Goal: Task Accomplishment & Management: Use online tool/utility

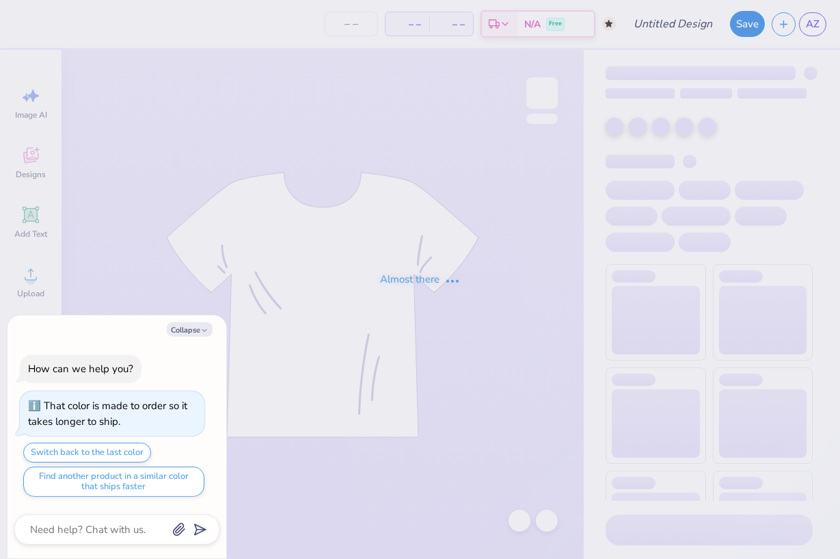
type input "prnts wknd sweatshirt"
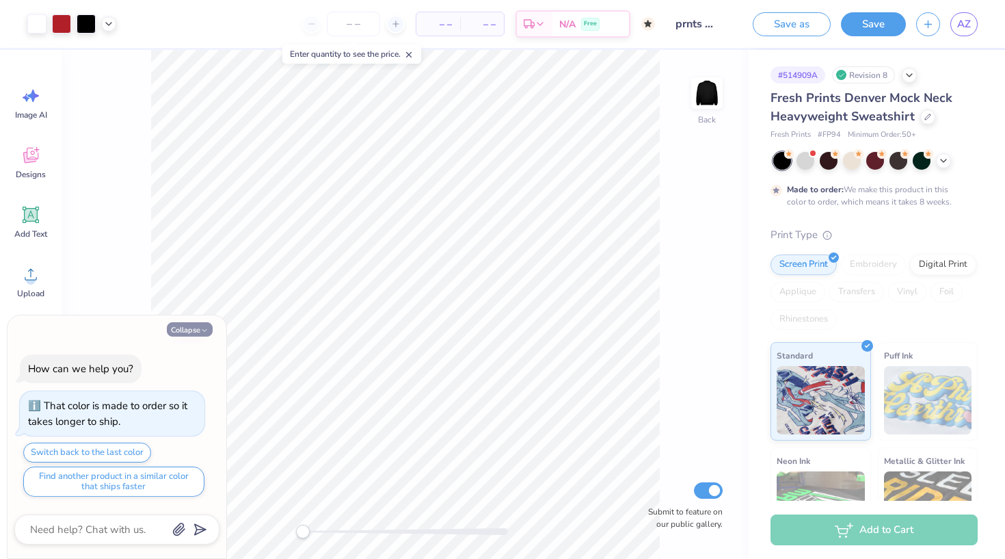
click at [187, 332] on button "Collapse" at bounding box center [190, 329] width 46 height 14
type textarea "x"
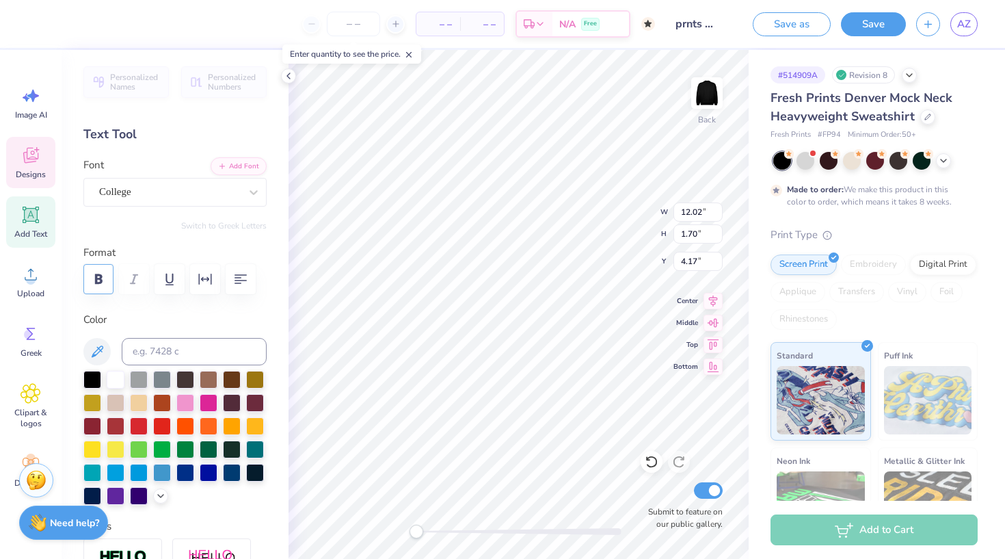
click at [101, 282] on icon "button" at bounding box center [99, 278] width 8 height 10
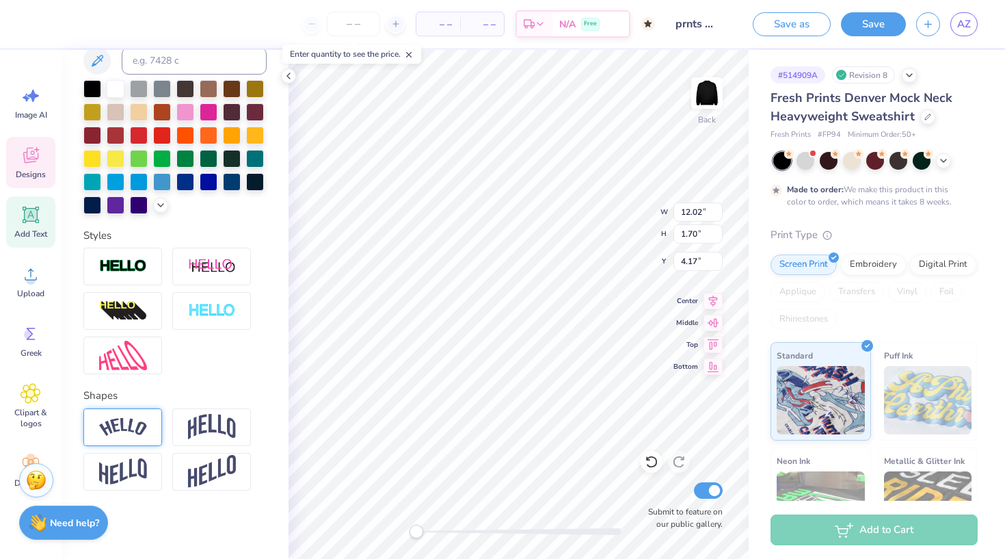
scroll to position [291, 0]
click at [136, 425] on img at bounding box center [123, 427] width 48 height 18
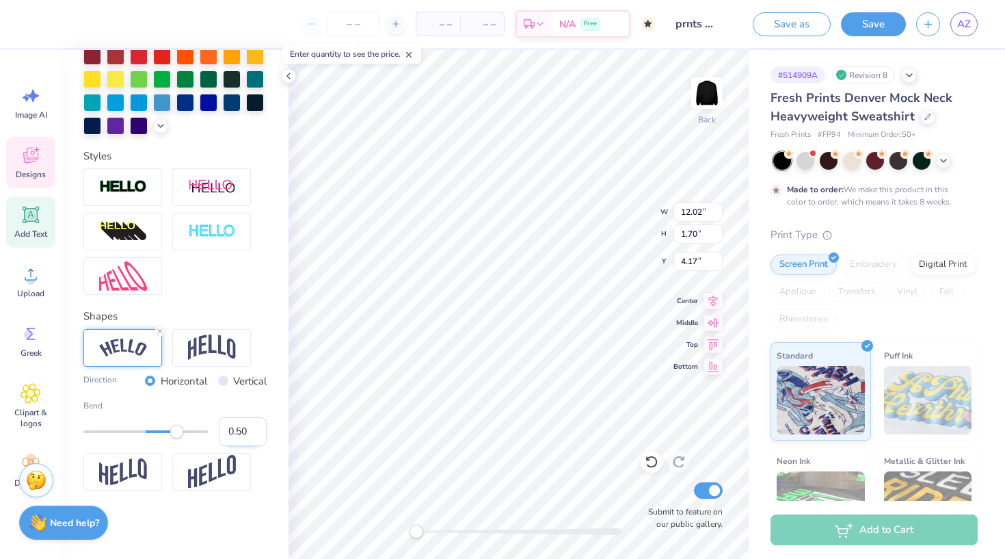
scroll to position [371, 0]
click at [225, 358] on img at bounding box center [212, 347] width 48 height 26
click at [103, 345] on img at bounding box center [123, 347] width 48 height 18
click at [208, 334] on img at bounding box center [212, 347] width 48 height 26
type input "0.23"
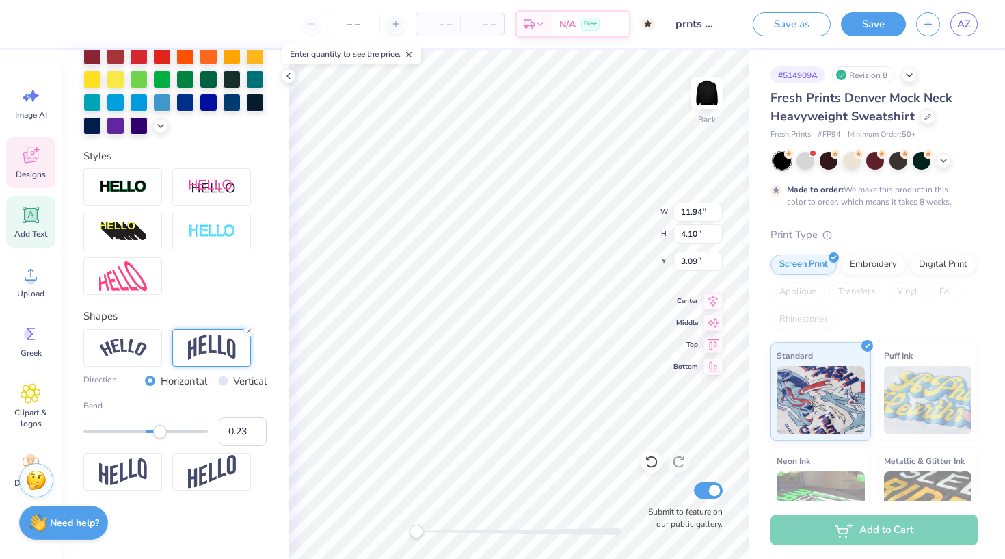
drag, startPoint x: 176, startPoint y: 434, endPoint x: 160, endPoint y: 433, distance: 15.7
click at [160, 433] on div "Accessibility label" at bounding box center [160, 432] width 14 height 14
type input "0.42"
drag, startPoint x: 160, startPoint y: 433, endPoint x: 172, endPoint y: 433, distance: 11.6
click at [172, 433] on div "Accessibility label" at bounding box center [168, 432] width 14 height 14
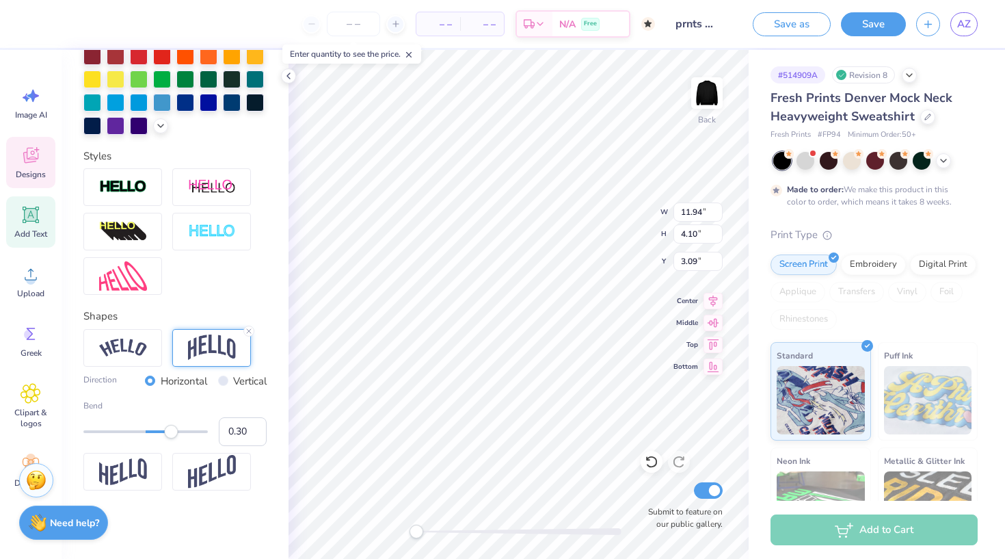
type input "0.29"
drag, startPoint x: 172, startPoint y: 433, endPoint x: 163, endPoint y: 433, distance: 8.2
click at [163, 433] on div "Accessibility label" at bounding box center [164, 432] width 14 height 14
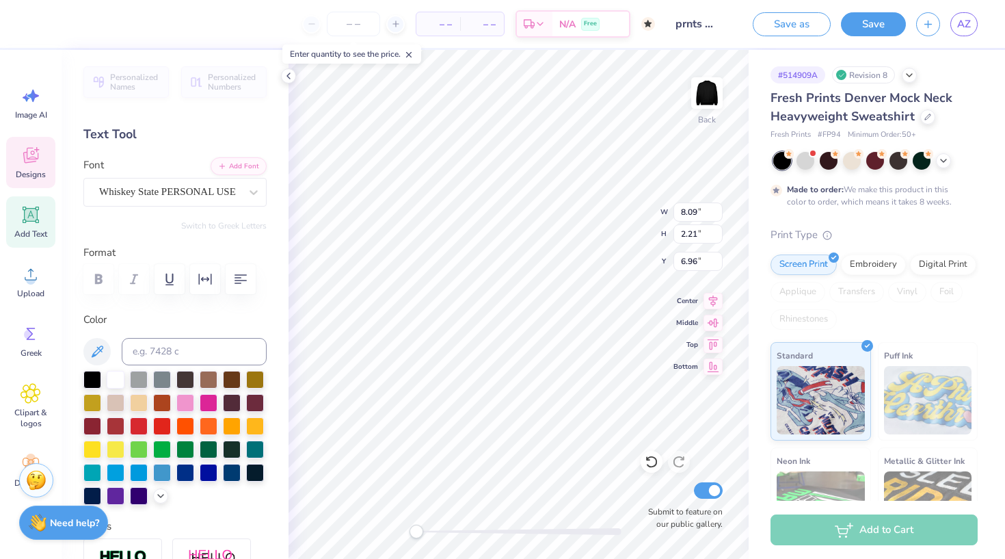
scroll to position [0, 0]
click at [104, 278] on div at bounding box center [174, 279] width 183 height 30
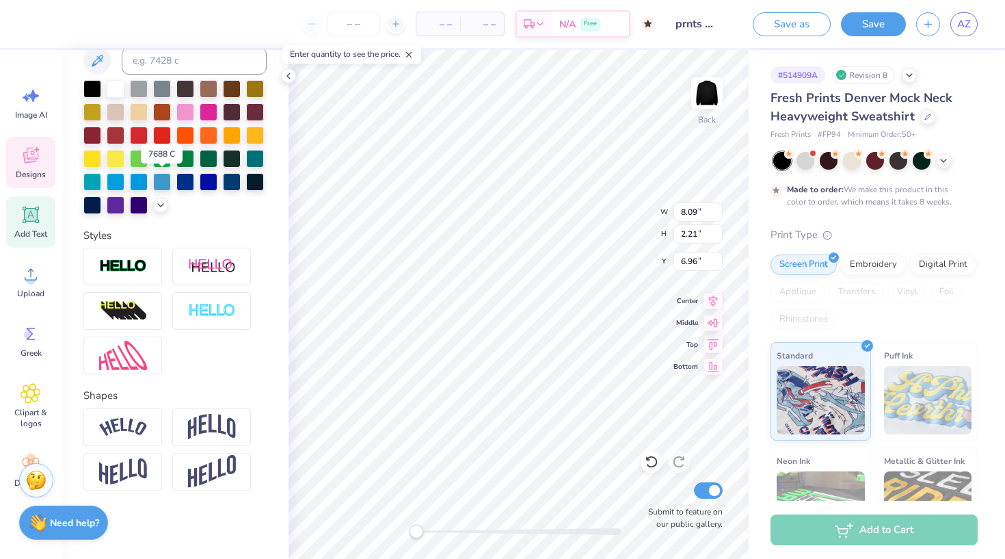
scroll to position [291, 0]
click at [132, 424] on img at bounding box center [123, 427] width 48 height 18
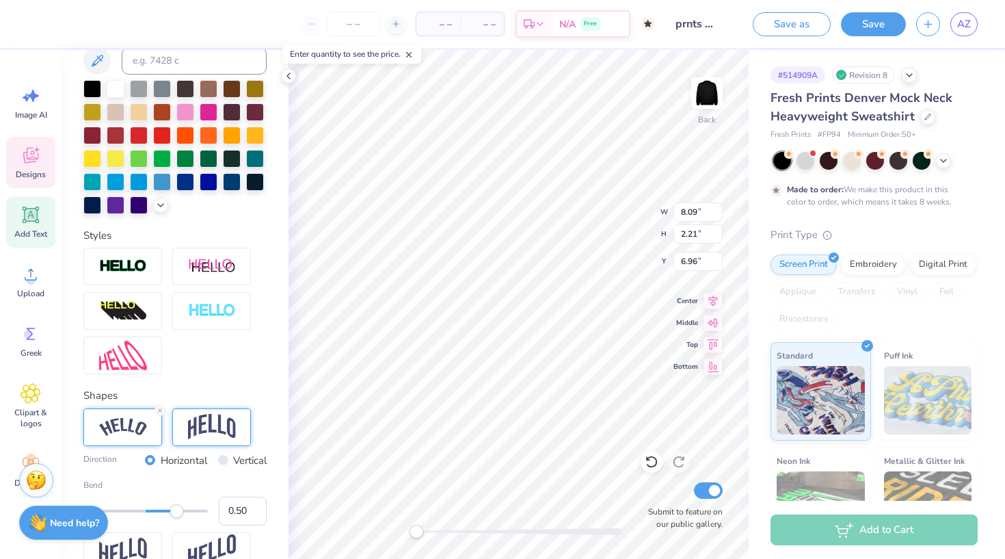
click at [206, 437] on img at bounding box center [212, 427] width 48 height 26
click at [247, 407] on icon at bounding box center [249, 410] width 8 height 8
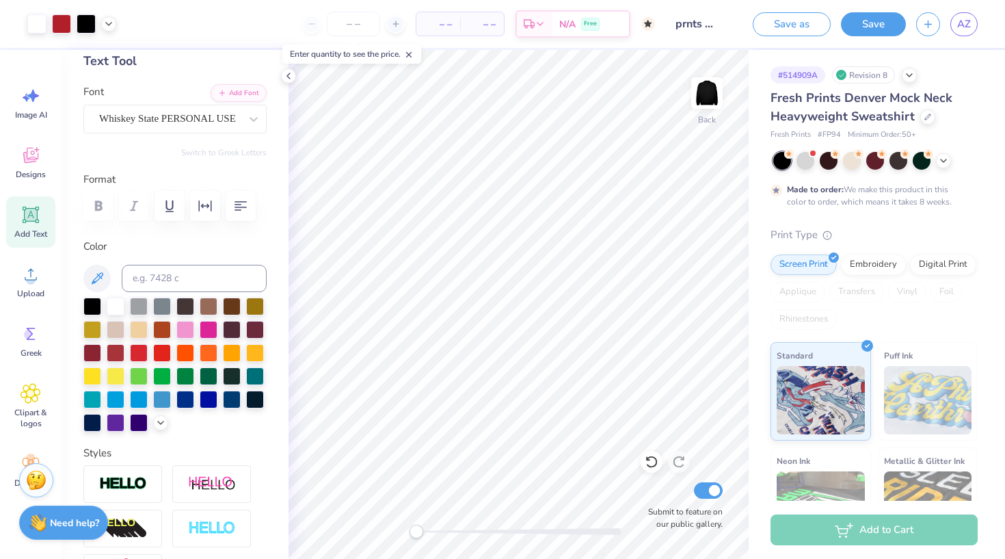
scroll to position [72, 0]
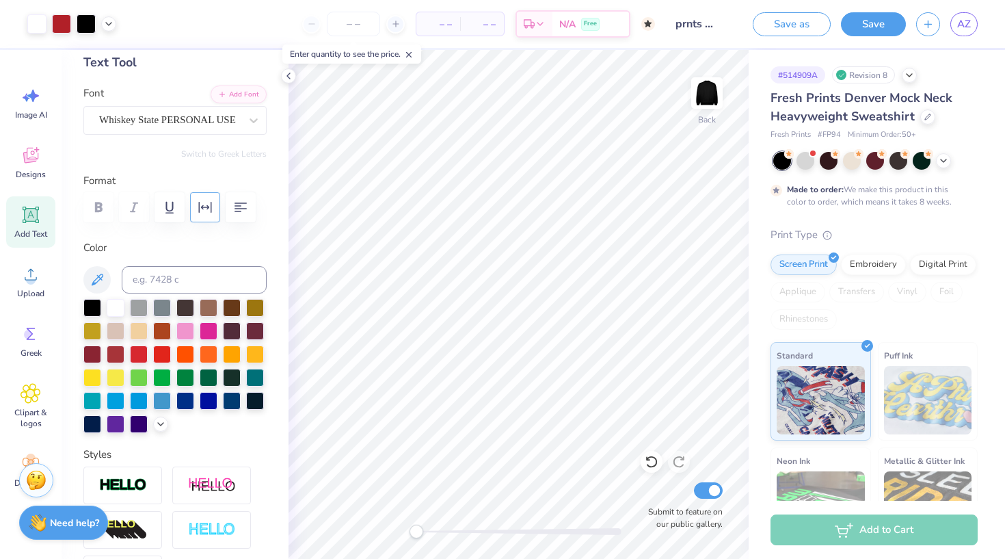
click at [209, 215] on button "button" at bounding box center [205, 207] width 30 height 30
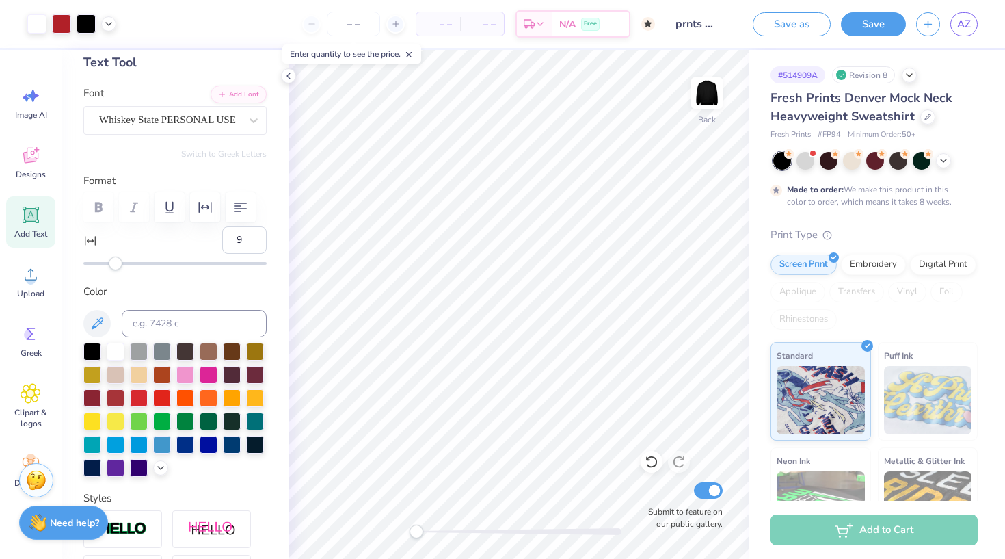
type input "10"
drag, startPoint x: 113, startPoint y: 267, endPoint x: 131, endPoint y: 266, distance: 17.1
click at [131, 266] on div "Accessibility label" at bounding box center [129, 263] width 14 height 14
type input "0"
drag, startPoint x: 131, startPoint y: 266, endPoint x: 114, endPoint y: 266, distance: 16.4
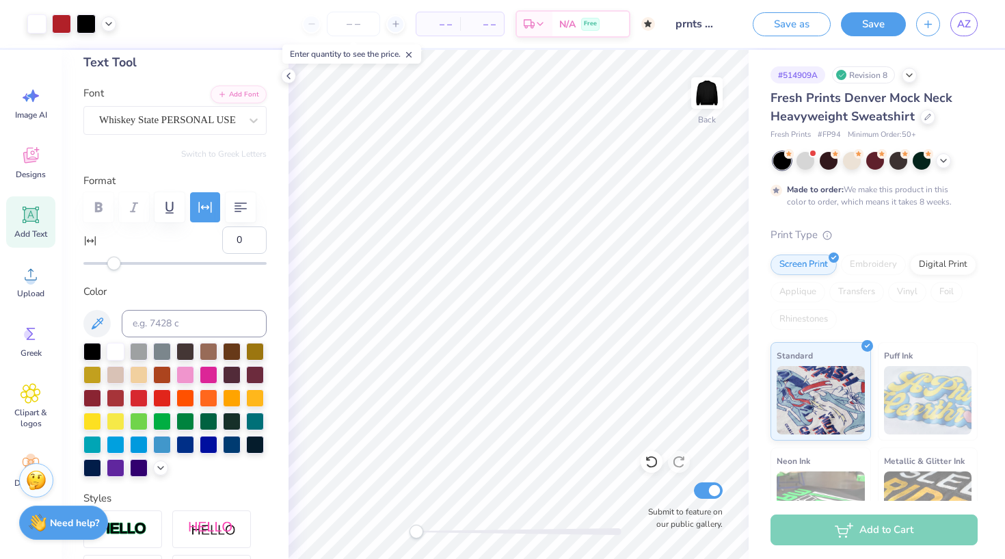
click at [114, 266] on div "Accessibility label" at bounding box center [114, 263] width 14 height 14
type input "1"
click at [116, 266] on div "Accessibility label" at bounding box center [116, 263] width 14 height 14
type input "5"
click at [122, 266] on div "Accessibility label" at bounding box center [120, 263] width 14 height 14
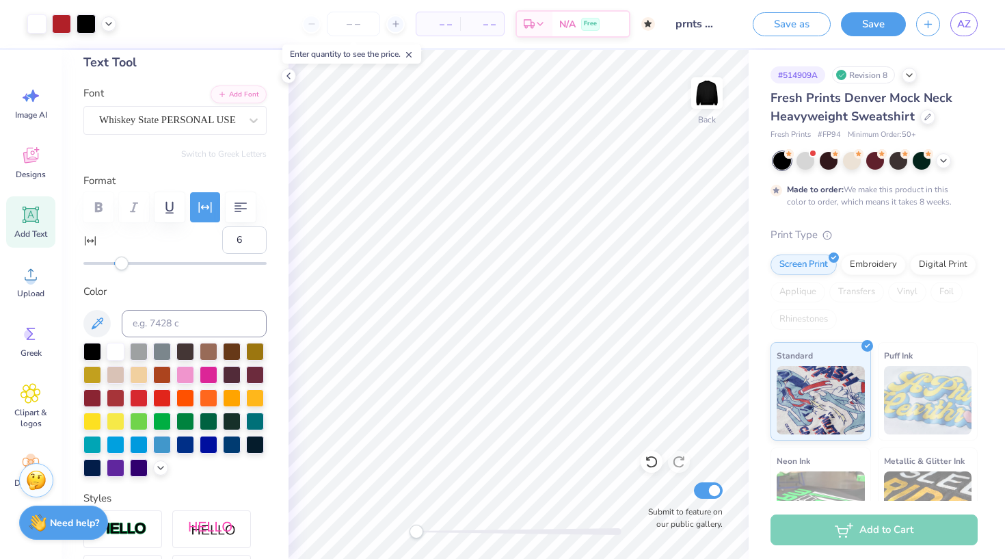
type input "7"
click at [125, 266] on div "Accessibility label" at bounding box center [125, 263] width 14 height 14
type input "6"
click at [124, 266] on div "Accessibility label" at bounding box center [123, 263] width 14 height 14
type input "1.67"
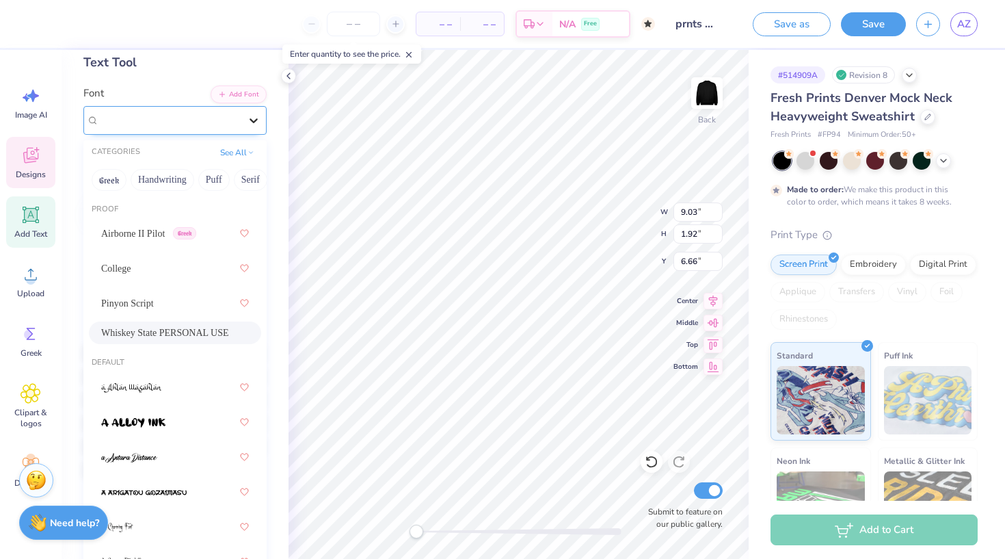
click at [254, 118] on icon at bounding box center [254, 120] width 14 height 14
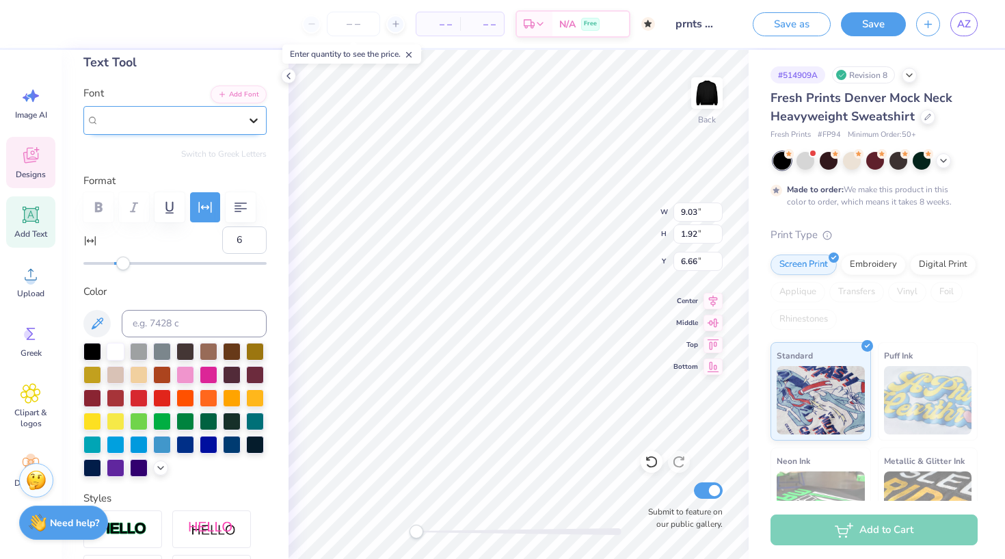
click at [254, 118] on icon at bounding box center [254, 120] width 14 height 14
type input "0"
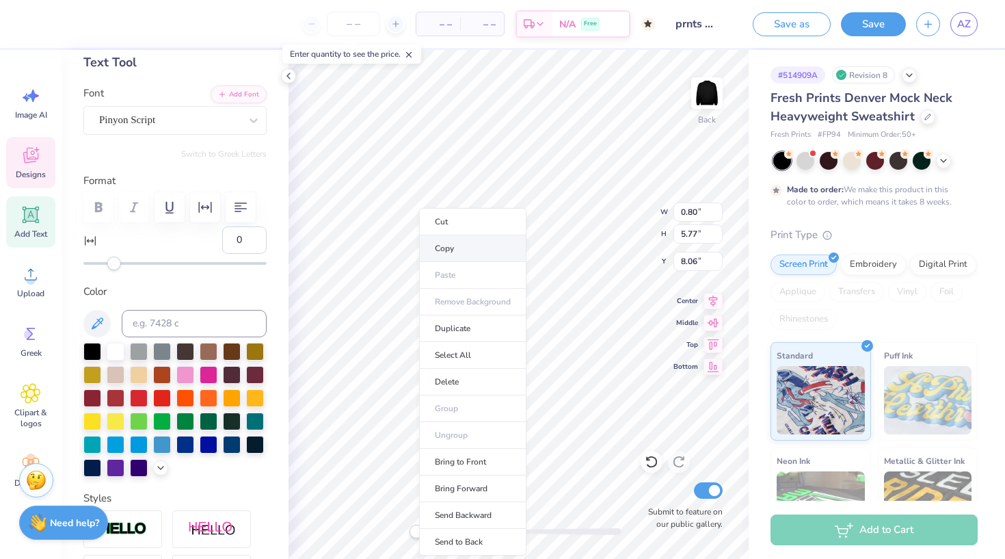
click at [455, 248] on li "Copy" at bounding box center [472, 248] width 107 height 27
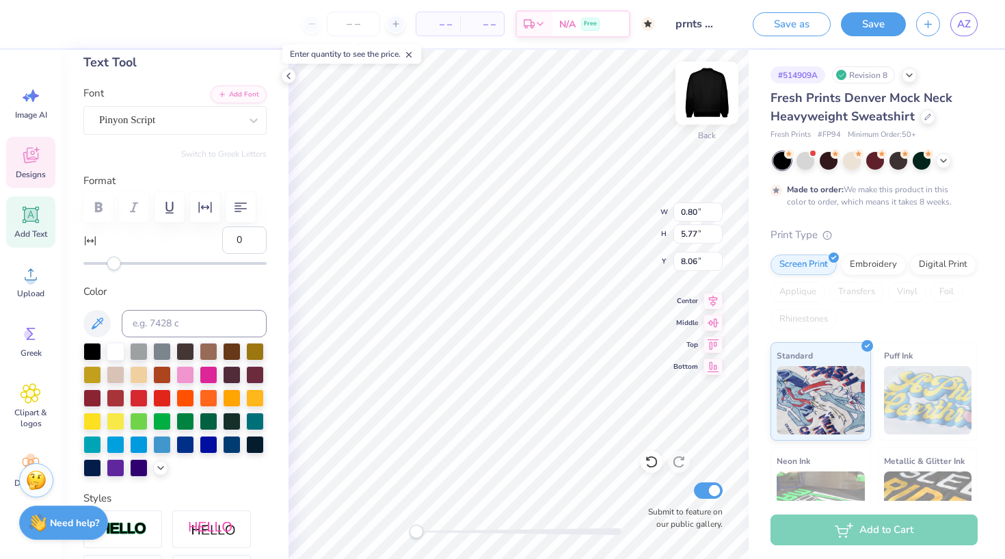
click at [709, 98] on img at bounding box center [707, 93] width 55 height 55
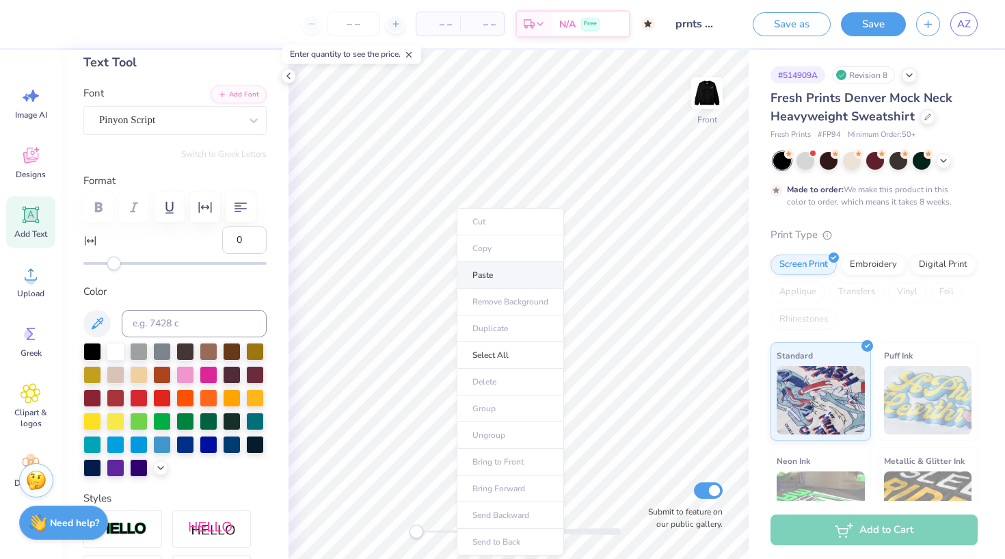
click at [494, 277] on li "Paste" at bounding box center [510, 275] width 107 height 27
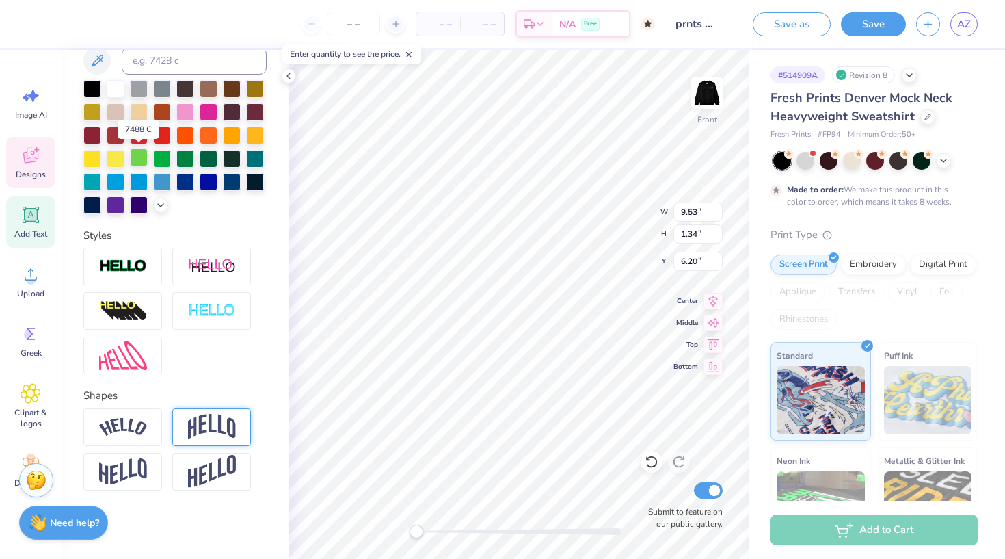
scroll to position [334, 0]
click at [128, 427] on img at bounding box center [123, 427] width 48 height 18
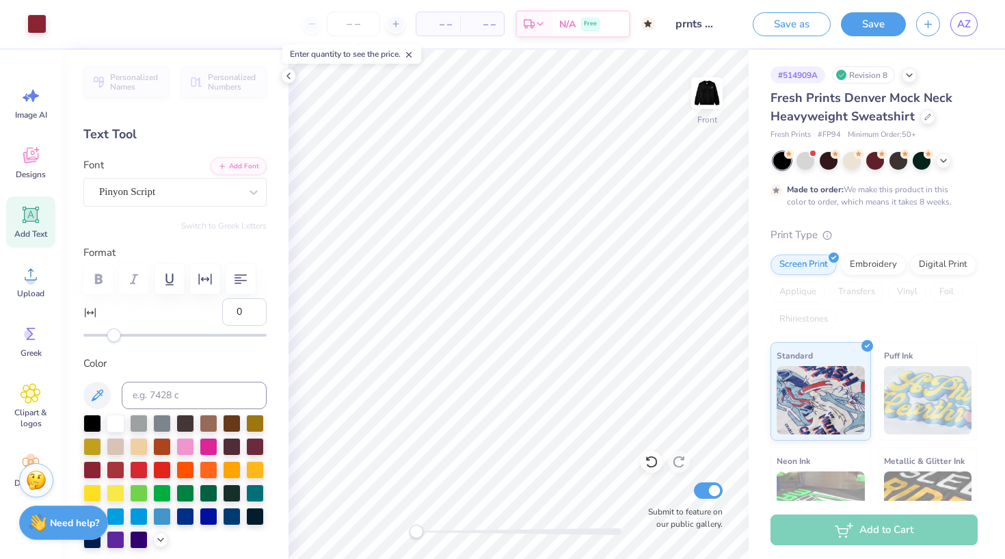
scroll to position [0, 0]
click at [259, 186] on icon at bounding box center [254, 192] width 14 height 14
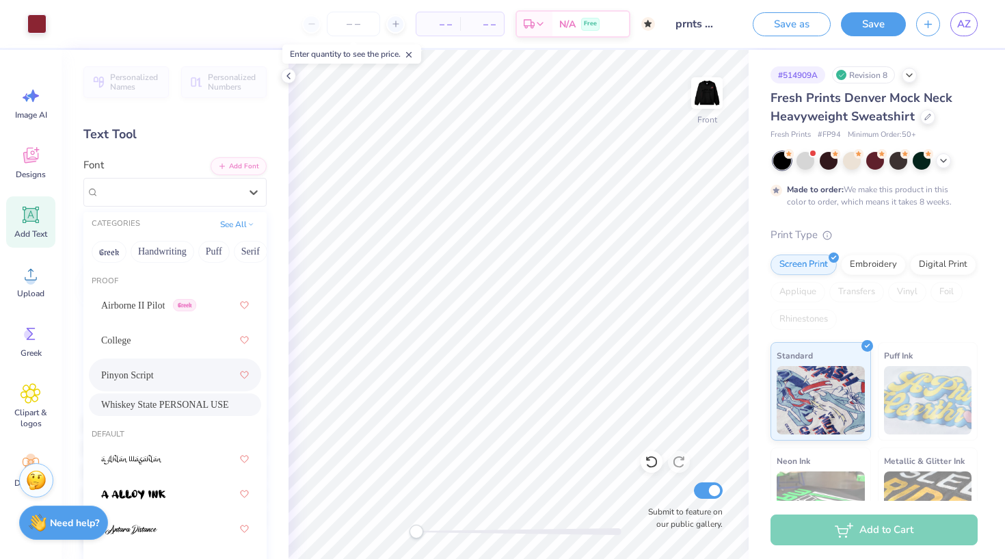
click at [144, 405] on span "Whiskey State PERSONAL USE" at bounding box center [165, 404] width 128 height 14
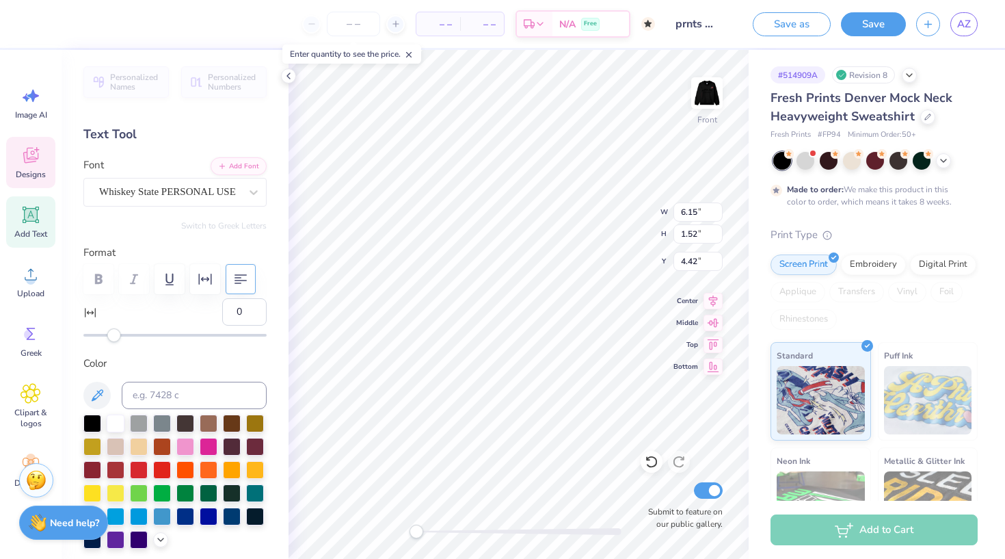
scroll to position [0, 8]
type textarea "AT THE UNIVERSITY OF UTAH"
click at [205, 282] on icon "button" at bounding box center [205, 279] width 16 height 16
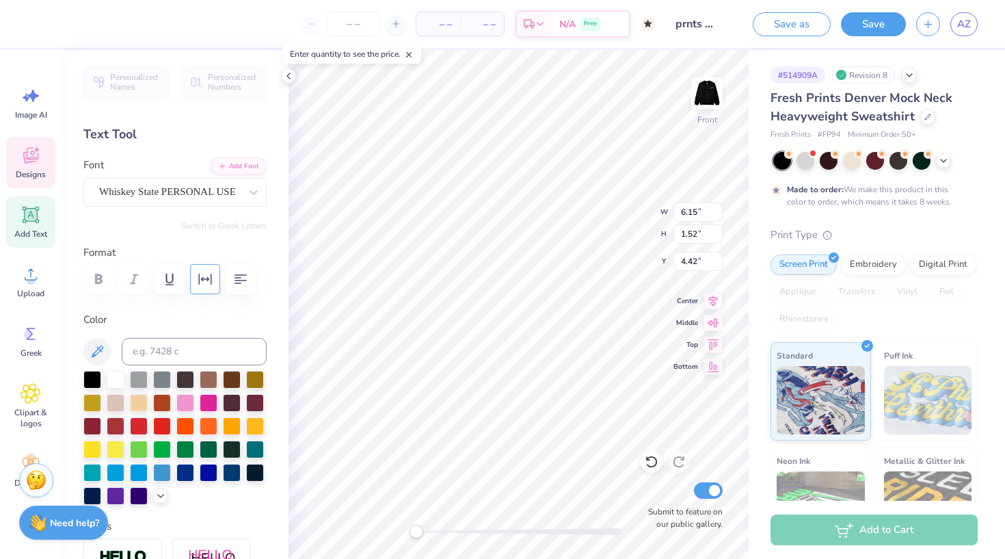
click at [215, 280] on button "button" at bounding box center [205, 279] width 30 height 30
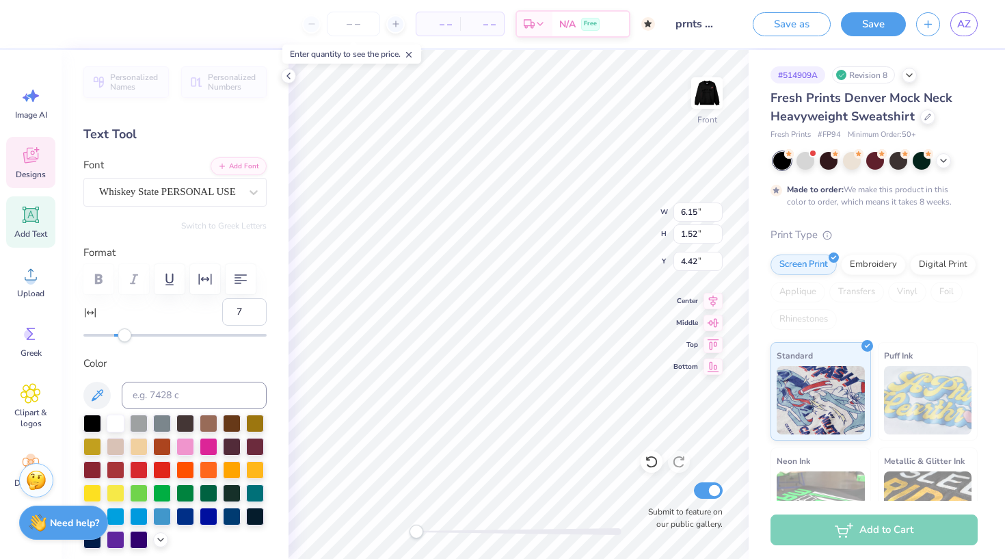
type input "8"
drag, startPoint x: 116, startPoint y: 334, endPoint x: 126, endPoint y: 334, distance: 9.6
click at [126, 334] on div "Accessibility label" at bounding box center [125, 335] width 14 height 14
type input "12"
click at [132, 334] on div "Accessibility label" at bounding box center [132, 335] width 14 height 14
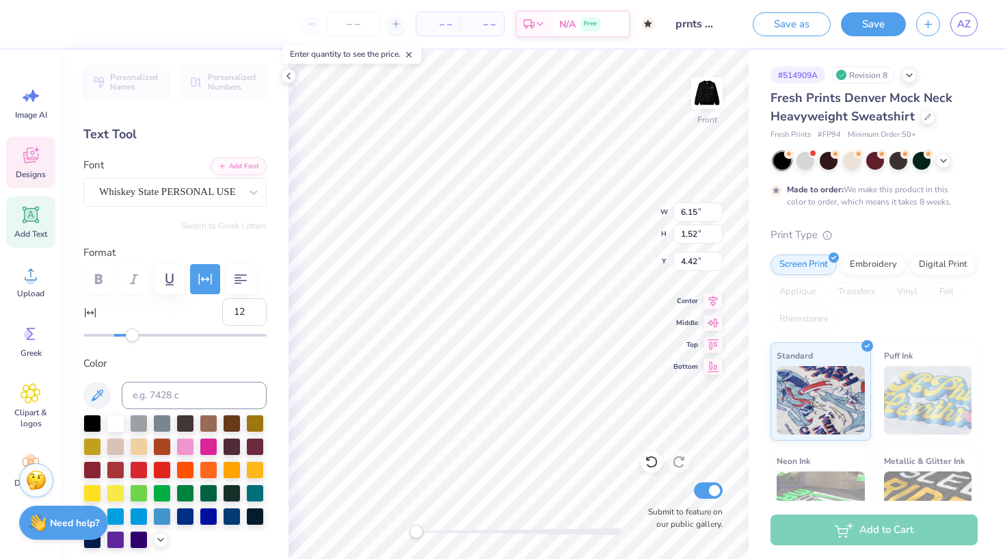
click at [285, 311] on div "Personalized Names Personalized Numbers Text Tool Add Font Font Whiskey State P…" at bounding box center [175, 304] width 227 height 509
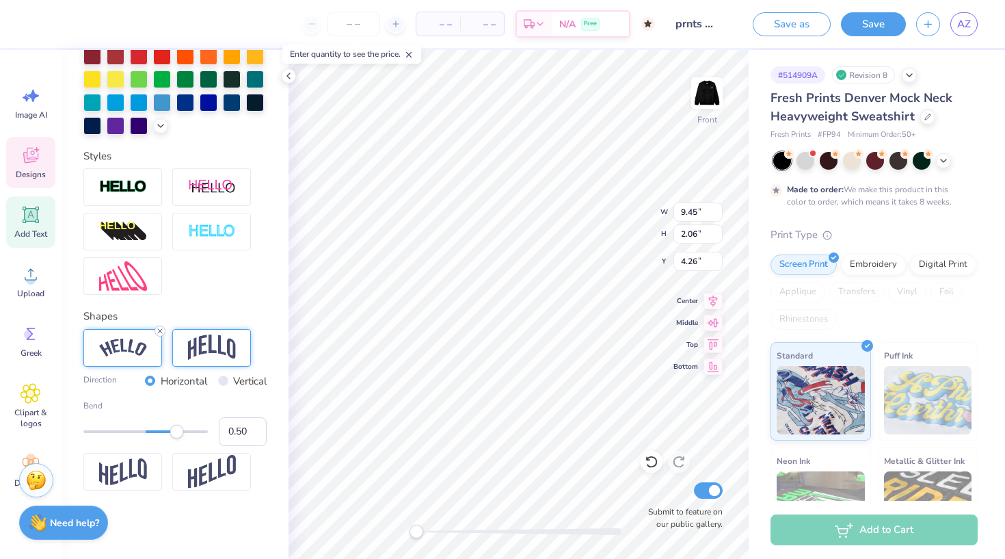
click at [159, 327] on icon at bounding box center [160, 331] width 8 height 8
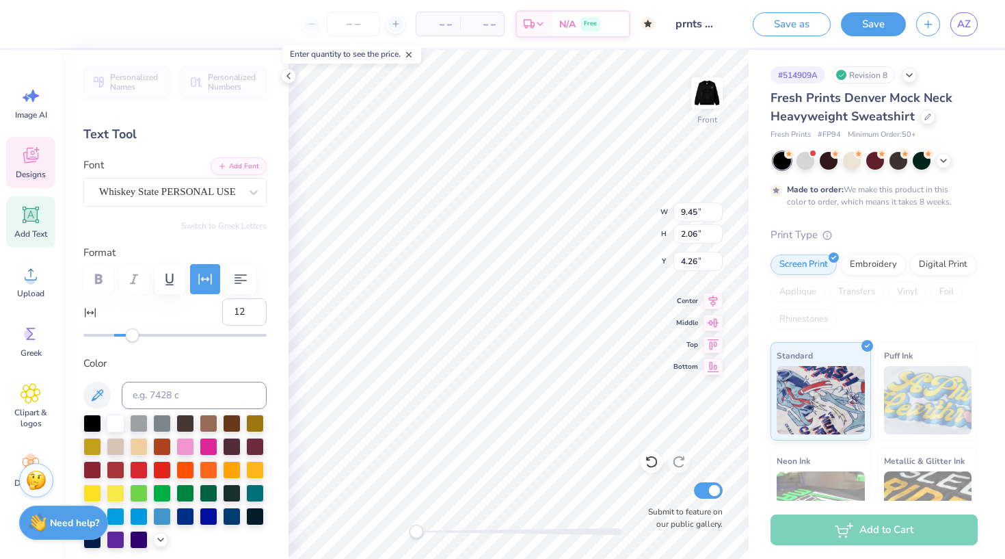
scroll to position [0, 0]
type input "3.62"
click at [715, 298] on icon at bounding box center [713, 299] width 19 height 16
type input "8"
click at [126, 335] on div "Accessibility label" at bounding box center [128, 335] width 14 height 14
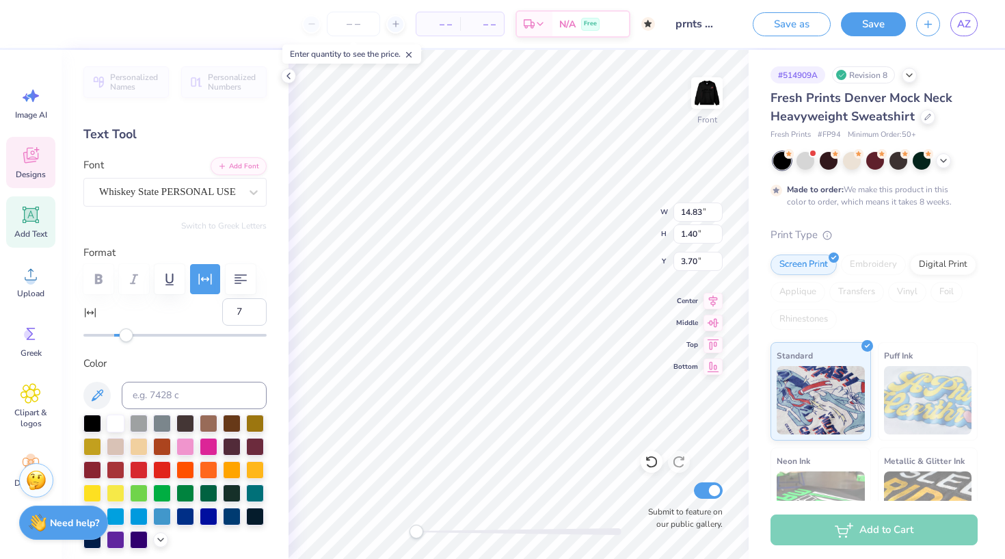
type input "6"
click at [123, 334] on div "Accessibility label" at bounding box center [123, 335] width 14 height 14
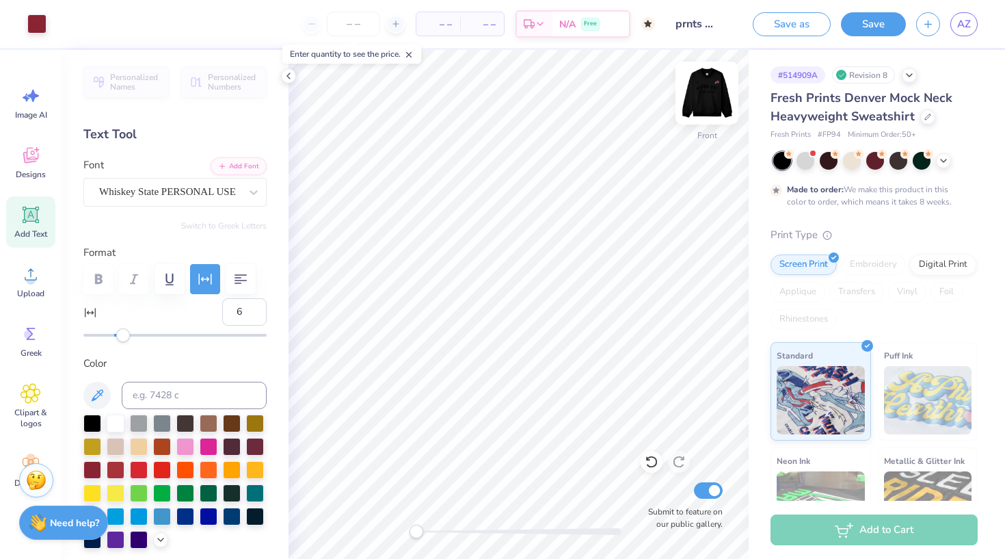
click at [708, 98] on img at bounding box center [707, 93] width 55 height 55
click at [714, 97] on img at bounding box center [707, 93] width 55 height 55
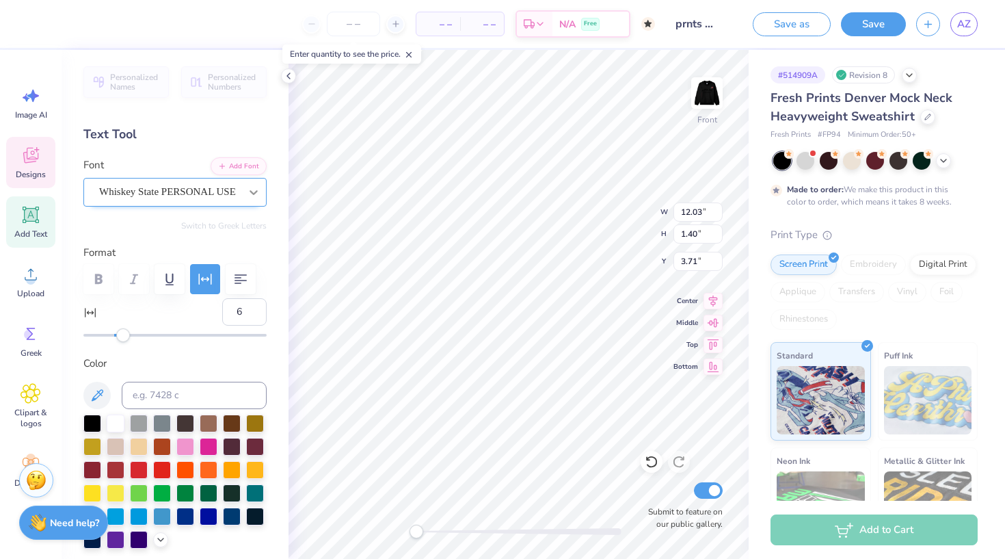
click at [248, 191] on icon at bounding box center [254, 192] width 14 height 14
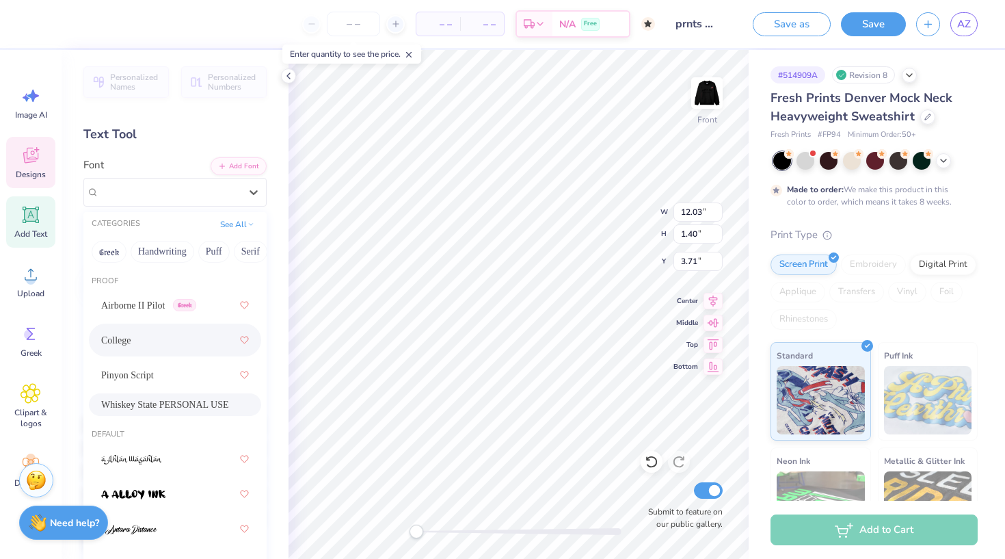
click at [142, 344] on div "College" at bounding box center [175, 339] width 148 height 25
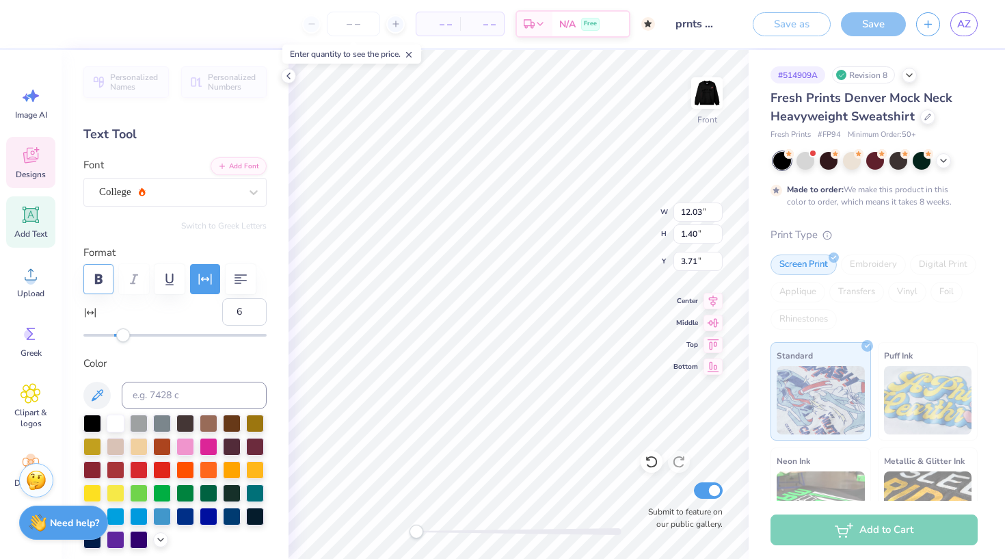
click at [103, 289] on button "button" at bounding box center [98, 279] width 30 height 30
type input "12"
drag, startPoint x: 123, startPoint y: 336, endPoint x: 133, endPoint y: 337, distance: 9.6
click at [133, 337] on div "Accessibility label" at bounding box center [131, 335] width 14 height 14
type input "2"
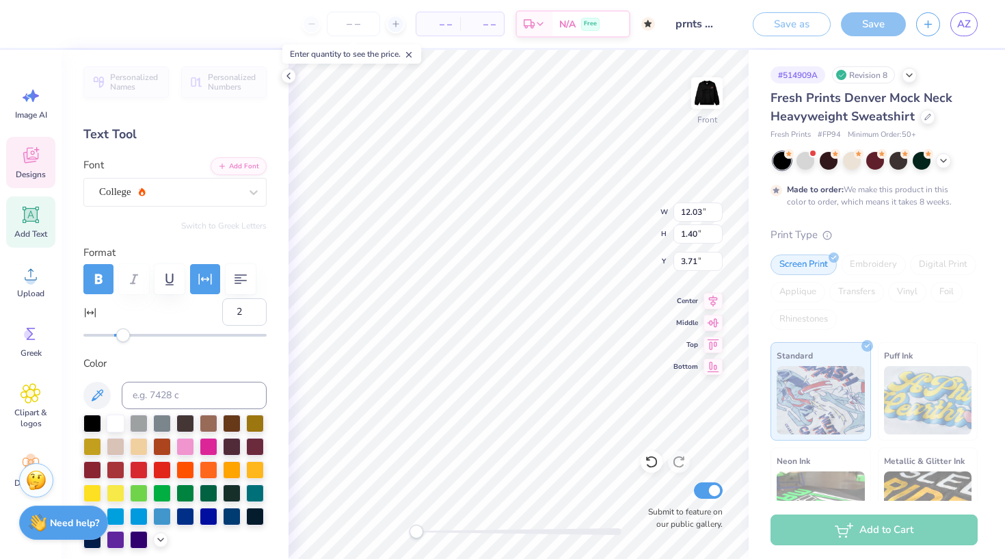
drag, startPoint x: 133, startPoint y: 337, endPoint x: 118, endPoint y: 337, distance: 15.0
click at [118, 337] on div "Accessibility label" at bounding box center [123, 335] width 14 height 14
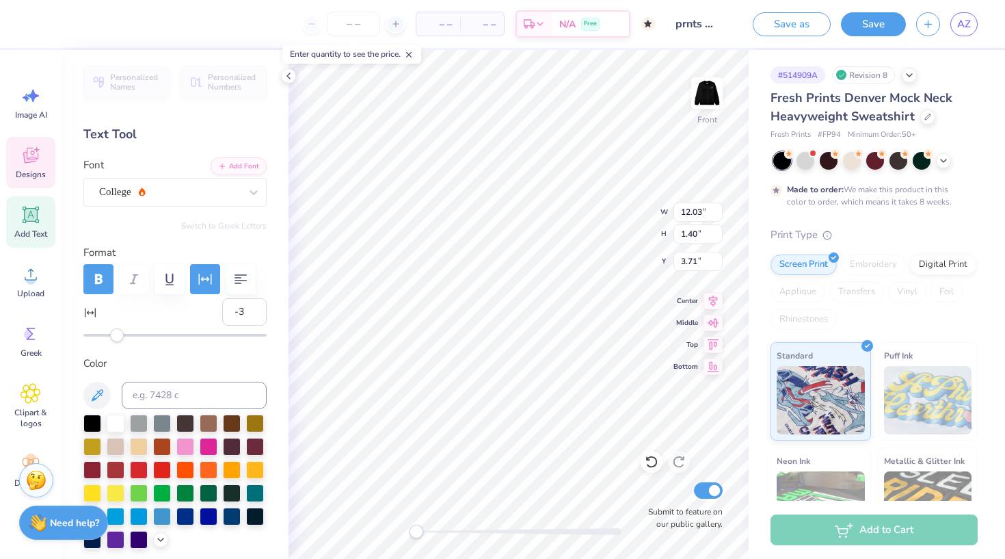
type input "-4"
drag, startPoint x: 117, startPoint y: 338, endPoint x: 108, endPoint y: 338, distance: 8.9
click at [108, 338] on div "Accessibility label" at bounding box center [108, 335] width 14 height 14
type input "-11"
drag, startPoint x: 108, startPoint y: 338, endPoint x: 98, endPoint y: 338, distance: 10.3
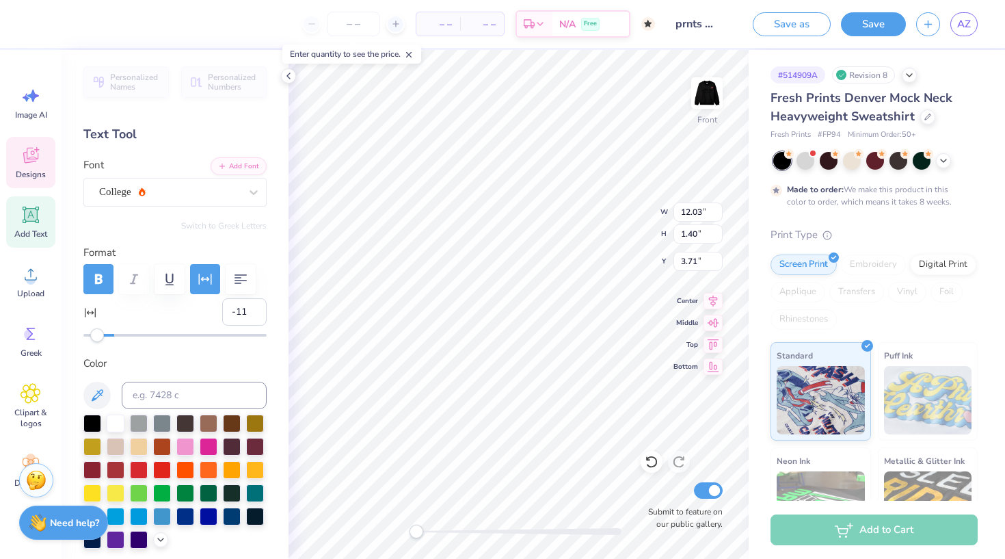
click at [98, 338] on div "Accessibility label" at bounding box center [97, 335] width 14 height 14
type textarea "x"
type input "12.89"
type input "0.80"
type input "4.14"
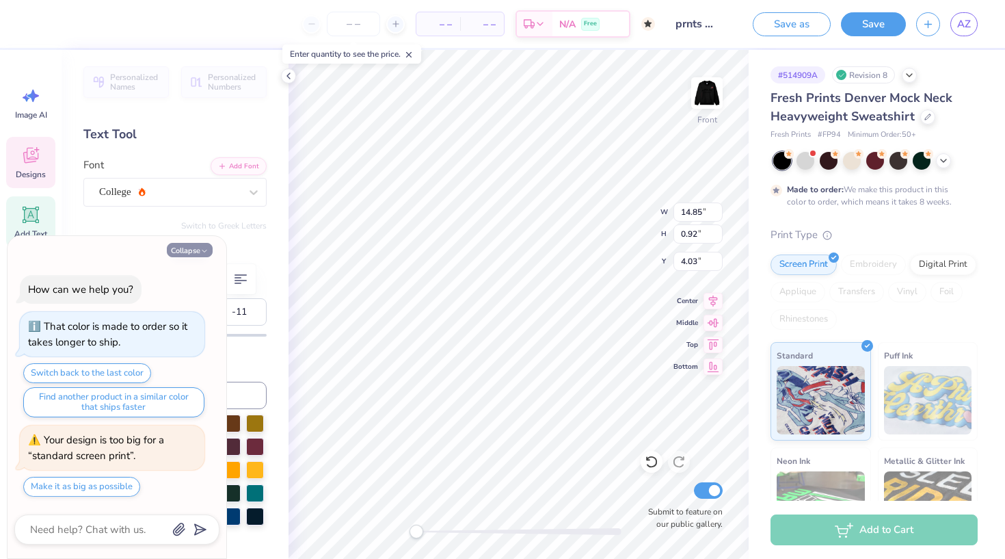
click at [194, 252] on button "Collapse" at bounding box center [190, 250] width 46 height 14
type textarea "x"
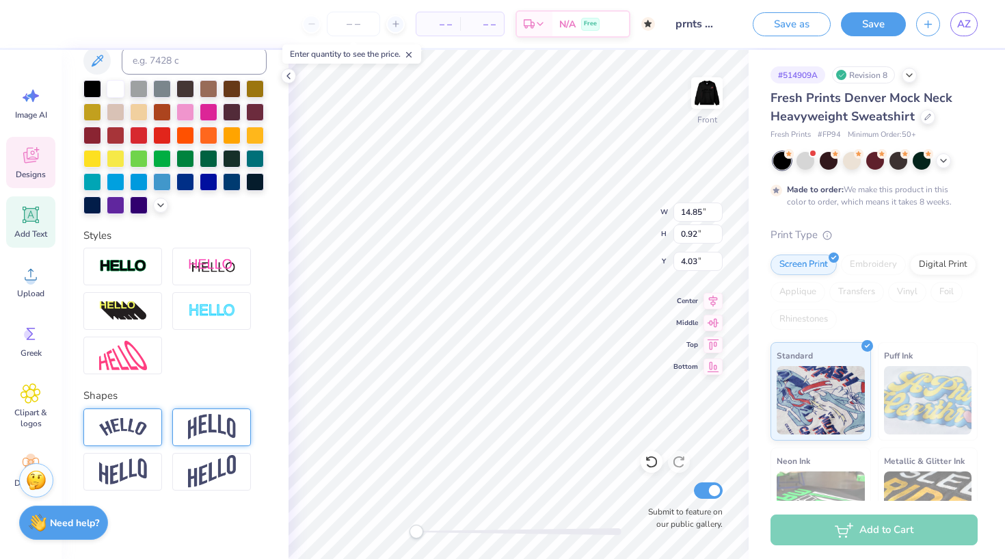
scroll to position [334, 0]
click at [204, 425] on img at bounding box center [212, 427] width 48 height 26
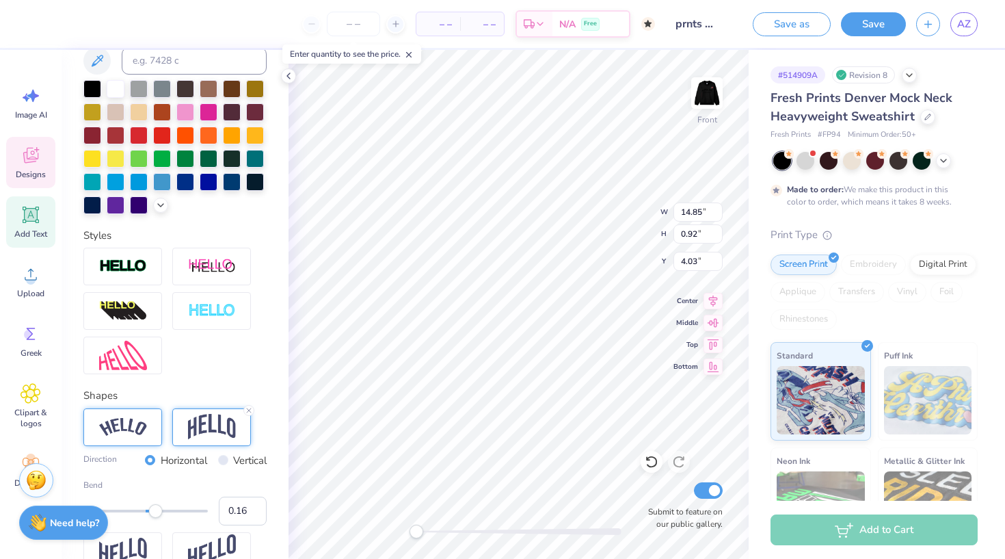
type input "0.15"
drag, startPoint x: 172, startPoint y: 510, endPoint x: 155, endPoint y: 511, distance: 16.4
click at [155, 511] on div "Accessibility label" at bounding box center [156, 511] width 14 height 14
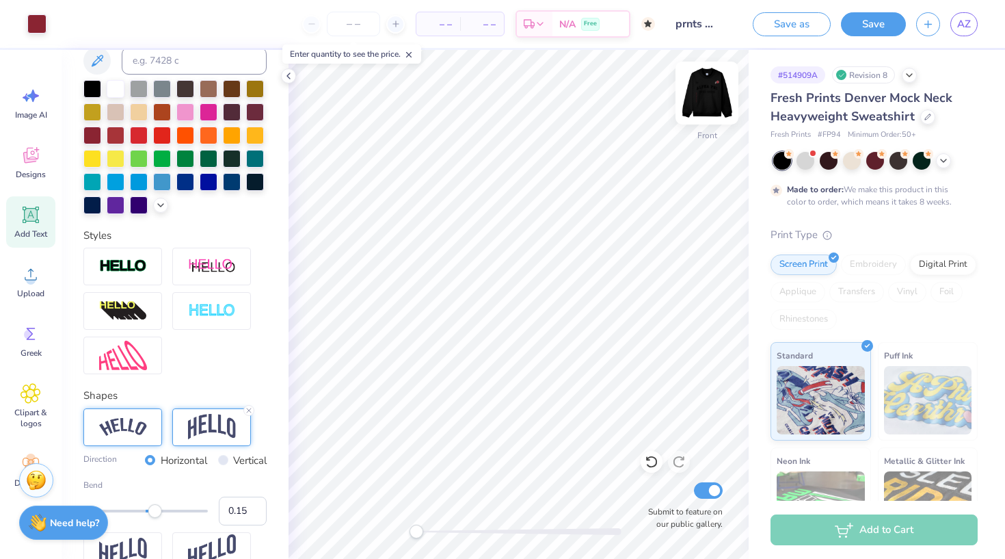
click at [708, 112] on img at bounding box center [707, 93] width 55 height 55
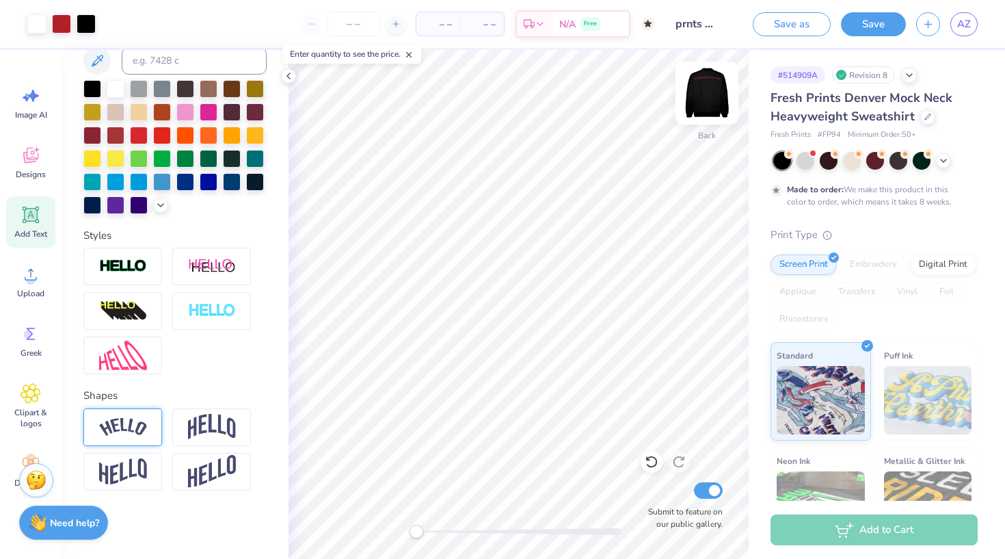
click at [714, 93] on img at bounding box center [707, 93] width 55 height 55
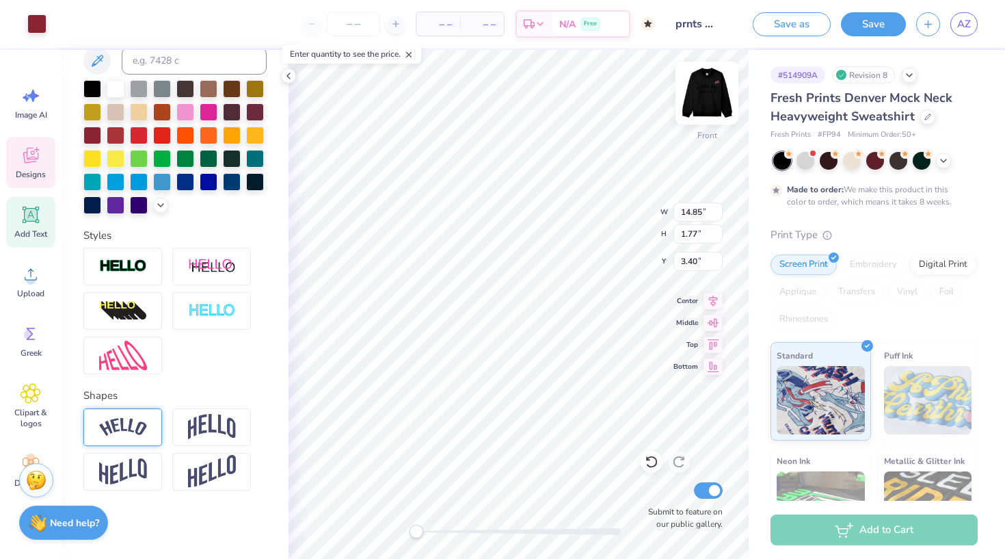
type input "-11"
click at [211, 315] on img at bounding box center [212, 311] width 48 height 16
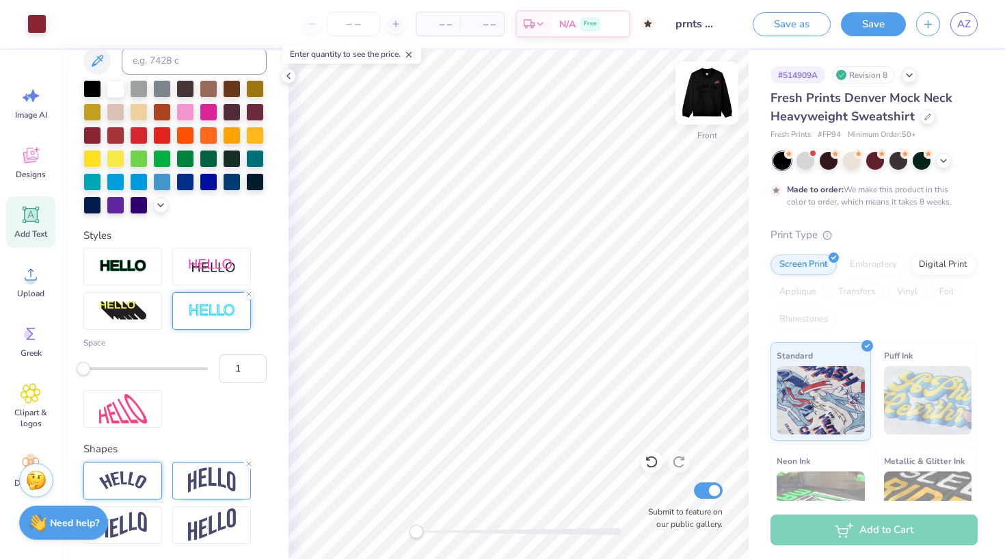
click at [702, 104] on img at bounding box center [707, 93] width 55 height 55
click at [704, 104] on img at bounding box center [707, 93] width 55 height 55
click at [130, 311] on img at bounding box center [123, 311] width 48 height 22
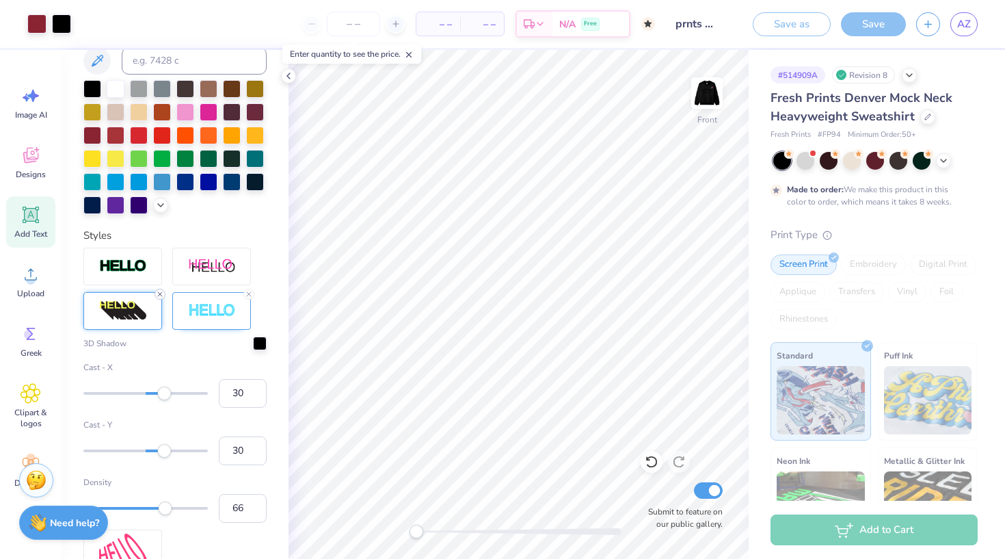
click at [160, 296] on icon at bounding box center [160, 294] width 8 height 8
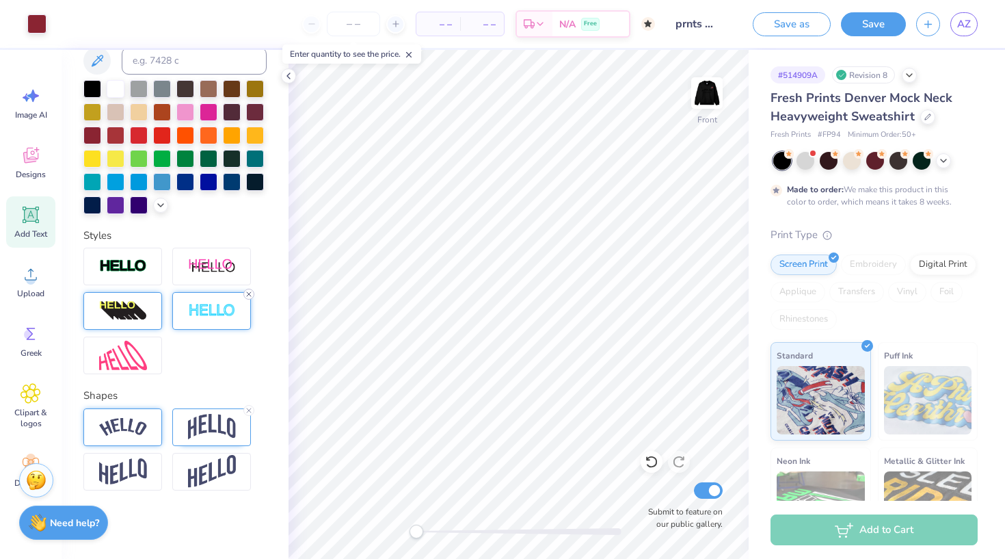
click at [249, 293] on icon at bounding box center [249, 294] width 8 height 8
click at [217, 301] on div at bounding box center [211, 311] width 79 height 38
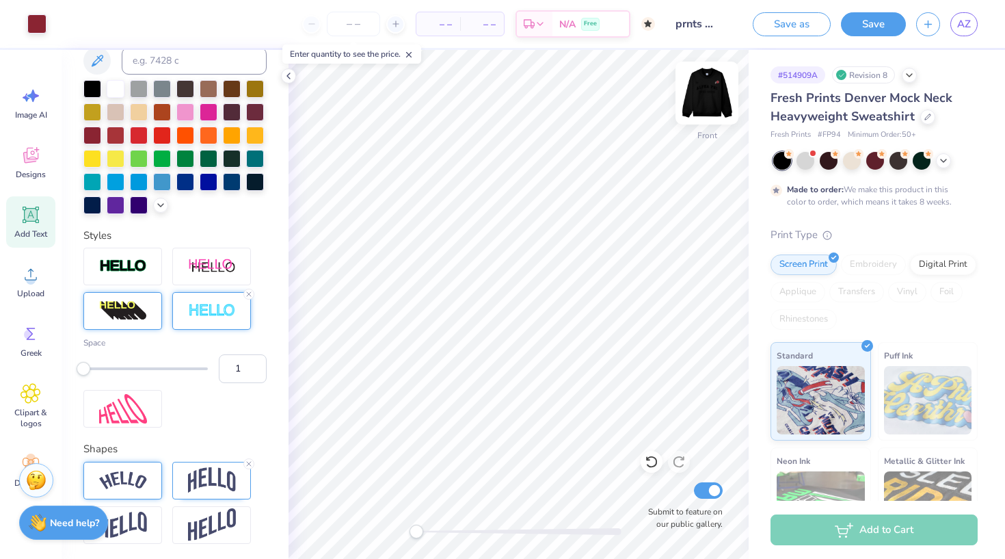
click at [709, 98] on img at bounding box center [707, 93] width 55 height 55
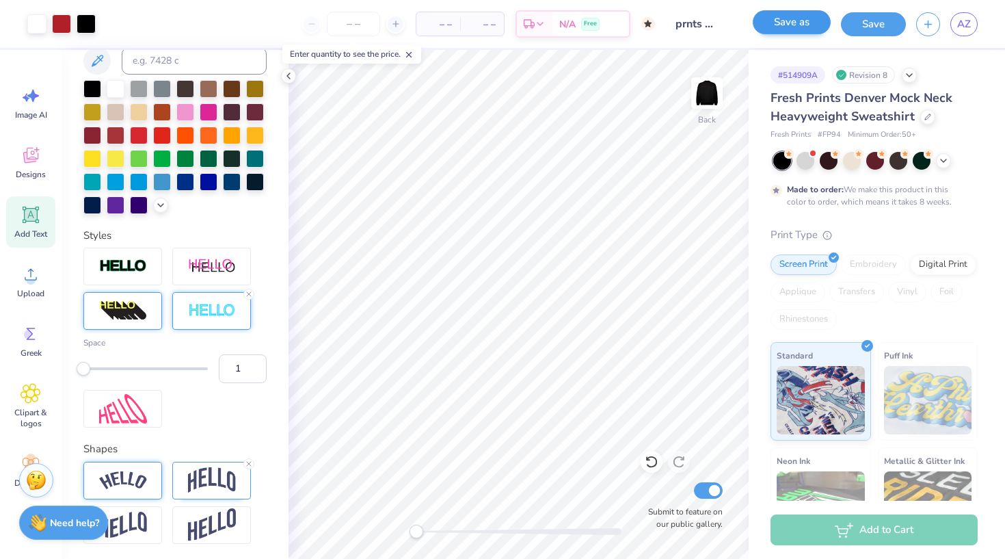
click at [803, 22] on button "Save as" at bounding box center [792, 22] width 78 height 24
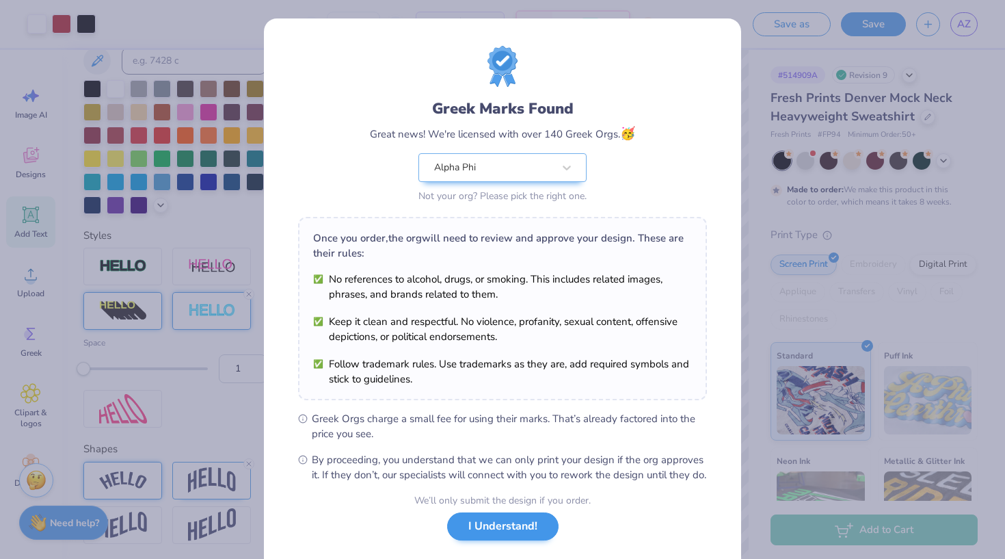
click at [509, 538] on button "I Understand!" at bounding box center [502, 526] width 111 height 28
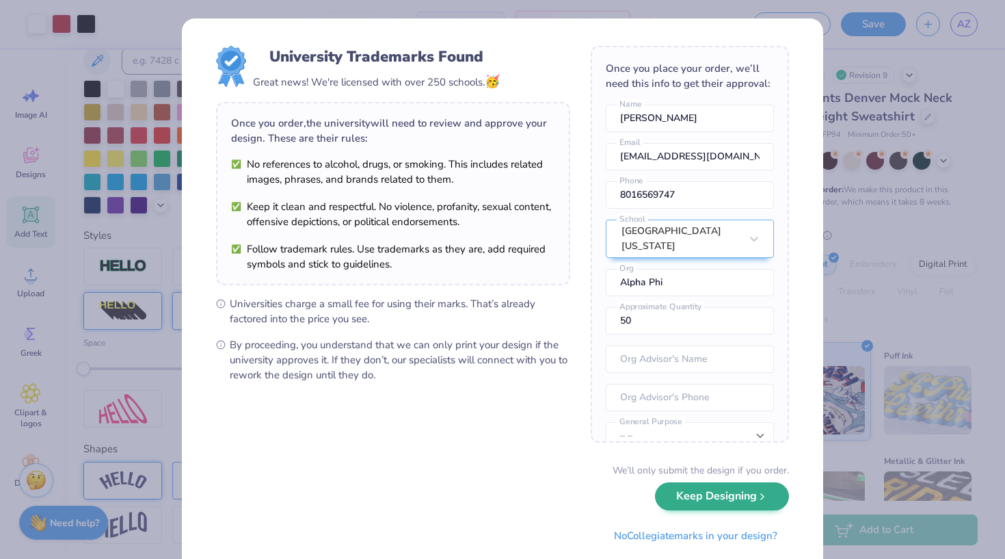
click at [696, 495] on button "Keep Designing" at bounding box center [722, 496] width 134 height 28
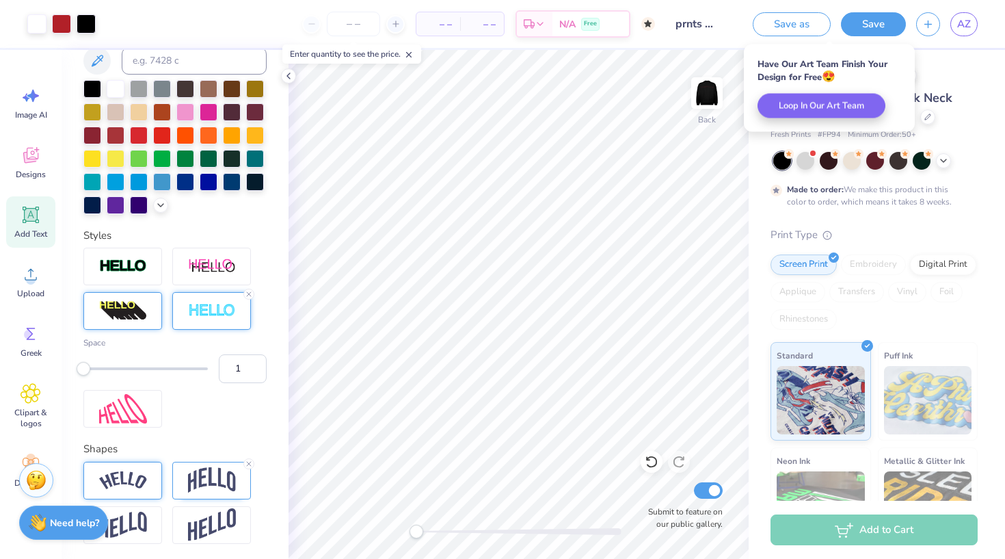
click at [759, 158] on div "# 514909A Revision 9 Fresh Prints Denver Mock Neck Heavyweight Sweatshirt Fresh…" at bounding box center [877, 350] width 256 height 601
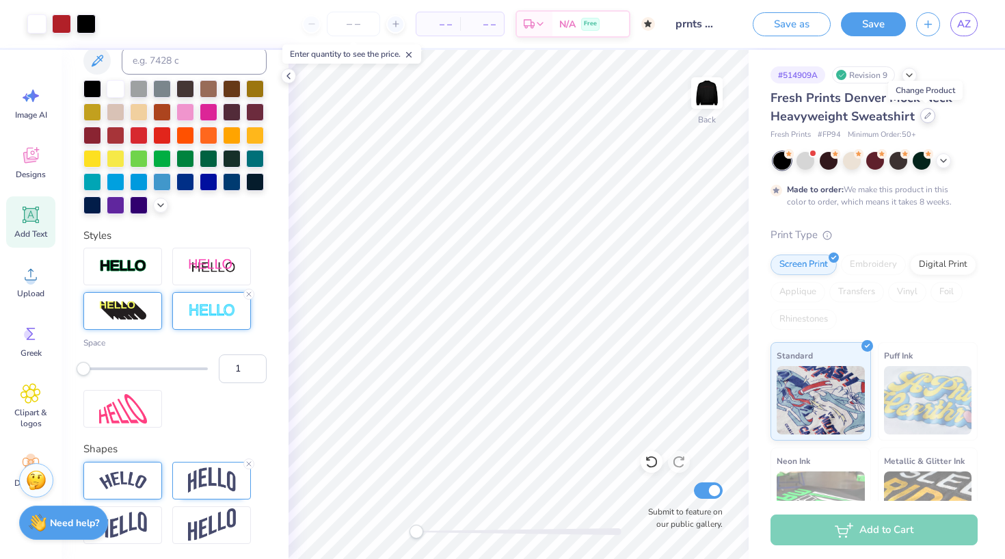
click at [840, 117] on icon at bounding box center [927, 115] width 7 height 7
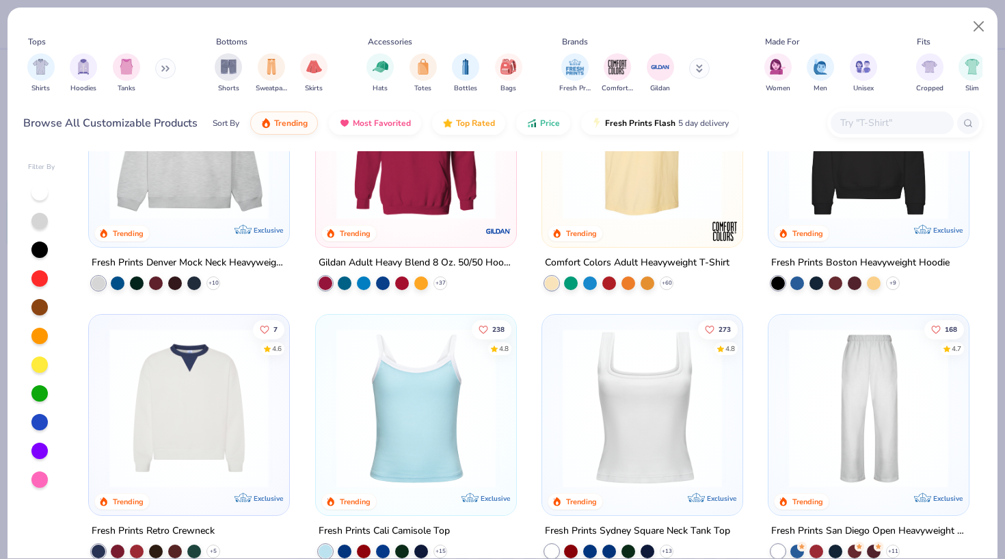
scroll to position [113, 0]
click at [778, 278] on div at bounding box center [778, 283] width 14 height 14
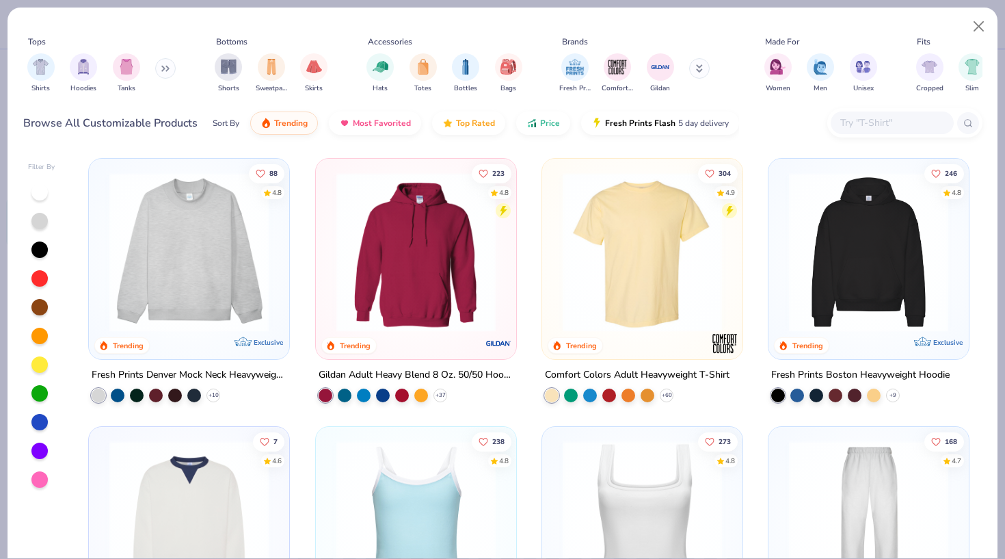
scroll to position [0, 0]
click at [840, 299] on img at bounding box center [868, 251] width 173 height 159
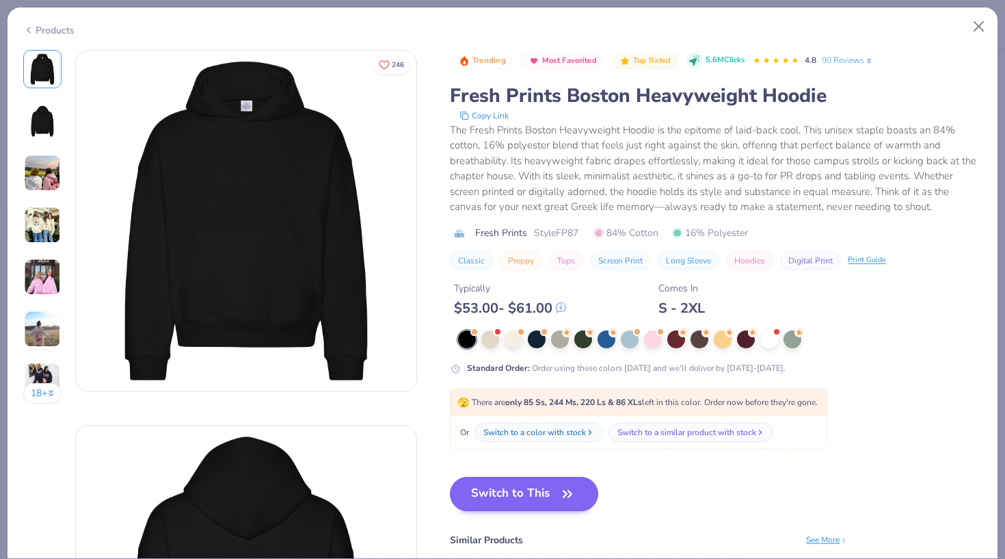
click at [533, 495] on button "Switch to This" at bounding box center [524, 494] width 148 height 34
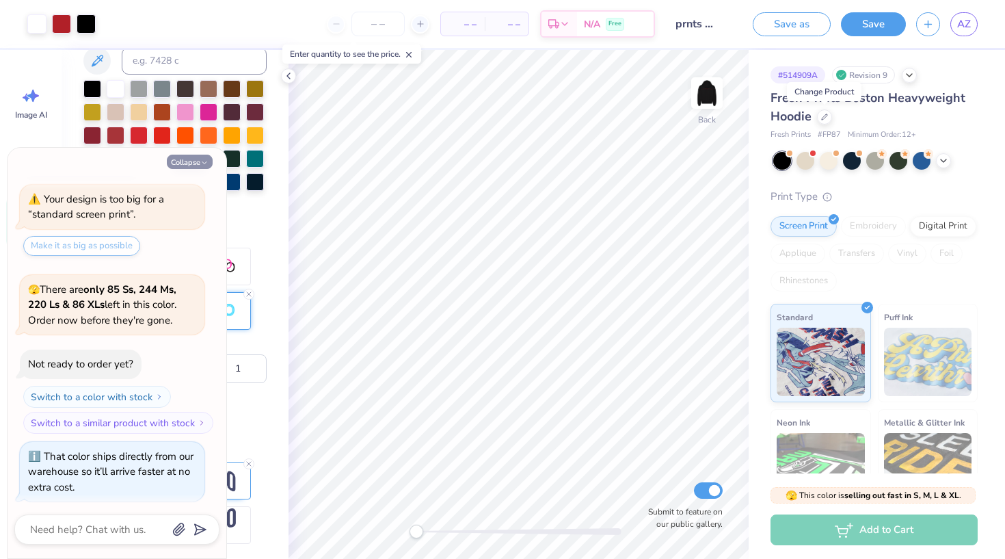
click at [203, 163] on icon "button" at bounding box center [204, 163] width 8 height 8
type textarea "x"
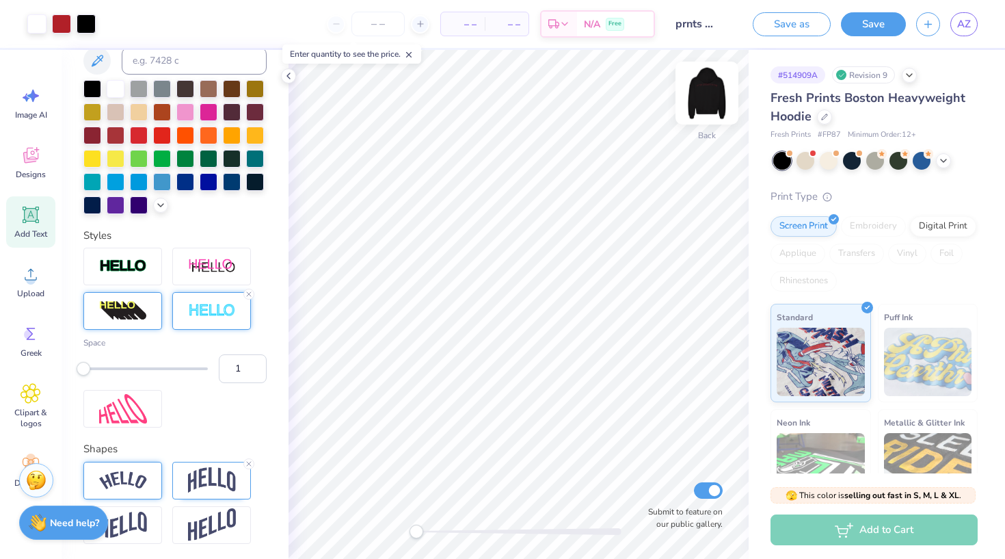
click at [705, 94] on img at bounding box center [707, 93] width 55 height 55
click at [708, 92] on img at bounding box center [707, 93] width 55 height 55
type input "0"
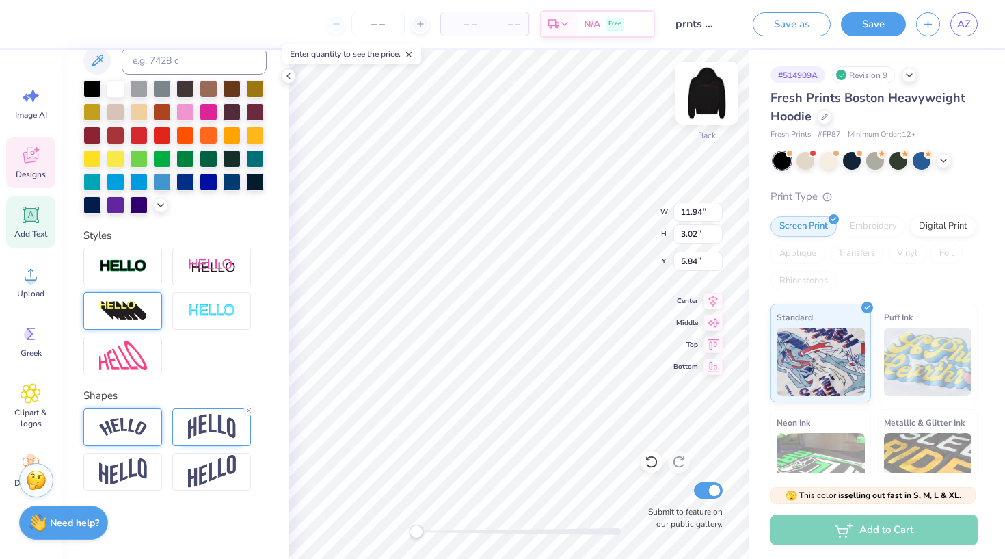
type textarea "x"
type input "5.24"
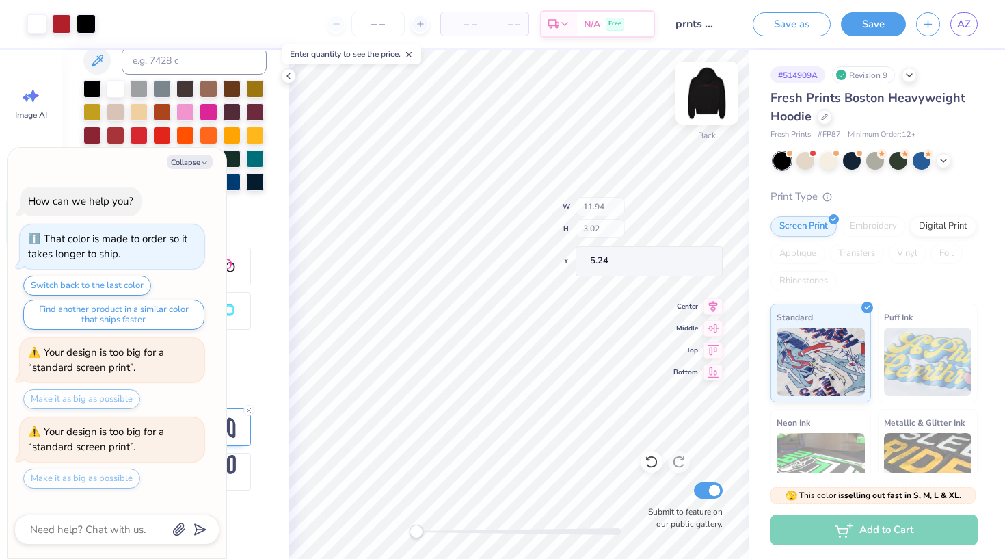
scroll to position [311, 0]
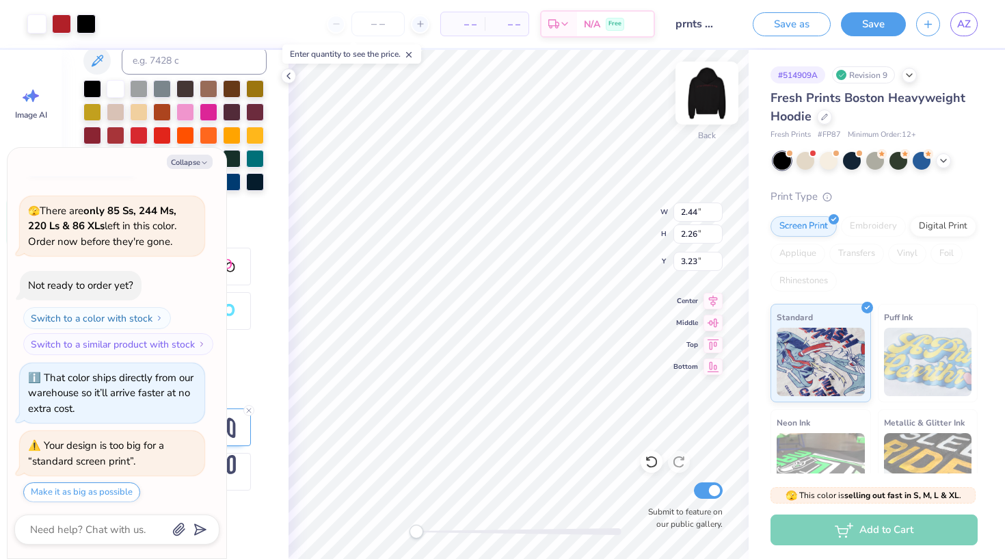
type textarea "x"
type input "11.94"
type input "3.02"
type input "5.24"
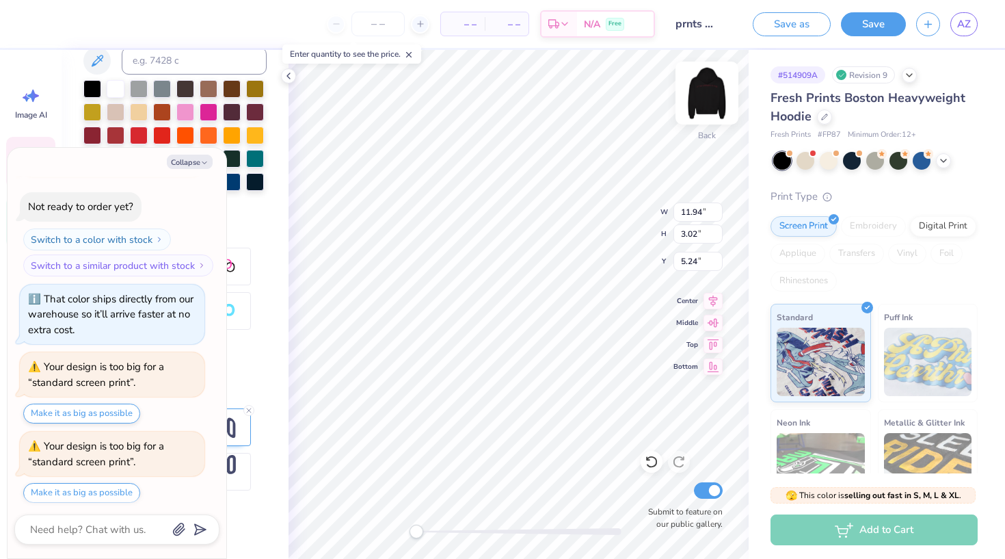
scroll to position [468, 0]
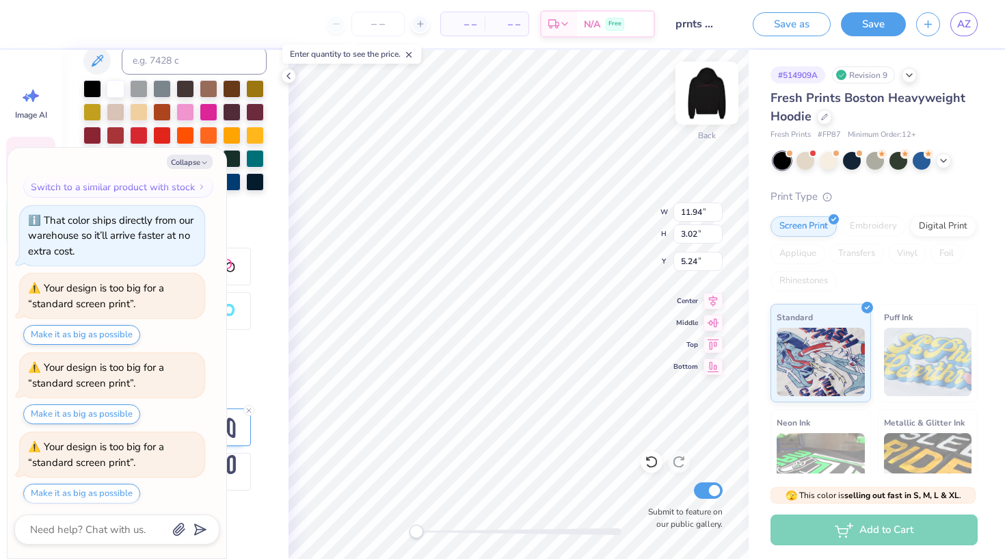
type textarea "x"
type input "3.73"
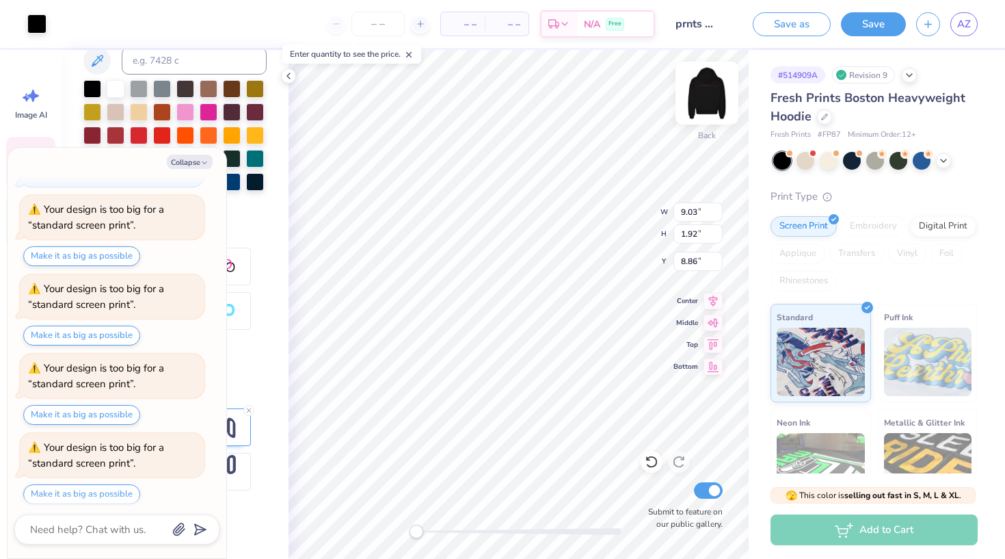
type textarea "x"
type input "6"
type textarea "x"
type input "0"
type textarea "x"
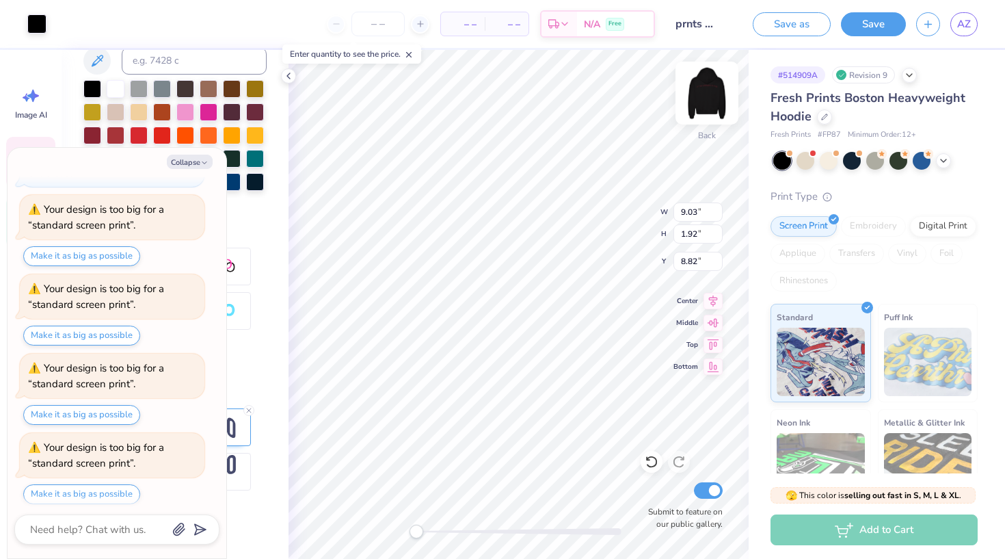
type input "6"
type textarea "x"
type input "0"
type textarea "x"
type input "2.44"
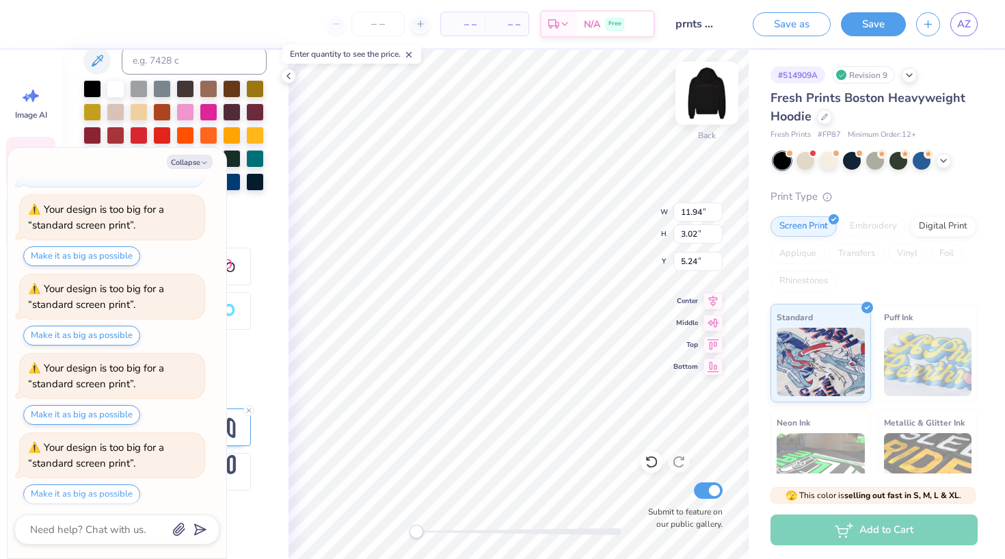
type input "2.26"
type input "3.00"
type textarea "x"
type input "6"
type textarea "x"
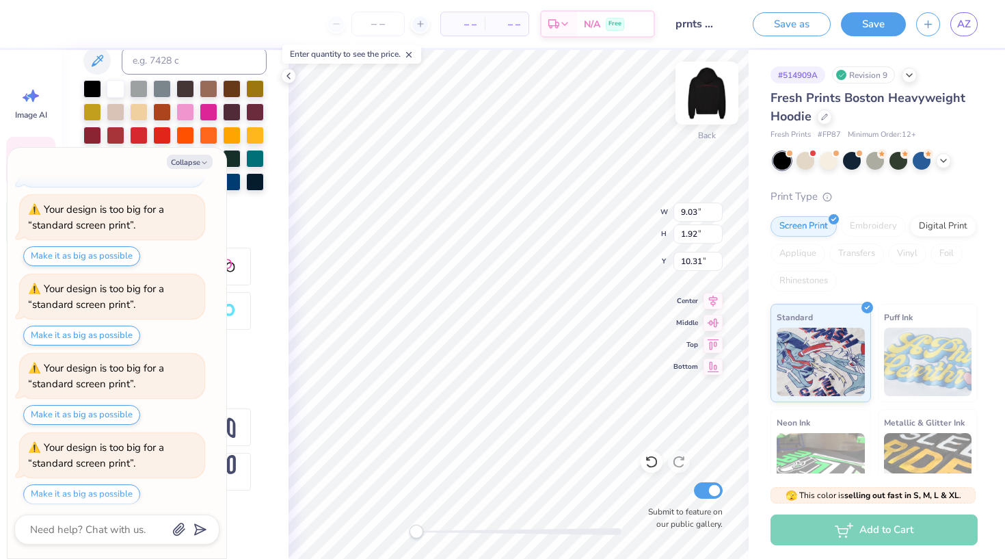
type textarea "parents"
type textarea "x"
type textarea "parents"
type textarea "x"
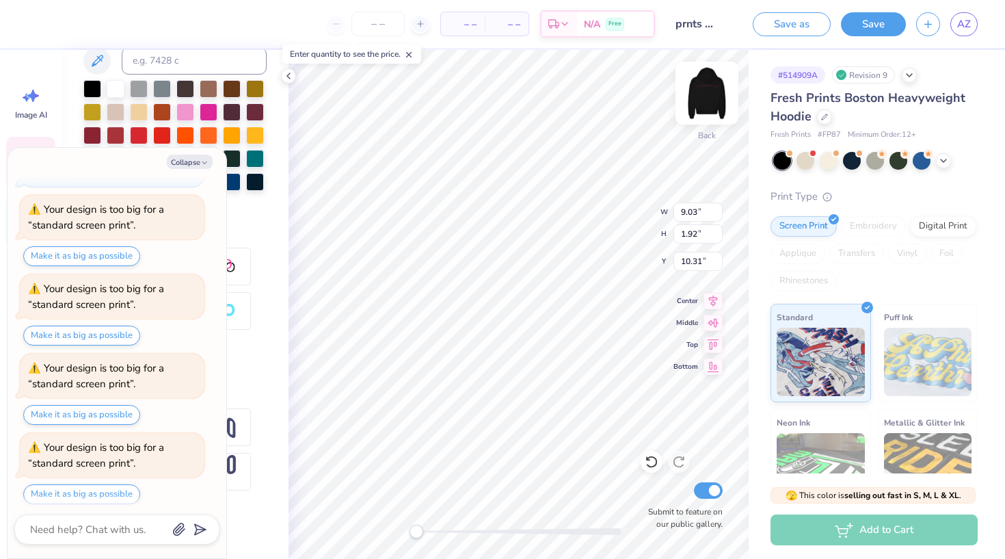
type textarea "parent"
type textarea "x"
type textarea "paren"
type textarea "x"
type textarea "pare"
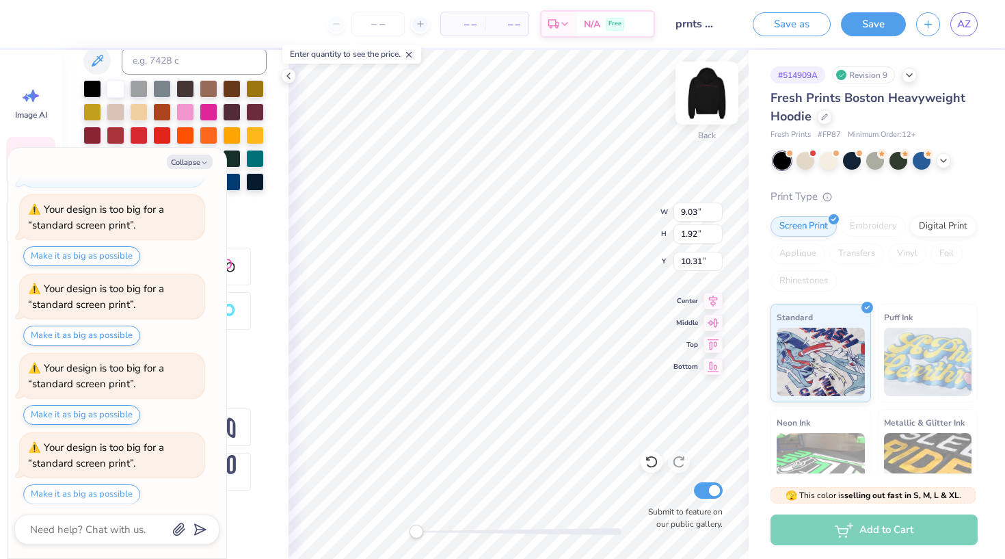
scroll to position [0, 0]
type textarea "x"
type textarea "par"
type textarea "x"
type textarea "pa"
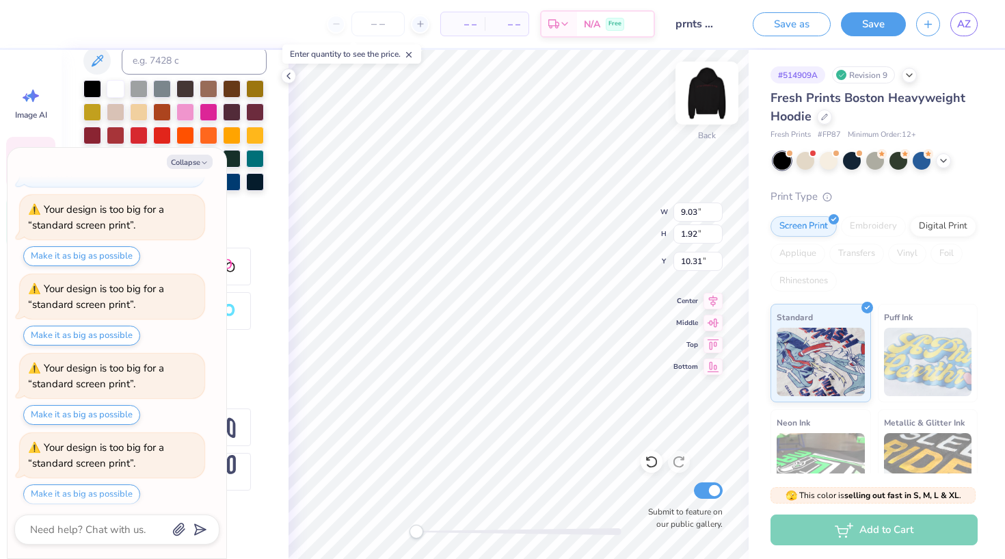
type textarea "x"
type textarea "p"
type textarea "x"
type textarea "P"
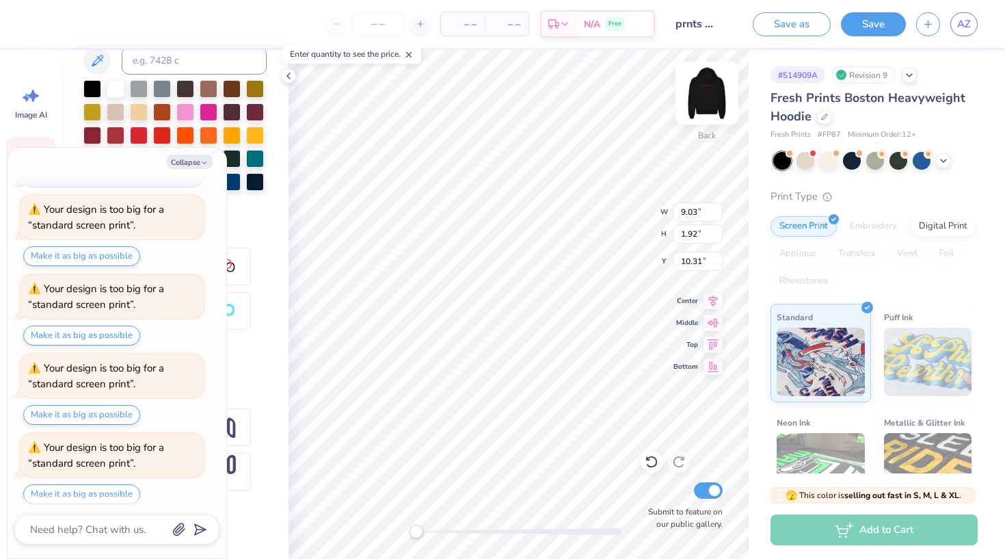
type textarea "x"
type textarea "PA"
type textarea "x"
type textarea "PAR"
type textarea "x"
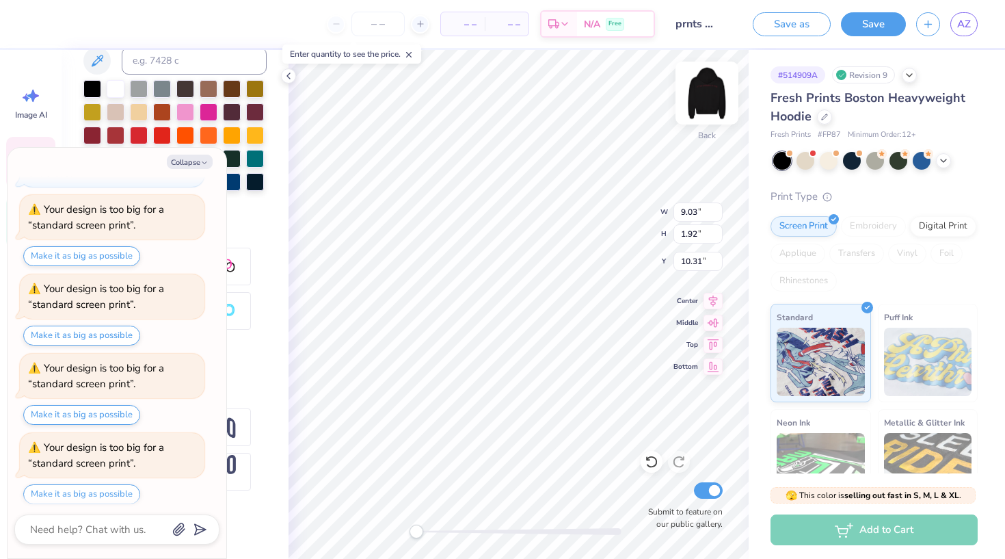
type textarea "PARE"
type textarea "x"
type textarea "PAREN"
type textarea "x"
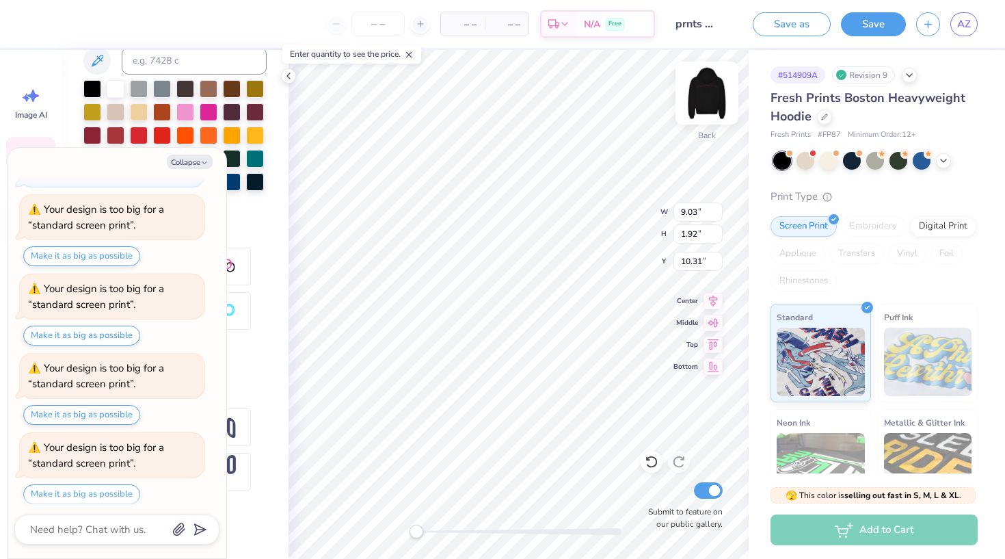
type textarea "PARENT"
type textarea "x"
type textarea "PARENTS"
type textarea "x"
type textarea "PARENTS"
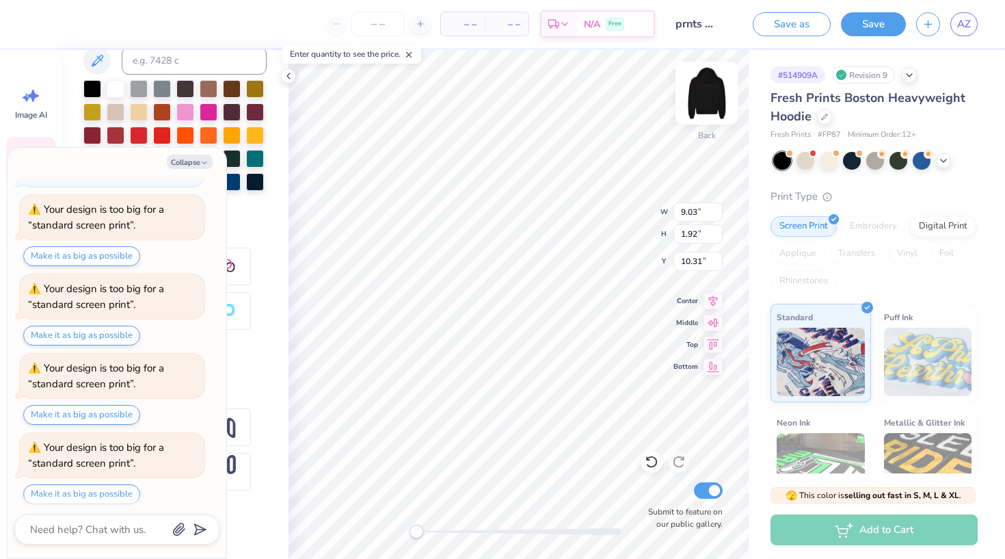
type textarea "x"
type textarea "PARENTS W"
type textarea "x"
type textarea "PARENTS WE"
type textarea "x"
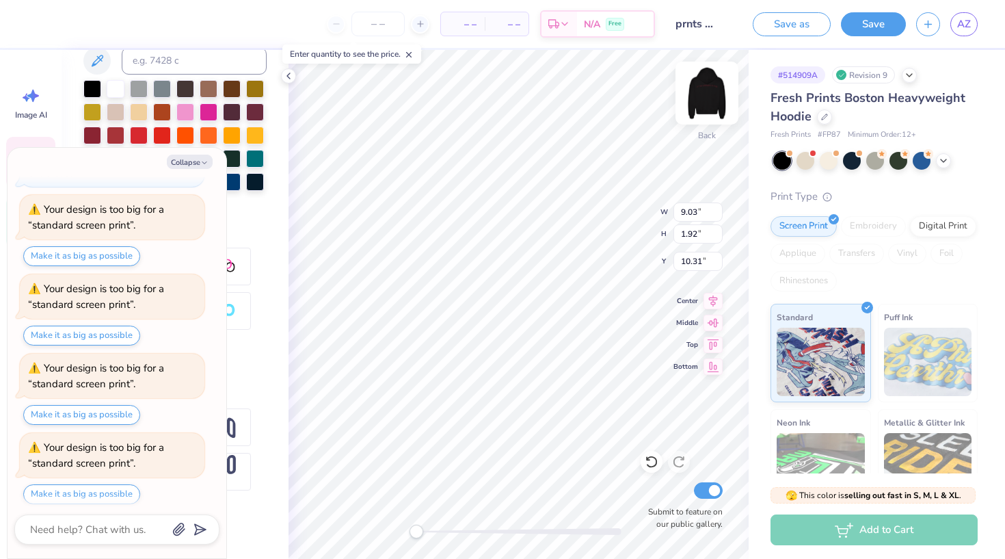
type textarea "PARENTS WEE"
type textarea "x"
type textarea "PARENTS WEEK"
type textarea "x"
type textarea "PARENTS WEEKE"
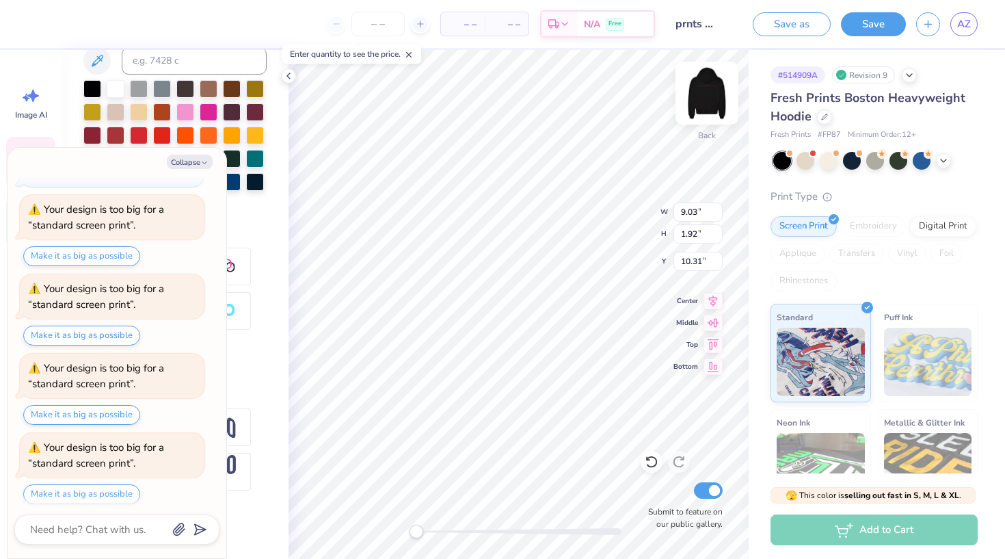
type textarea "x"
type textarea "PARENTS WEEKEN"
type textarea "x"
type textarea "PARENTS WEEKEND"
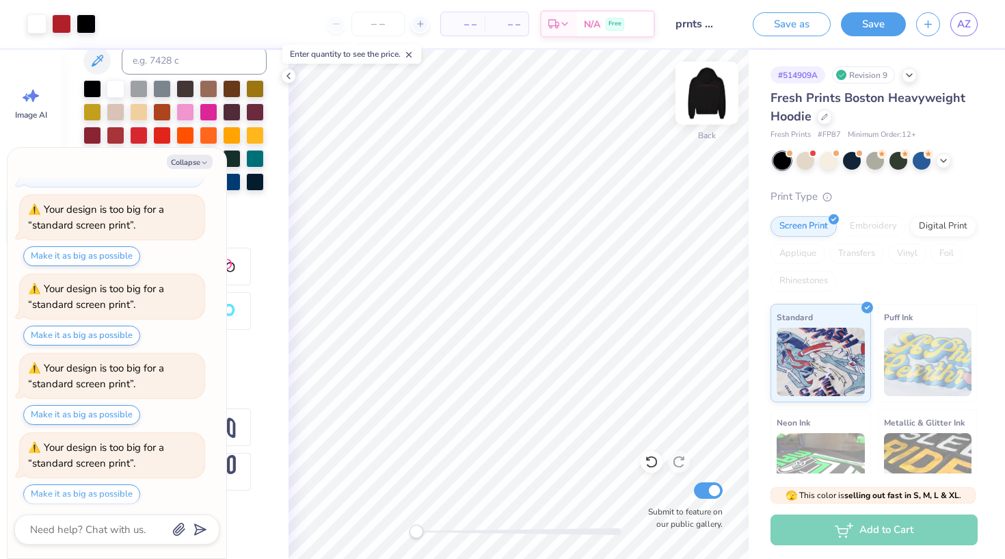
type textarea "x"
type input "0"
type textarea "x"
type input "6"
type textarea "x"
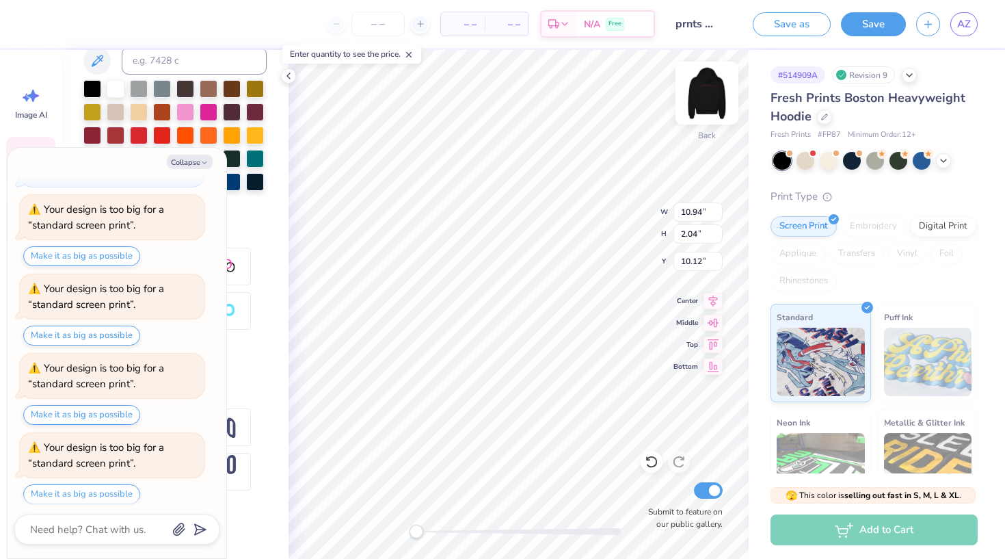
type textarea "PARED"
type textarea "x"
type textarea "PARE"
type textarea "x"
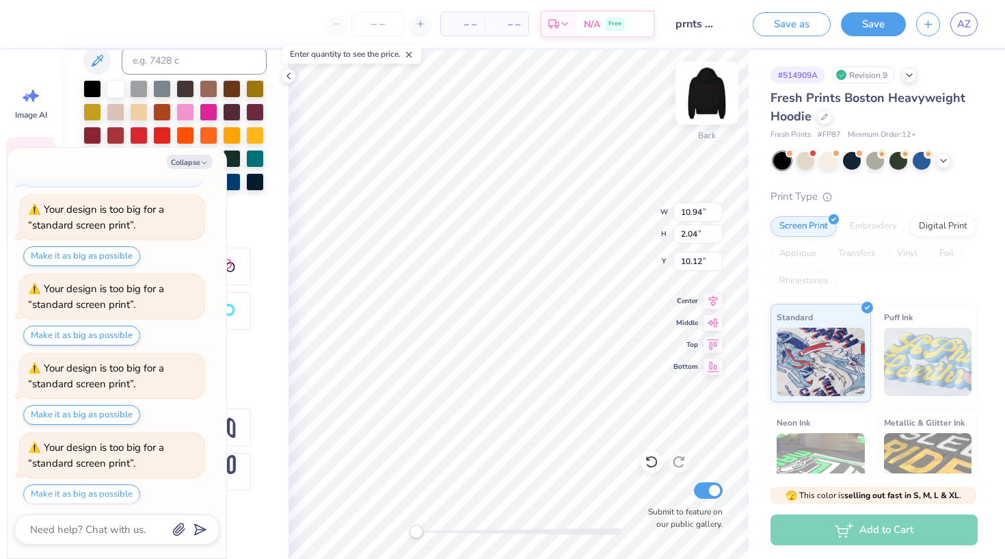
type textarea "PAR"
type textarea "x"
type textarea "PA"
type textarea "x"
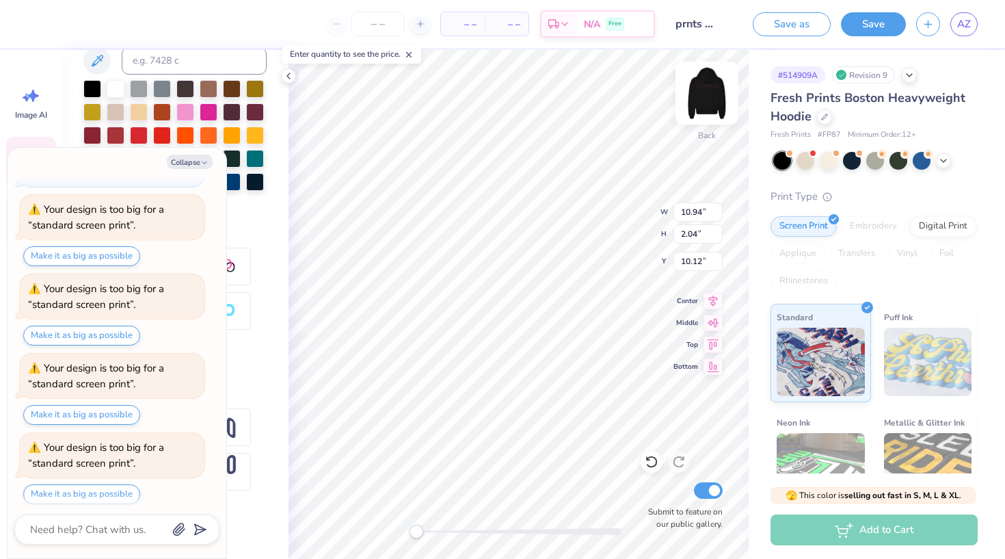
type textarea "P"
type textarea "x"
type textarea "p"
type textarea "x"
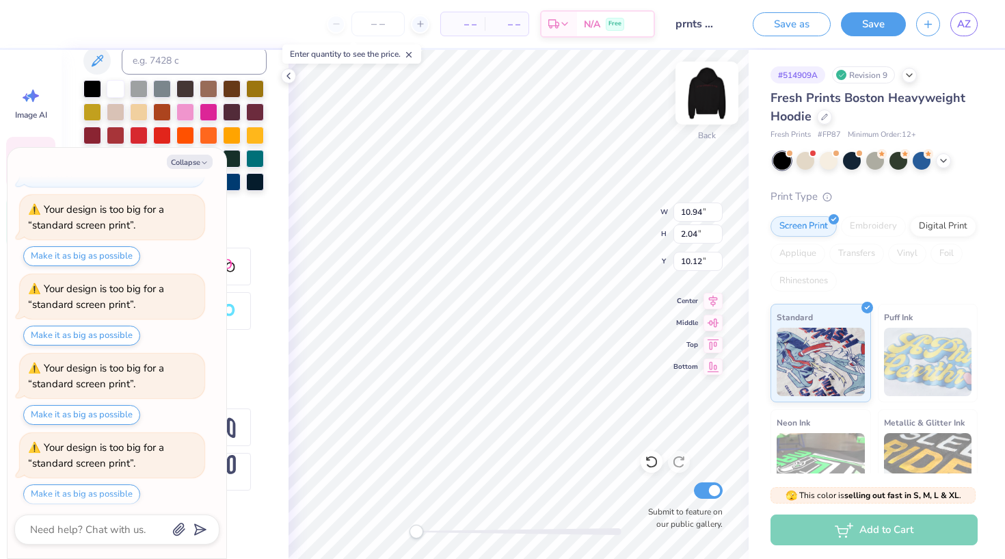
type textarea "pa"
type textarea "x"
type textarea "par"
type textarea "x"
type textarea "pare"
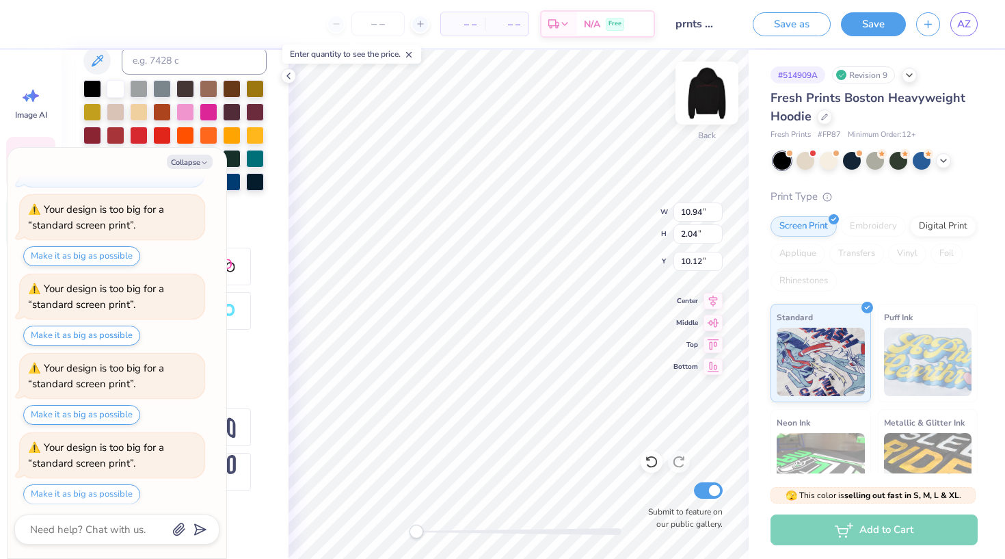
type textarea "x"
type textarea "paren"
type textarea "x"
type textarea "parent"
type textarea "x"
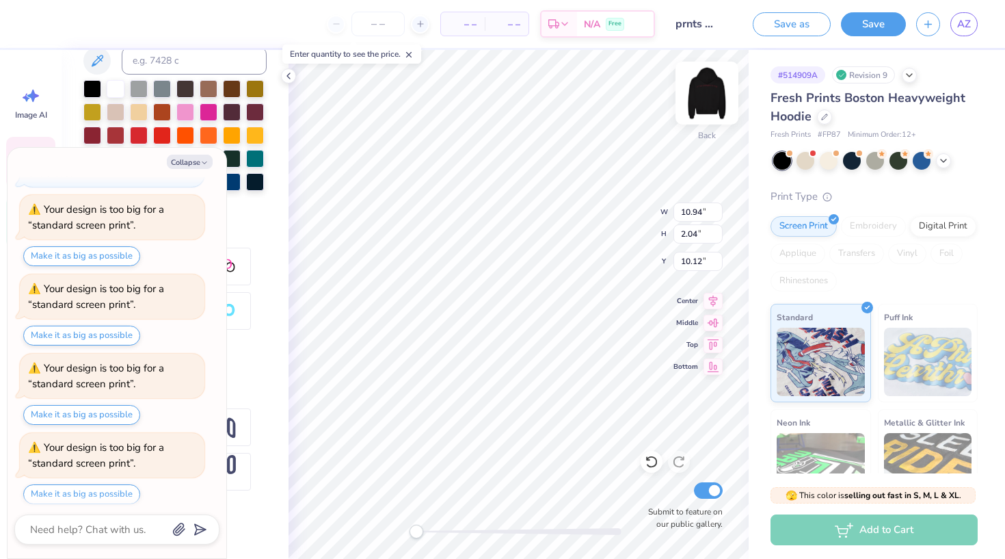
type textarea "parents"
type textarea "x"
type textarea "parents"
type textarea "x"
type textarea "parents w"
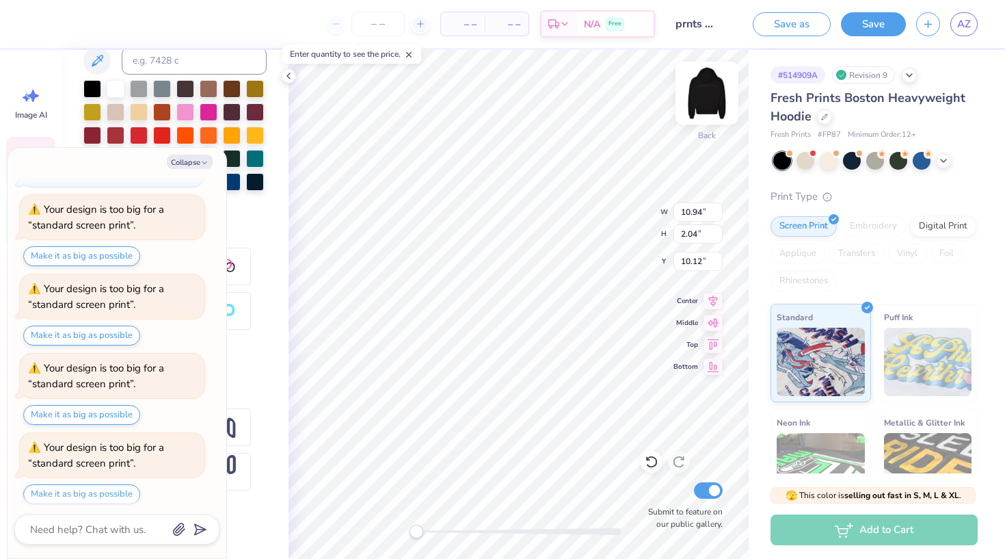
type textarea "x"
type textarea "parents we"
type textarea "x"
type textarea "parents wee"
type textarea "x"
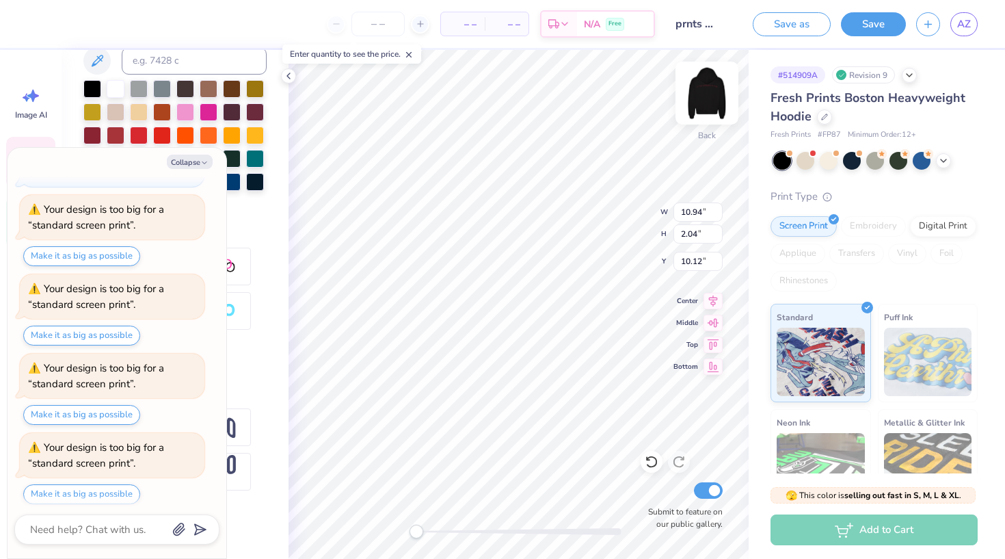
type textarea "parents week"
type textarea "x"
type textarea "parents weeke"
type textarea "x"
type textarea "parents weeken"
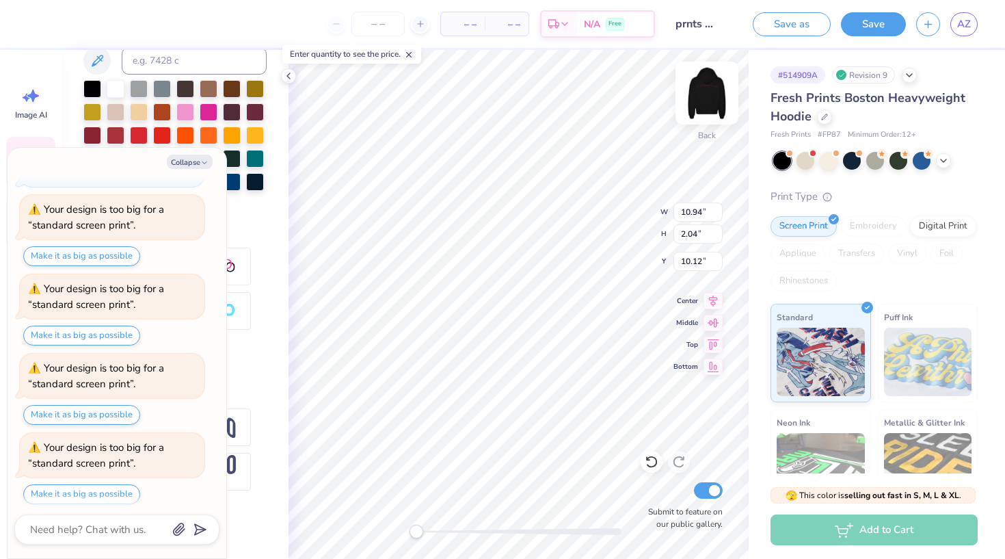
type textarea "x"
type textarea "parents weekend"
type textarea "x"
type input "0"
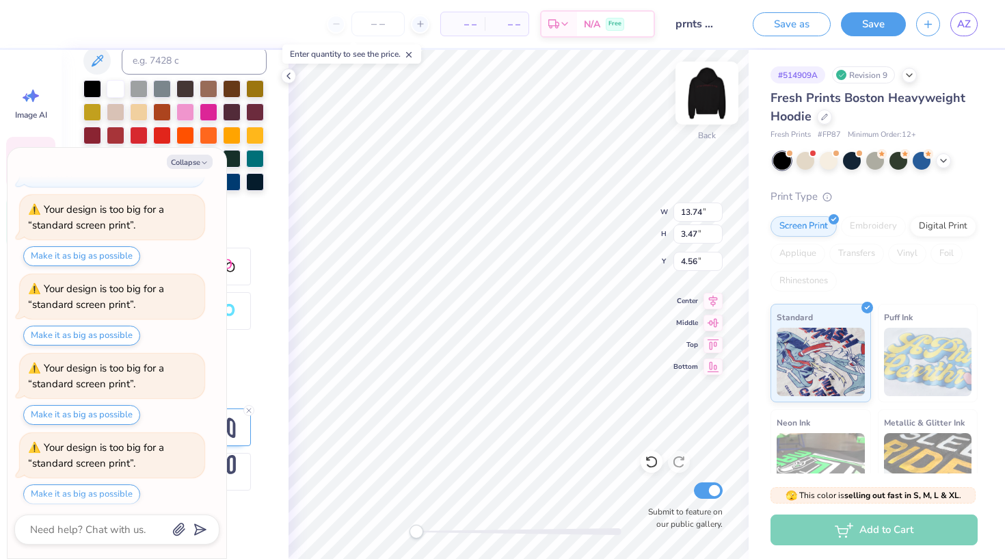
scroll to position [0, 2]
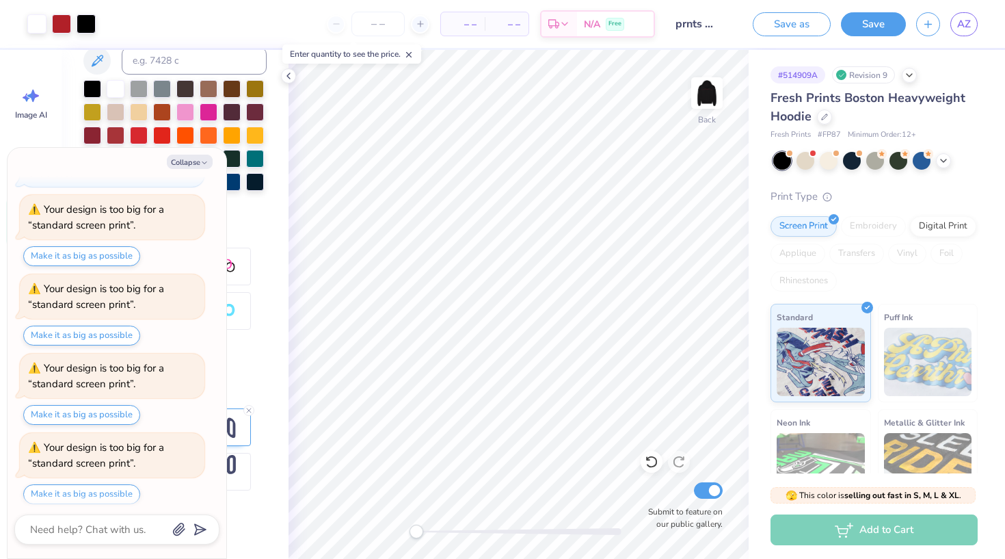
type textarea "x"
type input "6"
type textarea "x"
type input "0"
type textarea "x"
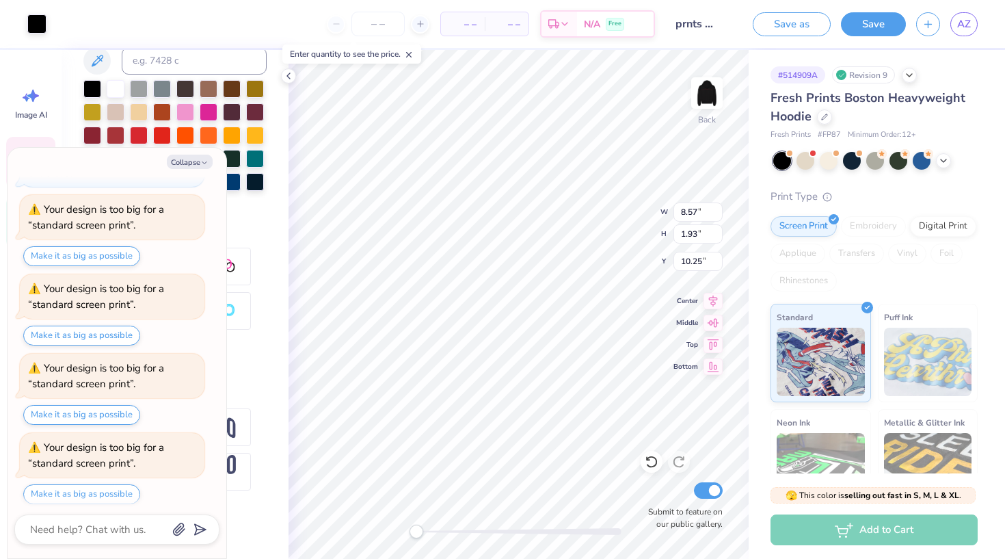
type input "6"
type textarea "x"
type input "0"
click at [201, 158] on button "Collapse" at bounding box center [190, 162] width 46 height 14
type textarea "x"
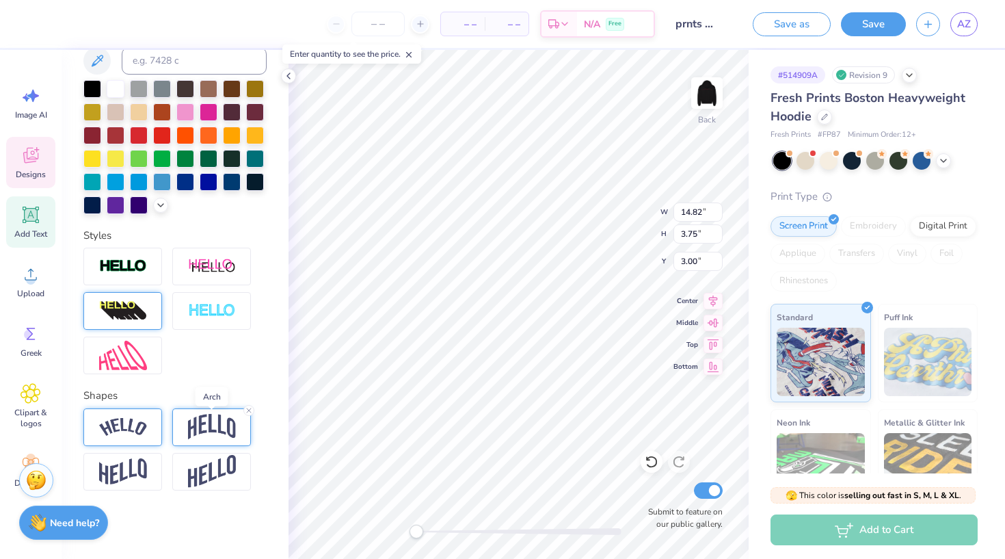
click at [202, 415] on img at bounding box center [212, 427] width 48 height 26
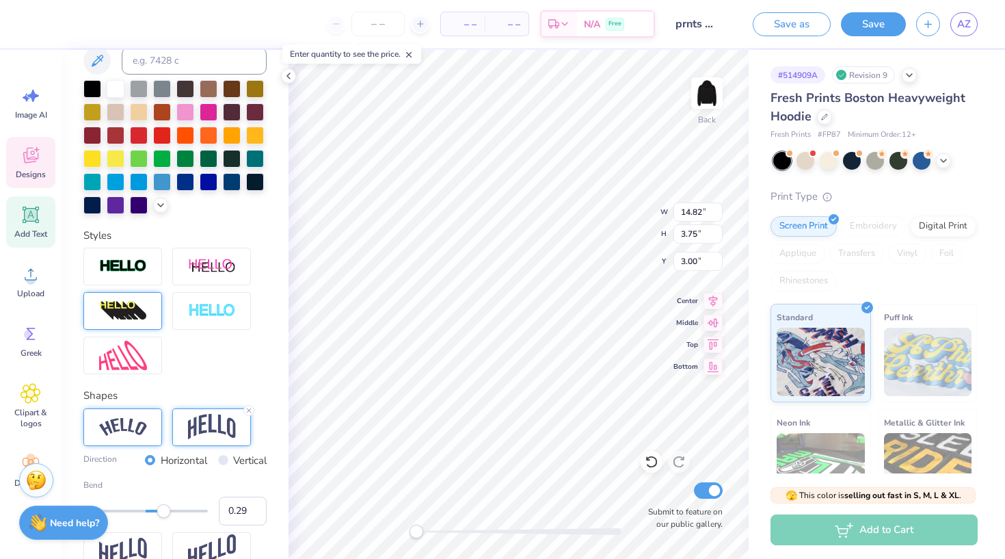
type input "0.34"
click at [167, 516] on div "Accessibility label" at bounding box center [167, 511] width 14 height 14
type input "0.42"
click at [172, 511] on div "Accessibility label" at bounding box center [171, 511] width 14 height 14
type input "0.30"
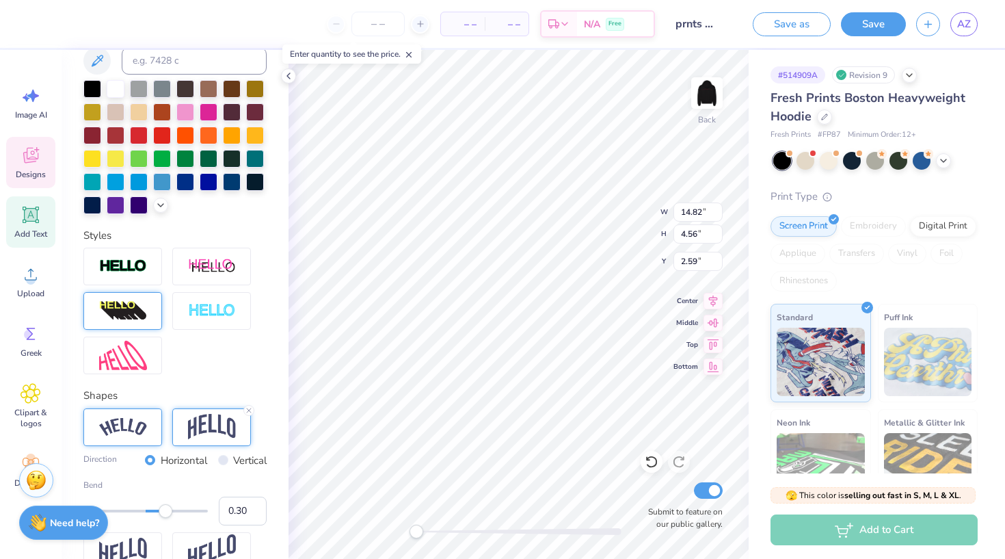
drag, startPoint x: 171, startPoint y: 507, endPoint x: 164, endPoint y: 509, distance: 7.0
click at [164, 509] on div "Accessibility label" at bounding box center [166, 511] width 14 height 14
type input "6"
type input "8.57"
type input "1.93"
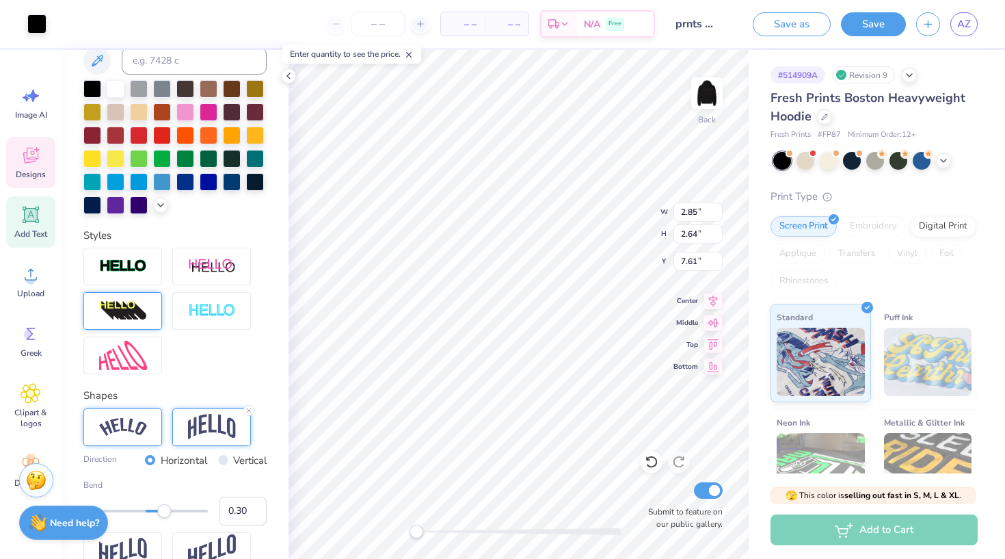
type input "10.25"
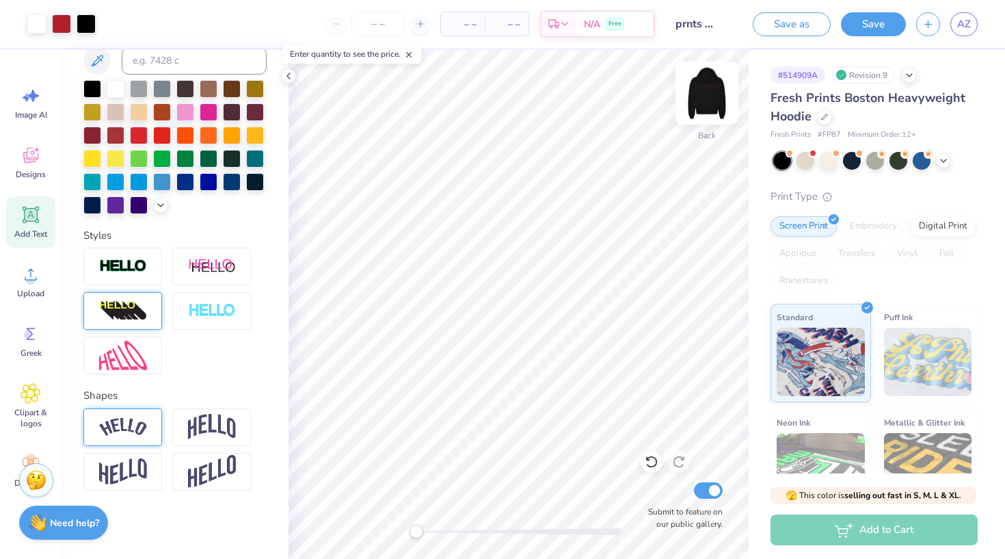
click at [712, 82] on img at bounding box center [707, 93] width 55 height 55
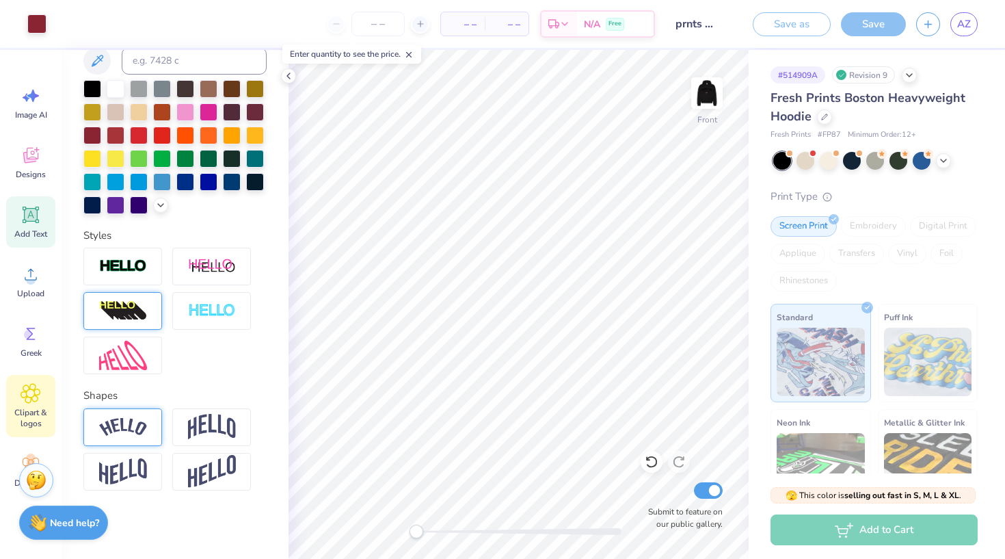
click at [20, 407] on span "Clipart & logos" at bounding box center [30, 418] width 45 height 22
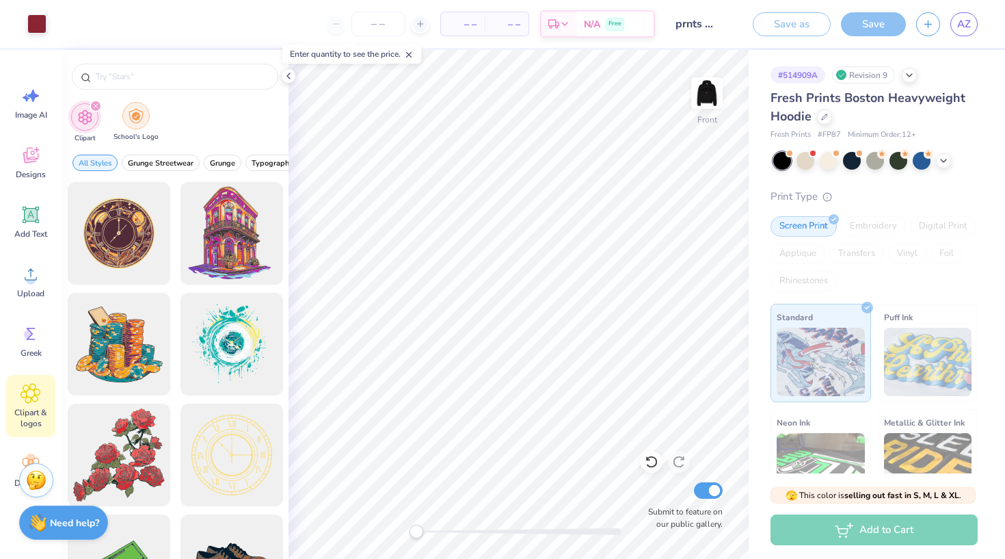
click at [137, 108] on img "filter for School's Logo" at bounding box center [136, 116] width 15 height 16
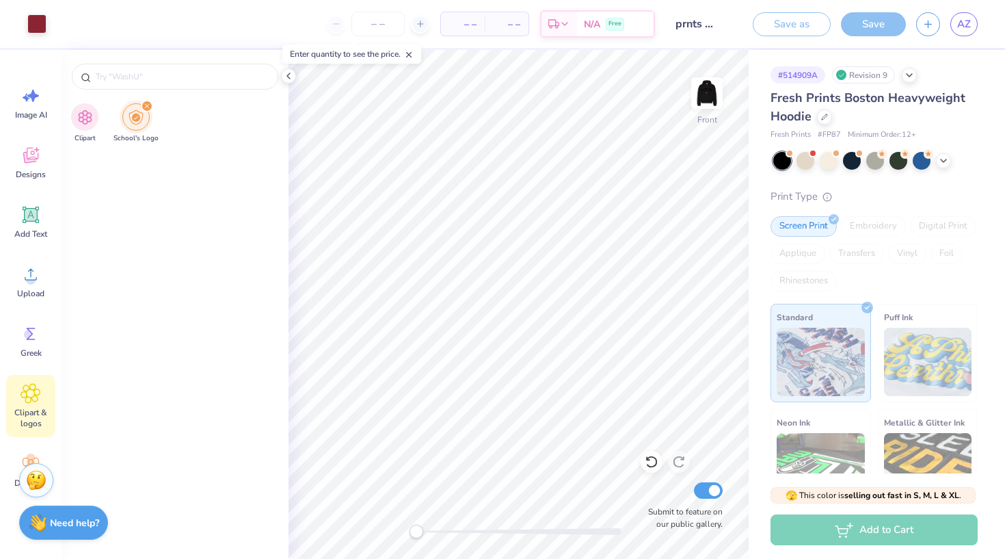
scroll to position [1801, 0]
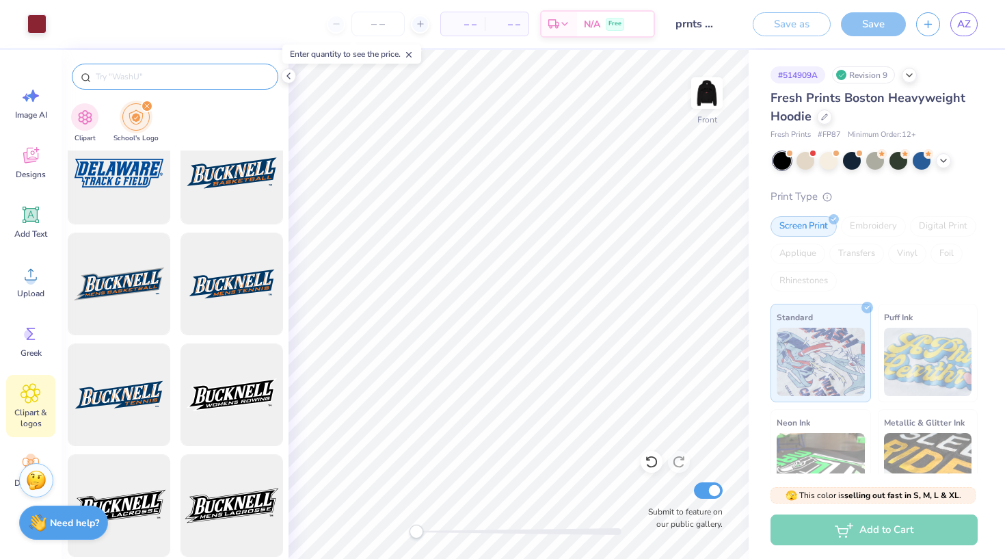
click at [174, 66] on div at bounding box center [175, 77] width 206 height 26
click at [166, 76] on input "text" at bounding box center [181, 77] width 175 height 14
type input "u of u"
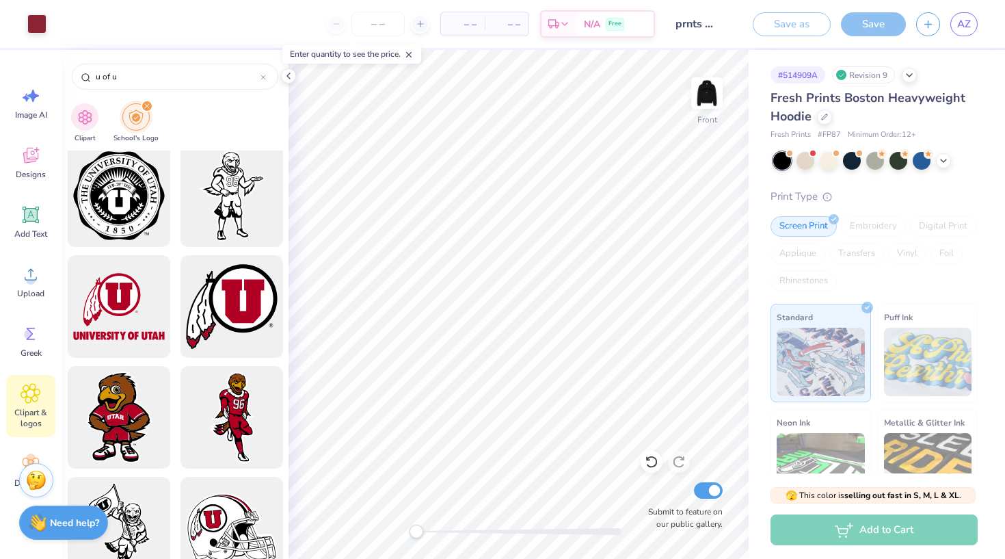
scroll to position [777, 0]
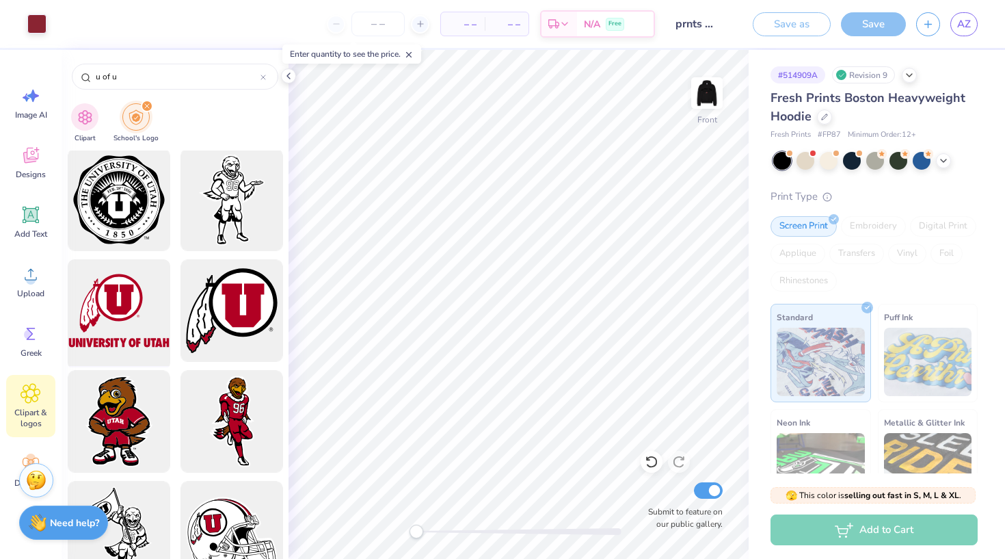
click at [142, 310] on div at bounding box center [118, 310] width 113 height 113
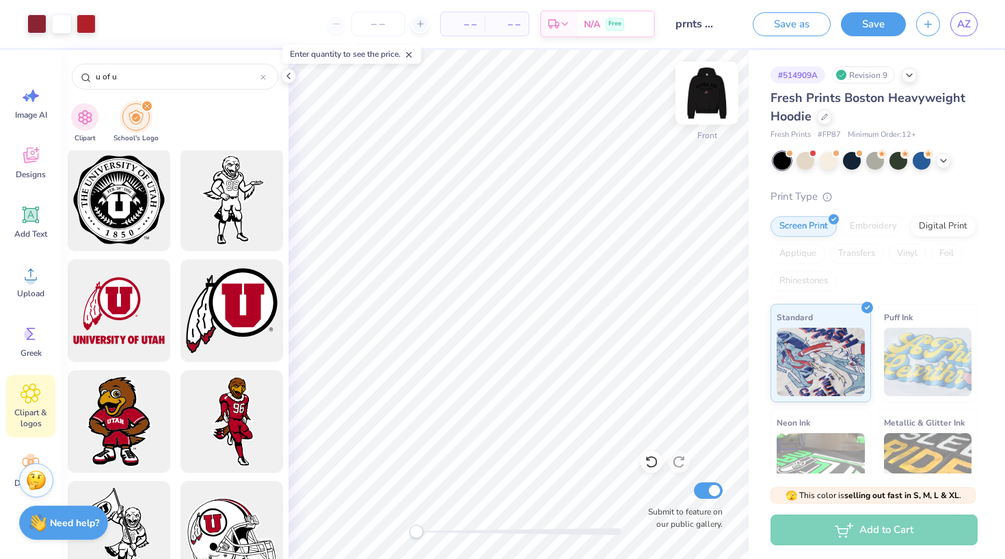
click at [707, 107] on img at bounding box center [707, 93] width 55 height 55
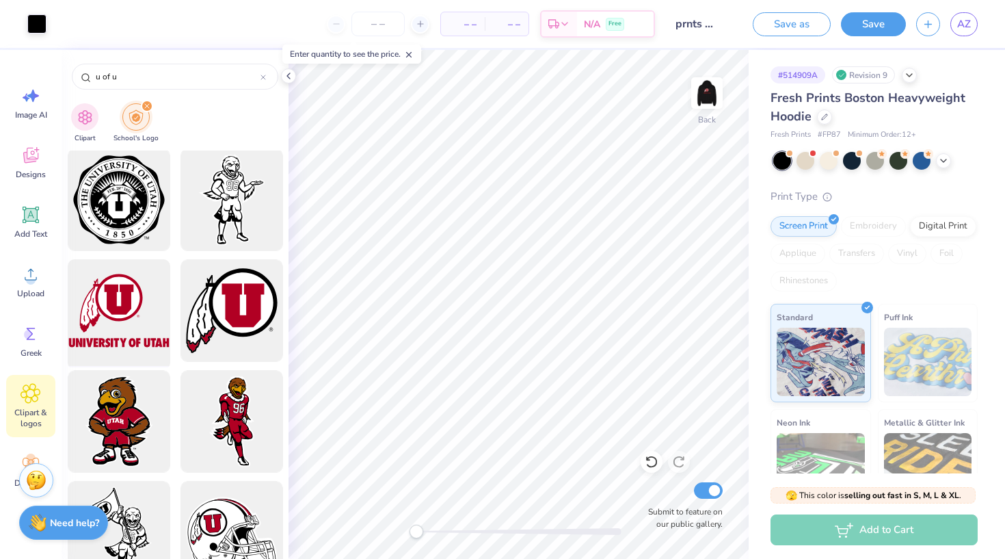
click at [124, 304] on div at bounding box center [118, 310] width 113 height 113
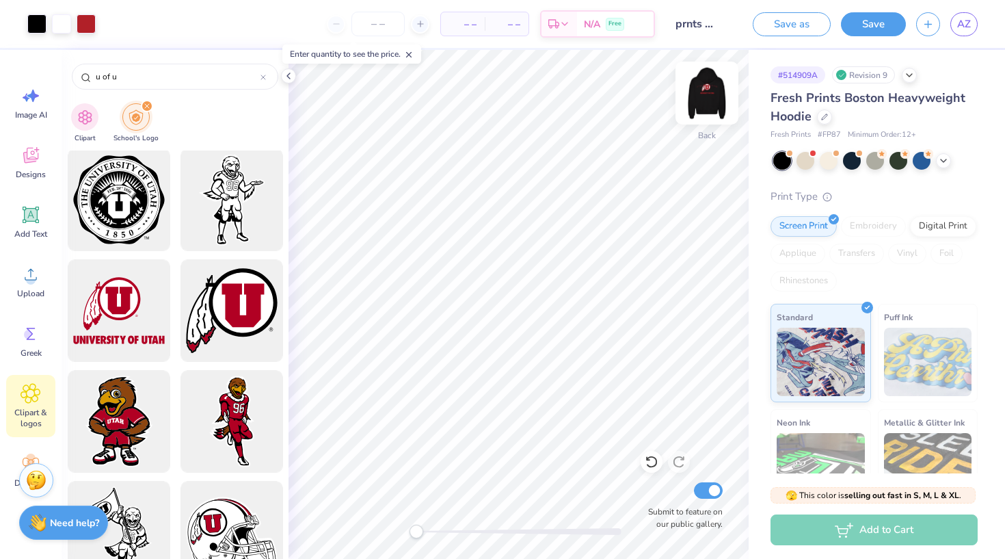
click at [714, 104] on img at bounding box center [707, 93] width 55 height 55
click at [723, 85] on img at bounding box center [707, 93] width 55 height 55
click at [717, 104] on img at bounding box center [707, 93] width 55 height 55
click at [714, 94] on img at bounding box center [707, 93] width 55 height 55
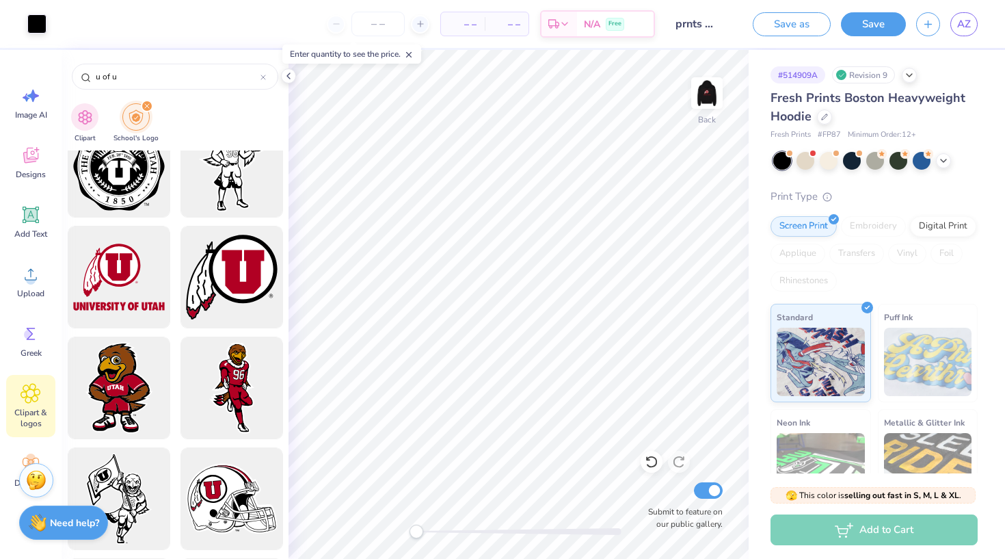
scroll to position [810, 0]
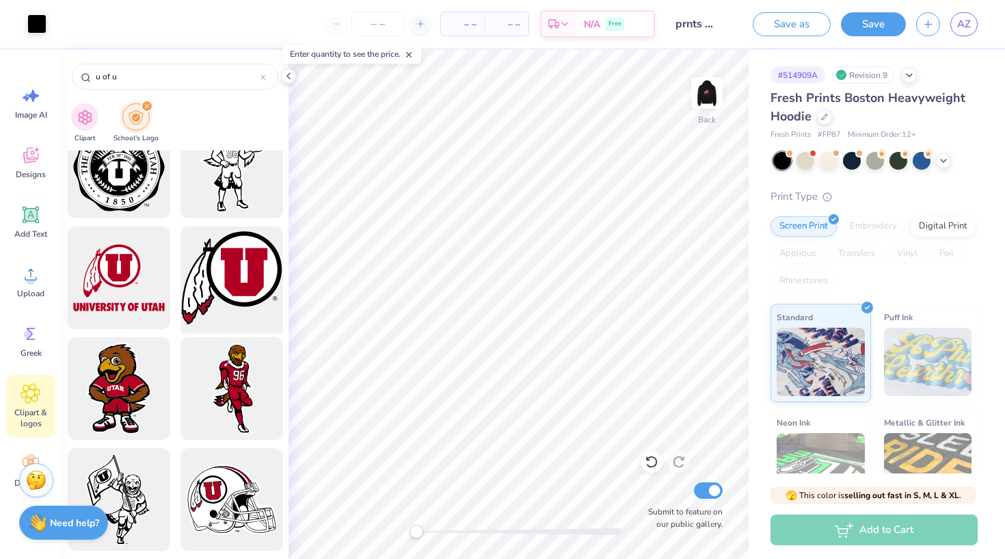
click at [227, 288] on div at bounding box center [231, 278] width 113 height 113
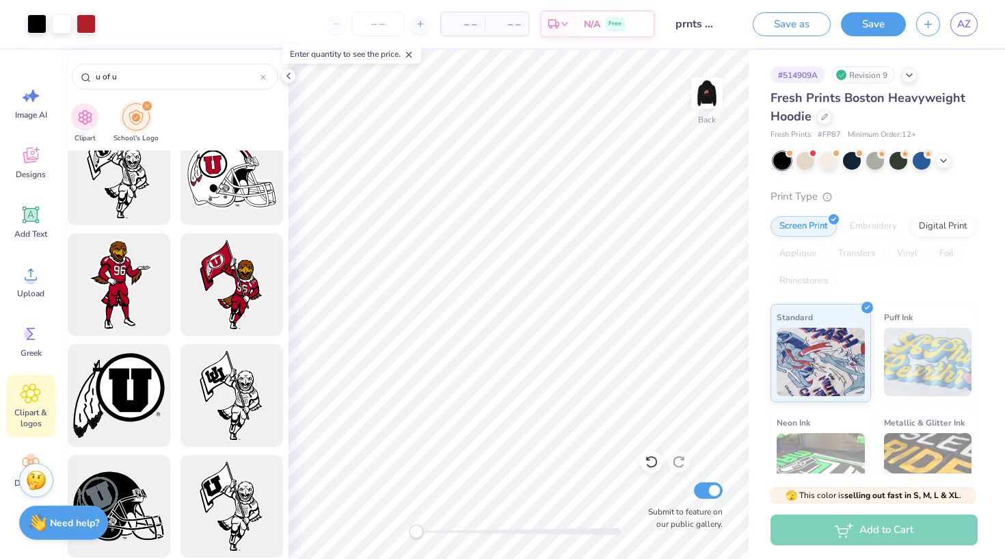
scroll to position [1104, 0]
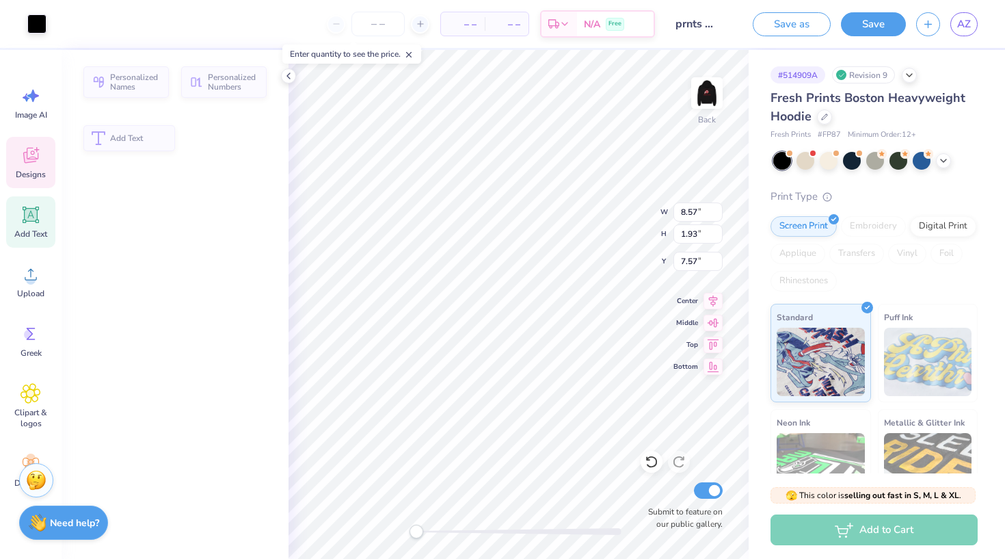
type input "8.57"
type input "1.93"
type input "7.57"
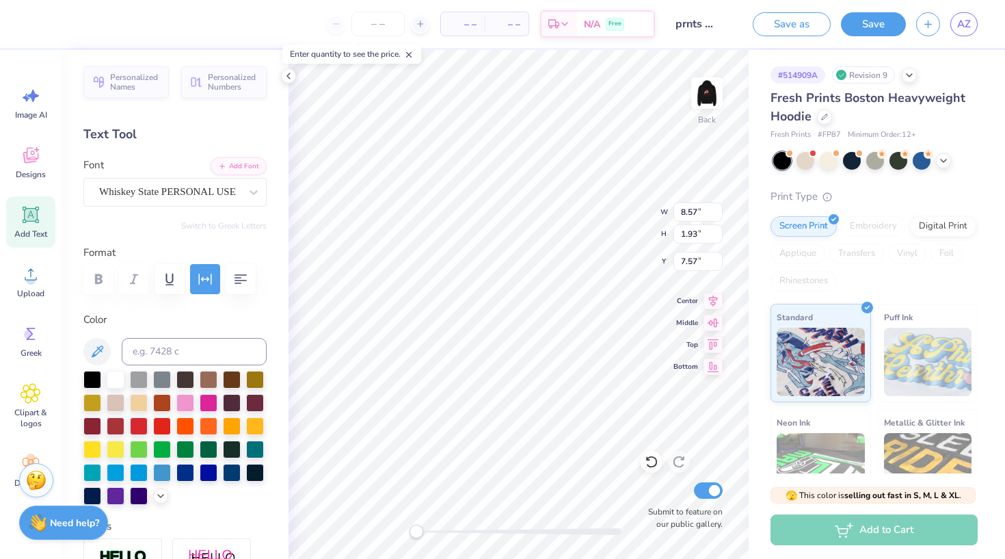
type input "2.81"
type input "2.60"
type input "2.43"
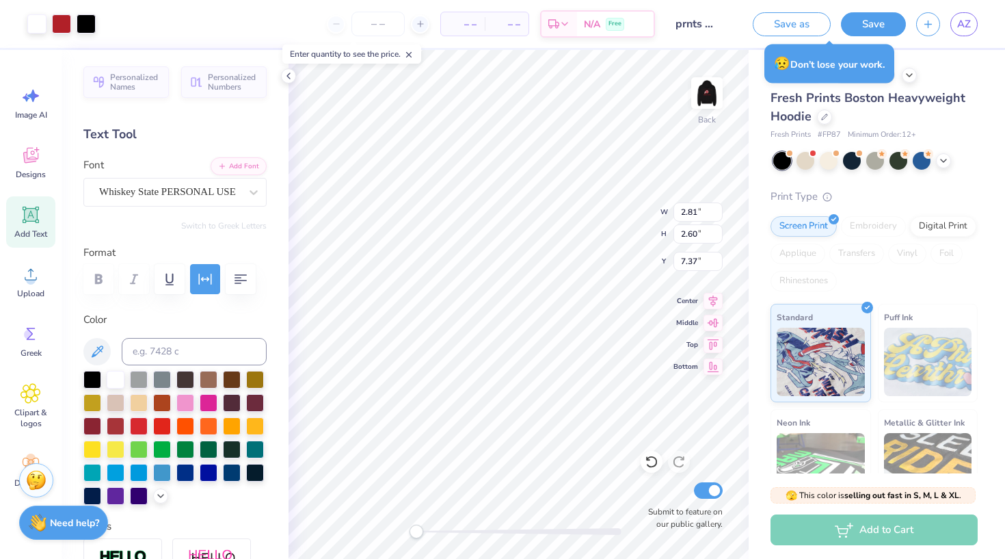
type input "8.57"
type input "1.93"
type input "10.33"
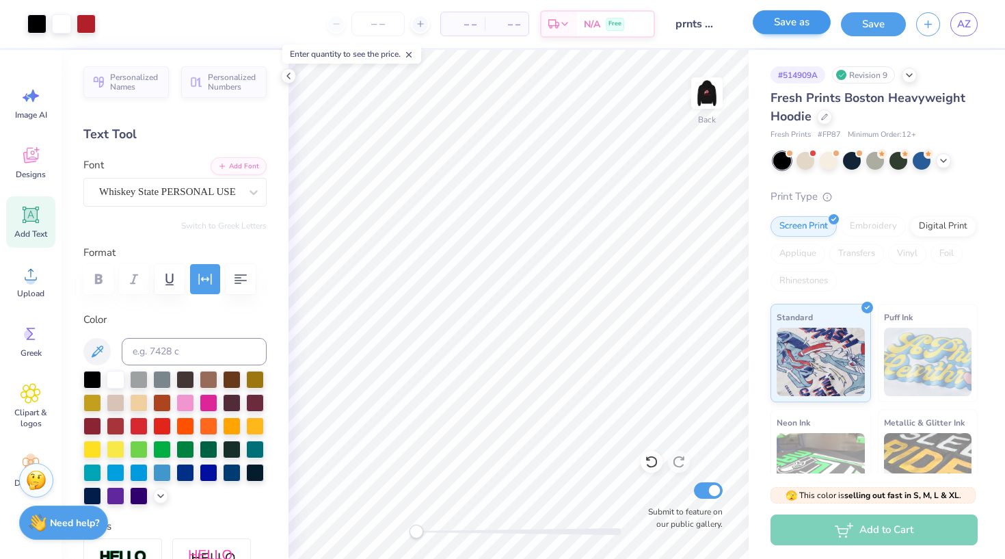
click at [787, 26] on button "Save as" at bounding box center [792, 22] width 78 height 24
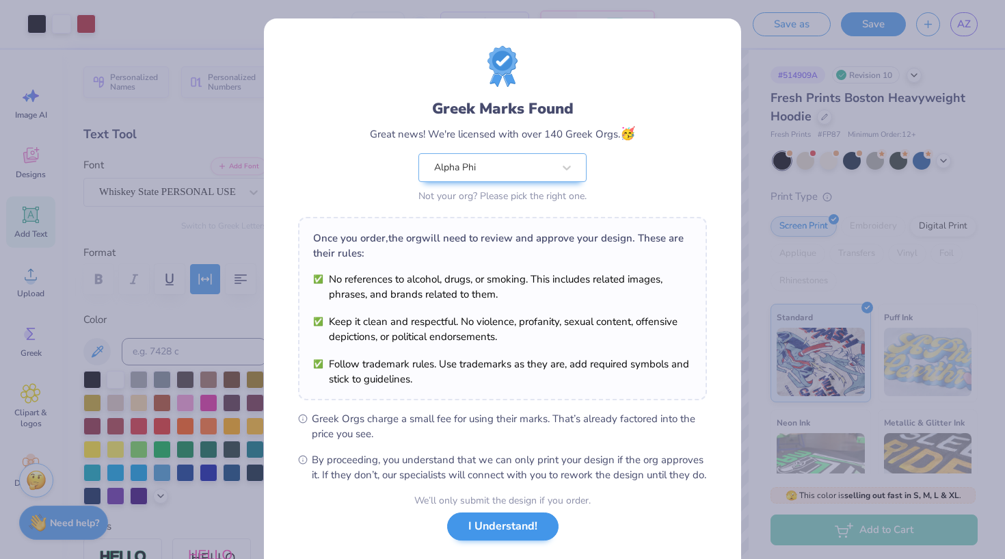
click at [517, 540] on button "I Understand!" at bounding box center [502, 526] width 111 height 28
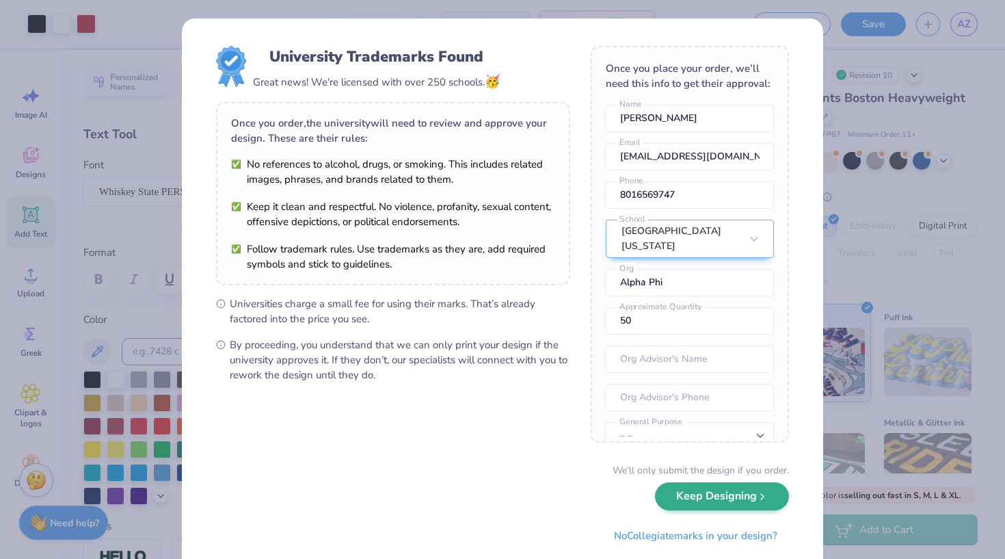
click at [692, 500] on button "Keep Designing" at bounding box center [722, 496] width 134 height 28
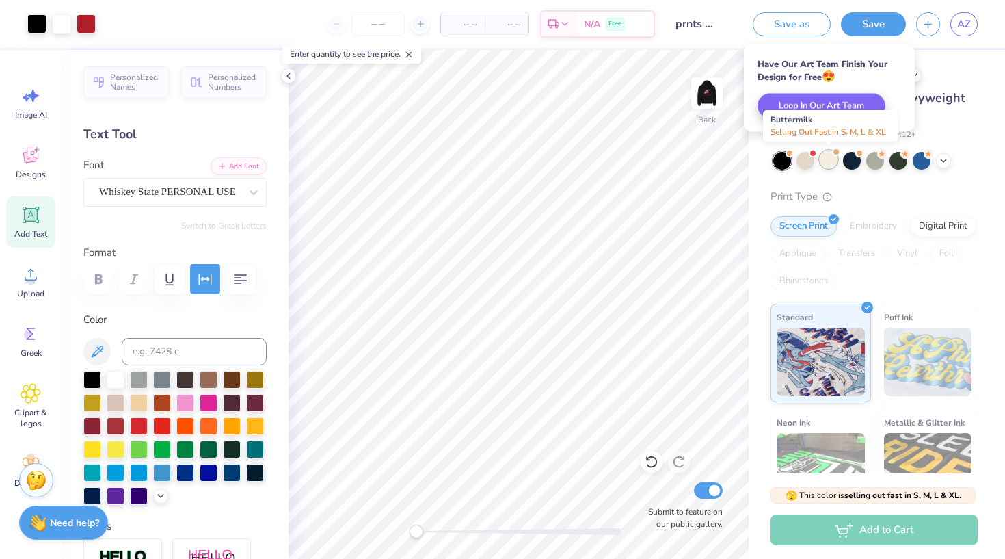
click at [827, 159] on div at bounding box center [829, 159] width 18 height 18
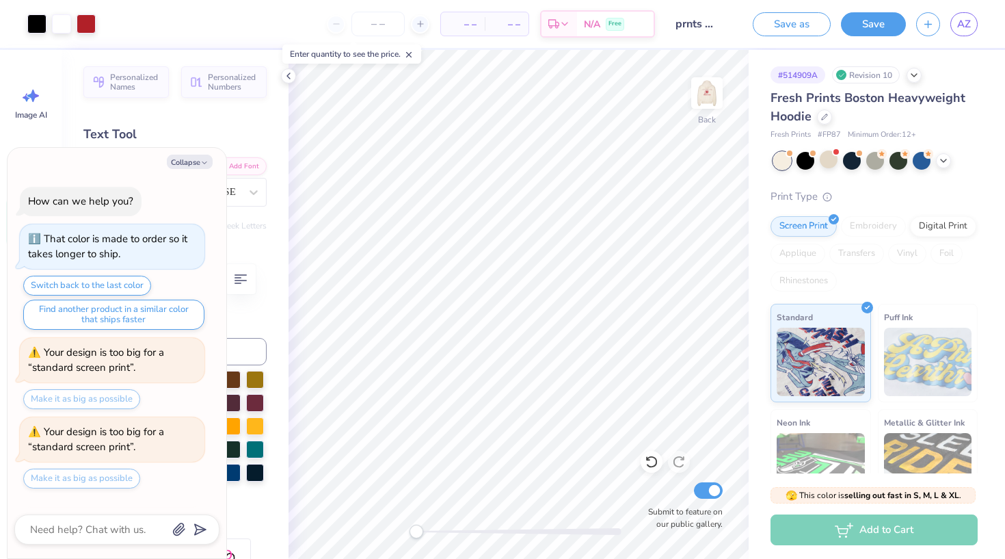
scroll to position [723, 0]
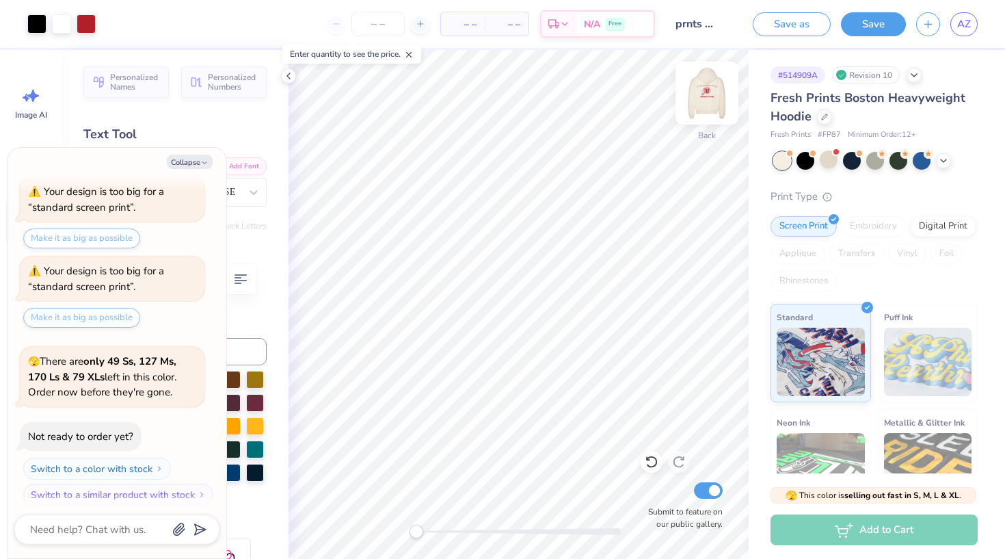
click at [712, 89] on img at bounding box center [707, 93] width 55 height 55
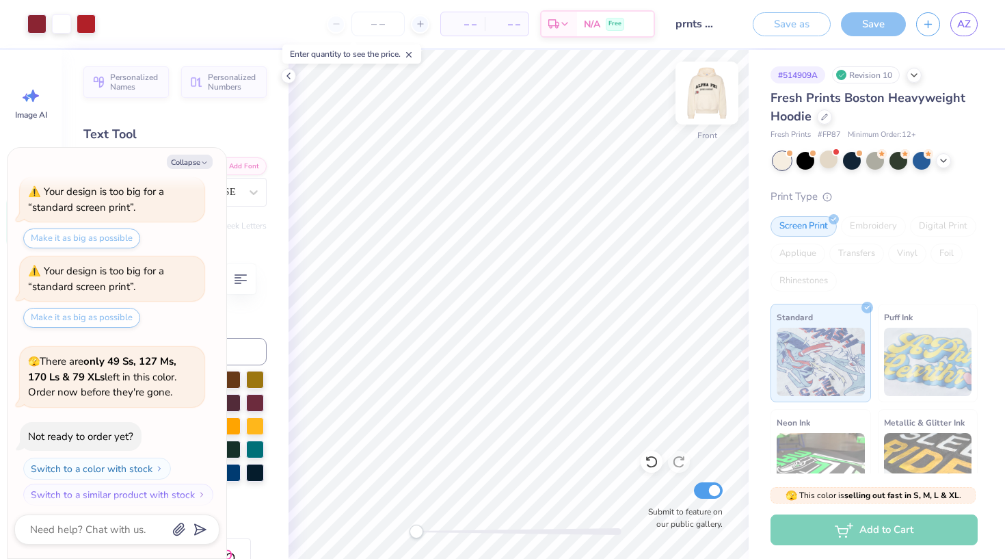
click at [714, 95] on img at bounding box center [707, 93] width 55 height 55
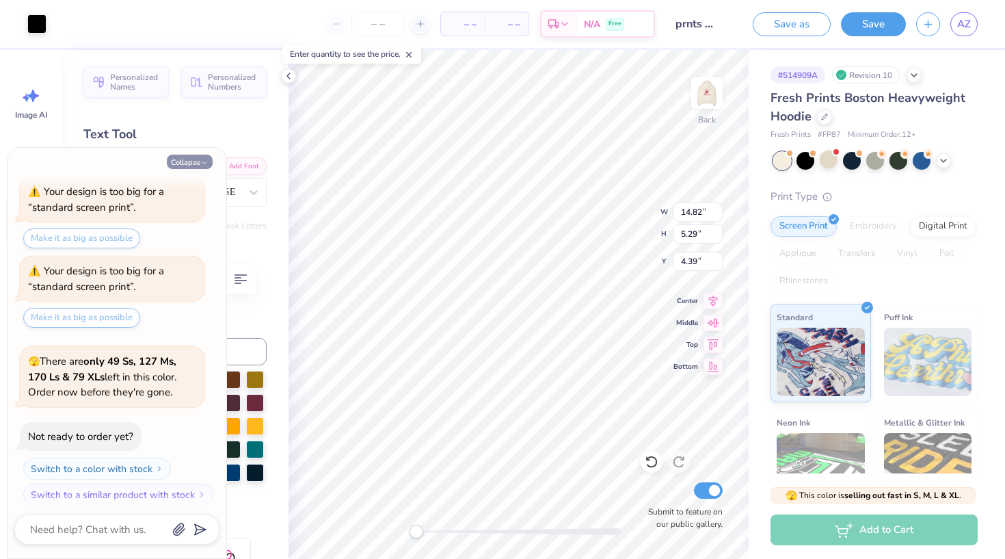
click at [202, 162] on icon "button" at bounding box center [204, 163] width 8 height 8
type textarea "x"
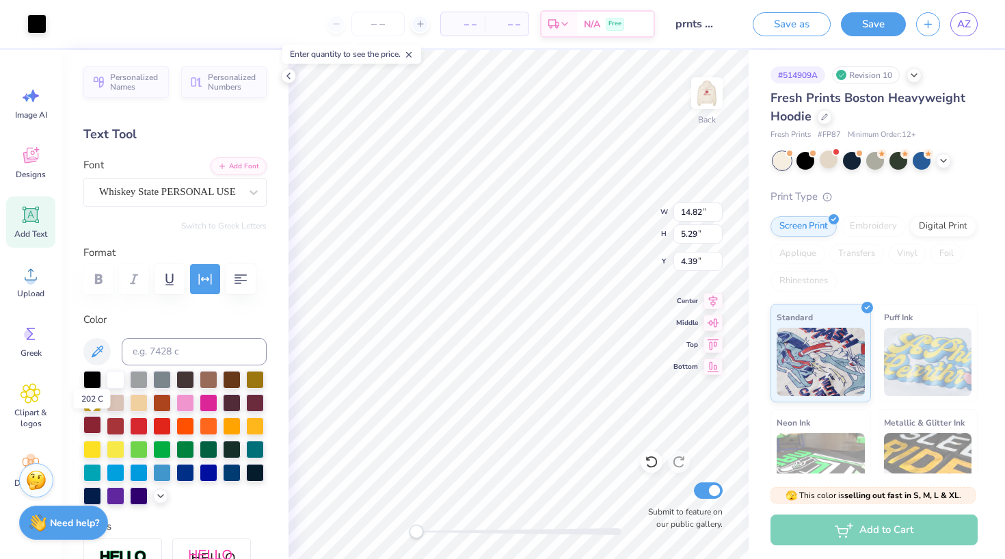
click at [91, 427] on div at bounding box center [92, 425] width 18 height 18
type input "3.81"
click at [115, 427] on div at bounding box center [116, 425] width 18 height 18
type input "8.57"
type input "1.93"
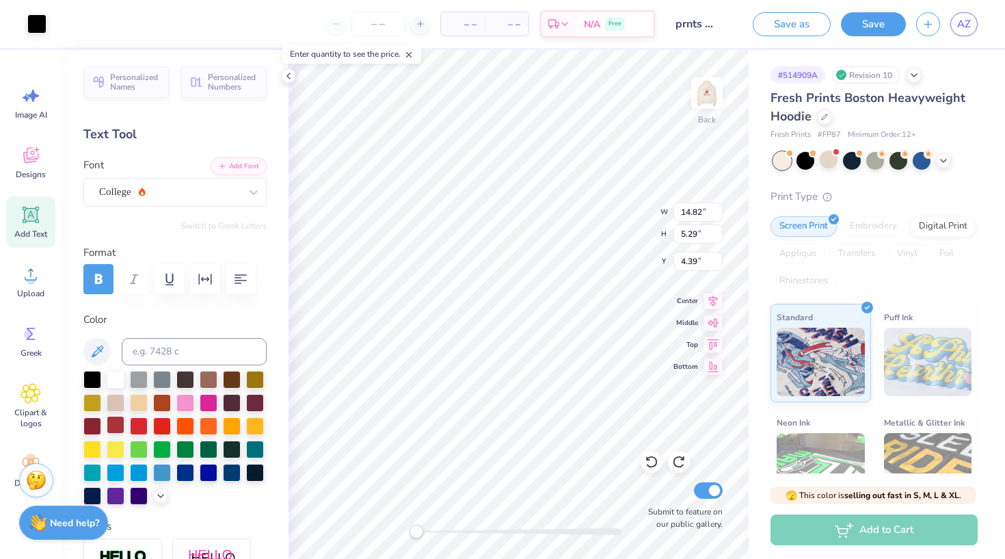
type input "7.76"
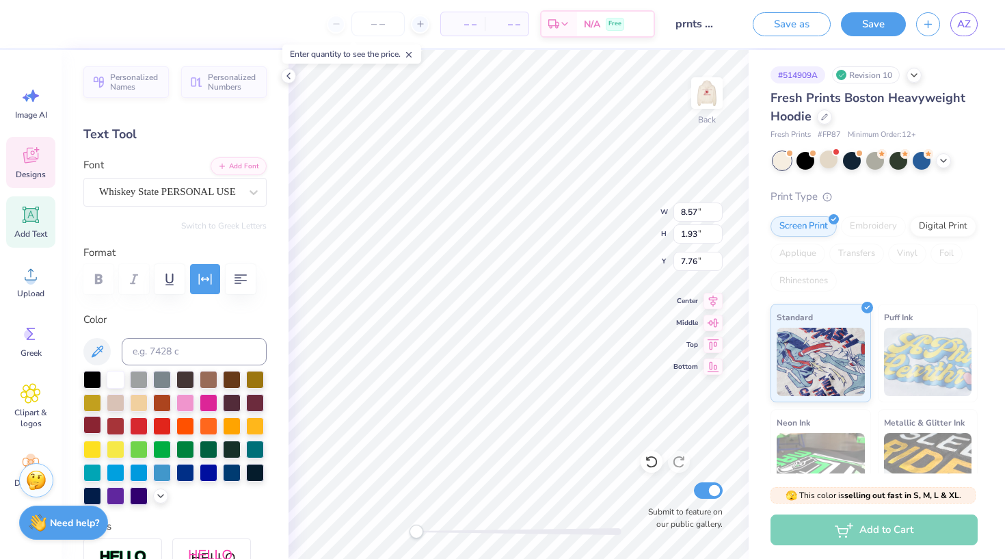
click at [95, 427] on div at bounding box center [92, 425] width 18 height 18
click at [92, 427] on div at bounding box center [92, 425] width 18 height 18
click at [115, 429] on div at bounding box center [116, 425] width 18 height 18
type input "14.82"
type input "3.81"
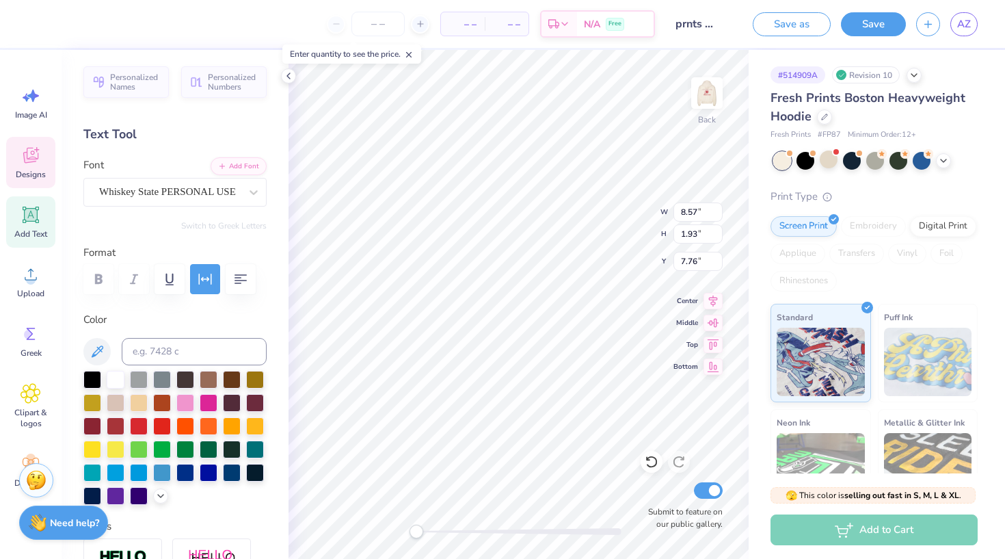
type input "4.39"
click at [111, 429] on div at bounding box center [116, 425] width 18 height 18
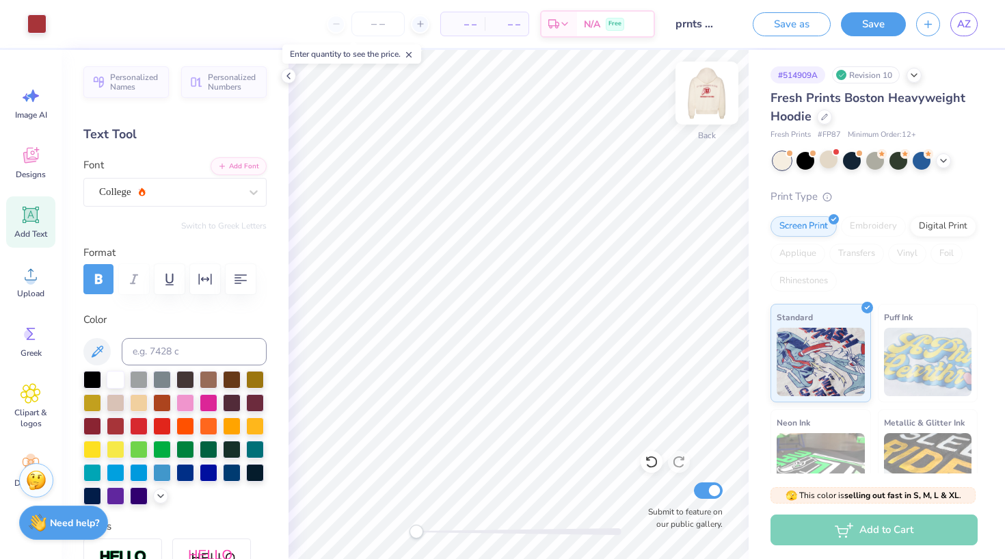
click at [706, 92] on img at bounding box center [707, 93] width 55 height 55
click at [708, 96] on img at bounding box center [707, 93] width 55 height 55
click at [708, 101] on img at bounding box center [707, 93] width 55 height 55
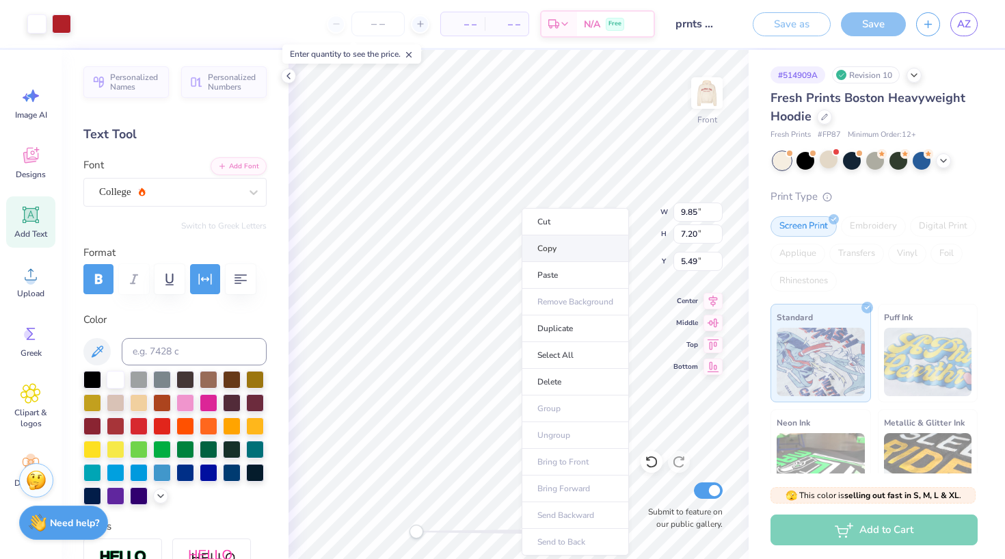
click at [568, 250] on li "Copy" at bounding box center [575, 248] width 107 height 27
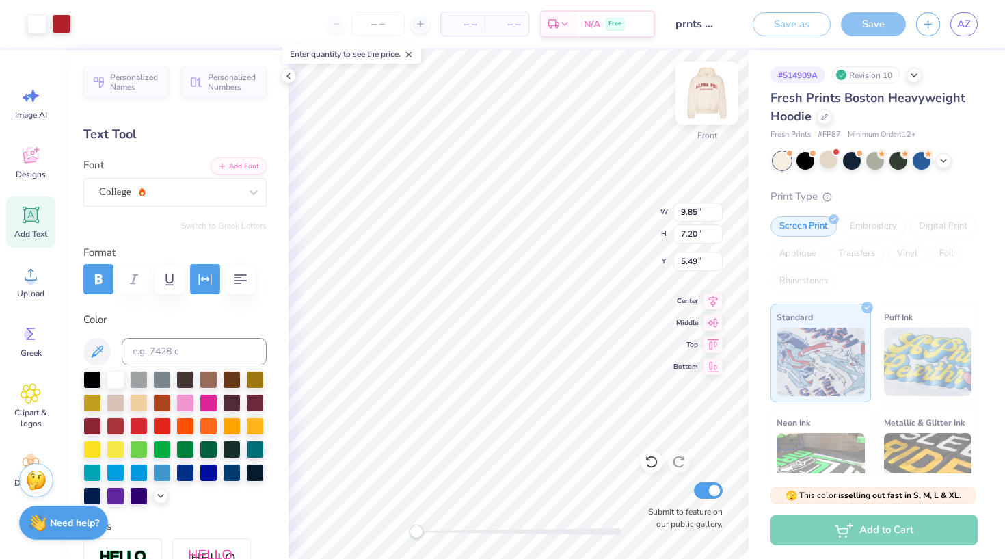
click at [712, 102] on img at bounding box center [707, 93] width 55 height 55
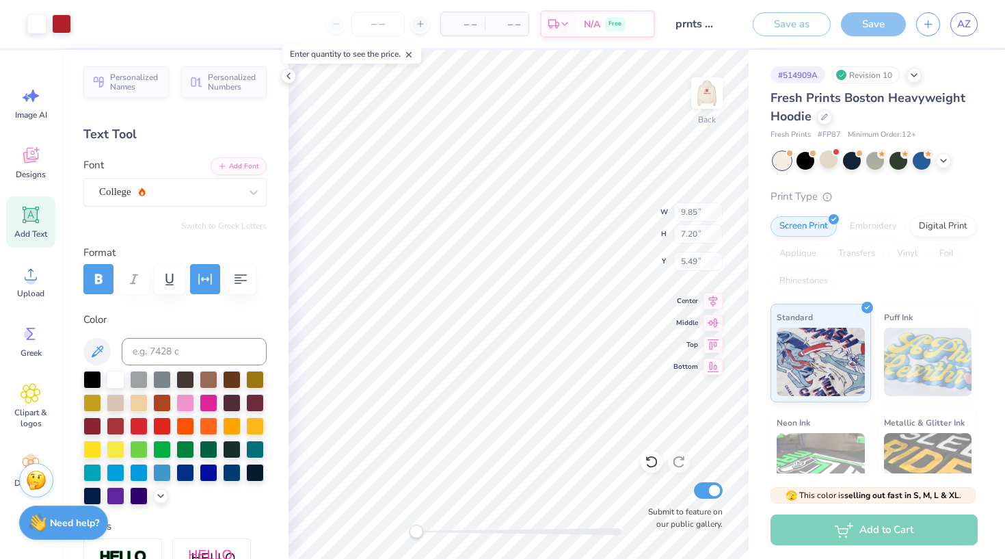
type input "9.62"
type input "7.04"
type input "5.24"
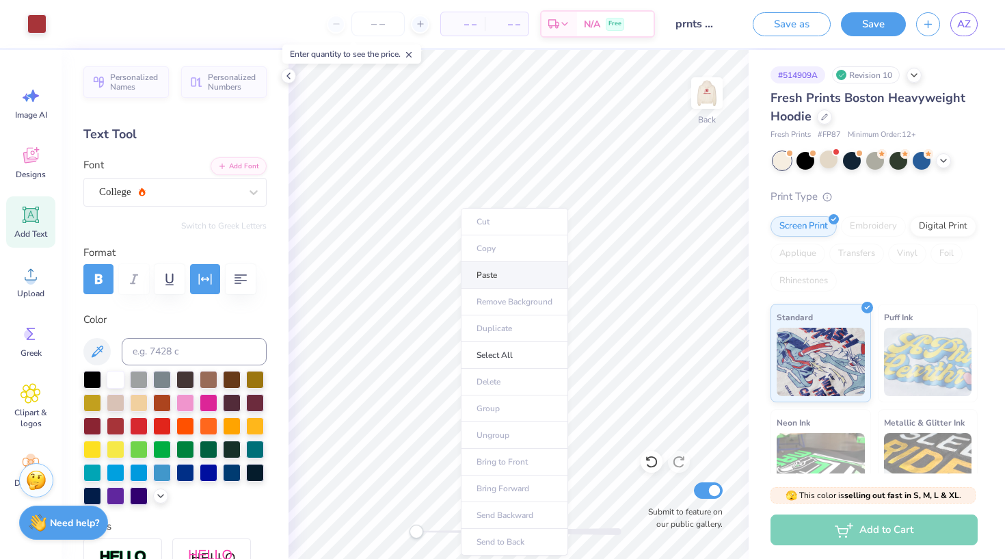
click at [503, 273] on li "Paste" at bounding box center [514, 275] width 107 height 27
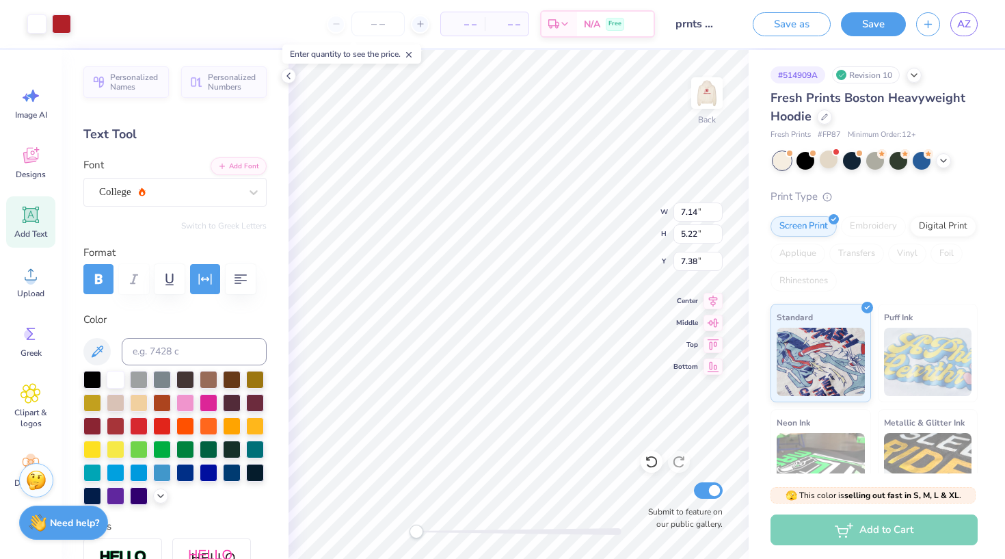
type input "8.57"
type input "1.93"
type input "7.76"
type input "14.82"
type input "3.81"
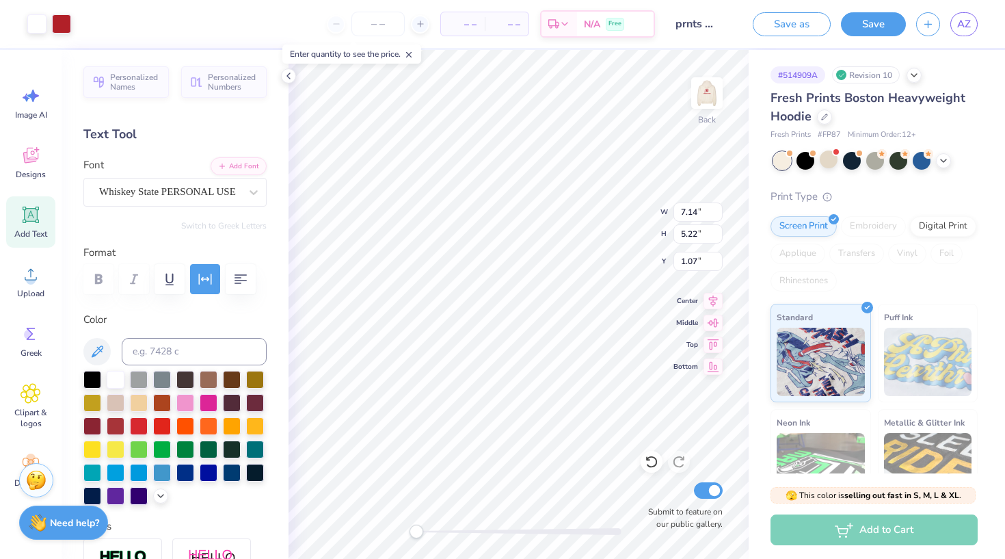
type input "4.39"
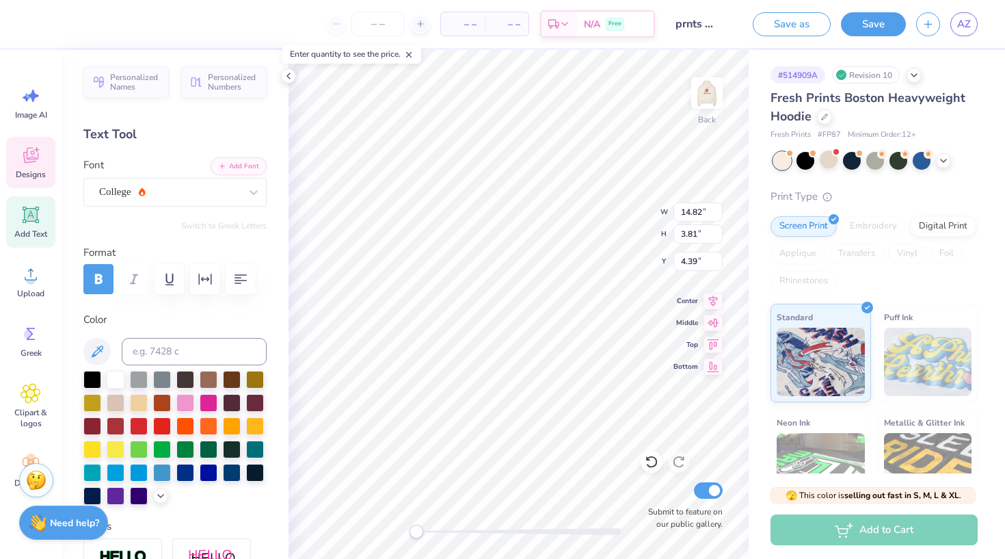
type input "7.14"
type input "5.22"
type input "1.07"
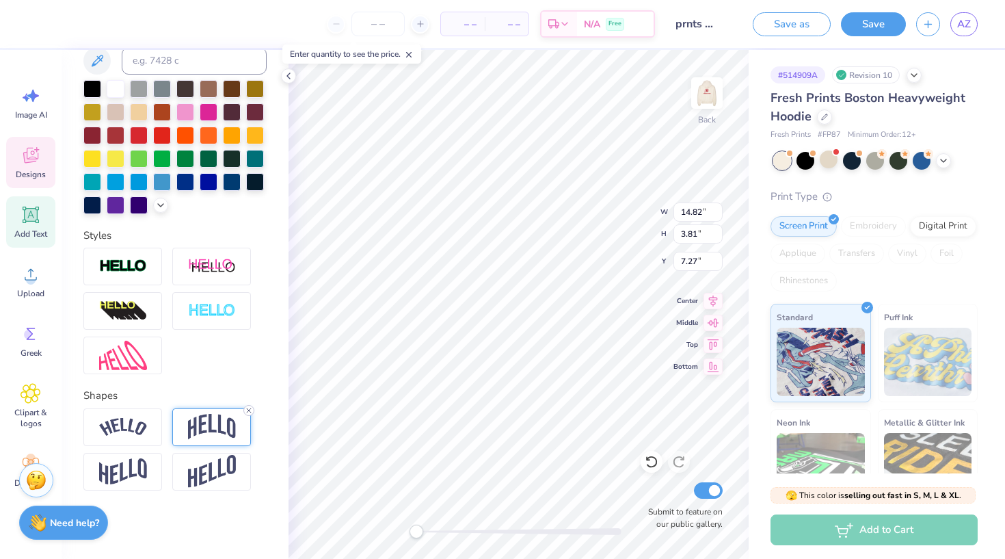
scroll to position [291, 0]
click at [248, 410] on line at bounding box center [249, 410] width 4 height 4
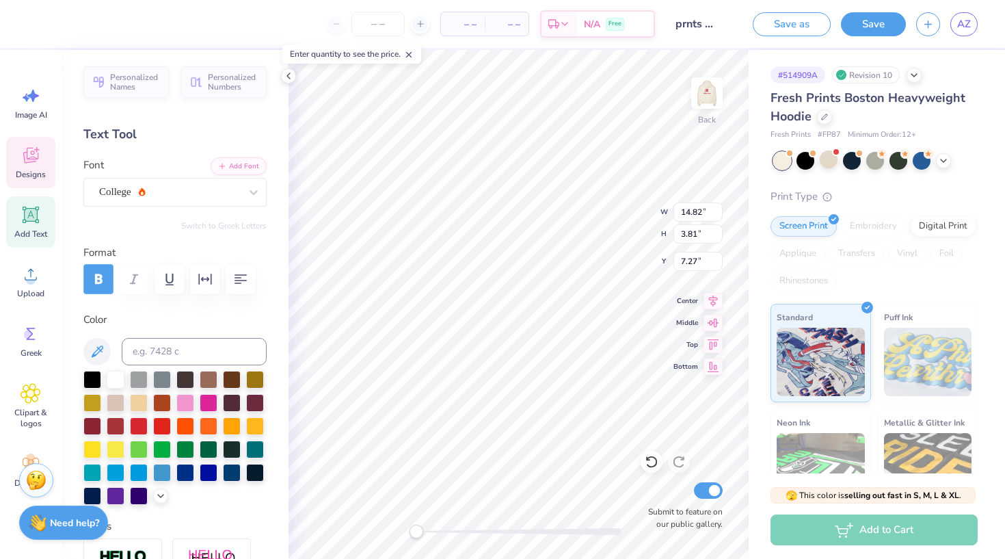
scroll to position [0, 0]
click at [94, 278] on icon "button" at bounding box center [98, 279] width 16 height 16
click at [99, 351] on icon at bounding box center [98, 351] width 12 height 12
click at [96, 351] on icon at bounding box center [97, 351] width 16 height 16
type input "5.89"
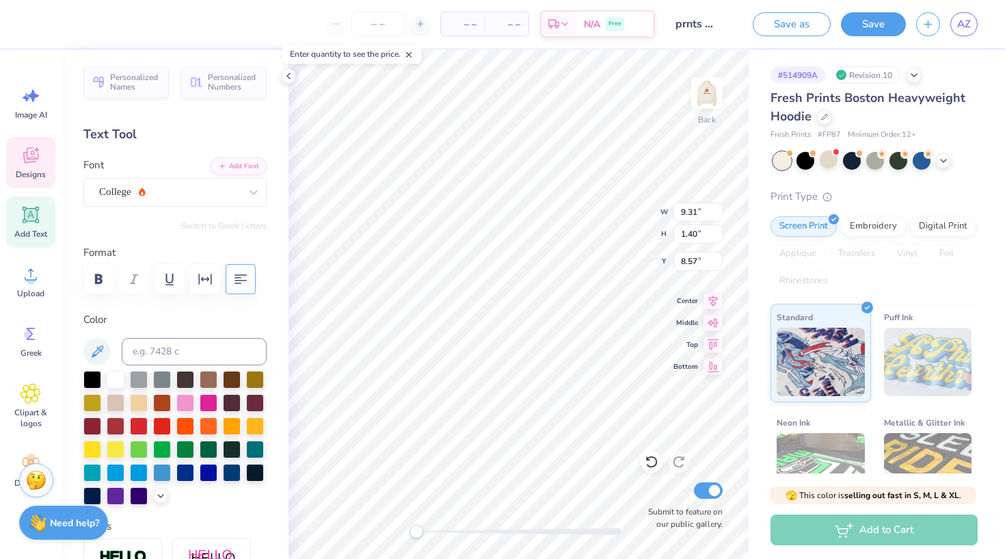
type input "1.33"
type input "10.28"
click at [213, 264] on button "button" at bounding box center [205, 279] width 30 height 30
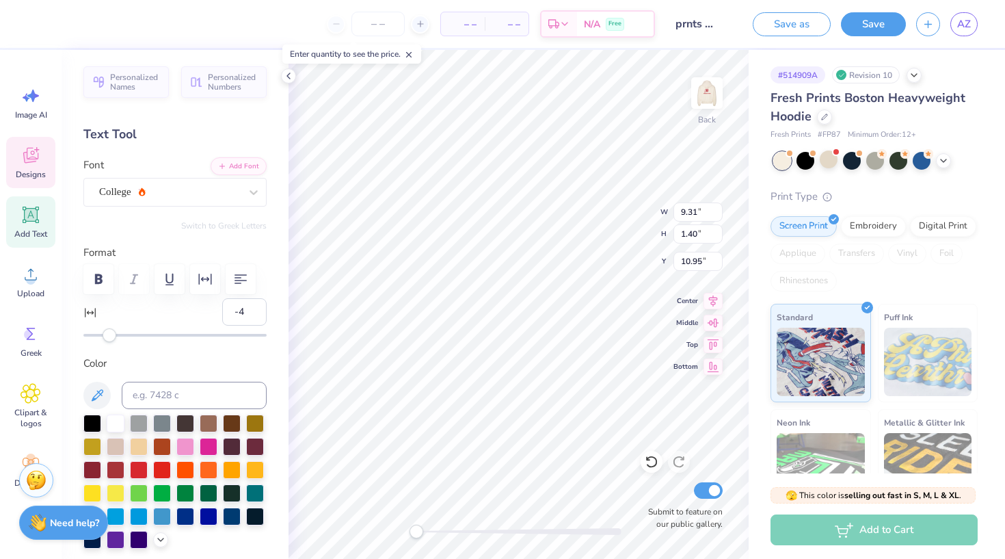
type input "-5"
drag, startPoint x: 115, startPoint y: 333, endPoint x: 105, endPoint y: 336, distance: 10.6
click at [105, 336] on div "Accessibility label" at bounding box center [107, 335] width 14 height 14
drag, startPoint x: 106, startPoint y: 338, endPoint x: 98, endPoint y: 338, distance: 7.6
click at [98, 338] on div "Accessibility label" at bounding box center [99, 335] width 14 height 14
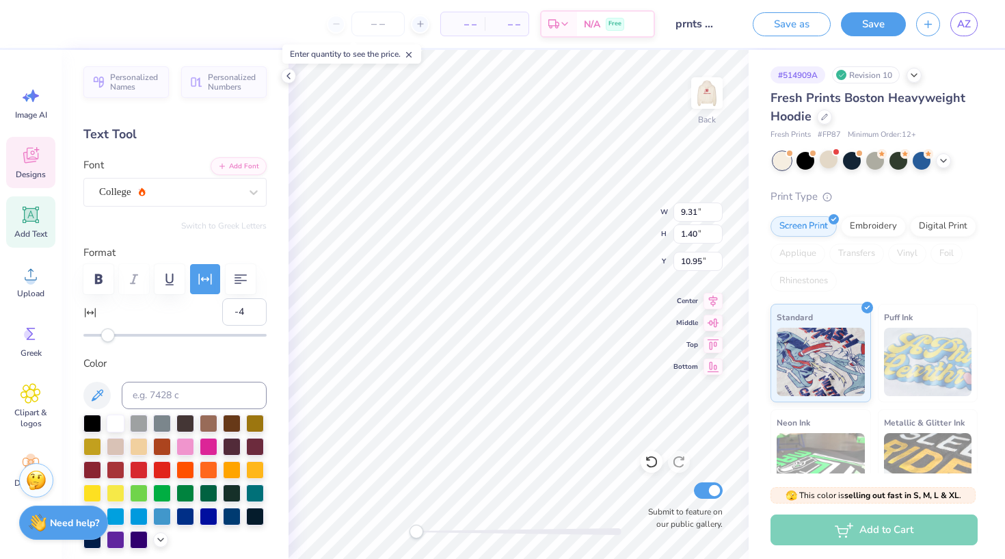
drag, startPoint x: 98, startPoint y: 335, endPoint x: 107, endPoint y: 335, distance: 8.9
click at [107, 335] on div "Accessibility label" at bounding box center [108, 335] width 14 height 14
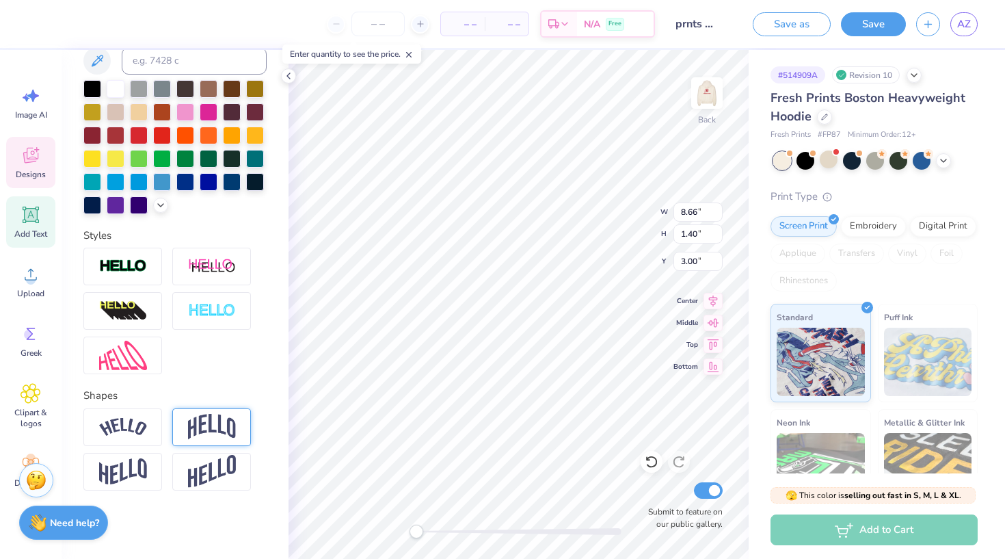
scroll to position [334, 0]
click at [189, 430] on img at bounding box center [212, 427] width 48 height 26
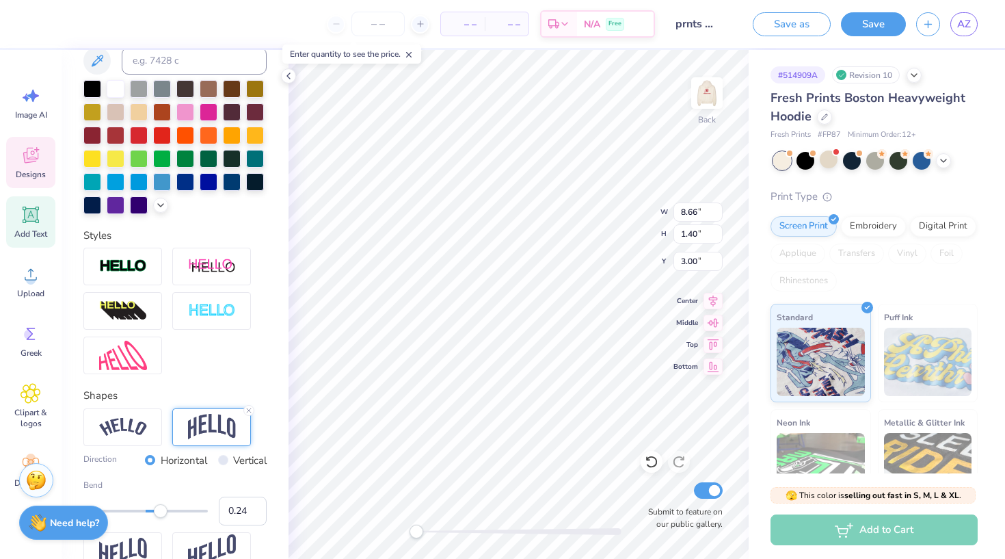
drag, startPoint x: 173, startPoint y: 517, endPoint x: 161, endPoint y: 516, distance: 12.3
click at [161, 516] on div "Accessibility label" at bounding box center [161, 511] width 14 height 14
drag, startPoint x: 161, startPoint y: 516, endPoint x: 169, endPoint y: 516, distance: 8.2
click at [169, 516] on div "Accessibility label" at bounding box center [167, 511] width 14 height 14
click at [169, 516] on div "Accessibility label" at bounding box center [169, 511] width 14 height 14
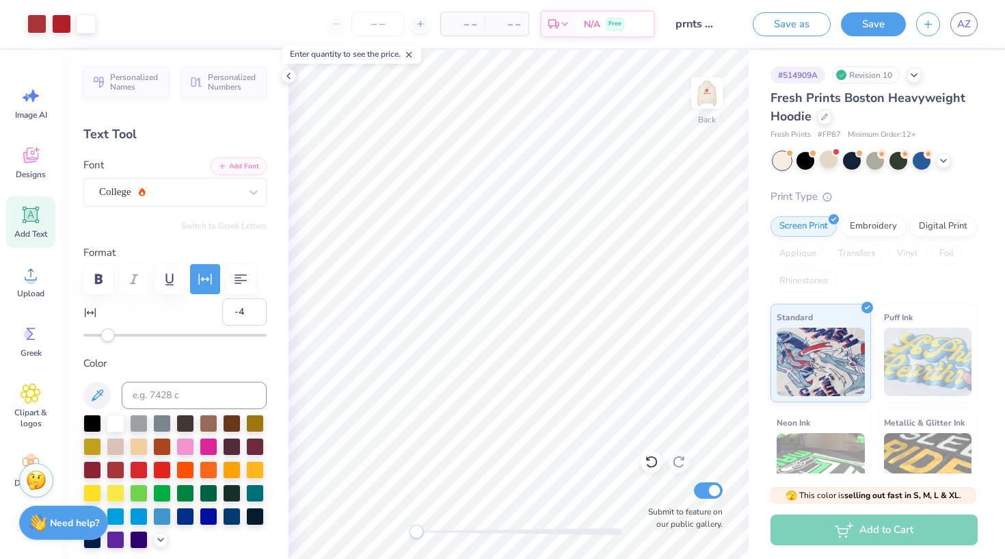
scroll to position [0, 0]
click at [38, 23] on div at bounding box center [36, 22] width 19 height 19
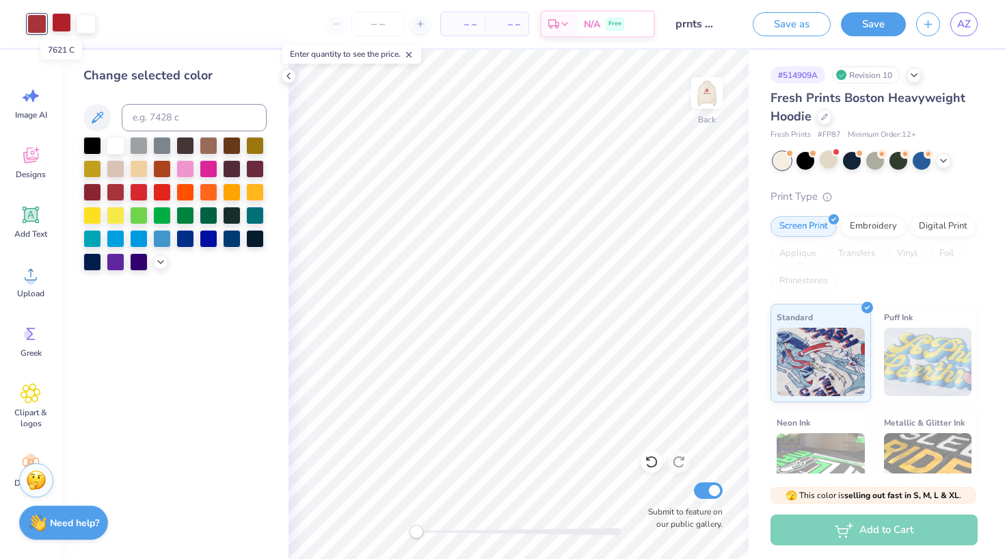
click at [63, 22] on div at bounding box center [61, 22] width 19 height 19
click at [40, 24] on div at bounding box center [36, 22] width 19 height 19
click at [136, 189] on div at bounding box center [139, 191] width 18 height 18
click at [289, 78] on polyline at bounding box center [288, 75] width 3 height 5
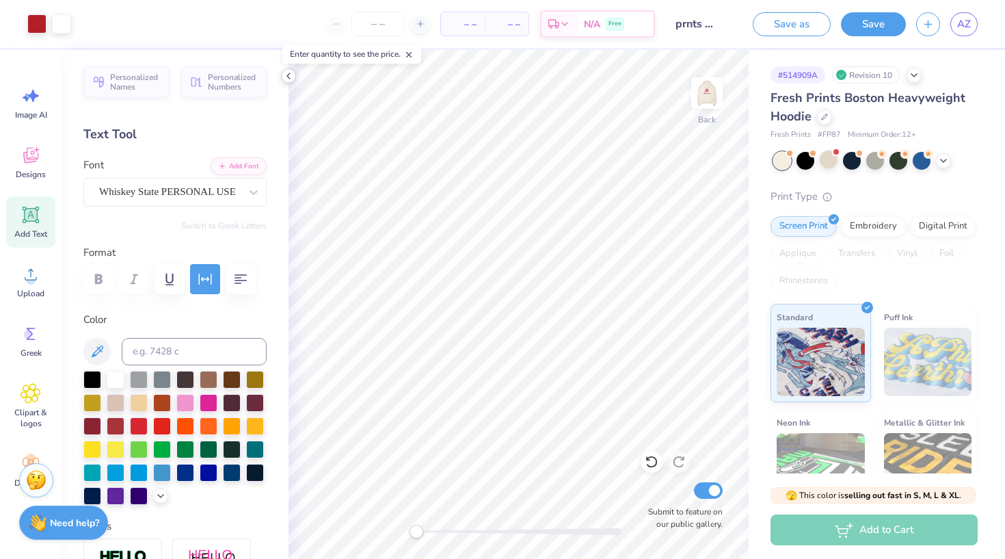
click at [289, 75] on icon at bounding box center [288, 75] width 11 height 11
click at [289, 76] on icon at bounding box center [288, 75] width 11 height 11
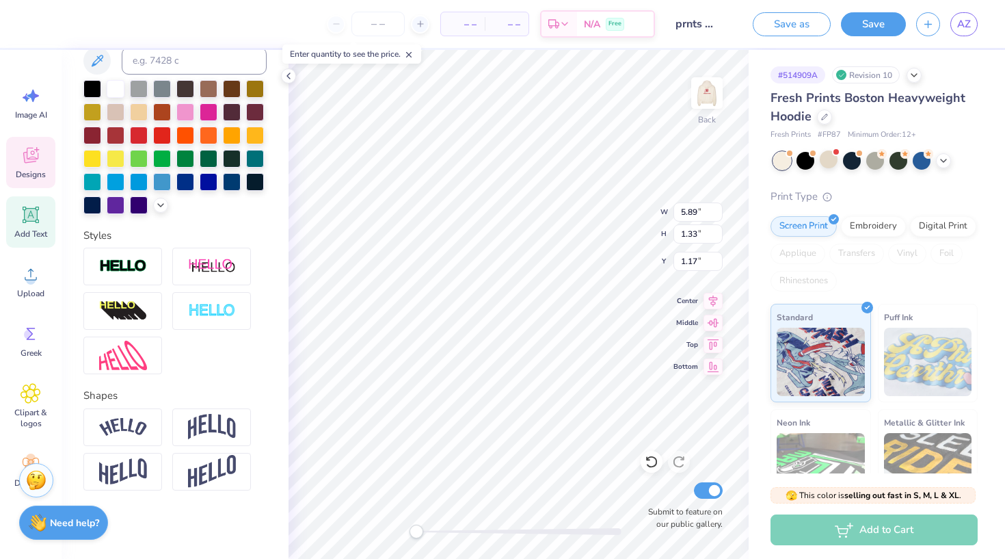
scroll to position [291, 0]
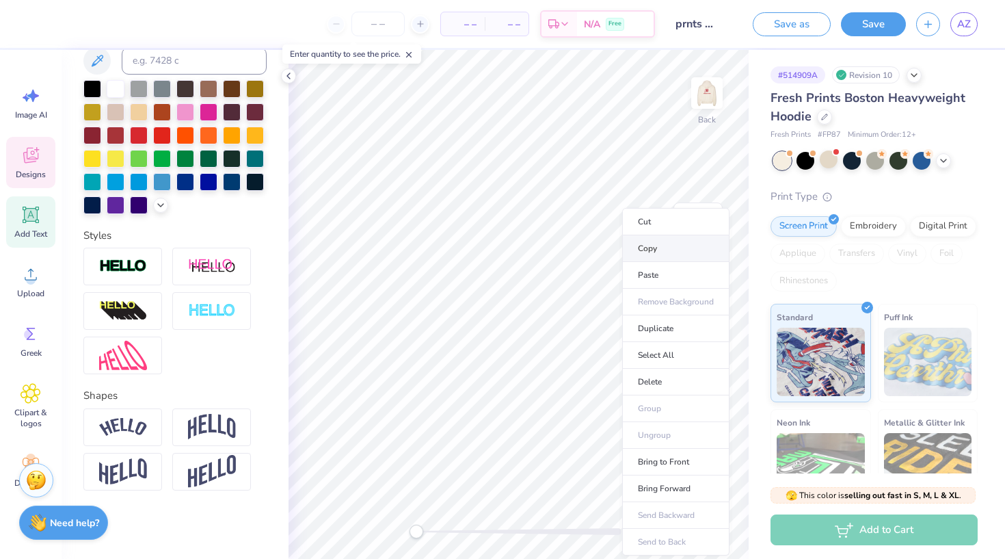
click at [663, 241] on li "Copy" at bounding box center [675, 248] width 107 height 27
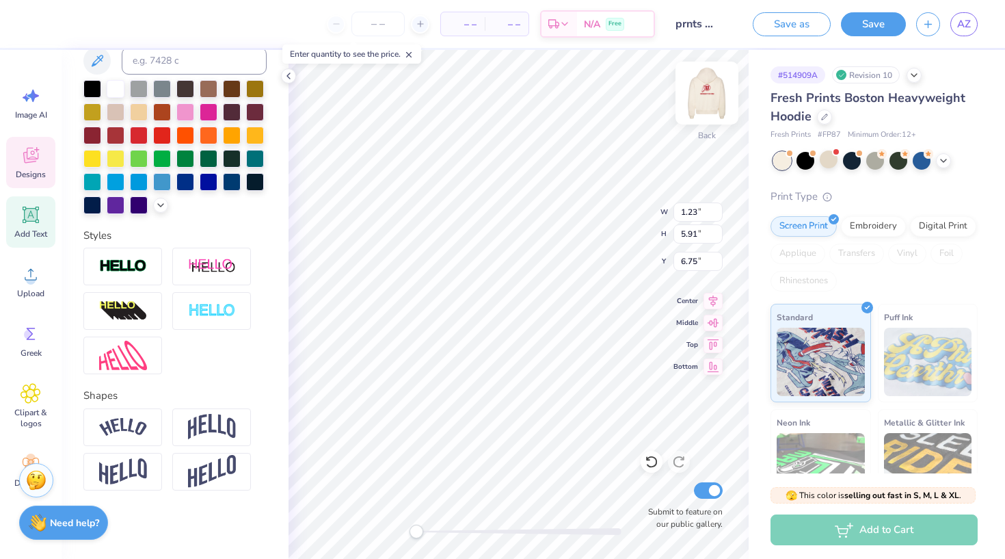
click at [716, 88] on img at bounding box center [707, 93] width 55 height 55
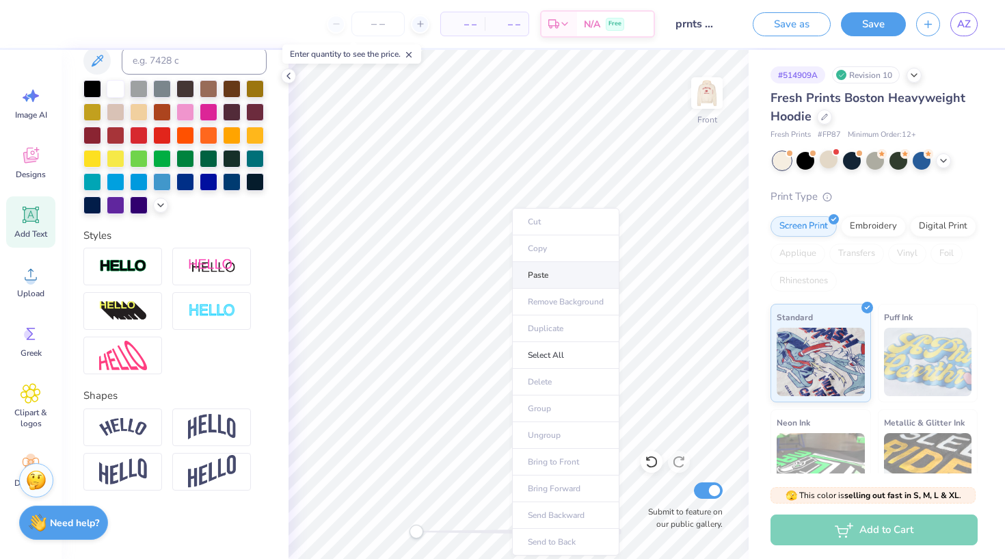
click at [533, 277] on li "Paste" at bounding box center [565, 275] width 107 height 27
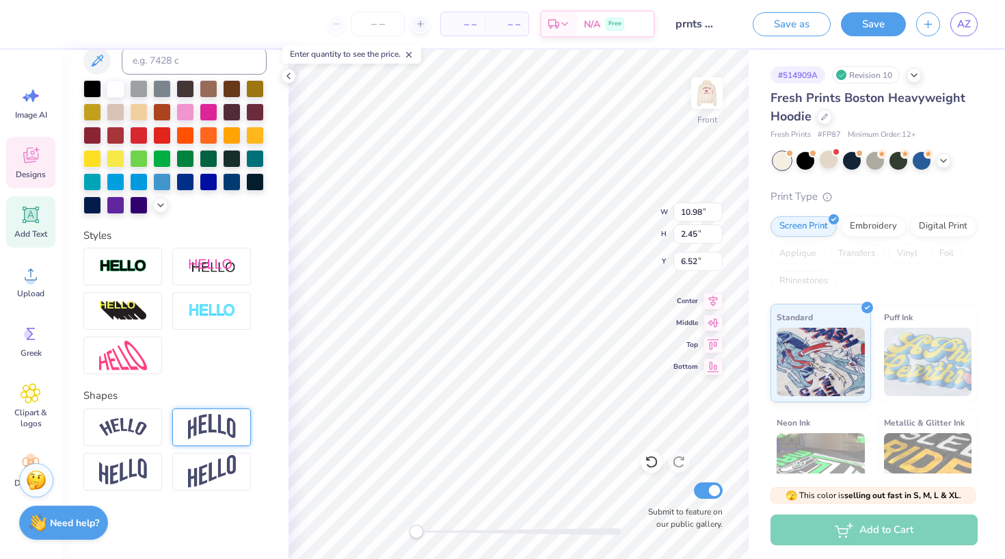
click at [217, 418] on img at bounding box center [212, 427] width 48 height 26
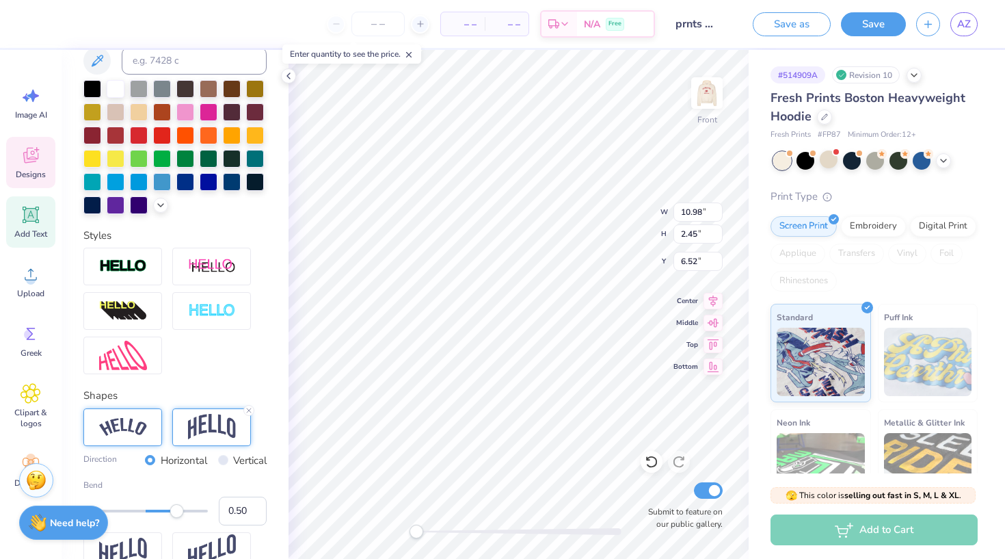
click at [129, 437] on div at bounding box center [122, 427] width 79 height 38
click at [158, 410] on icon at bounding box center [160, 410] width 8 height 8
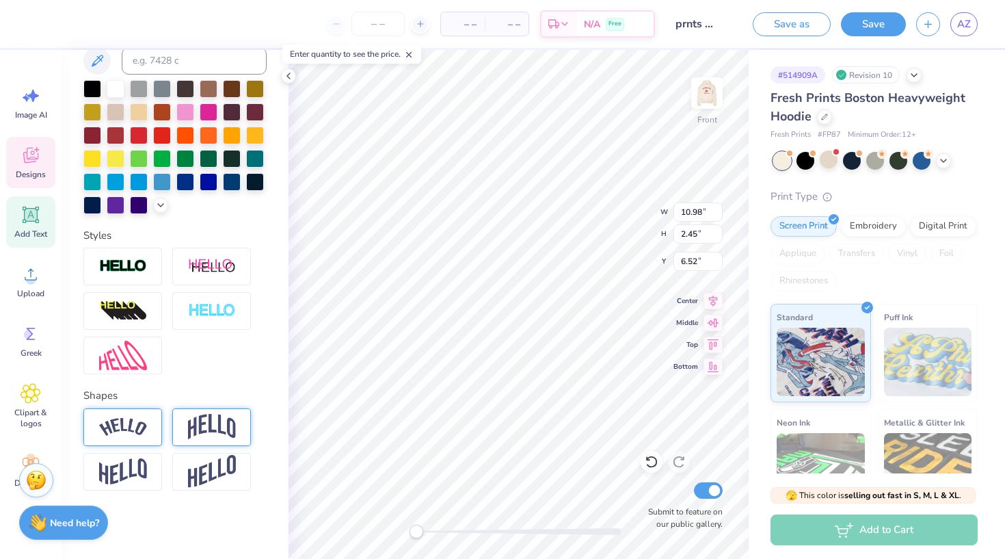
click at [206, 423] on img at bounding box center [212, 427] width 48 height 26
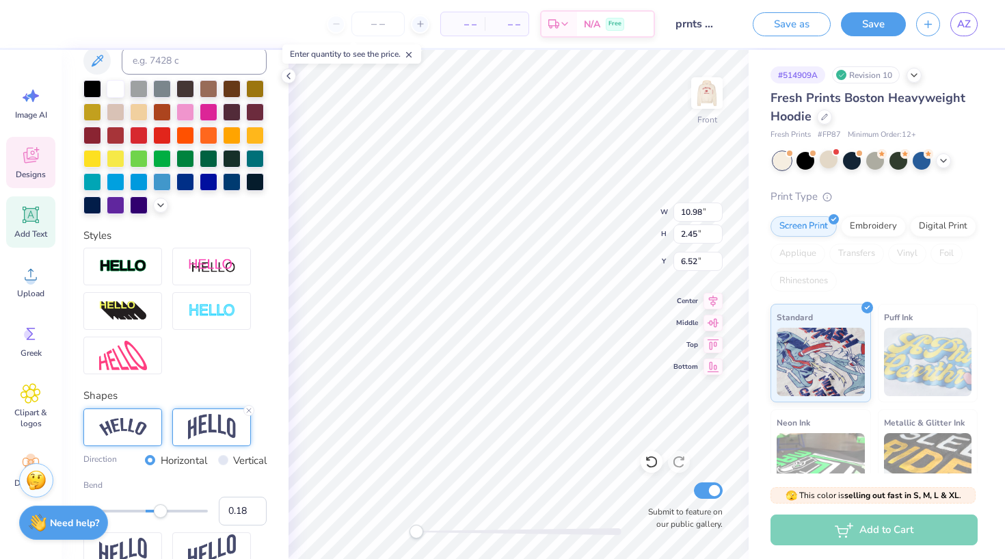
drag, startPoint x: 179, startPoint y: 509, endPoint x: 157, endPoint y: 511, distance: 22.6
click at [157, 511] on div "Accessibility label" at bounding box center [161, 511] width 14 height 14
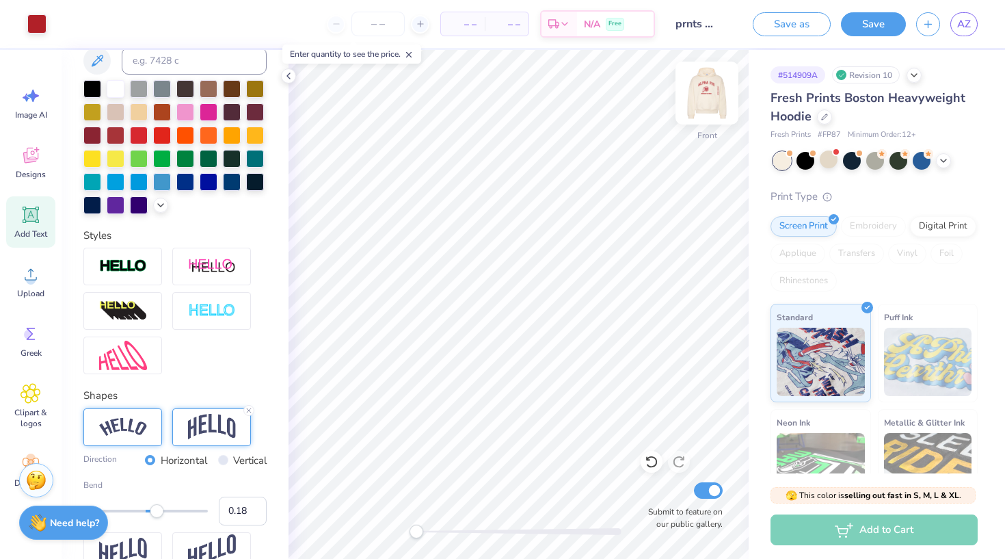
click at [711, 84] on img at bounding box center [707, 93] width 55 height 55
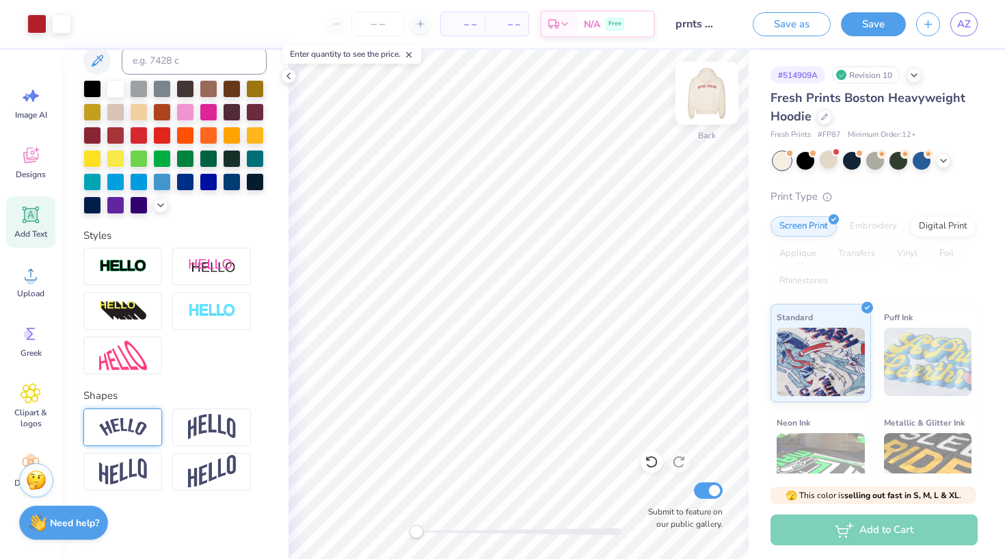
click at [711, 96] on img at bounding box center [707, 93] width 55 height 55
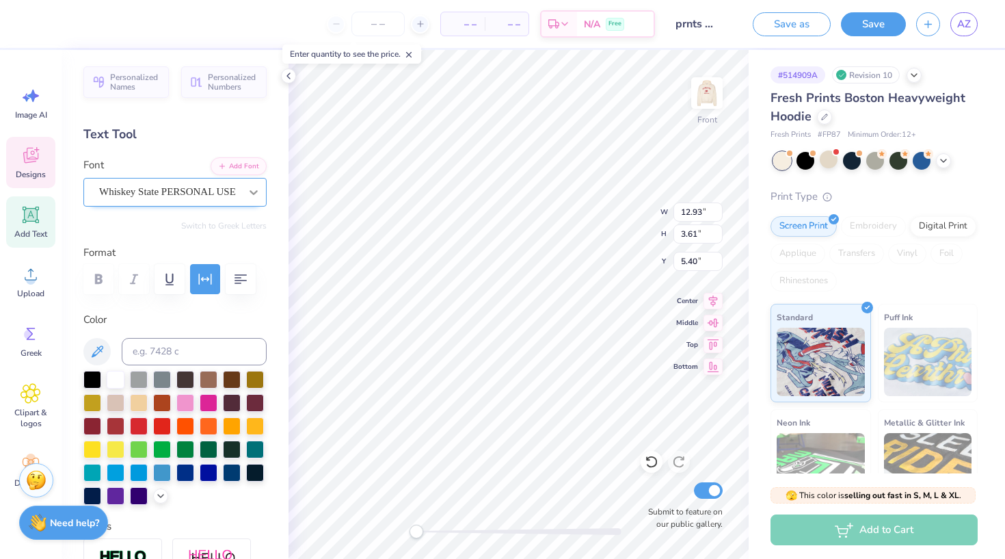
scroll to position [0, 0]
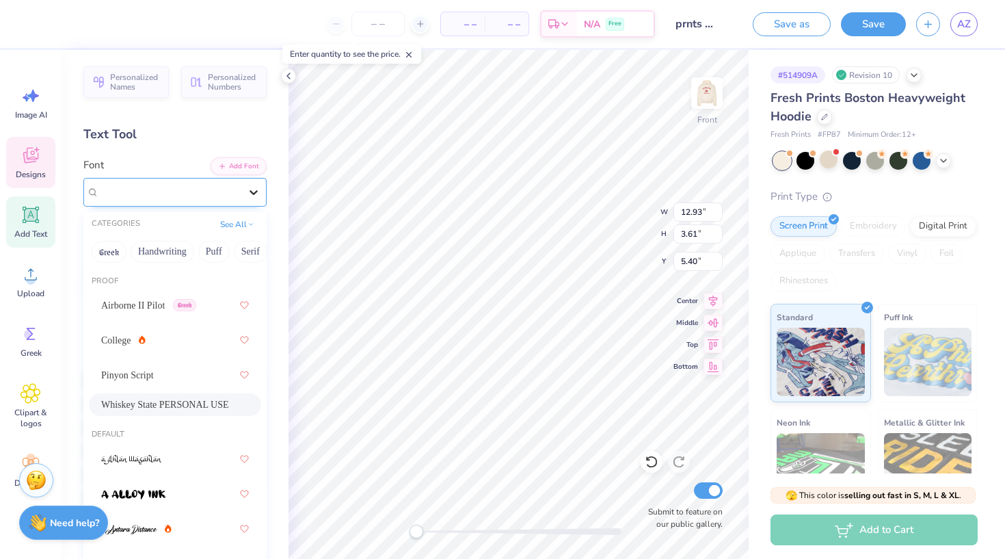
click at [246, 190] on div at bounding box center [253, 192] width 25 height 25
click at [143, 307] on span "Airborne II Pilot" at bounding box center [133, 305] width 64 height 14
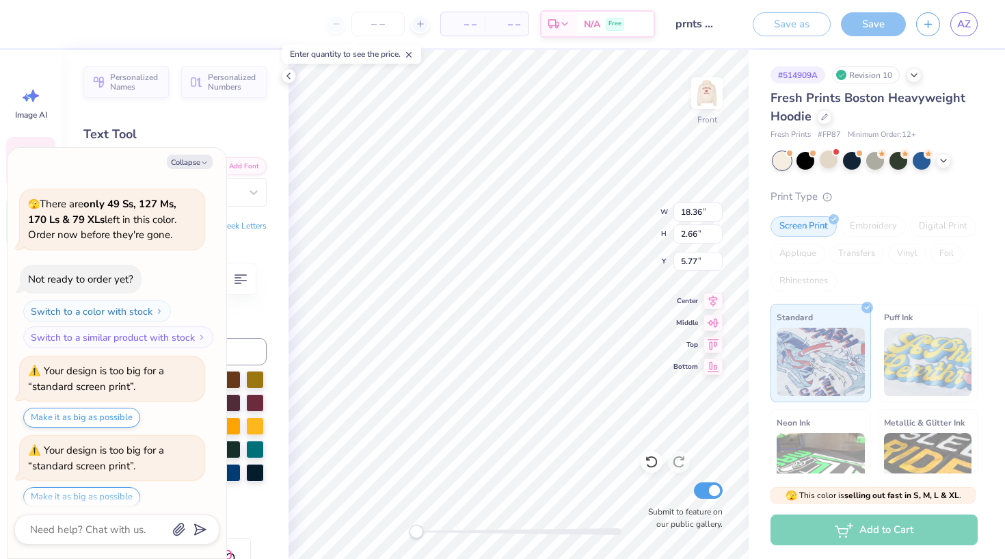
scroll to position [959, 0]
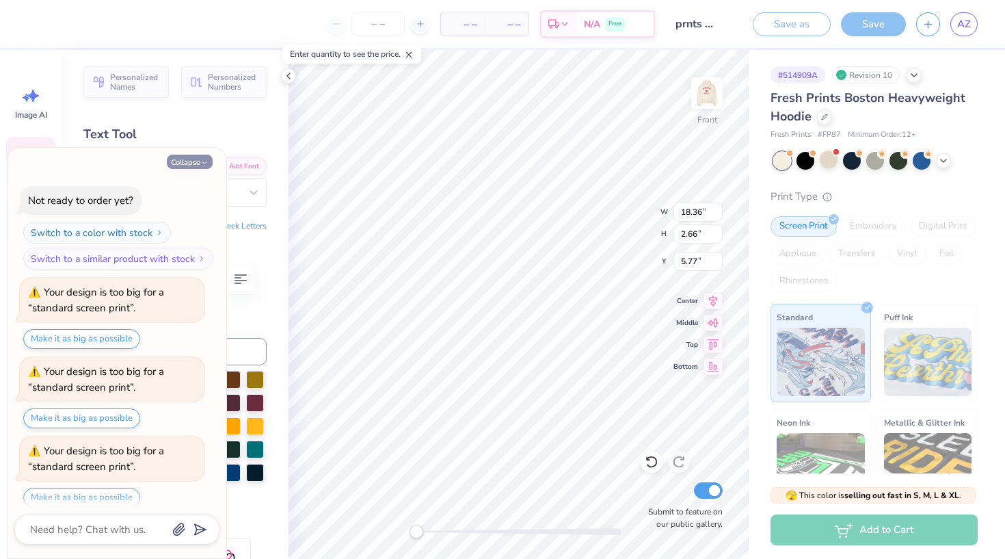
click at [198, 161] on button "Collapse" at bounding box center [190, 162] width 46 height 14
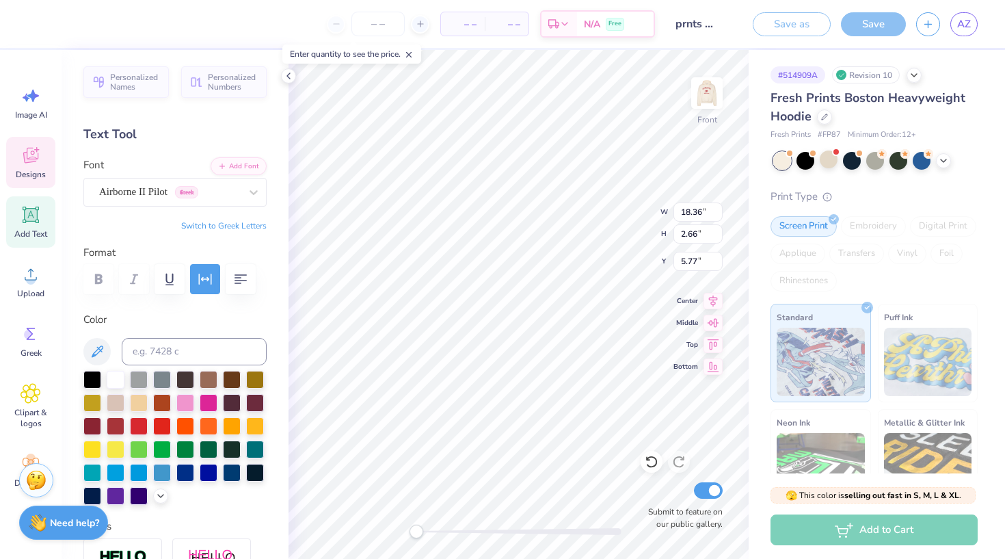
scroll to position [0, 0]
click at [717, 214] on input "15" at bounding box center [697, 211] width 49 height 19
click at [717, 214] on input "14.99" at bounding box center [697, 211] width 49 height 19
click at [717, 214] on input "14.98" at bounding box center [697, 211] width 49 height 19
click at [717, 214] on input "14.97" at bounding box center [697, 211] width 49 height 19
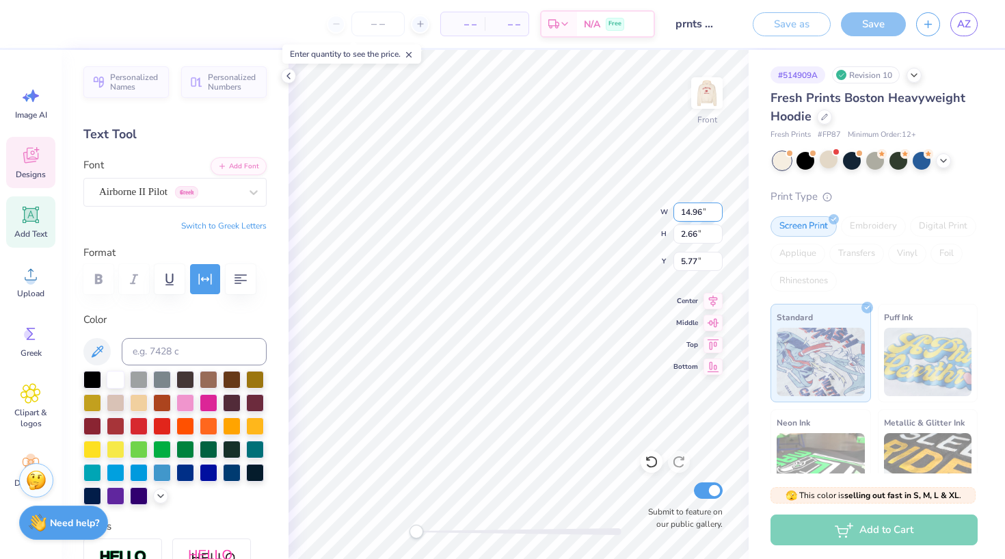
click at [717, 214] on input "14.96" at bounding box center [697, 211] width 49 height 19
click at [717, 214] on input "14.95" at bounding box center [697, 211] width 49 height 19
click at [717, 214] on input "14.94" at bounding box center [697, 211] width 49 height 19
click at [717, 214] on input "14.93" at bounding box center [697, 211] width 49 height 19
click at [717, 214] on input "14.92" at bounding box center [697, 211] width 49 height 19
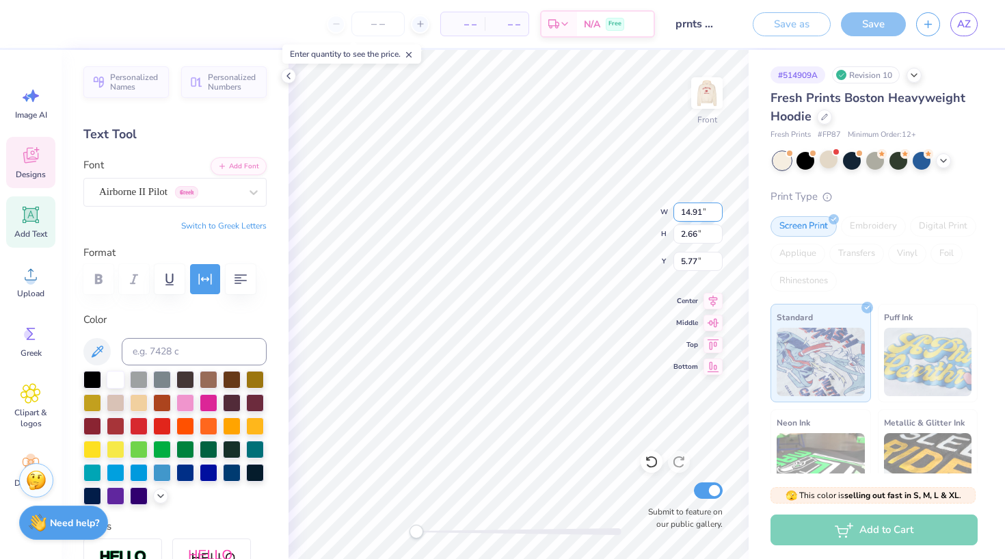
click at [717, 214] on input "14.91" at bounding box center [697, 211] width 49 height 19
click at [717, 214] on input "14.9" at bounding box center [697, 211] width 49 height 19
click at [717, 214] on input "14.89" at bounding box center [697, 211] width 49 height 19
click at [717, 214] on input "14.88" at bounding box center [697, 211] width 49 height 19
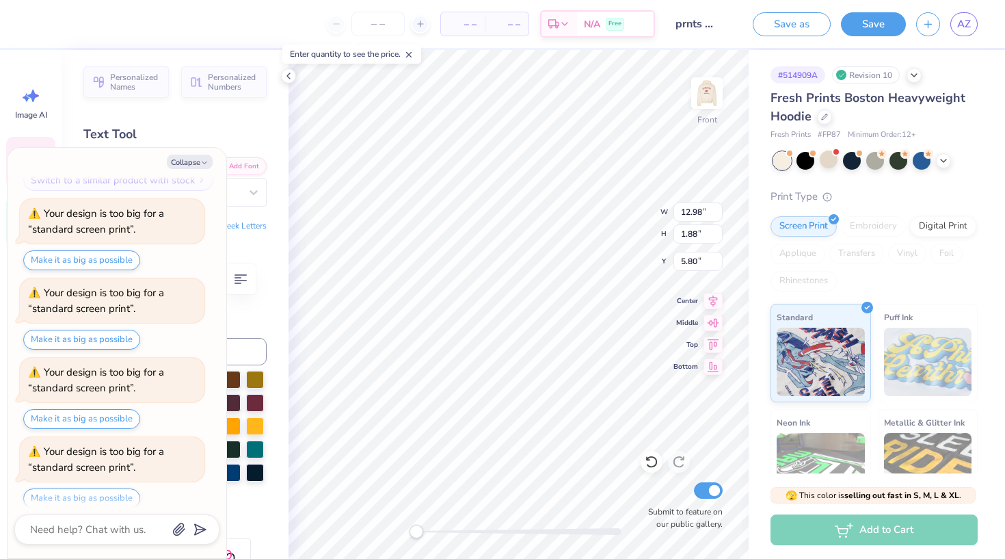
scroll to position [1117, 0]
click at [713, 105] on img at bounding box center [707, 93] width 55 height 55
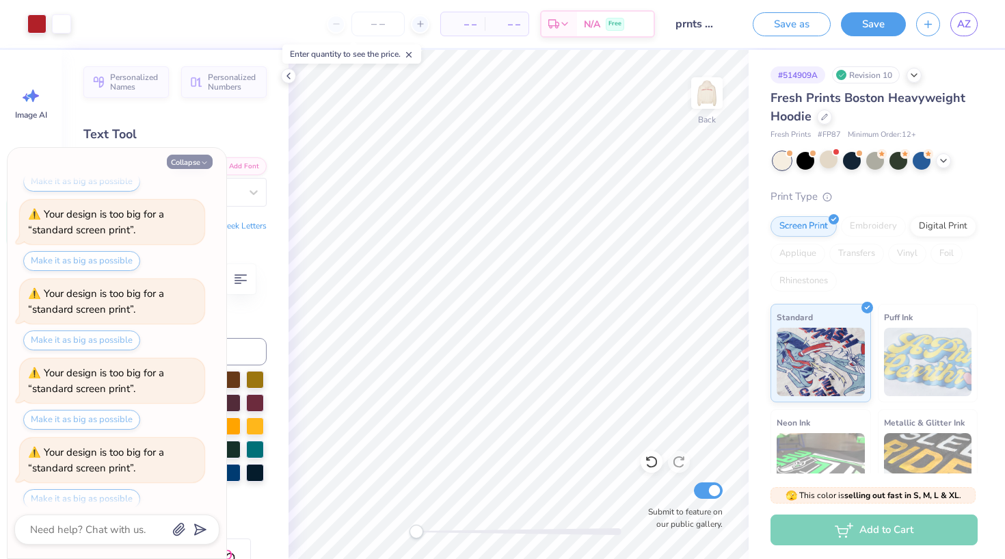
click at [190, 161] on button "Collapse" at bounding box center [190, 162] width 46 height 14
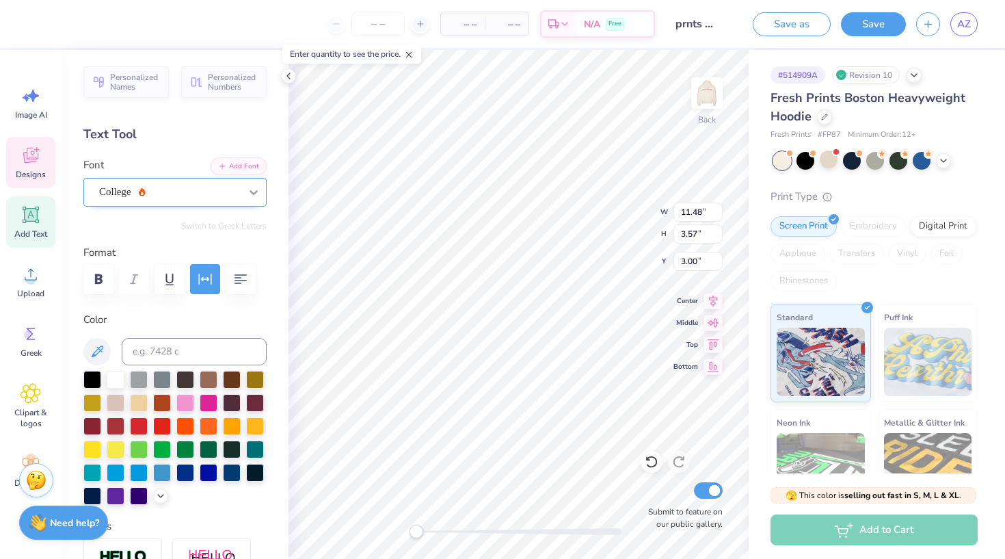
click at [253, 192] on icon at bounding box center [254, 192] width 8 height 5
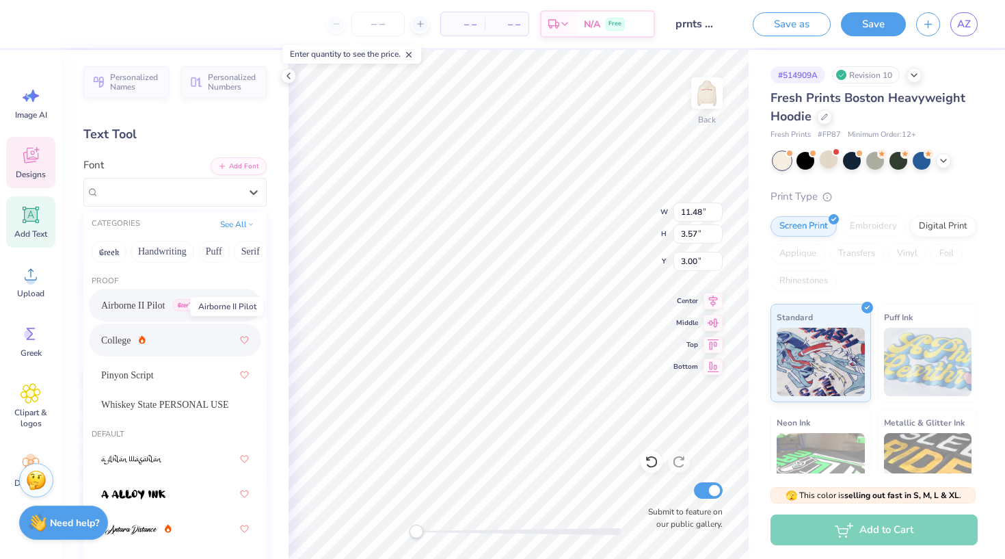
click at [156, 311] on span "Airborne II Pilot" at bounding box center [133, 305] width 64 height 14
click at [252, 202] on div at bounding box center [253, 192] width 25 height 25
click at [134, 345] on div "College" at bounding box center [123, 340] width 44 height 14
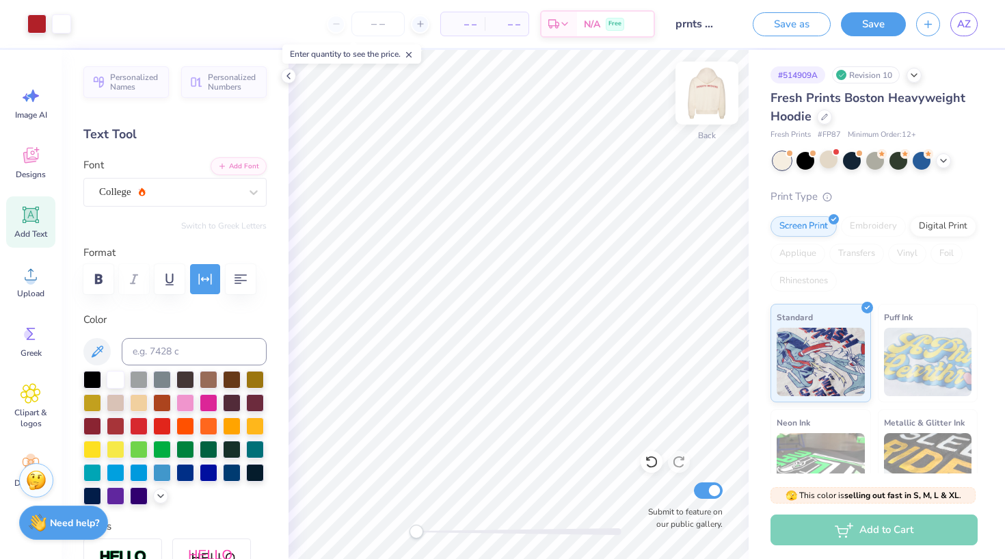
click at [703, 96] on img at bounding box center [707, 93] width 55 height 55
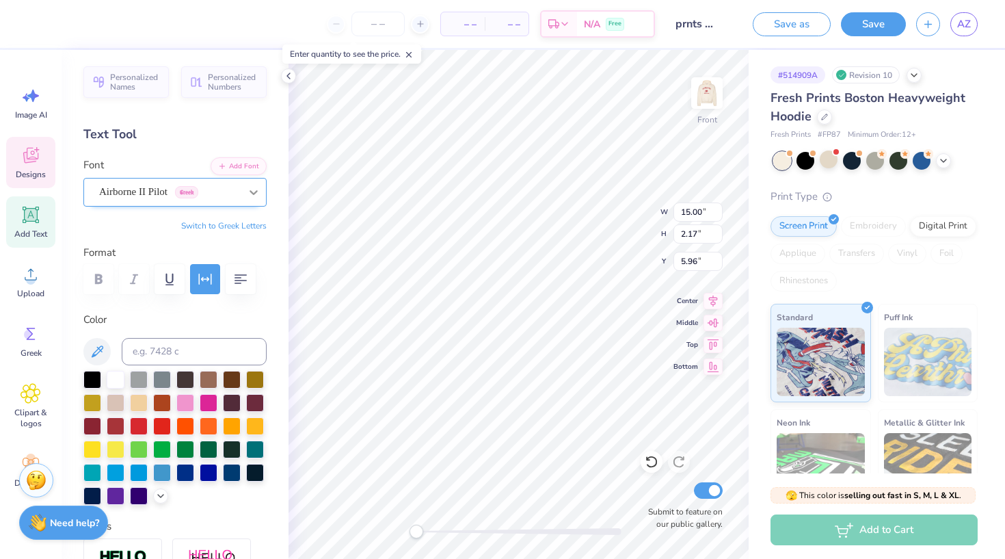
click at [251, 196] on icon at bounding box center [254, 192] width 14 height 14
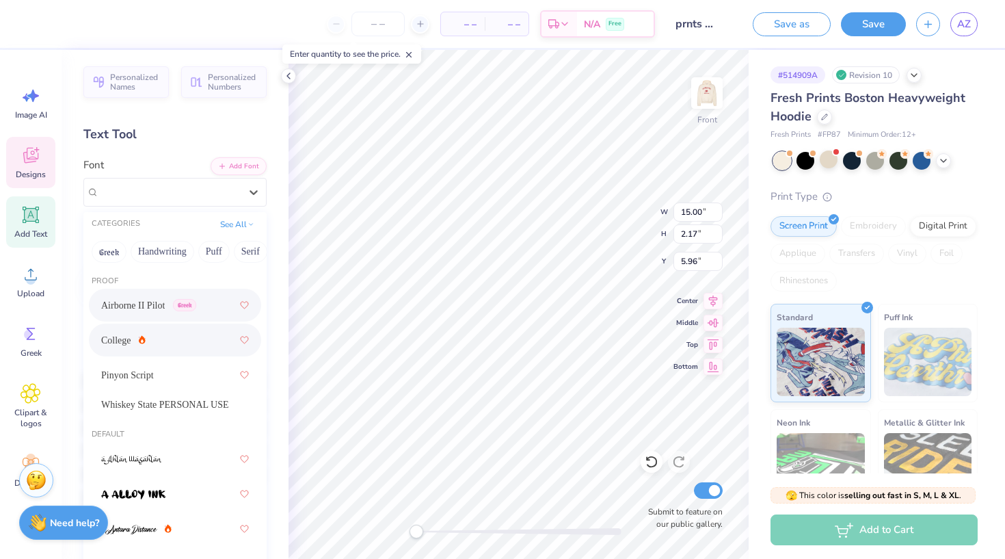
click at [125, 336] on span "College" at bounding box center [116, 340] width 30 height 14
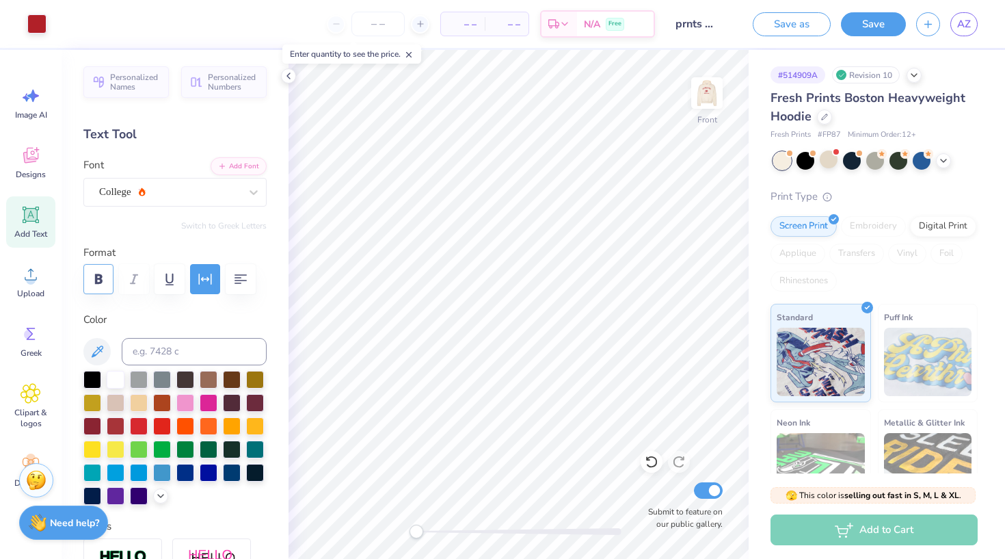
click at [107, 280] on button "button" at bounding box center [98, 279] width 30 height 30
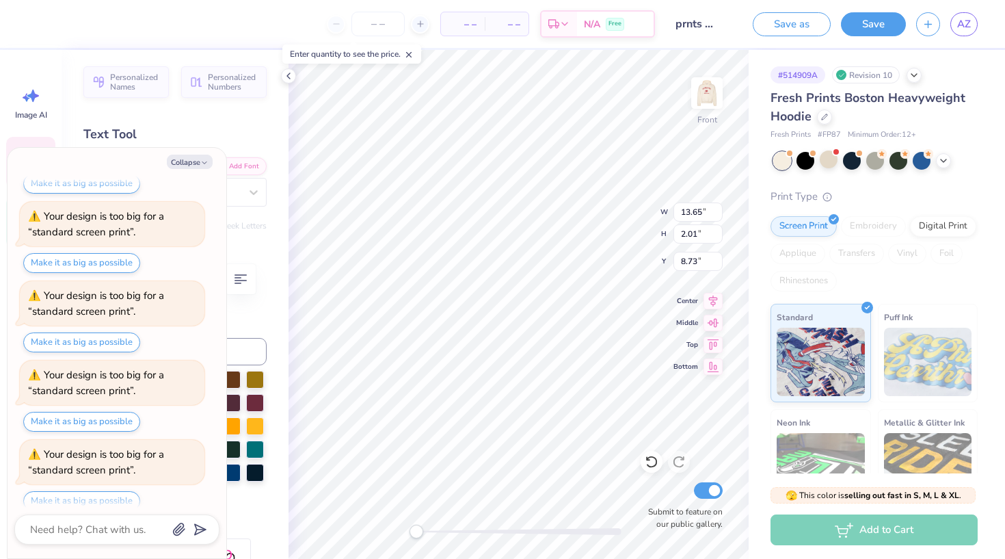
scroll to position [1431, 0]
click at [192, 157] on button "Collapse" at bounding box center [190, 162] width 46 height 14
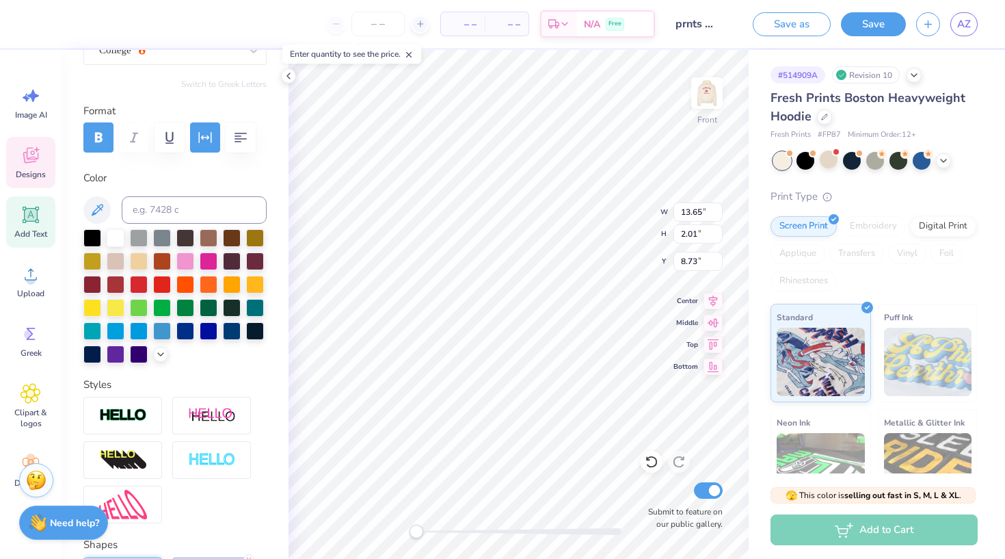
scroll to position [194, 0]
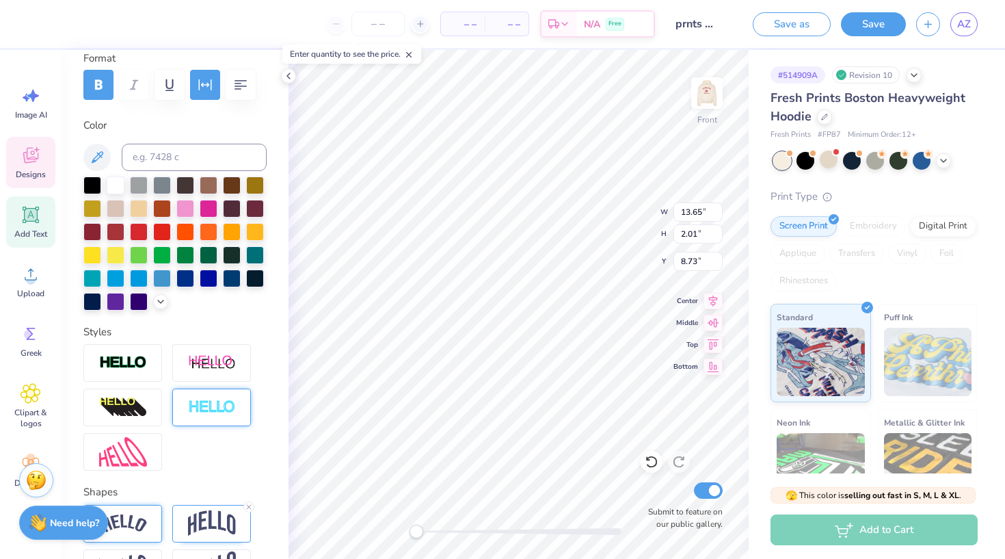
click at [219, 408] on img at bounding box center [212, 407] width 48 height 16
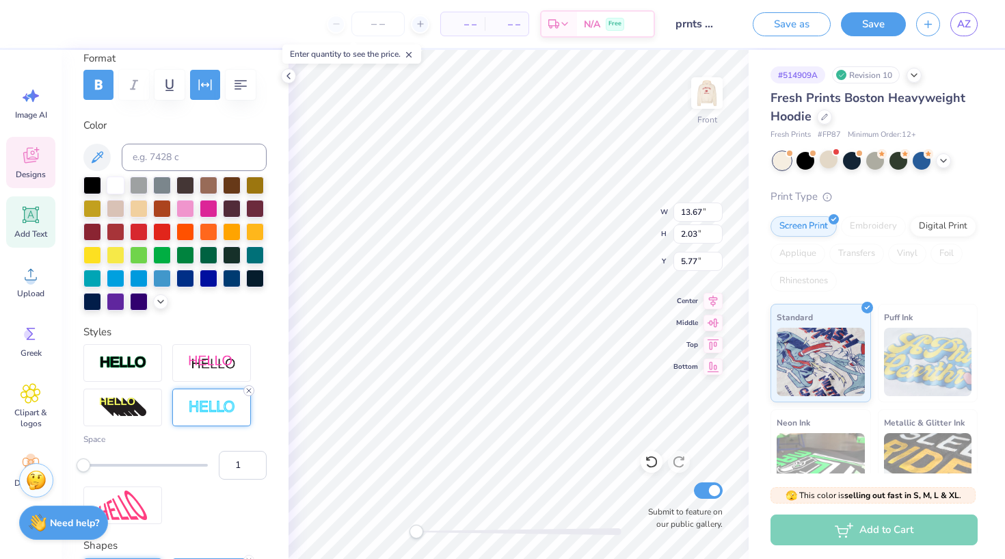
click at [248, 390] on icon at bounding box center [249, 390] width 8 height 8
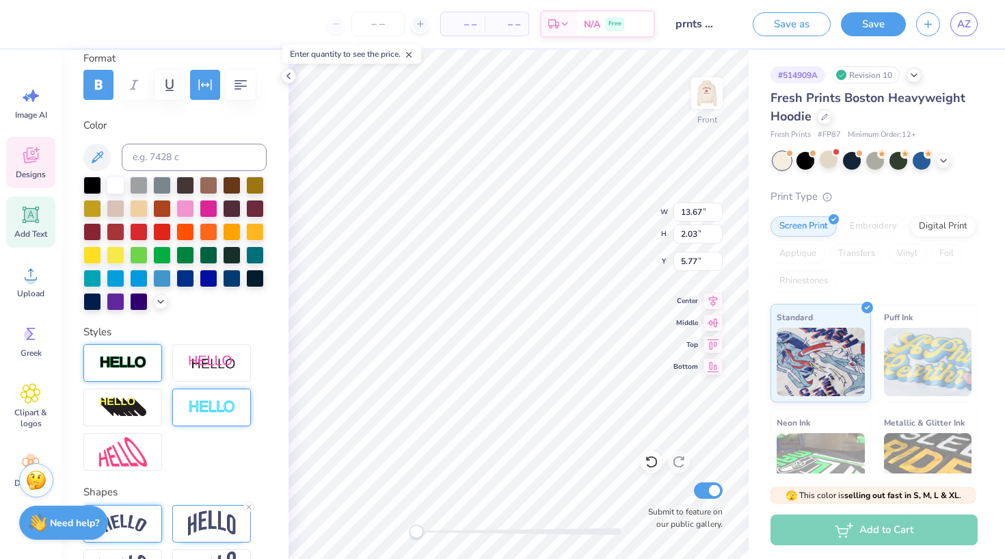
click at [151, 364] on div at bounding box center [122, 363] width 79 height 38
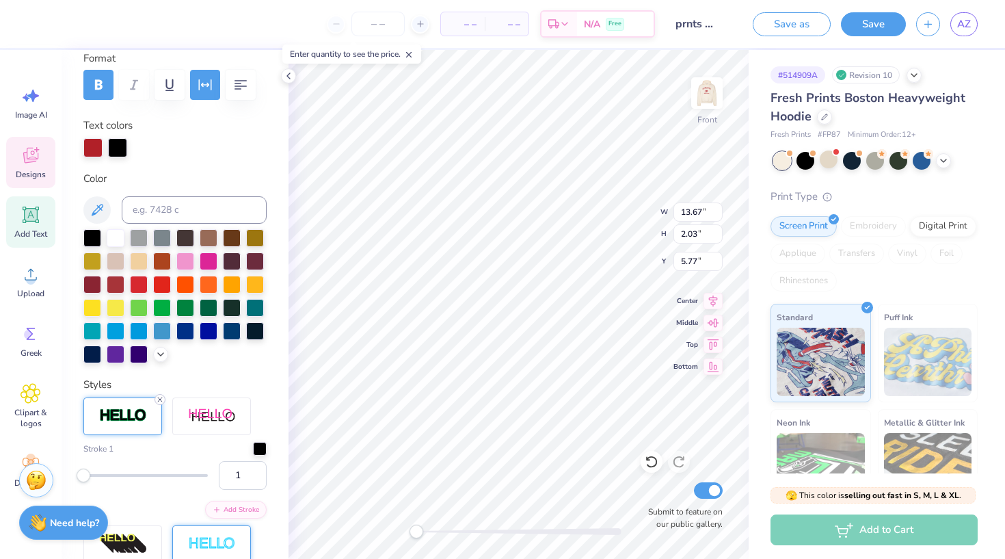
click at [160, 397] on icon at bounding box center [160, 399] width 8 height 8
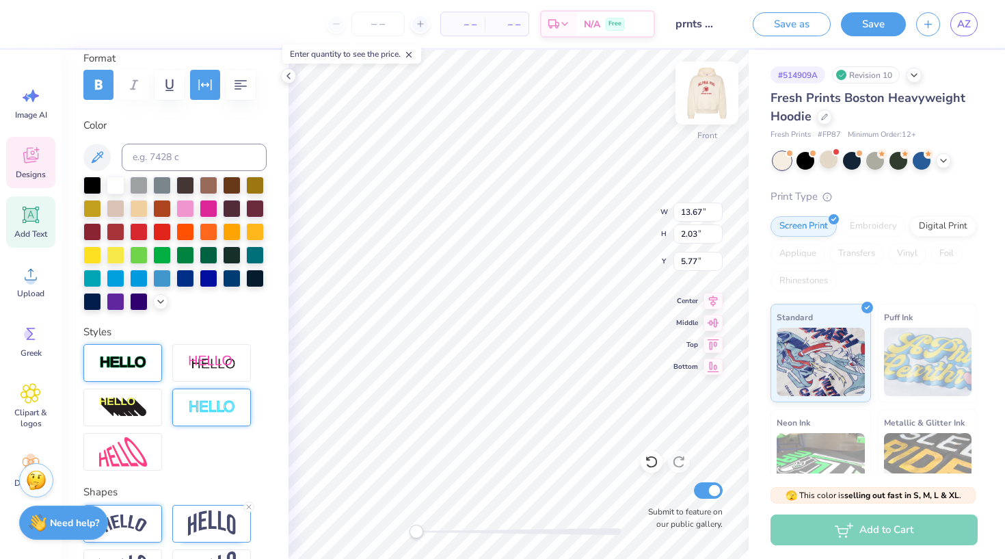
click at [703, 107] on img at bounding box center [707, 93] width 55 height 55
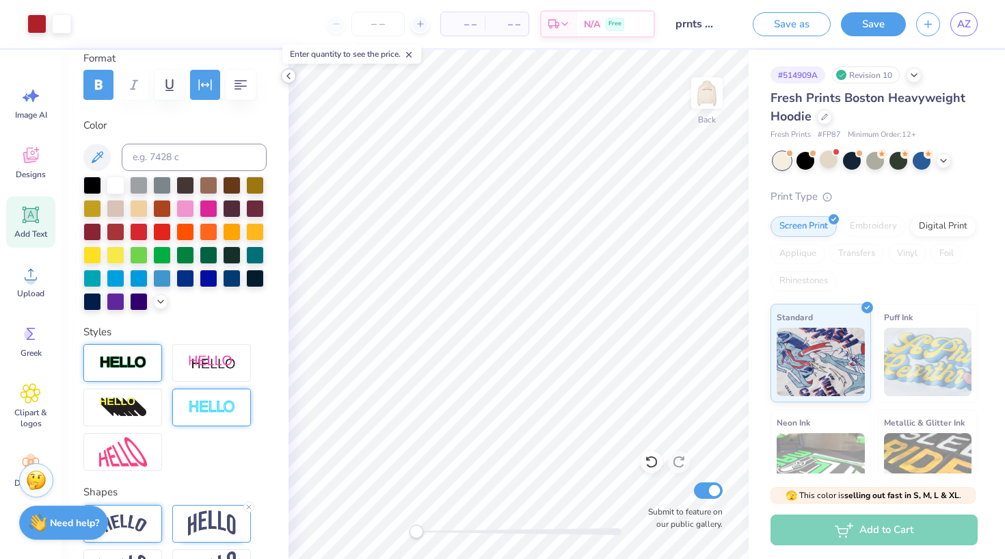
click at [289, 77] on icon at bounding box center [288, 75] width 11 height 11
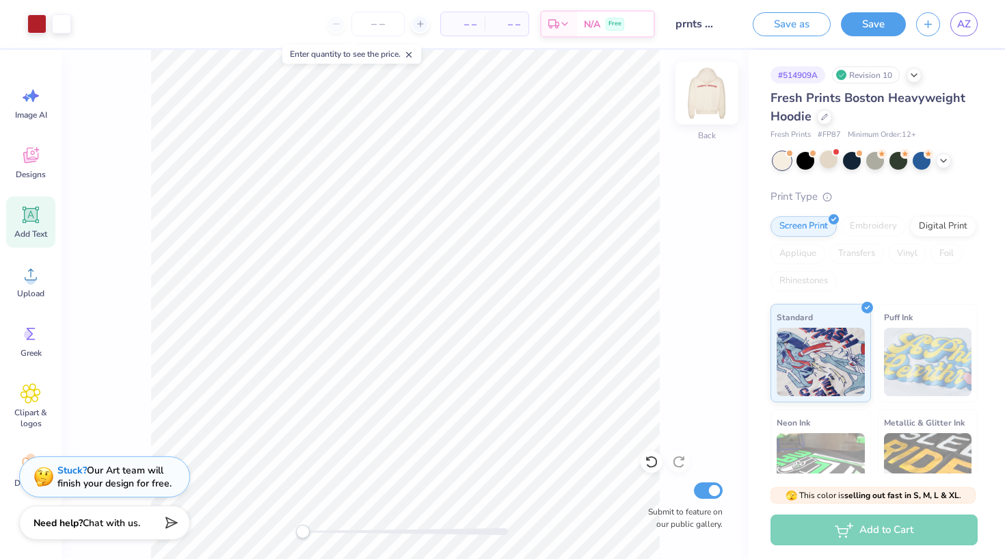
click at [707, 90] on img at bounding box center [707, 93] width 55 height 55
click at [803, 23] on button "Save as" at bounding box center [792, 22] width 78 height 24
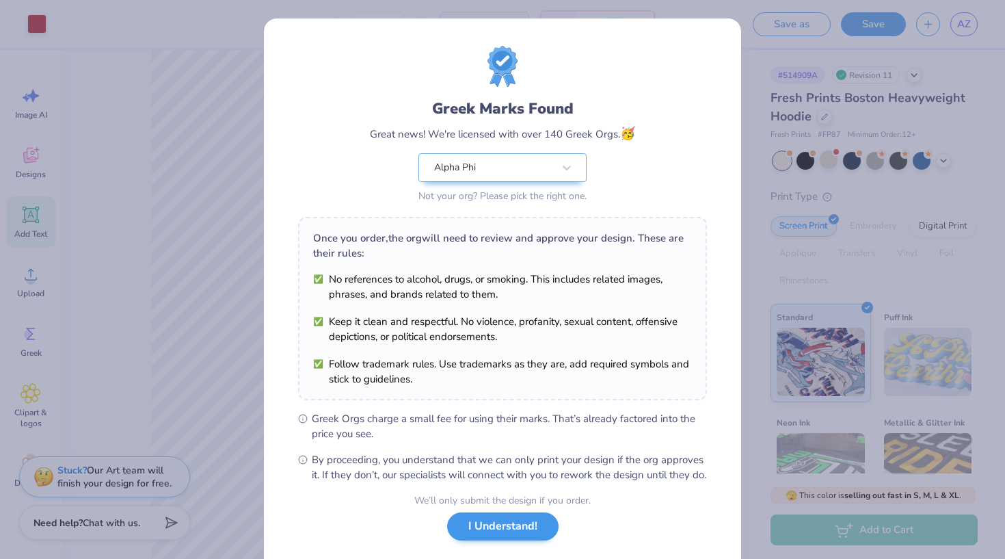
click at [494, 540] on button "I Understand!" at bounding box center [502, 526] width 111 height 28
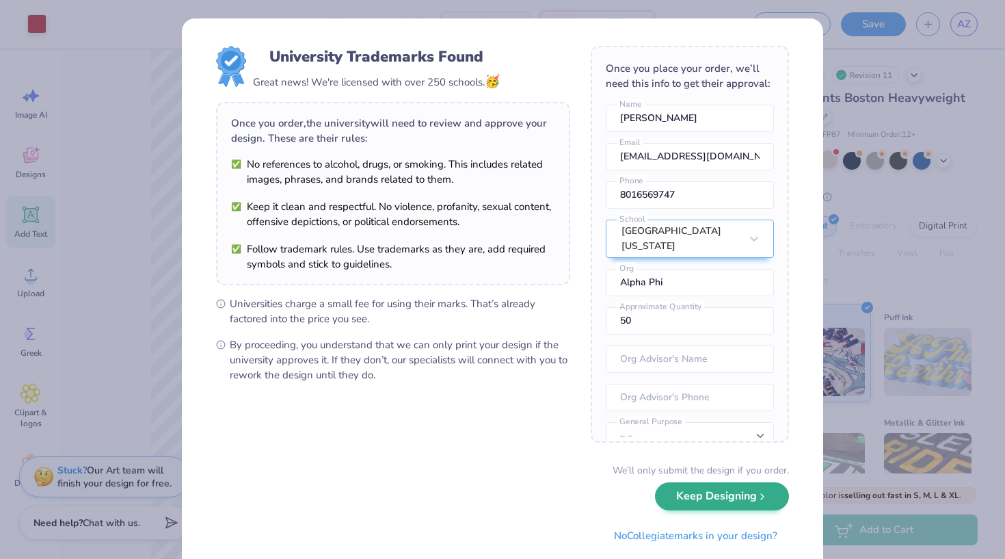
click at [694, 507] on button "Keep Designing" at bounding box center [722, 496] width 134 height 28
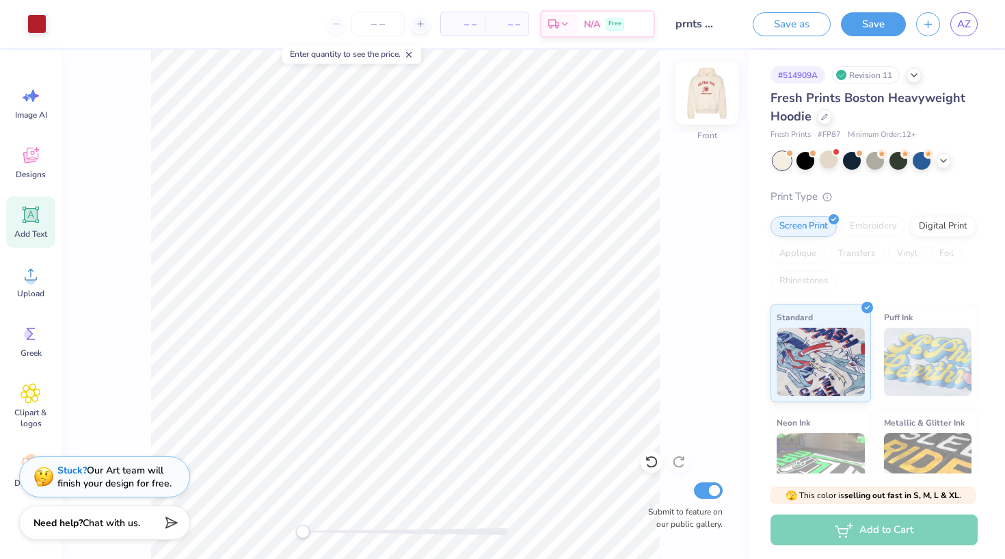
click at [704, 106] on img at bounding box center [707, 93] width 55 height 55
click at [809, 162] on div at bounding box center [806, 159] width 18 height 18
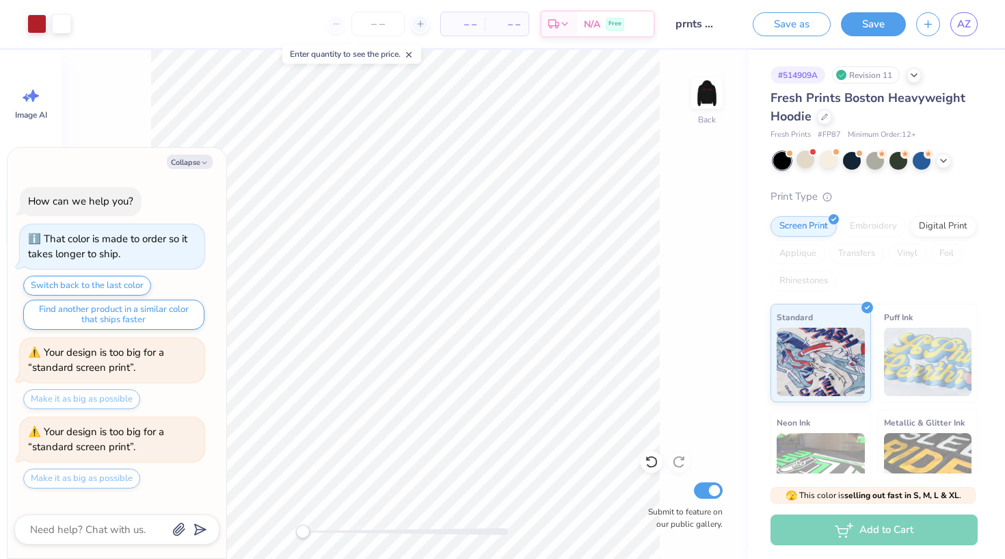
scroll to position [1607, 0]
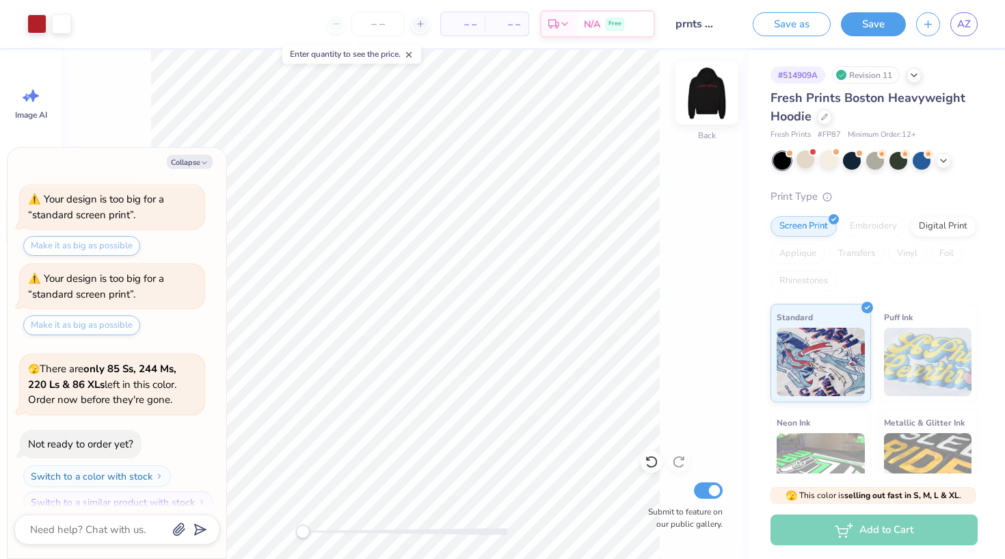
click at [701, 98] on img at bounding box center [707, 93] width 55 height 55
click at [713, 103] on img at bounding box center [707, 93] width 55 height 55
click at [194, 160] on button "Collapse" at bounding box center [190, 162] width 46 height 14
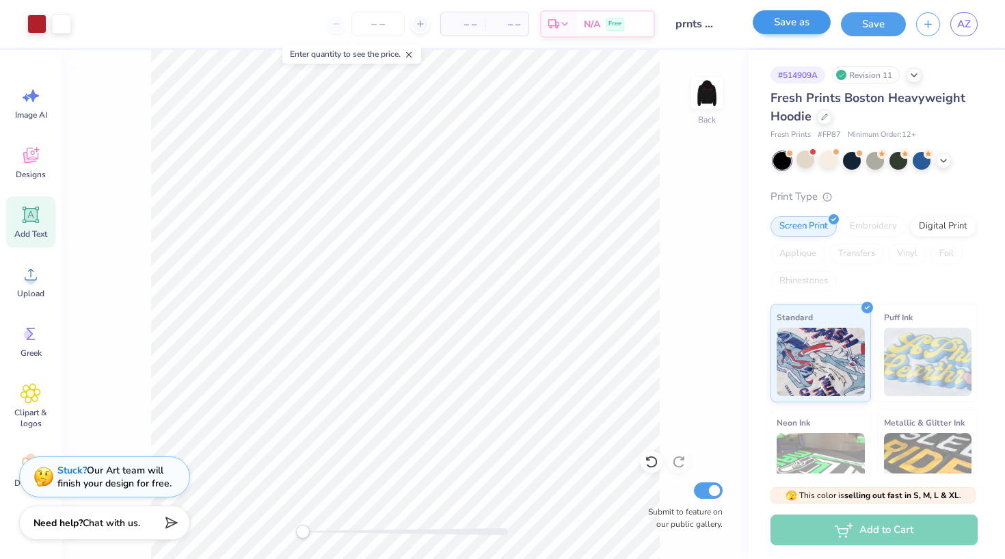
click at [807, 21] on button "Save as" at bounding box center [792, 22] width 78 height 24
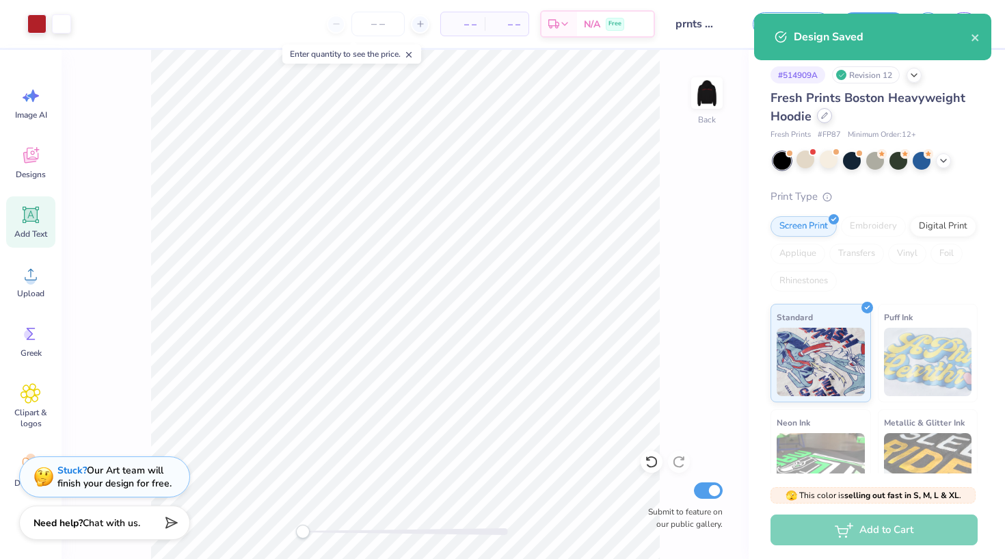
click at [827, 118] on icon at bounding box center [824, 115] width 7 height 7
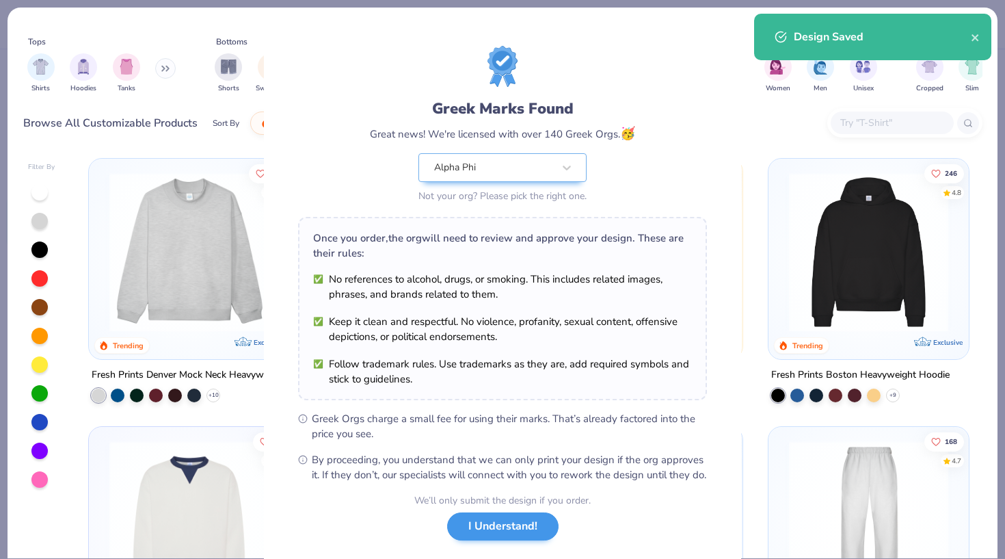
click at [503, 539] on button "I Understand!" at bounding box center [502, 526] width 111 height 28
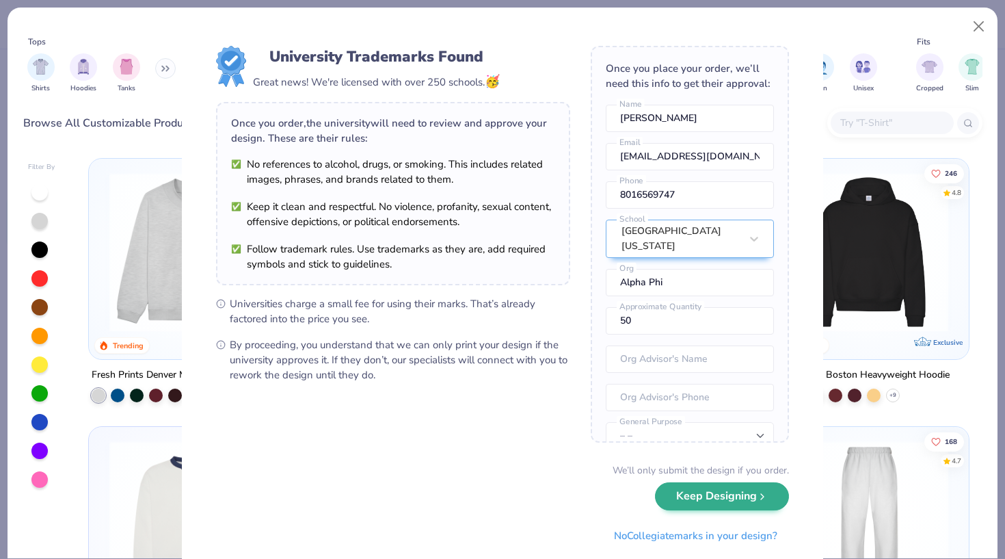
click at [719, 494] on button "Keep Designing" at bounding box center [722, 496] width 134 height 28
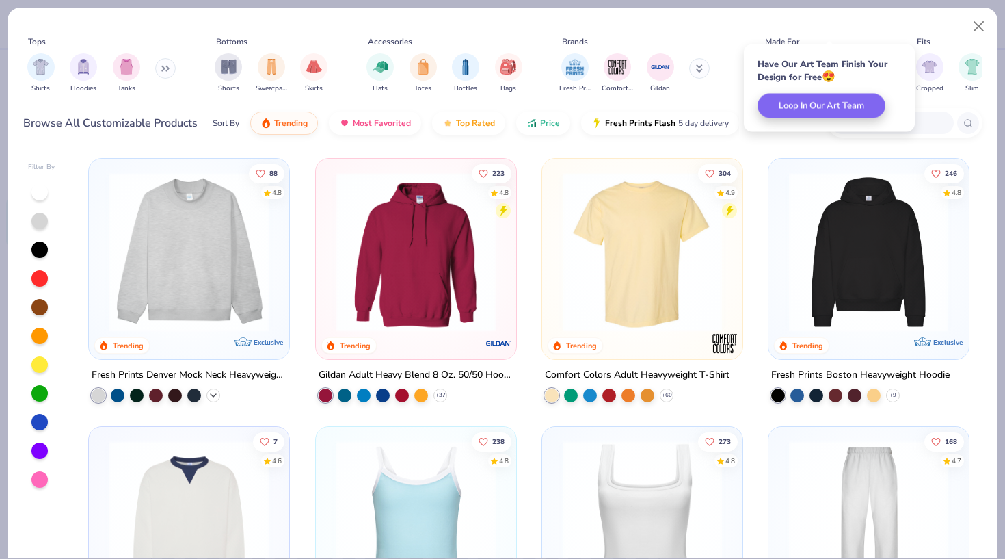
click at [215, 390] on icon at bounding box center [213, 395] width 11 height 11
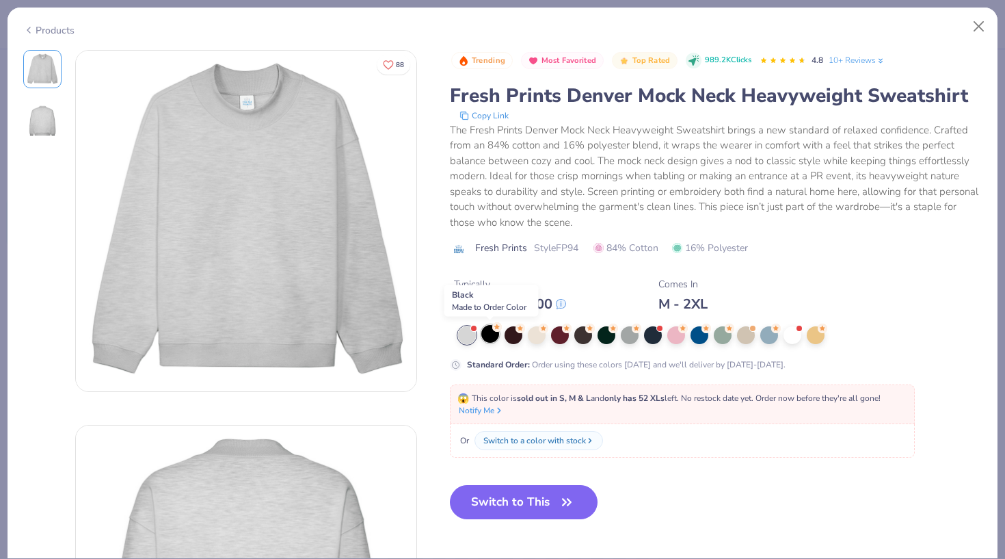
click at [490, 334] on div at bounding box center [490, 334] width 18 height 18
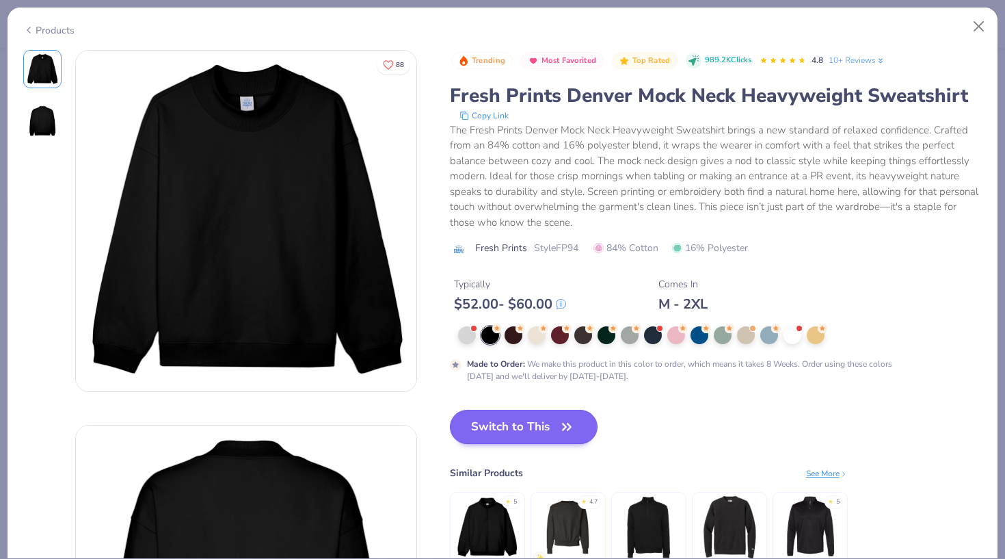
click at [516, 427] on button "Switch to This" at bounding box center [524, 427] width 148 height 34
click at [552, 429] on button "Switch to This" at bounding box center [524, 427] width 148 height 34
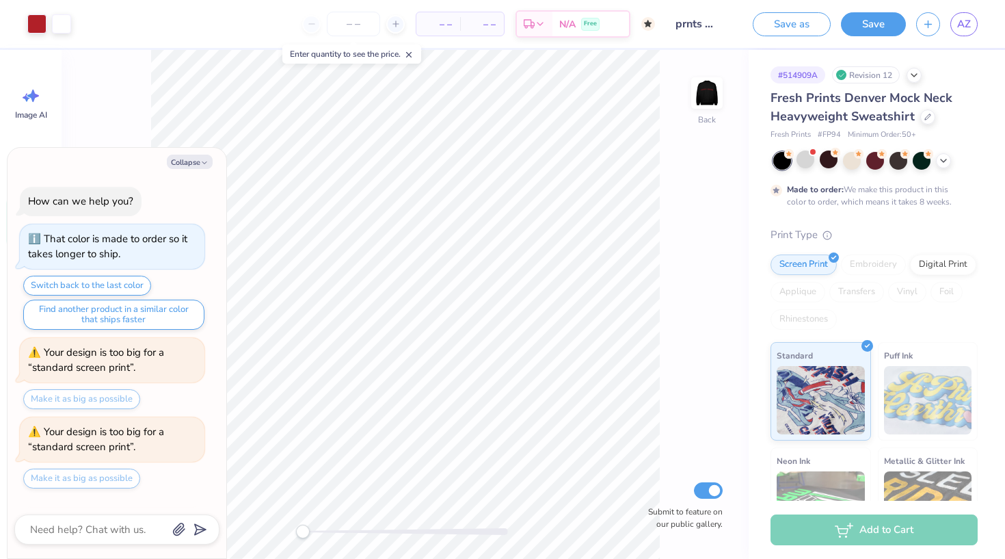
scroll to position [1799, 0]
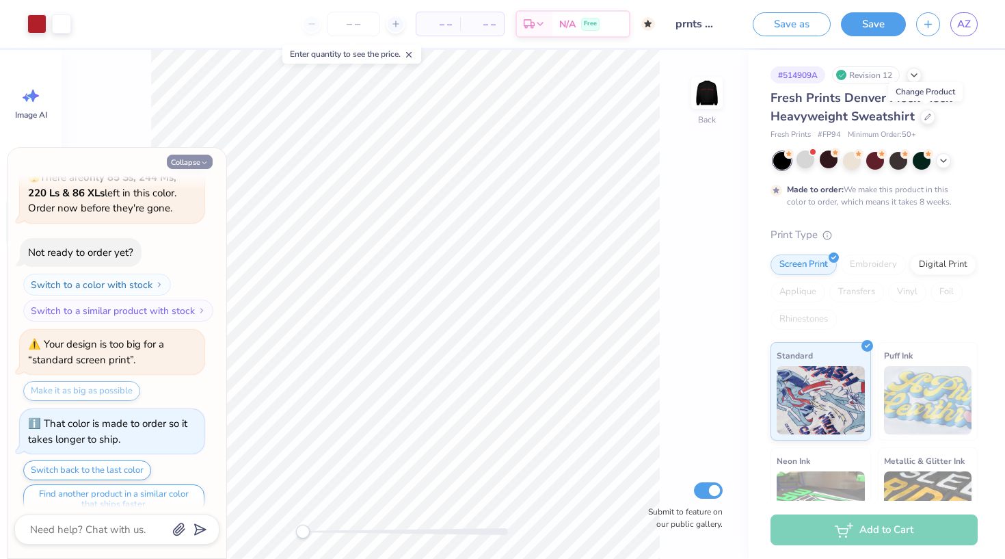
click at [185, 157] on button "Collapse" at bounding box center [190, 162] width 46 height 14
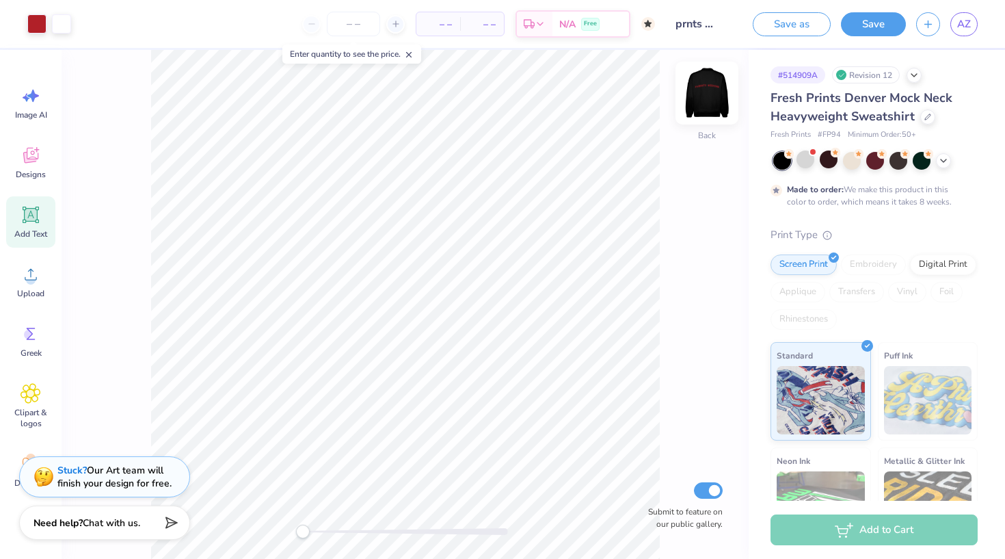
click at [717, 92] on img at bounding box center [707, 93] width 55 height 55
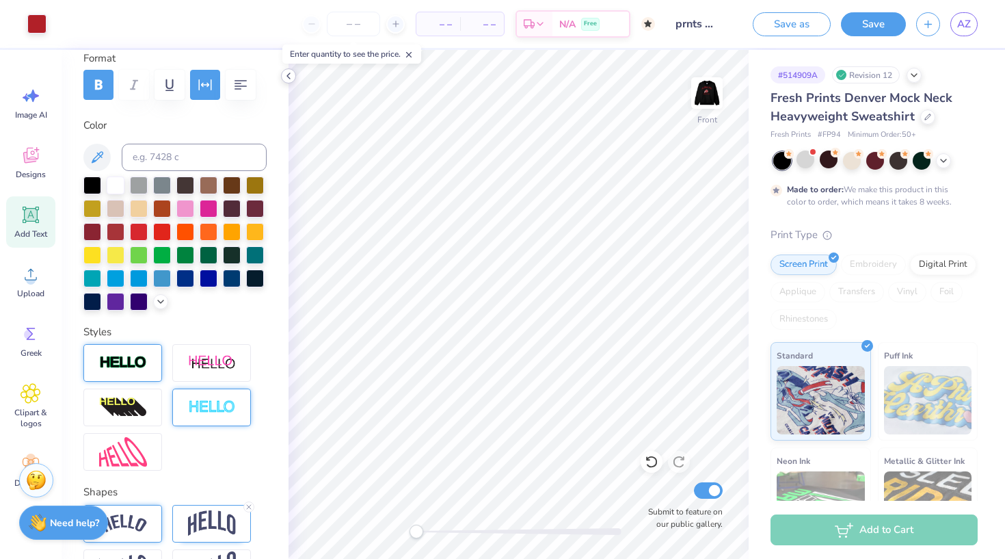
click at [285, 76] on icon at bounding box center [288, 75] width 11 height 11
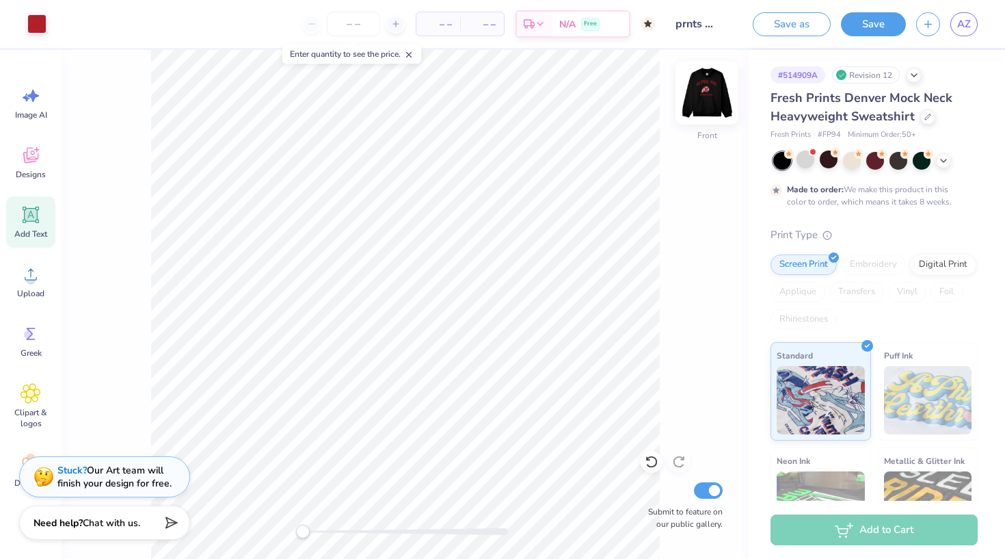
click at [707, 98] on img at bounding box center [707, 93] width 55 height 55
click at [803, 22] on button "Save as" at bounding box center [792, 22] width 78 height 24
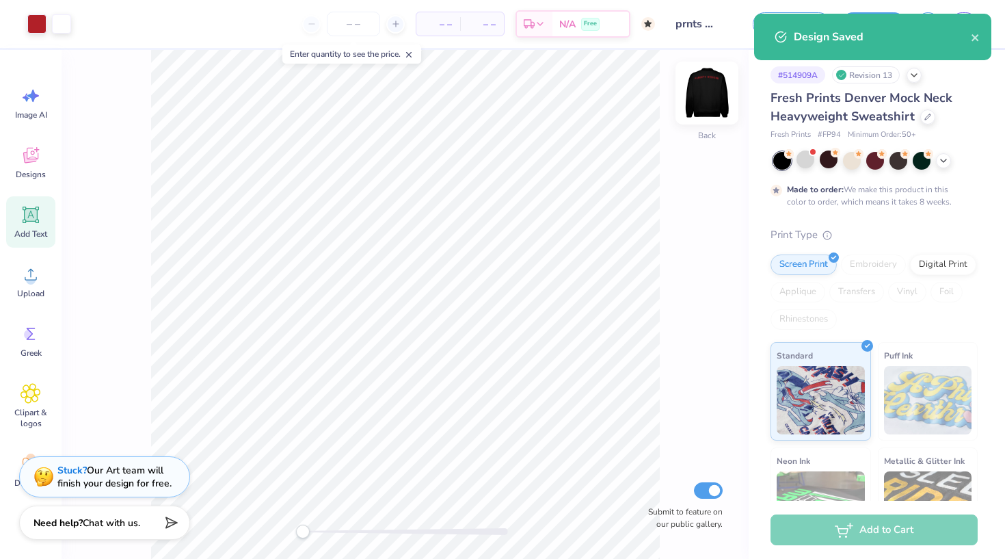
click at [703, 107] on img at bounding box center [707, 93] width 55 height 55
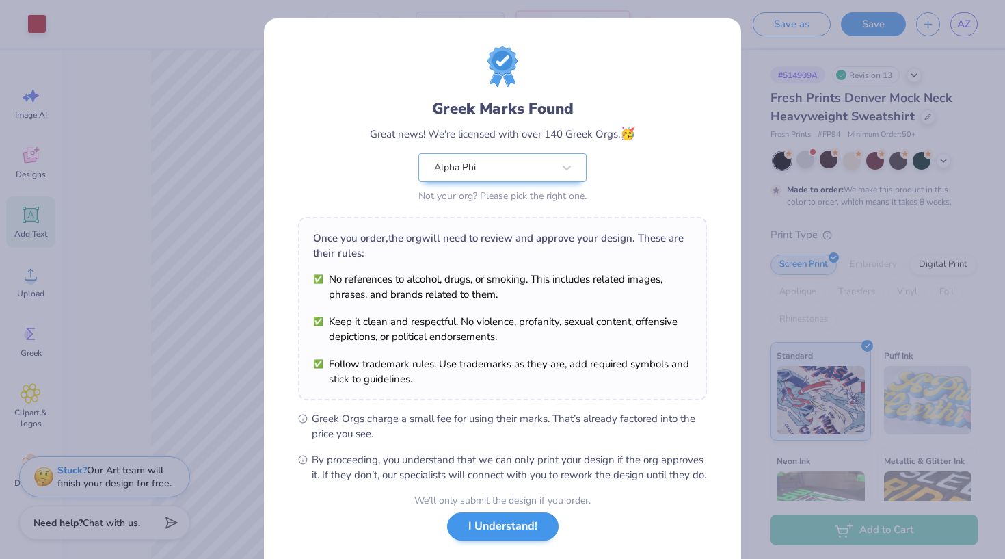
click at [513, 537] on button "I Understand!" at bounding box center [502, 526] width 111 height 28
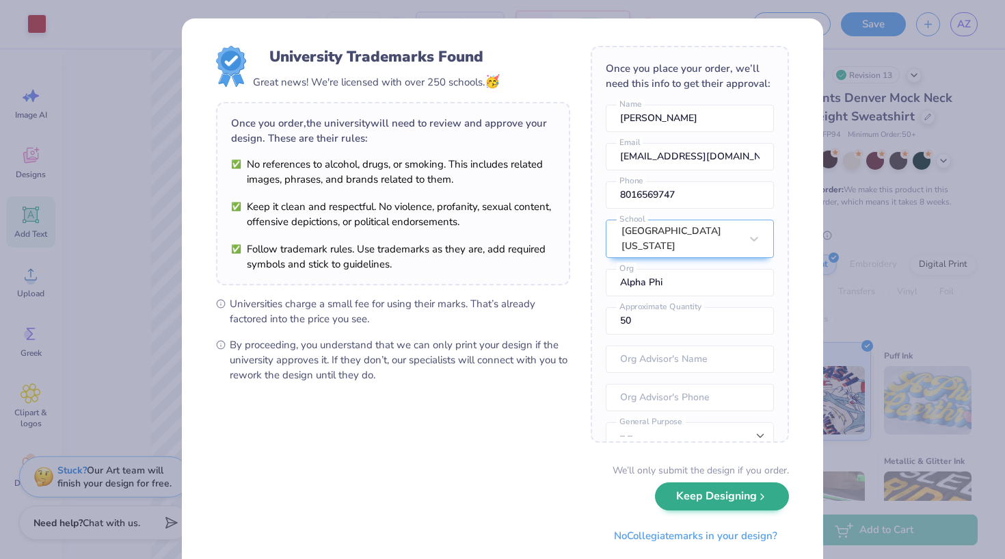
click at [740, 502] on button "Keep Designing" at bounding box center [722, 496] width 134 height 28
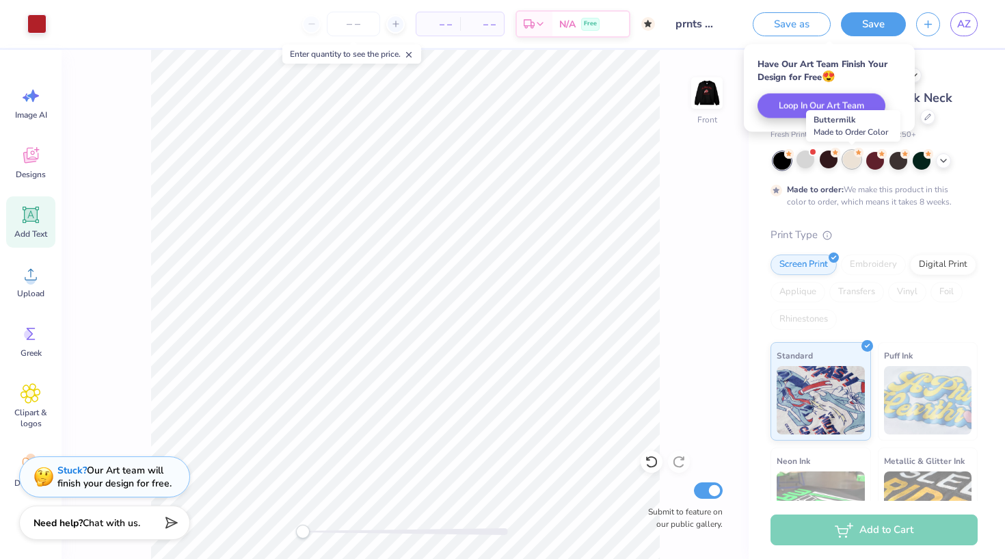
click at [840, 159] on div at bounding box center [852, 159] width 18 height 18
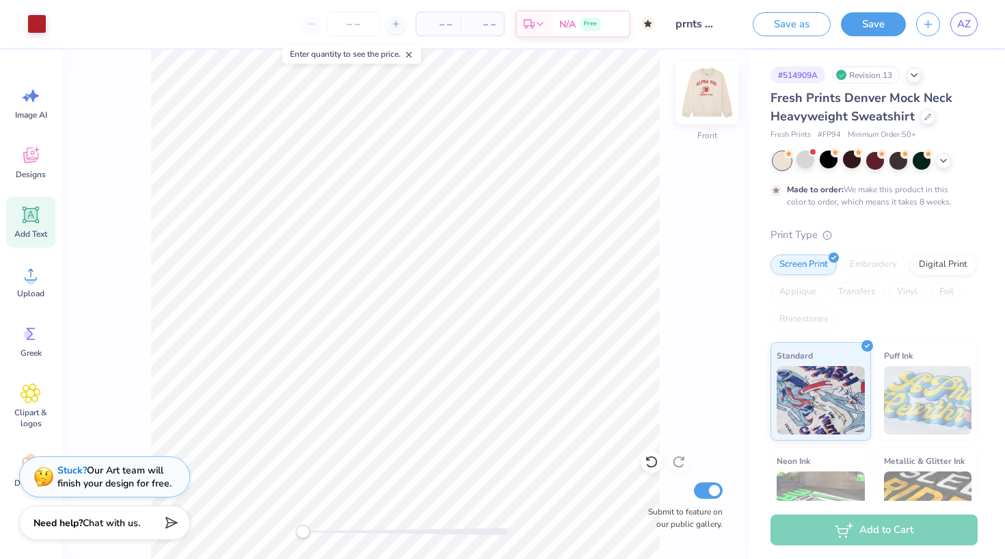
click at [720, 92] on img at bounding box center [707, 93] width 55 height 55
click at [840, 161] on icon at bounding box center [943, 159] width 11 height 11
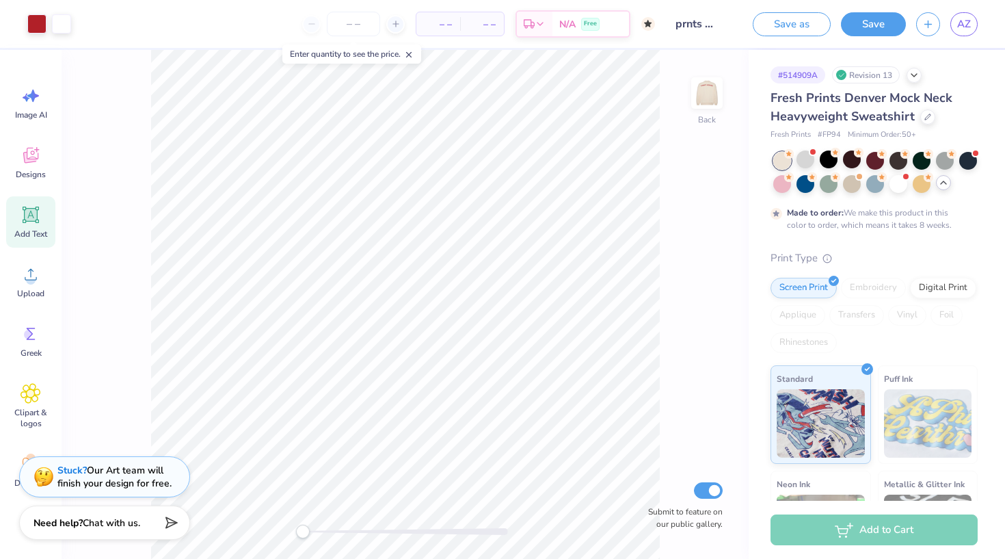
click at [840, 184] on icon at bounding box center [943, 182] width 11 height 11
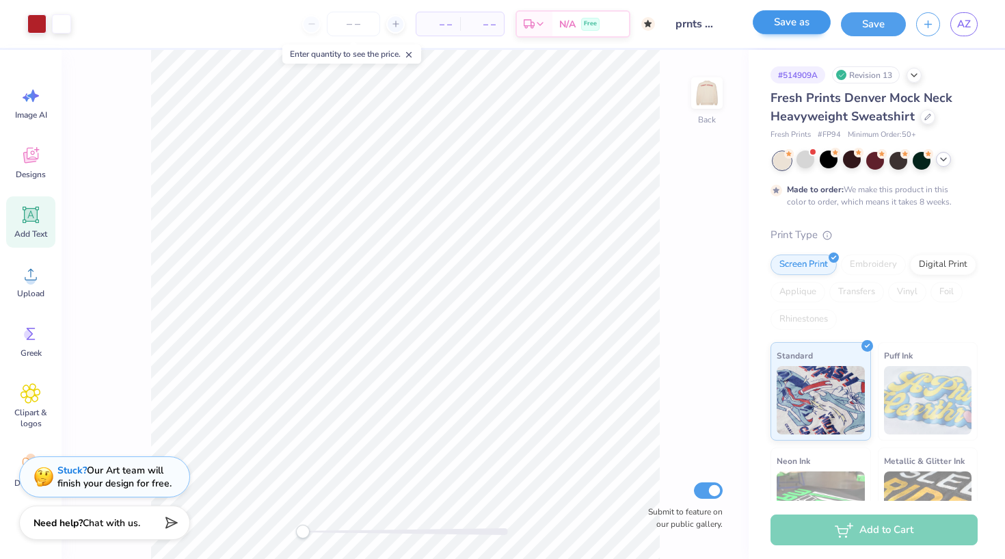
click at [792, 30] on button "Save as" at bounding box center [792, 22] width 78 height 24
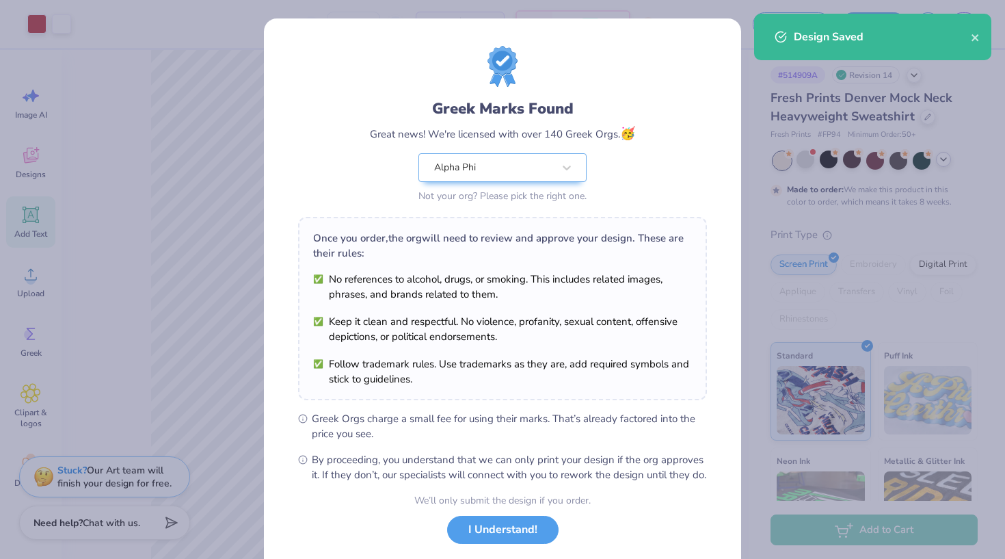
click at [840, 73] on div "Greek Marks Found Great news! We're licensed with over 140 Greek Orgs. 🥳 Alpha …" at bounding box center [502, 279] width 1005 height 559
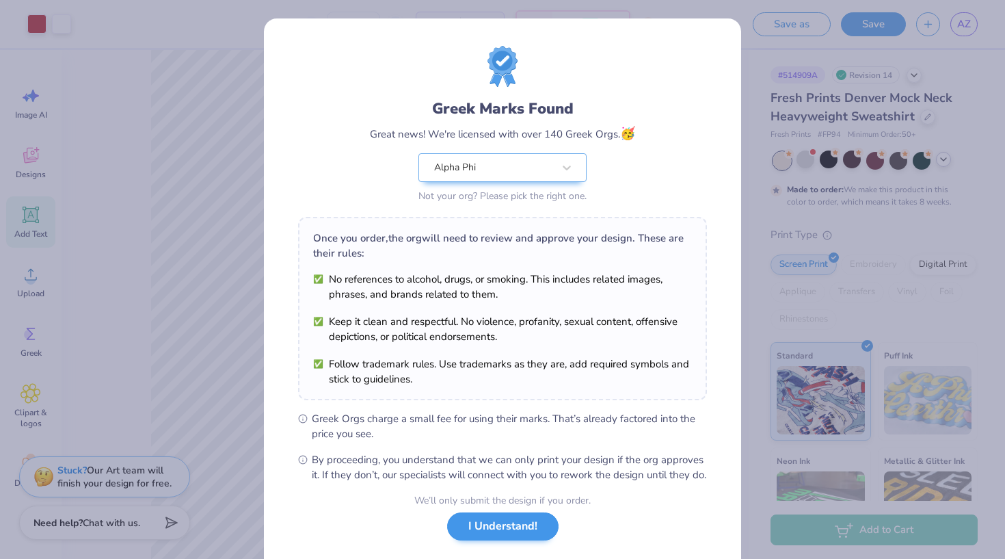
click at [483, 537] on button "I Understand!" at bounding box center [502, 526] width 111 height 28
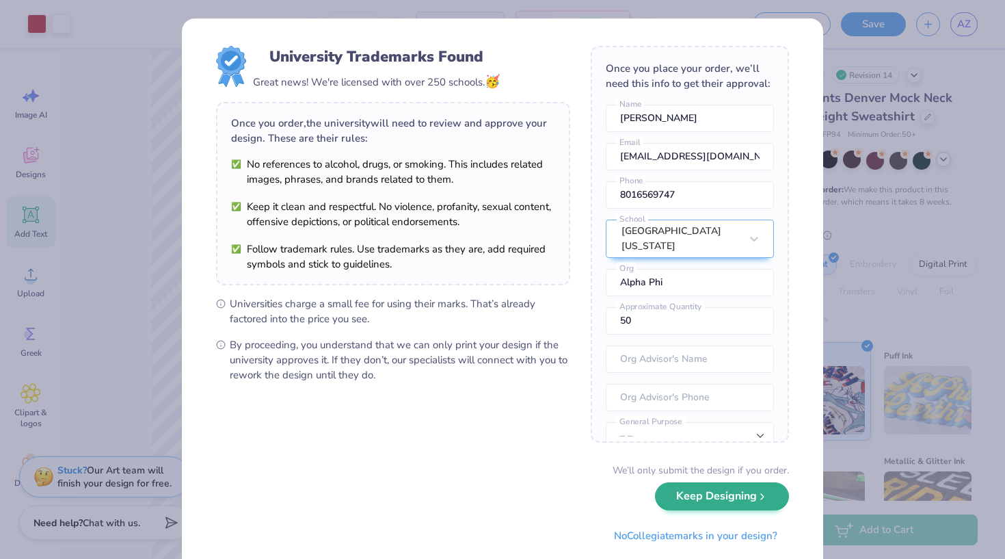
click at [715, 504] on button "Keep Designing" at bounding box center [722, 496] width 134 height 28
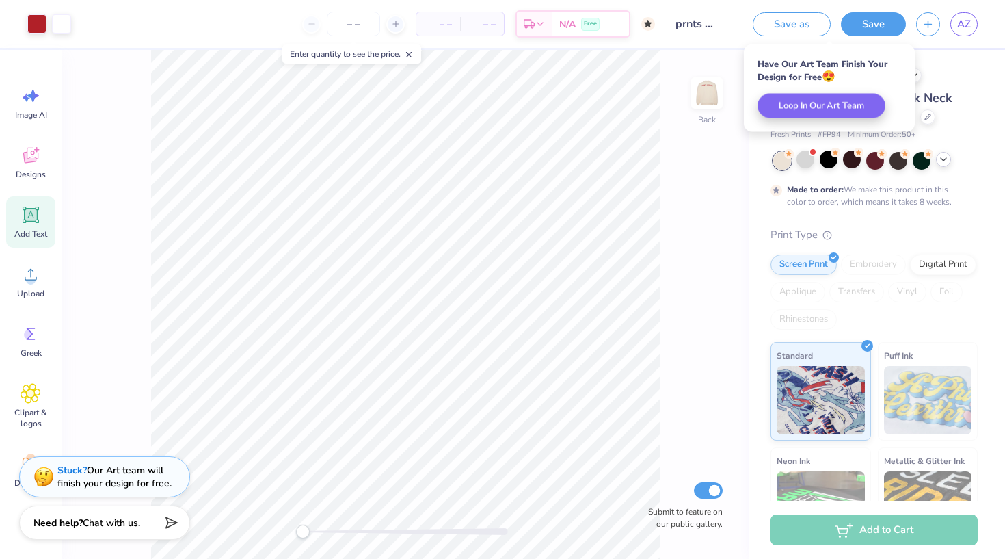
click at [840, 86] on div "# 514909A Revision 14 Fresh Prints Denver Mock Neck Heavyweight Sweatshirt Fres…" at bounding box center [877, 350] width 256 height 601
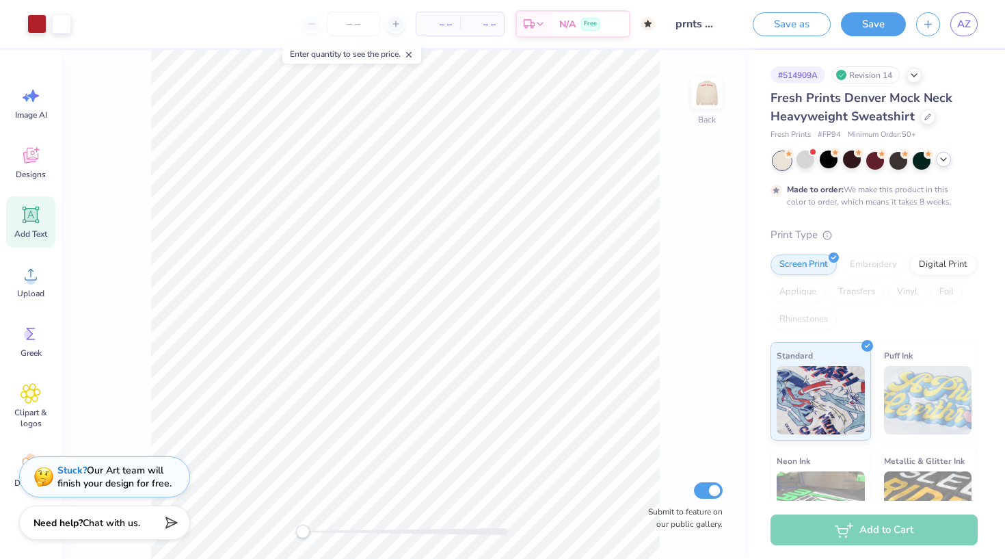
click at [840, 121] on div "Fresh Prints Denver Mock Neck Heavyweight Sweatshirt" at bounding box center [874, 107] width 207 height 37
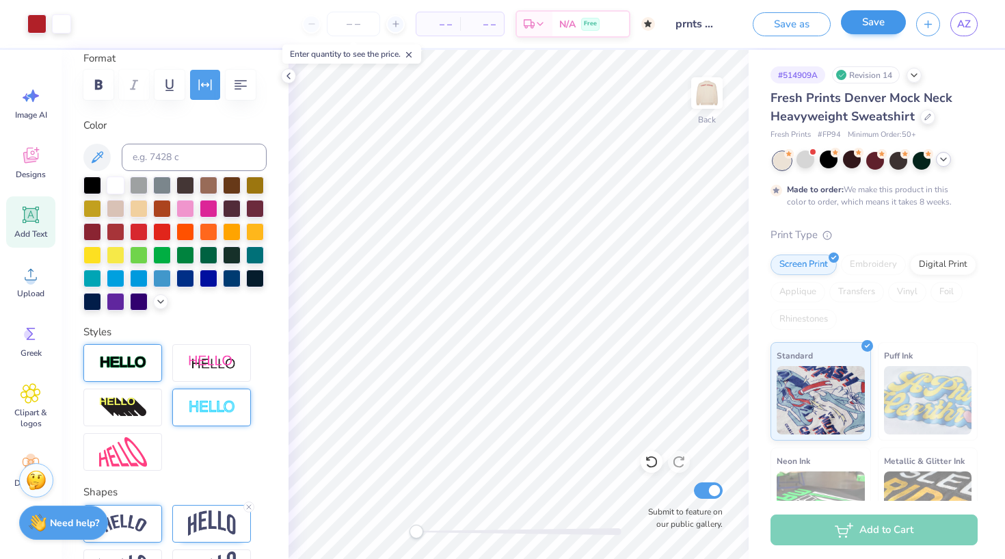
click at [840, 22] on button "Save" at bounding box center [873, 22] width 65 height 24
click at [288, 78] on icon at bounding box center [288, 75] width 11 height 11
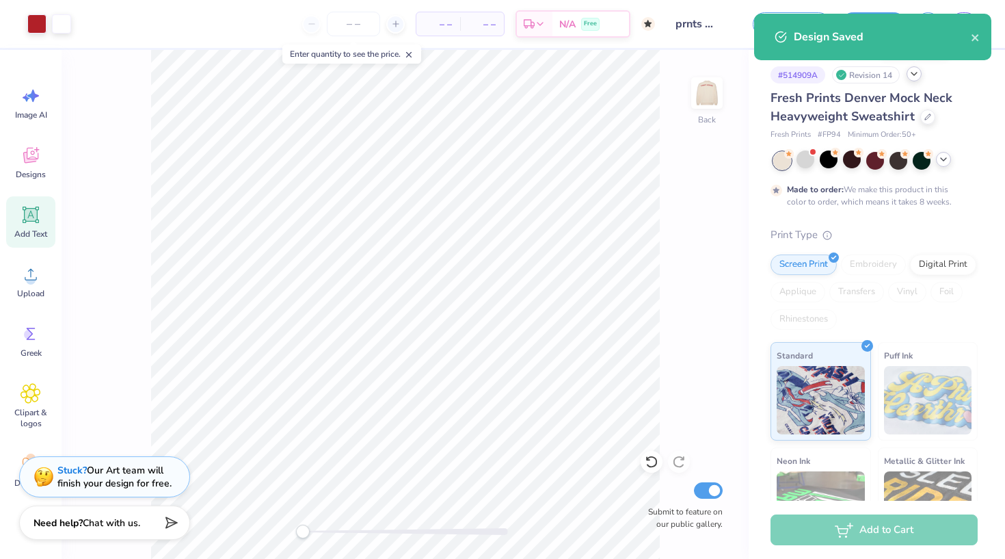
click at [840, 77] on icon at bounding box center [914, 73] width 11 height 11
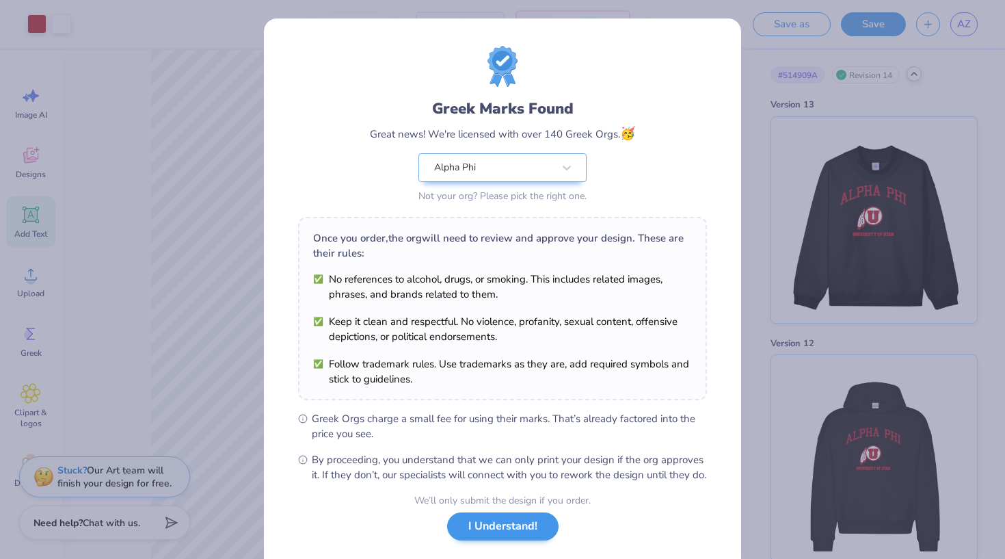
click at [502, 533] on button "I Understand!" at bounding box center [502, 526] width 111 height 28
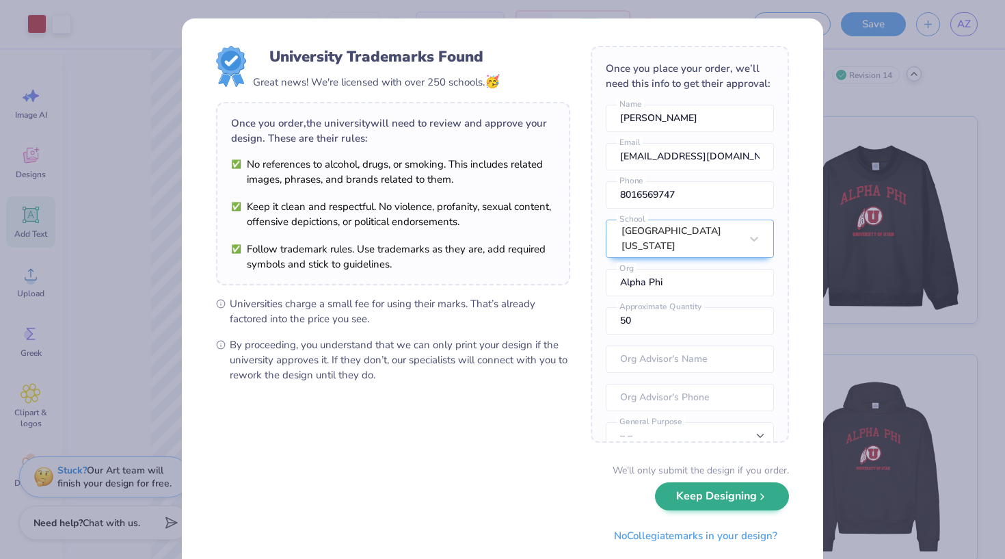
click at [706, 494] on button "Keep Designing" at bounding box center [722, 496] width 134 height 28
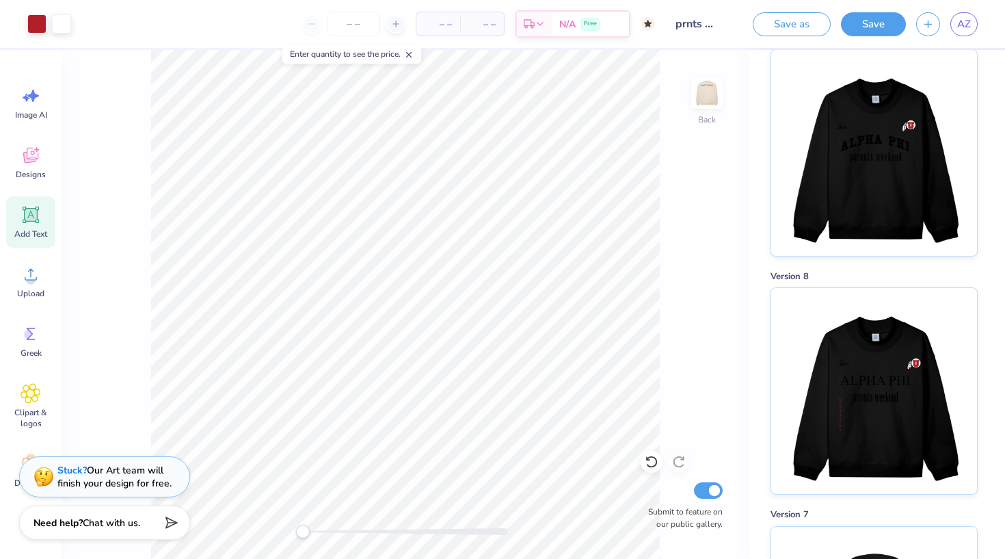
scroll to position [1025, 0]
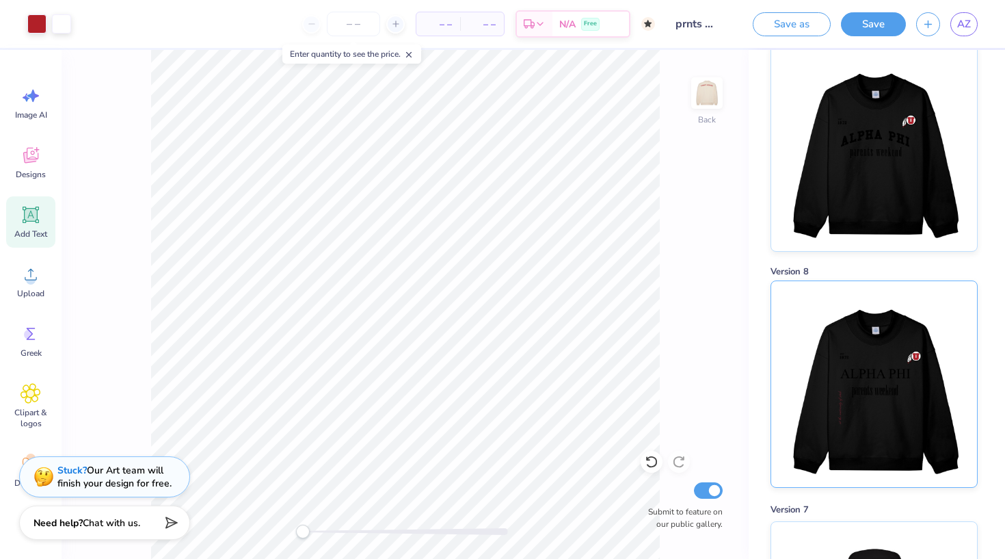
click at [840, 397] on img at bounding box center [874, 384] width 170 height 206
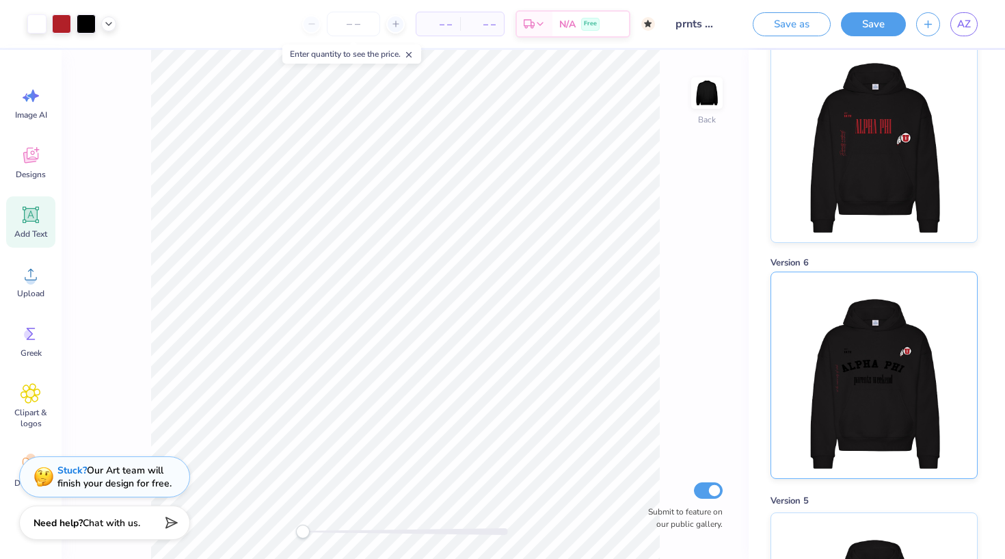
scroll to position [1508, 0]
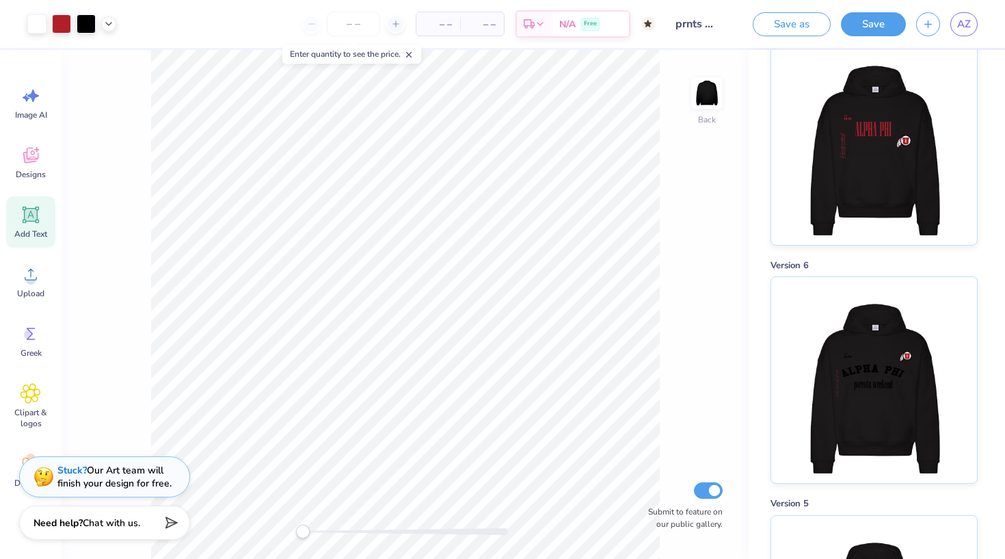
click at [699, 269] on div "Back Submit to feature on our public gallery." at bounding box center [405, 304] width 687 height 509
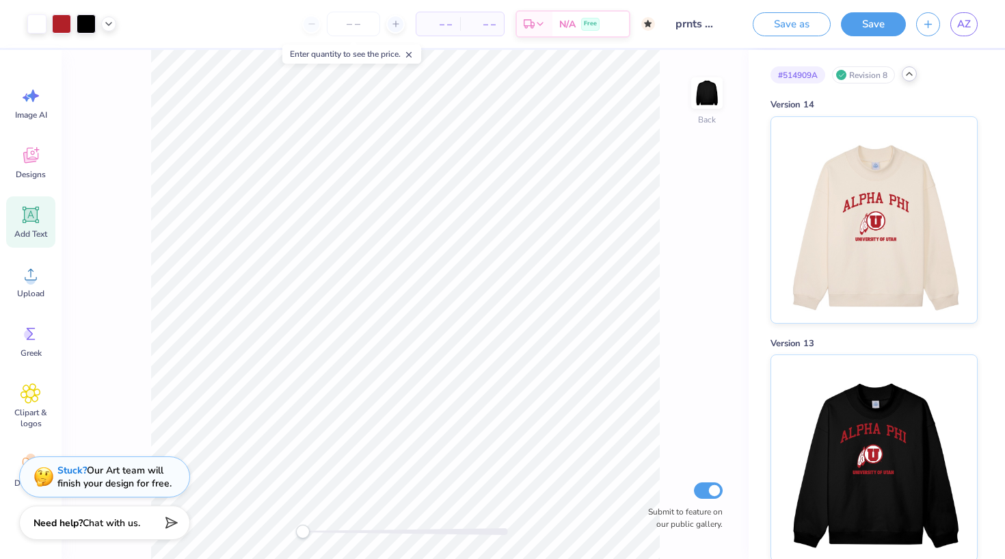
scroll to position [0, 0]
click at [840, 76] on icon at bounding box center [909, 73] width 11 height 11
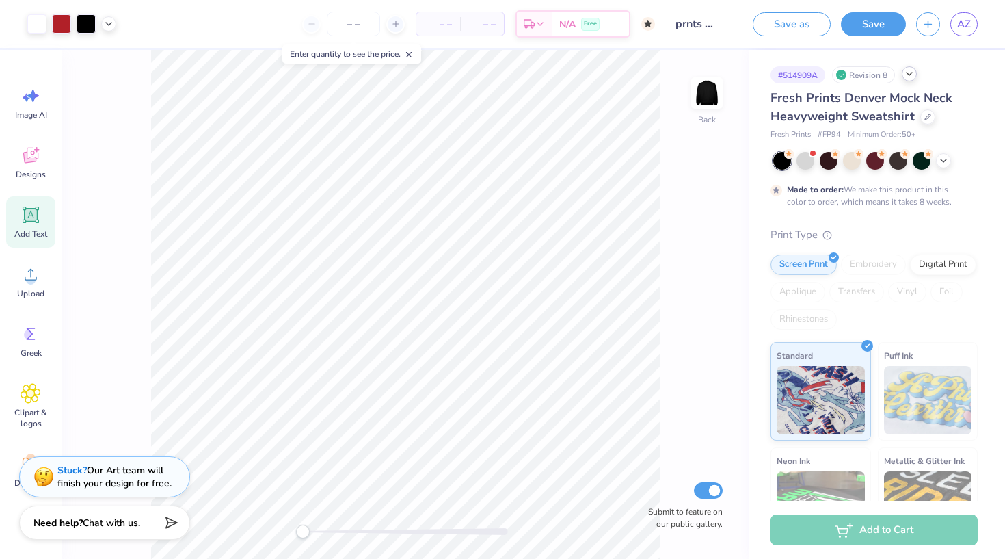
click at [840, 74] on icon at bounding box center [909, 73] width 11 height 11
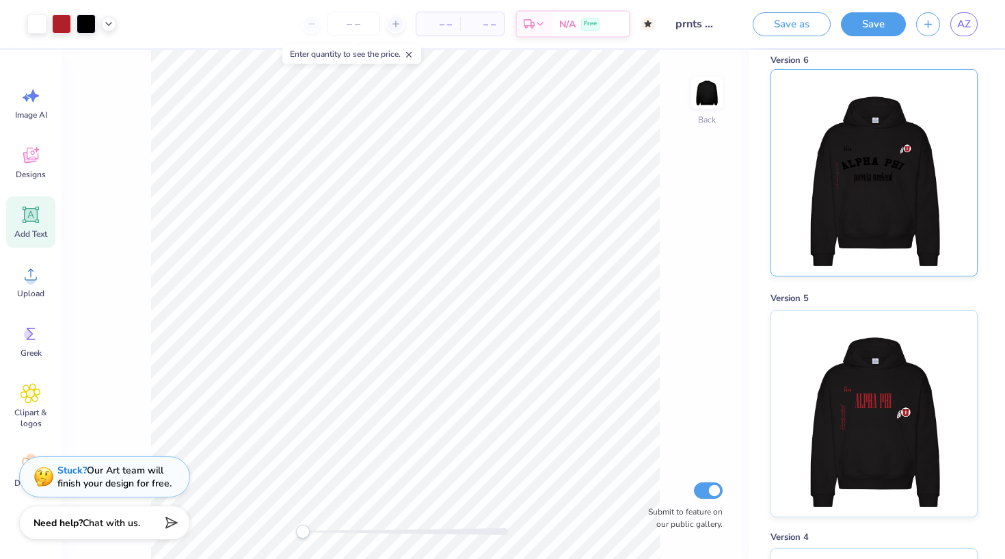
scroll to position [1712, 0]
click at [840, 209] on img at bounding box center [874, 173] width 170 height 206
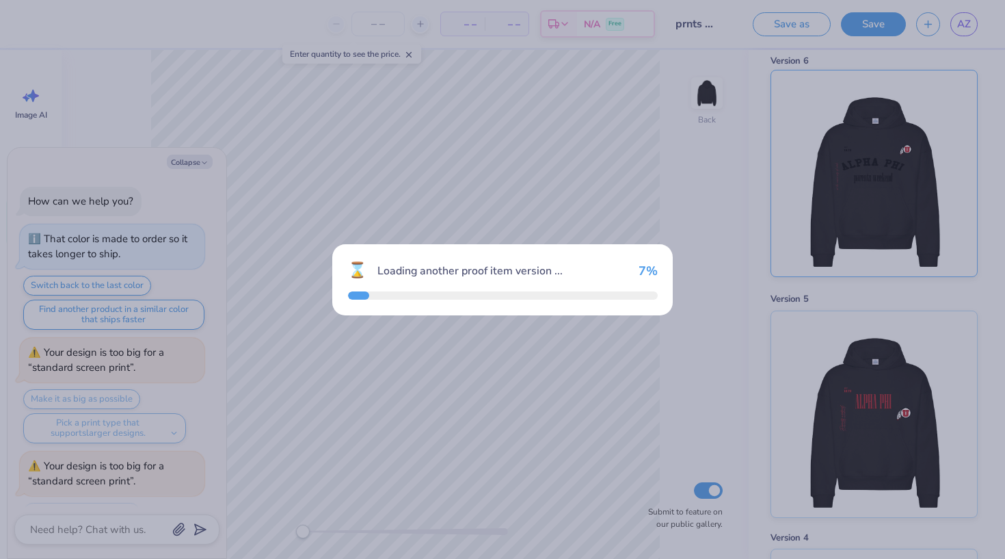
scroll to position [2526, 0]
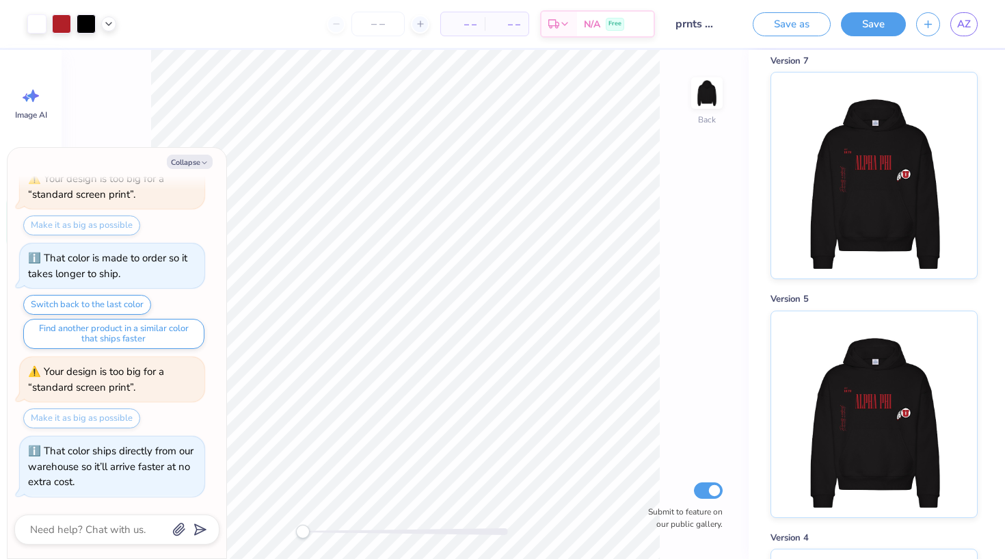
scroll to position [1944, 0]
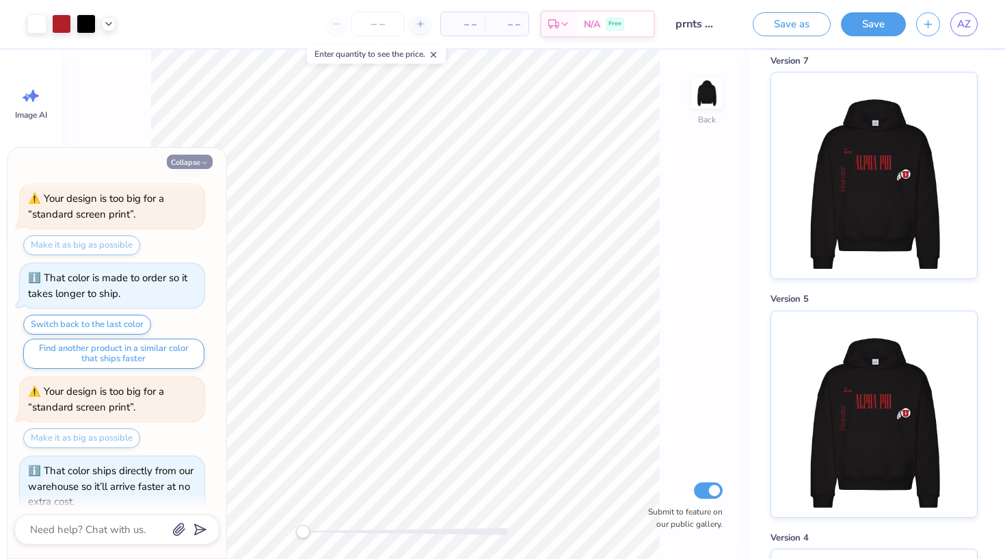
click at [190, 163] on button "Collapse" at bounding box center [190, 162] width 46 height 14
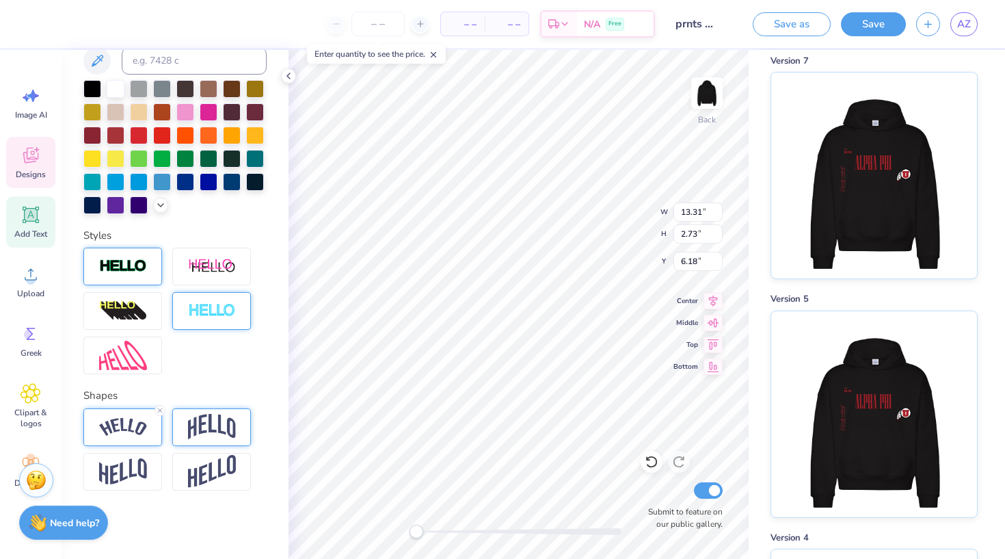
scroll to position [291, 0]
click at [159, 411] on line at bounding box center [160, 410] width 4 height 4
click at [190, 420] on img at bounding box center [212, 427] width 48 height 26
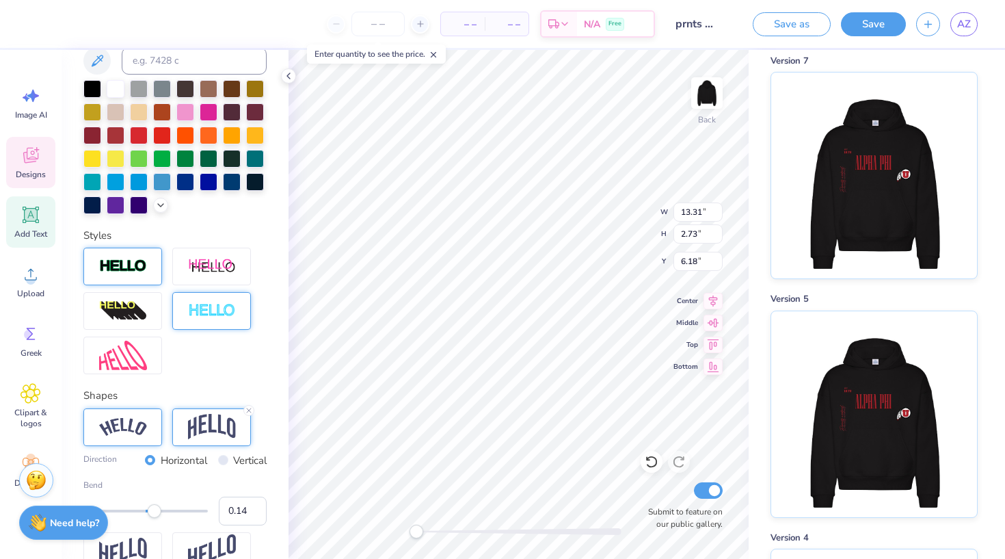
drag, startPoint x: 178, startPoint y: 515, endPoint x: 155, endPoint y: 515, distance: 23.9
click at [155, 515] on div "Accessibility label" at bounding box center [155, 511] width 14 height 14
click at [157, 511] on div "Accessibility label" at bounding box center [157, 511] width 14 height 14
click at [159, 513] on div "Accessibility label" at bounding box center [159, 511] width 14 height 14
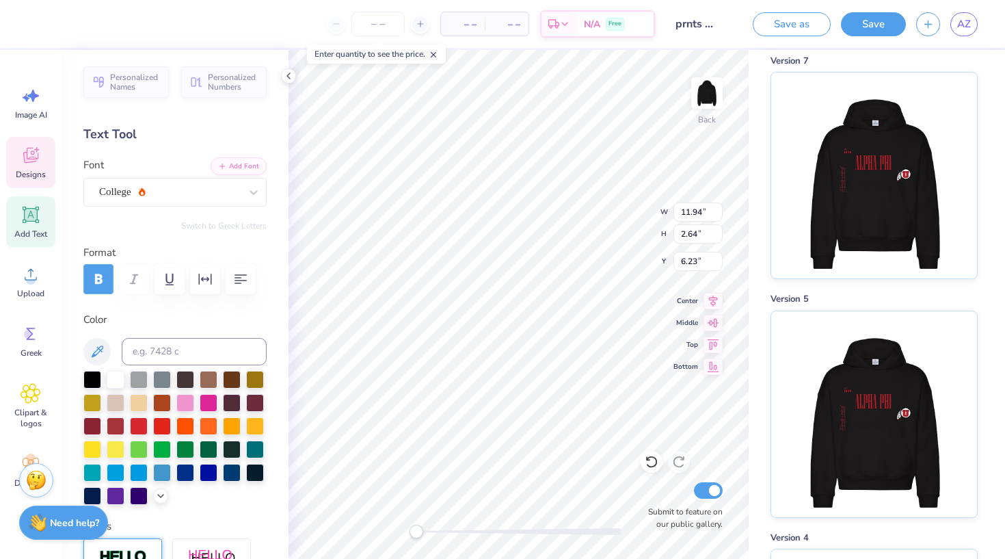
scroll to position [0, 0]
click at [96, 276] on icon "button" at bounding box center [99, 279] width 8 height 10
click at [96, 283] on icon "button" at bounding box center [99, 278] width 8 height 10
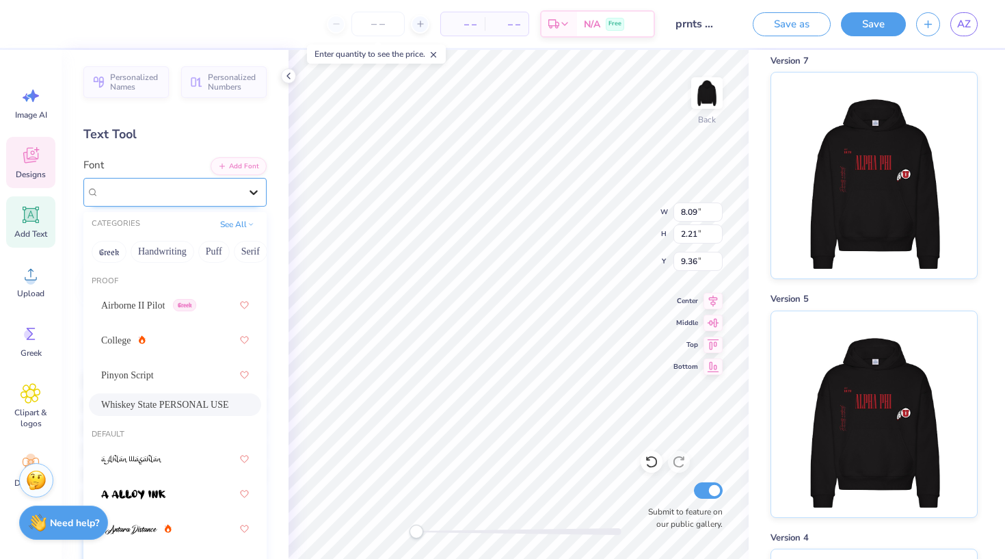
click at [256, 194] on icon at bounding box center [254, 192] width 14 height 14
click at [165, 305] on span "Airborne II Pilot" at bounding box center [133, 305] width 64 height 14
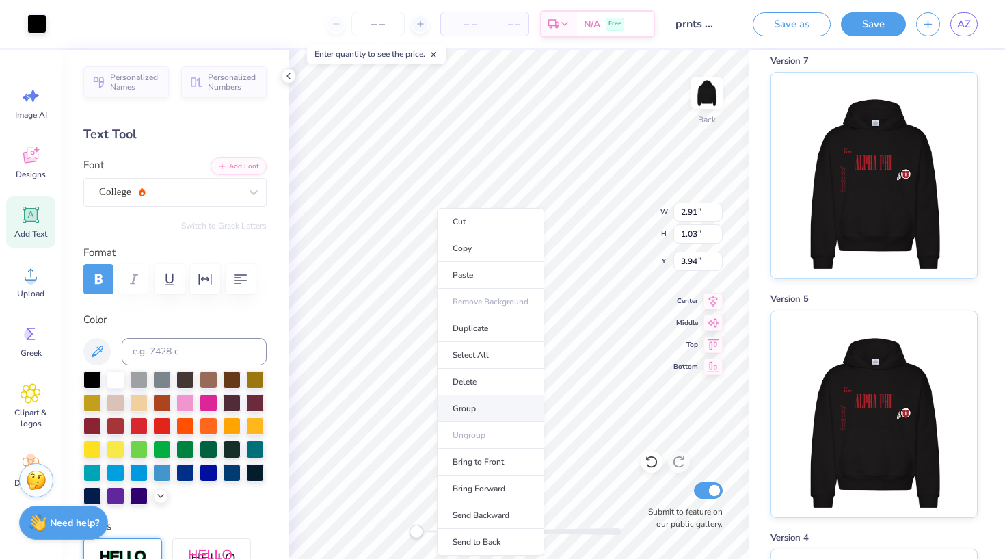
click at [479, 414] on li "Group" at bounding box center [490, 408] width 107 height 27
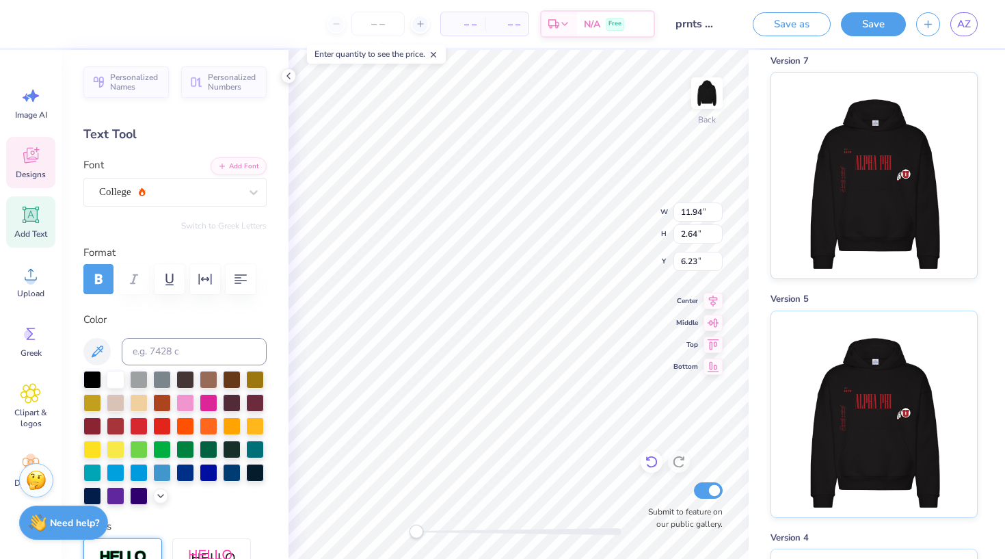
click at [653, 469] on div at bounding box center [652, 462] width 22 height 22
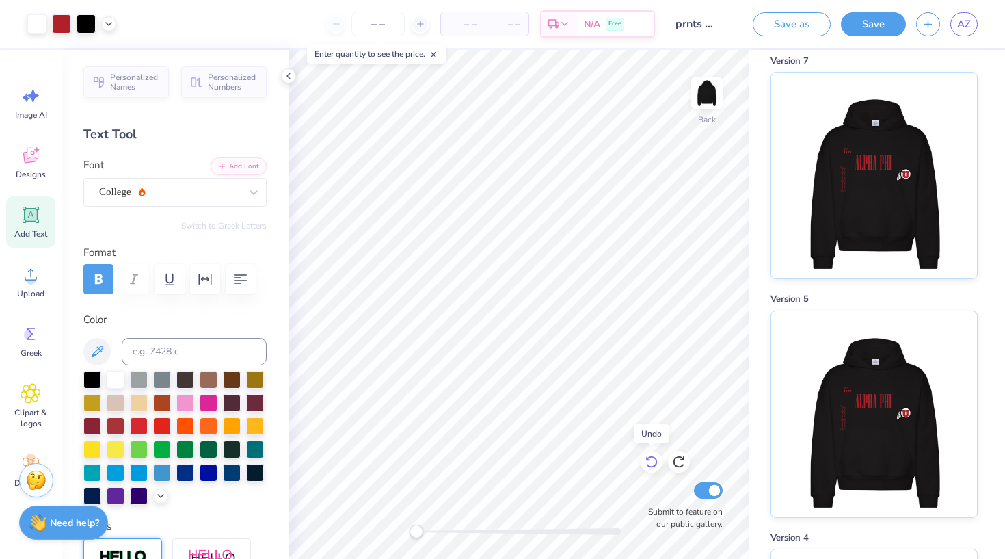
click at [653, 462] on icon at bounding box center [652, 462] width 14 height 14
click at [654, 466] on icon at bounding box center [651, 462] width 12 height 12
click at [656, 466] on icon at bounding box center [652, 462] width 14 height 14
click at [652, 463] on icon at bounding box center [652, 462] width 14 height 14
click at [654, 466] on icon at bounding box center [651, 462] width 12 height 12
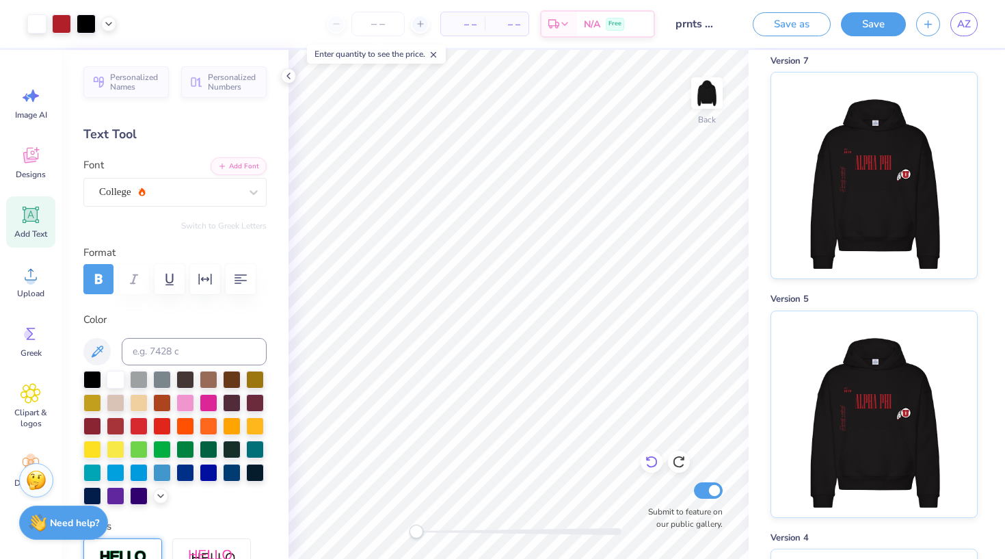
click at [650, 466] on icon at bounding box center [652, 462] width 14 height 14
click at [655, 461] on icon at bounding box center [652, 462] width 14 height 14
click at [653, 464] on icon at bounding box center [652, 462] width 14 height 14
click at [653, 465] on icon at bounding box center [652, 462] width 14 height 14
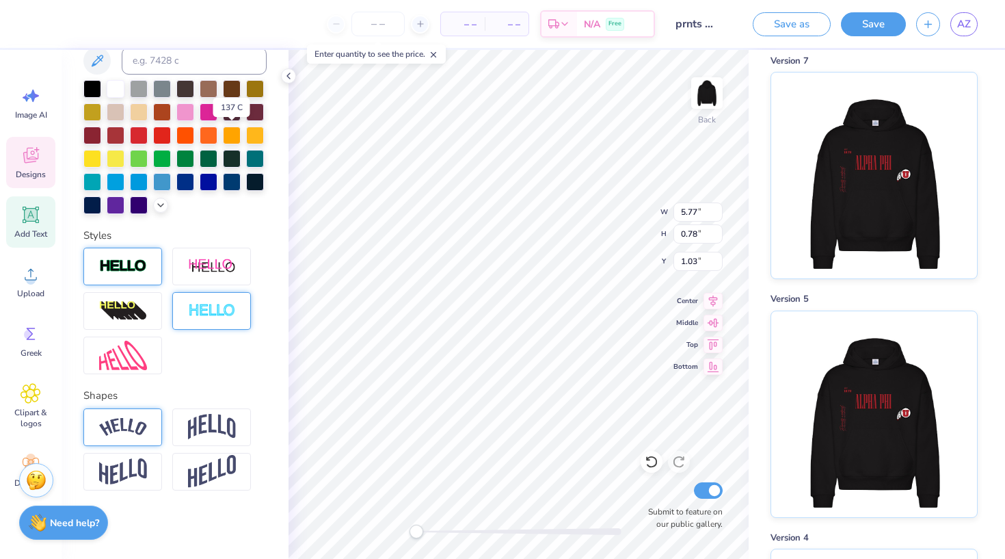
scroll to position [291, 0]
click at [209, 427] on img at bounding box center [212, 427] width 48 height 26
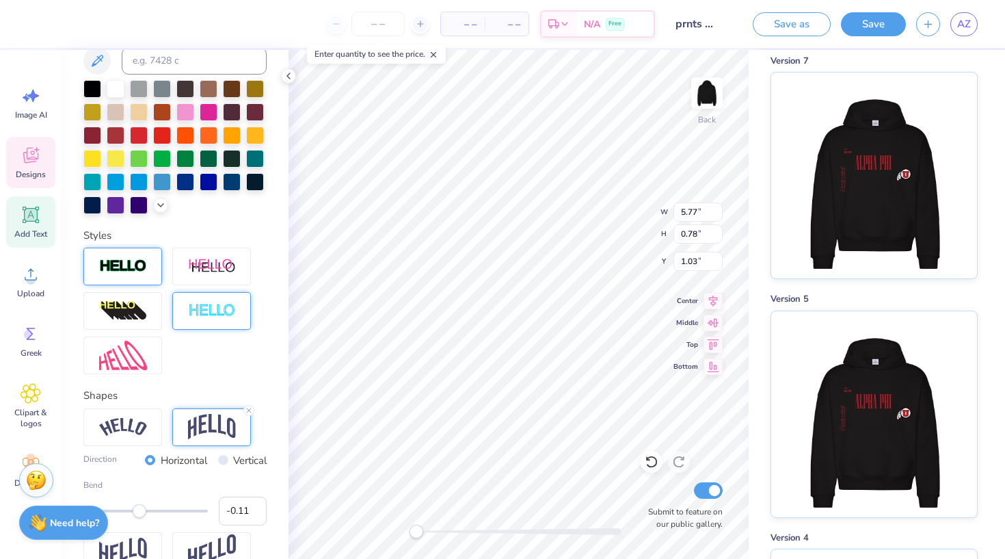
drag, startPoint x: 176, startPoint y: 511, endPoint x: 139, endPoint y: 512, distance: 37.6
click at [139, 512] on div "Accessibility label" at bounding box center [140, 511] width 14 height 14
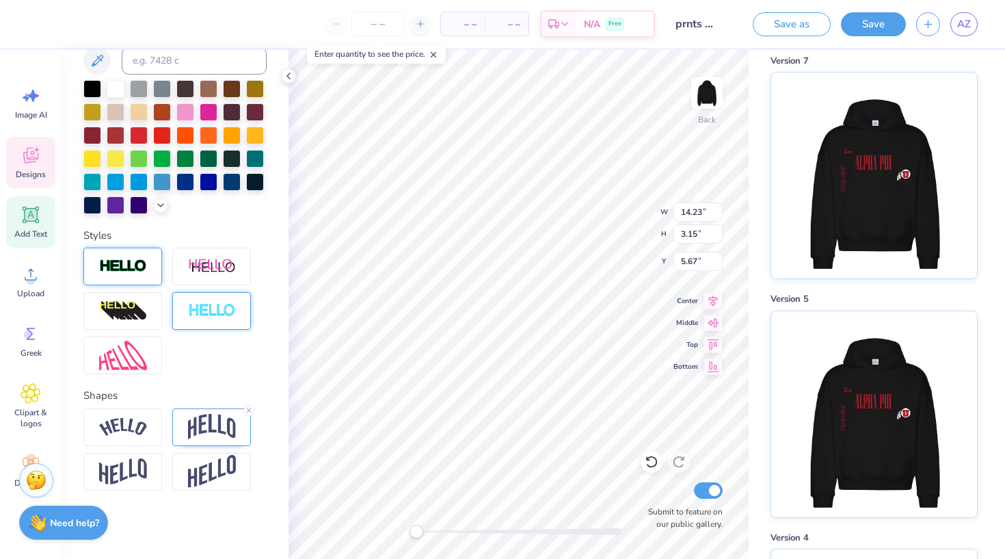
scroll to position [0, 1]
click at [291, 73] on icon at bounding box center [288, 75] width 11 height 11
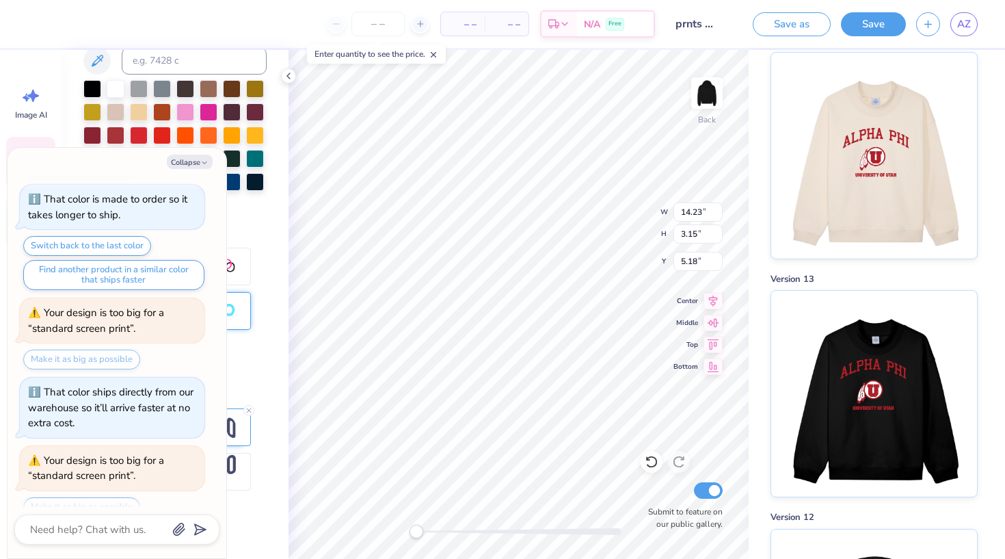
scroll to position [2102, 0]
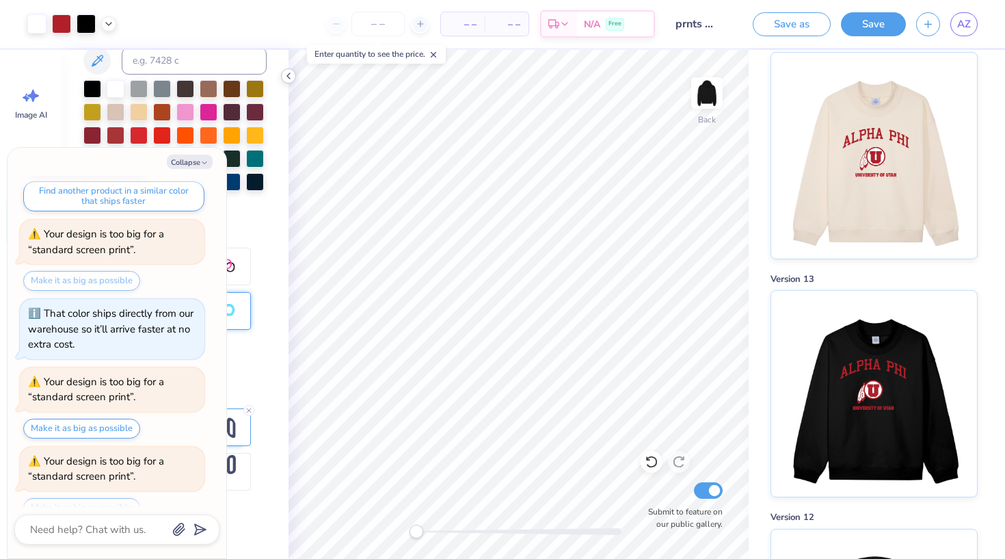
click at [288, 76] on icon at bounding box center [288, 75] width 11 height 11
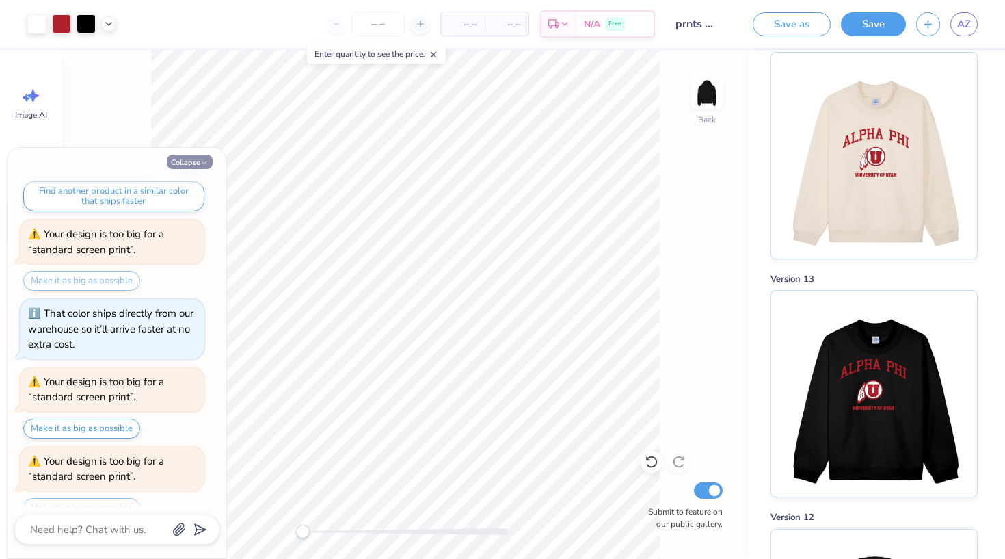
click at [200, 157] on button "Collapse" at bounding box center [190, 162] width 46 height 14
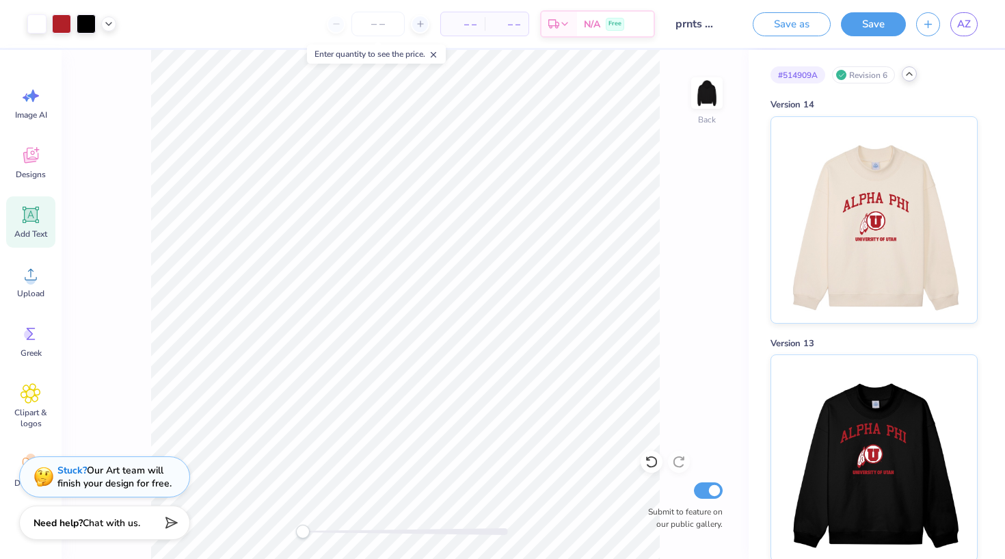
scroll to position [0, 0]
click at [840, 74] on icon at bounding box center [909, 73] width 11 height 11
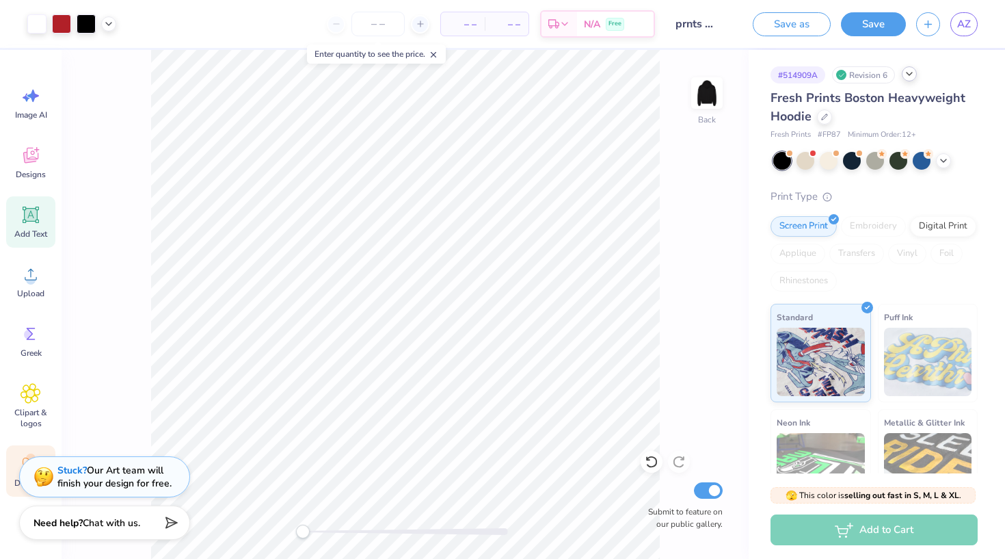
click at [15, 472] on div "Decorate" at bounding box center [30, 470] width 49 height 51
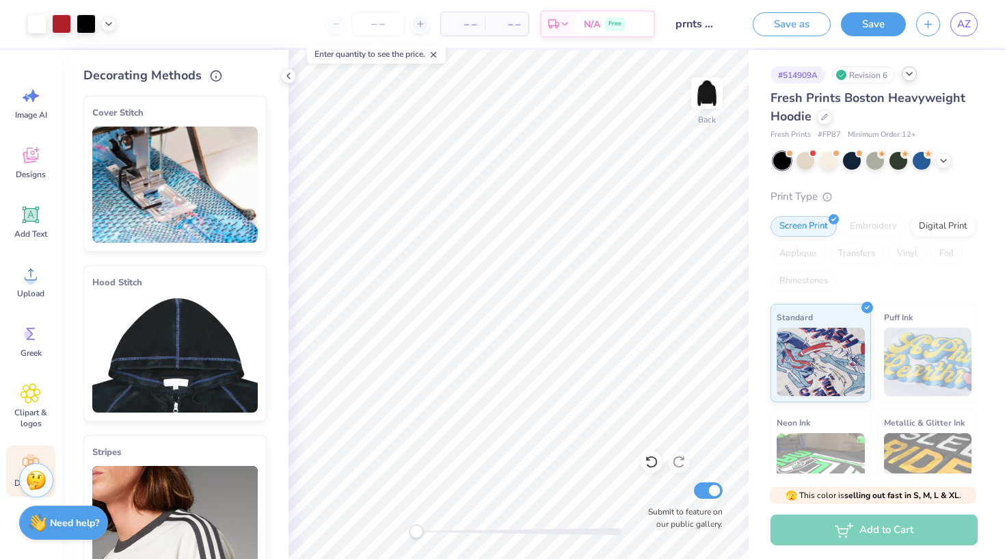
click at [187, 206] on img at bounding box center [174, 184] width 165 height 116
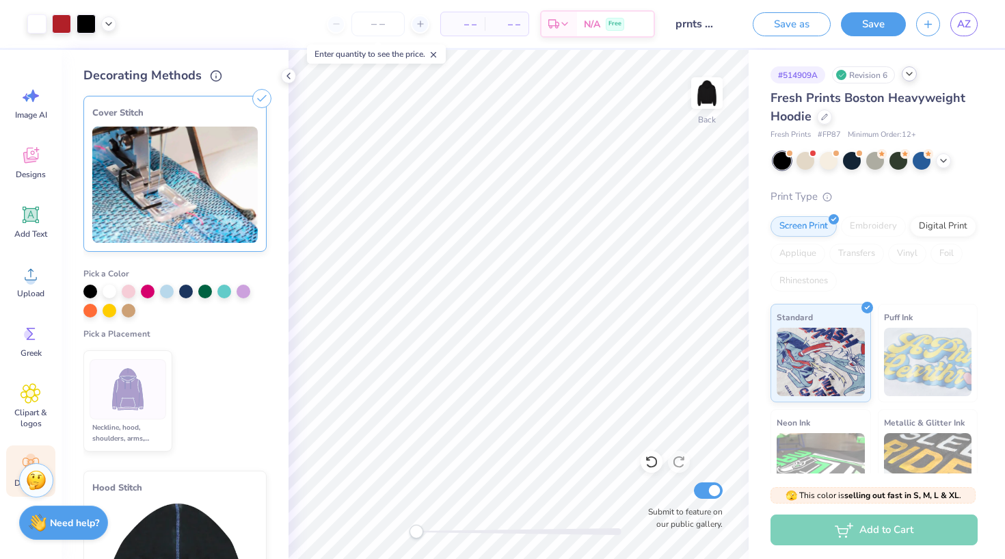
click at [146, 395] on img at bounding box center [128, 389] width 51 height 51
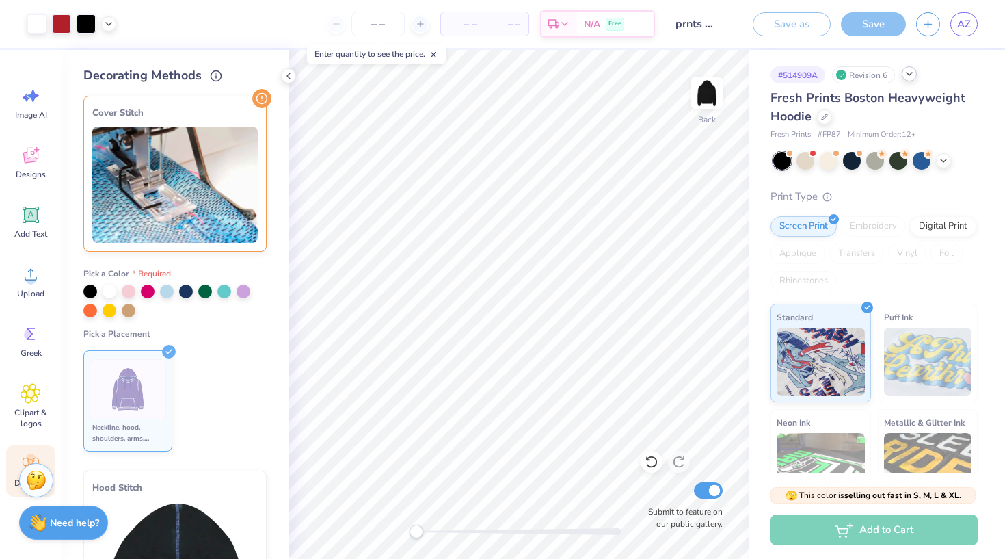
click at [152, 414] on img at bounding box center [128, 389] width 51 height 51
click at [218, 357] on ul "Neckline, hood, shoulders, arms, bottom & hoodie pocket" at bounding box center [174, 401] width 183 height 112
click at [207, 147] on img at bounding box center [174, 184] width 165 height 116
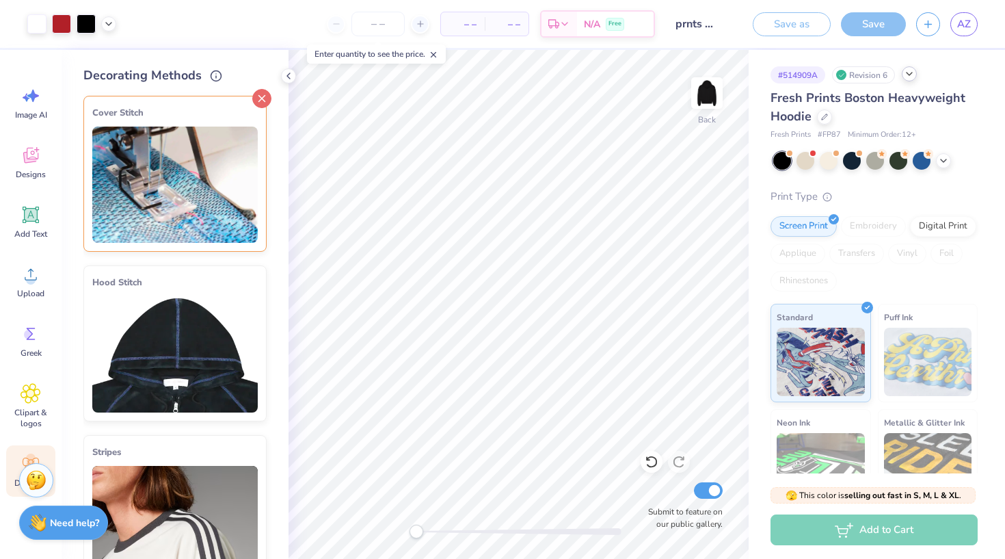
click at [264, 97] on icon at bounding box center [261, 98] width 19 height 19
click at [196, 172] on img at bounding box center [174, 184] width 165 height 116
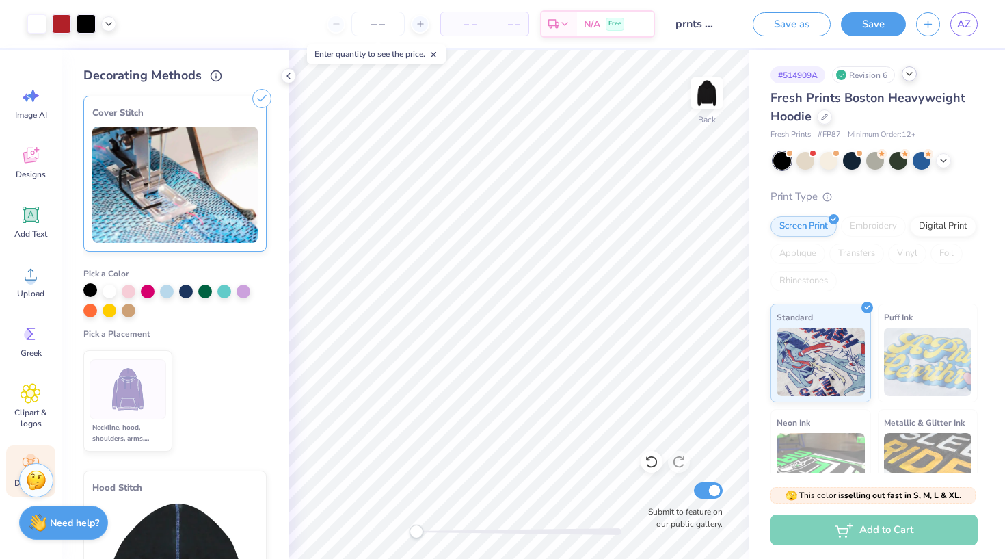
click at [90, 290] on div at bounding box center [90, 290] width 14 height 14
click at [134, 405] on img at bounding box center [128, 389] width 51 height 51
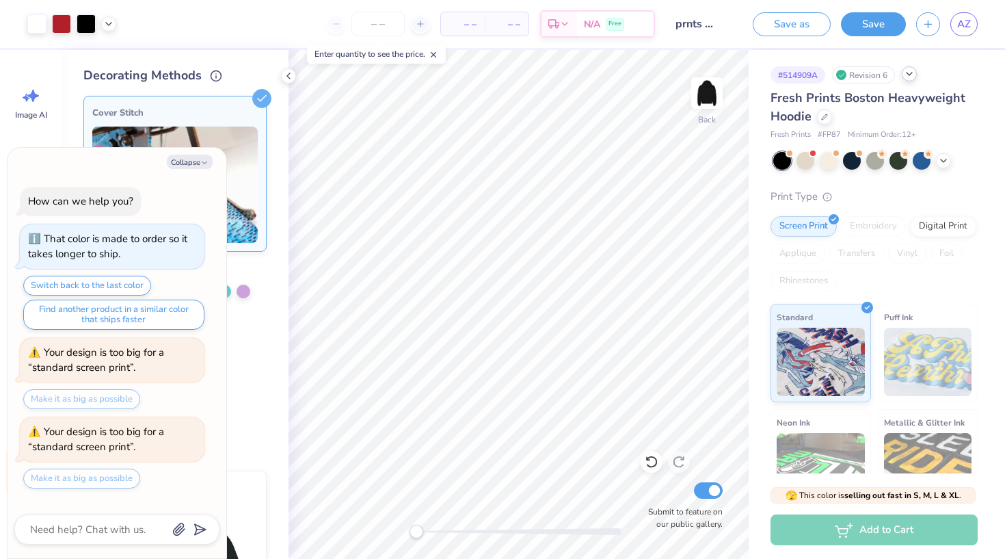
scroll to position [2199, 0]
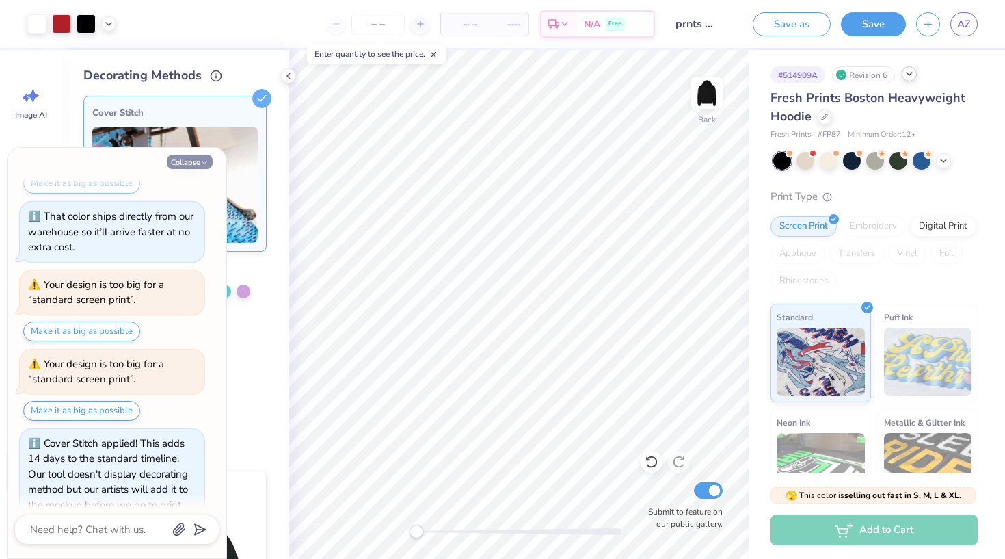
click at [199, 161] on button "Collapse" at bounding box center [190, 162] width 46 height 14
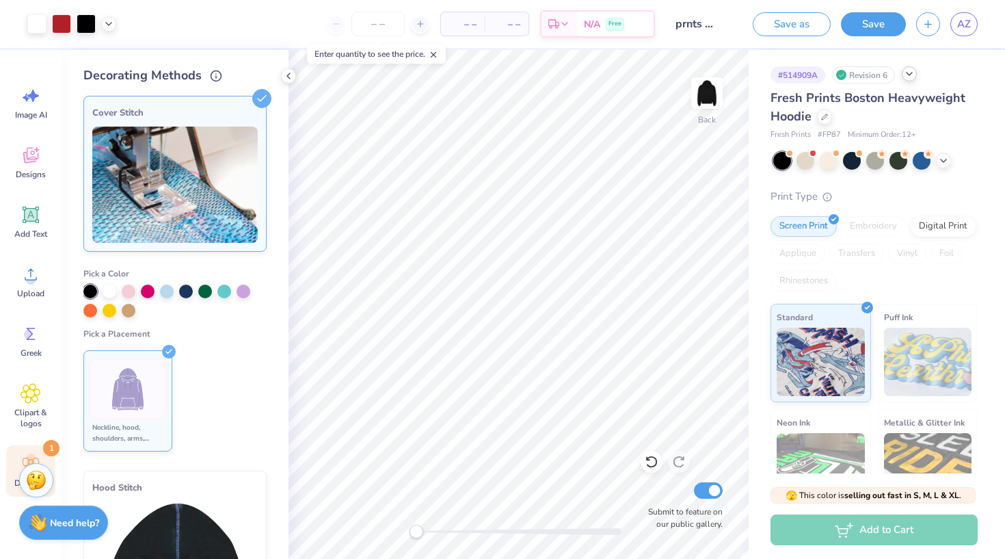
click at [231, 141] on img at bounding box center [174, 184] width 165 height 116
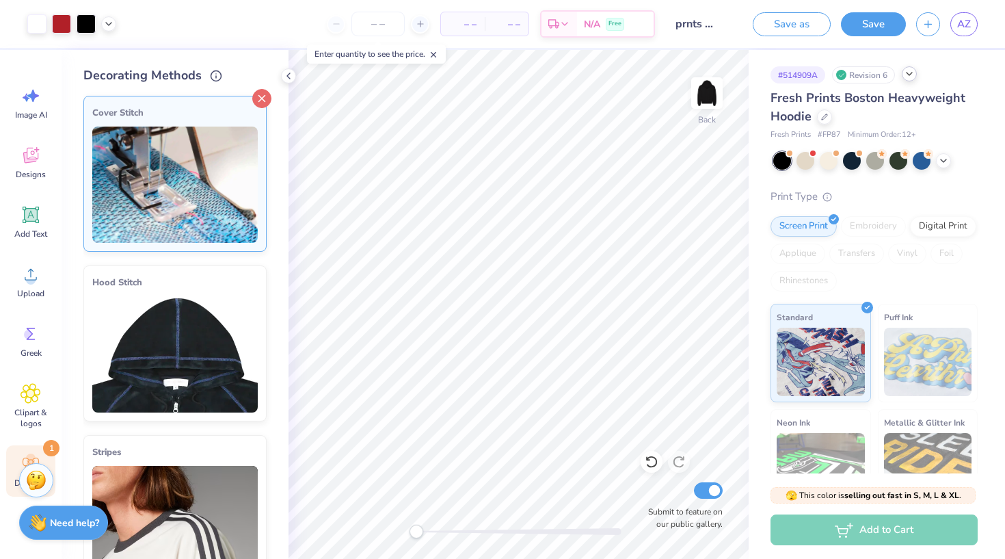
click at [263, 96] on icon at bounding box center [261, 98] width 19 height 19
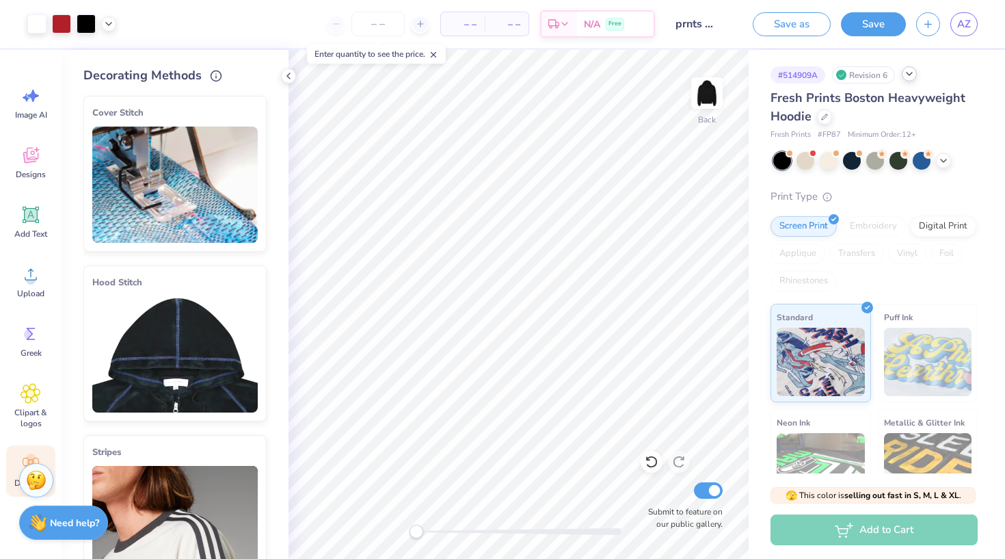
scroll to position [0, 0]
click at [185, 341] on img at bounding box center [174, 354] width 165 height 116
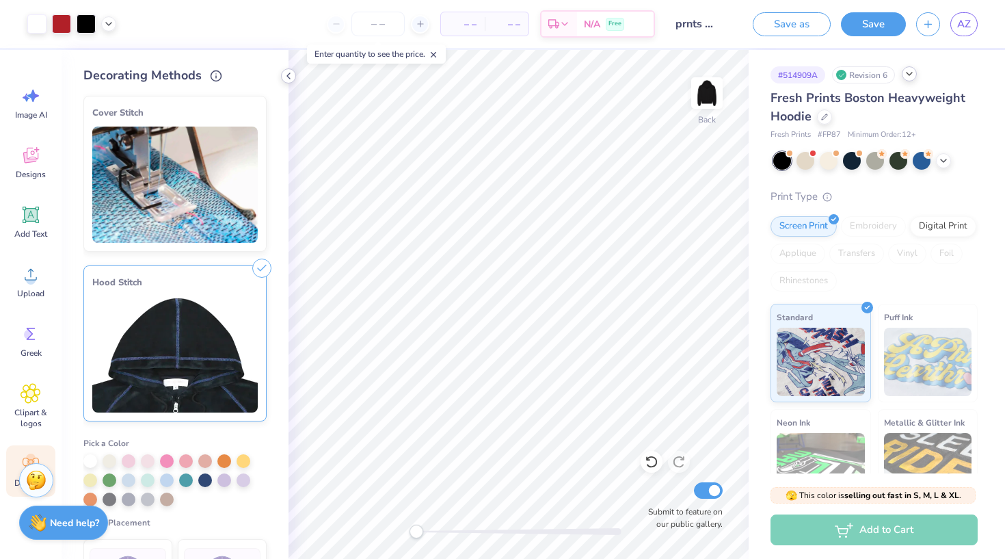
click at [289, 77] on polyline at bounding box center [288, 75] width 3 height 5
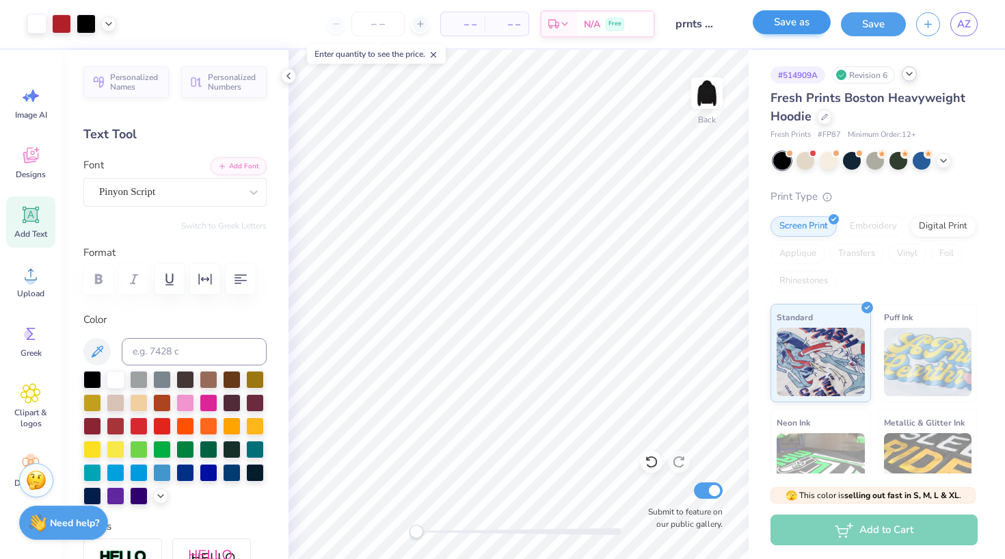
click at [794, 25] on button "Save as" at bounding box center [792, 22] width 78 height 24
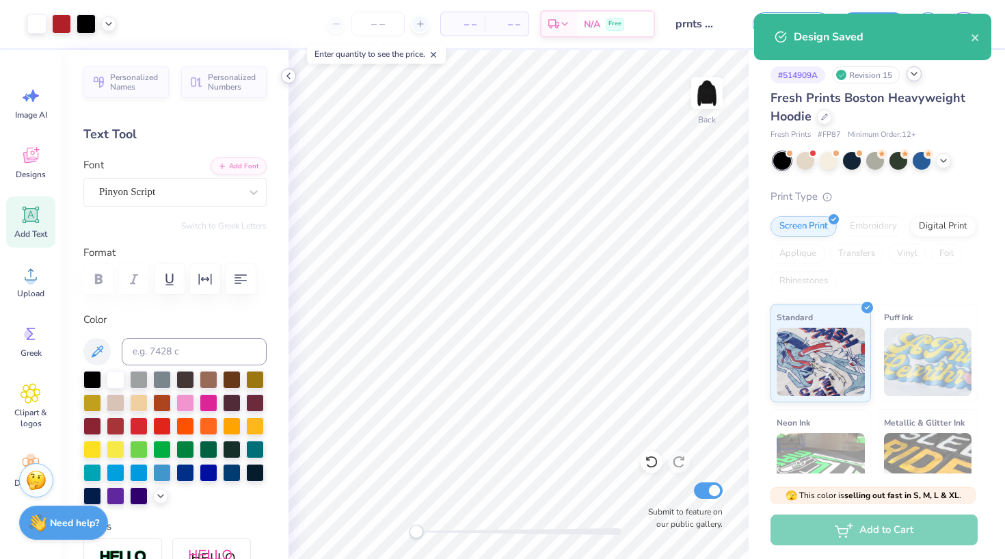
click at [286, 76] on icon at bounding box center [288, 75] width 11 height 11
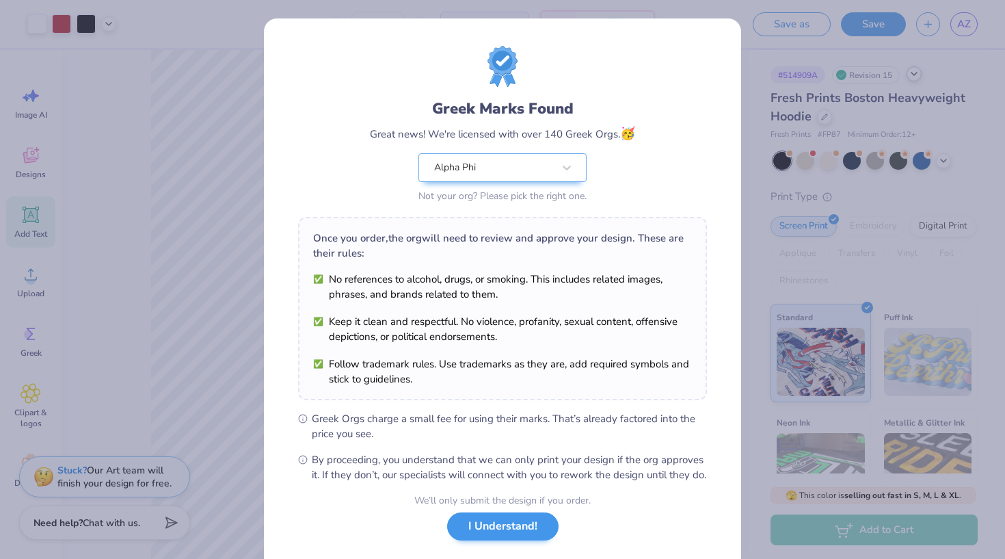
click at [518, 540] on button "I Understand!" at bounding box center [502, 526] width 111 height 28
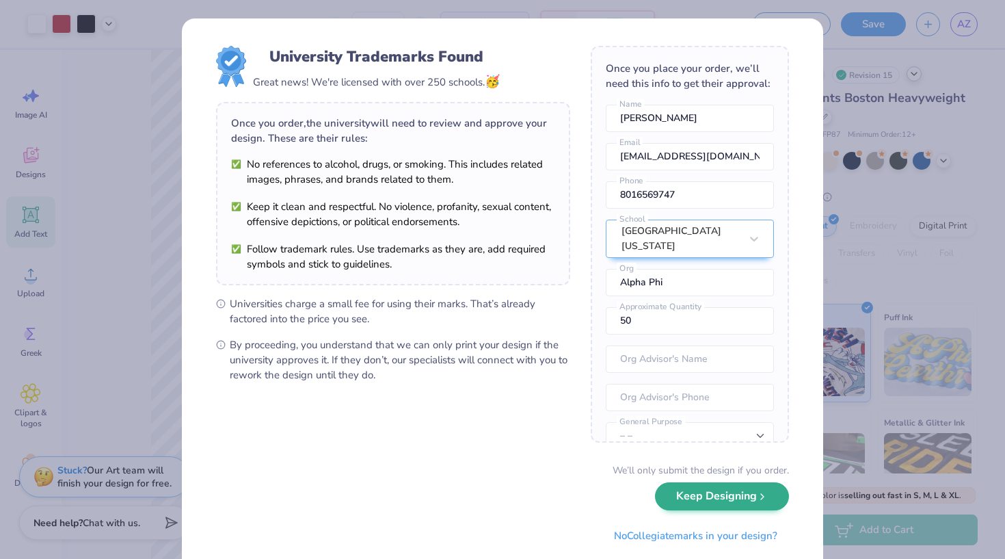
click at [761, 502] on icon "submit" at bounding box center [762, 496] width 11 height 11
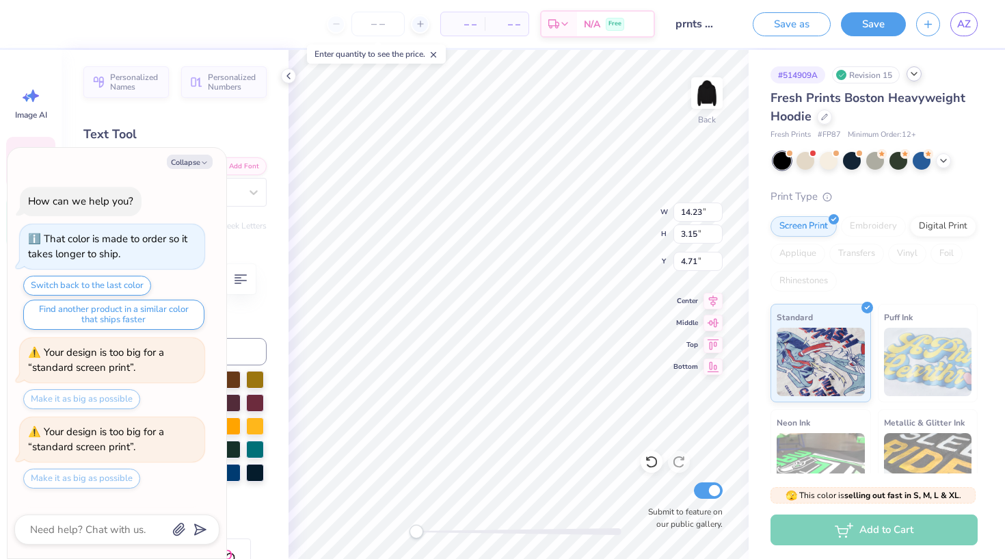
scroll to position [2277, 0]
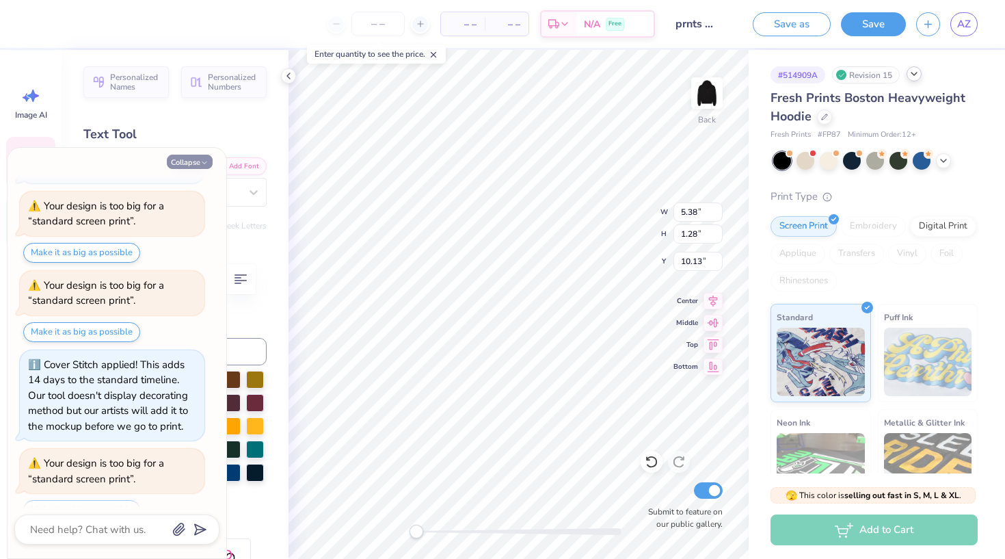
click at [196, 164] on button "Collapse" at bounding box center [190, 162] width 46 height 14
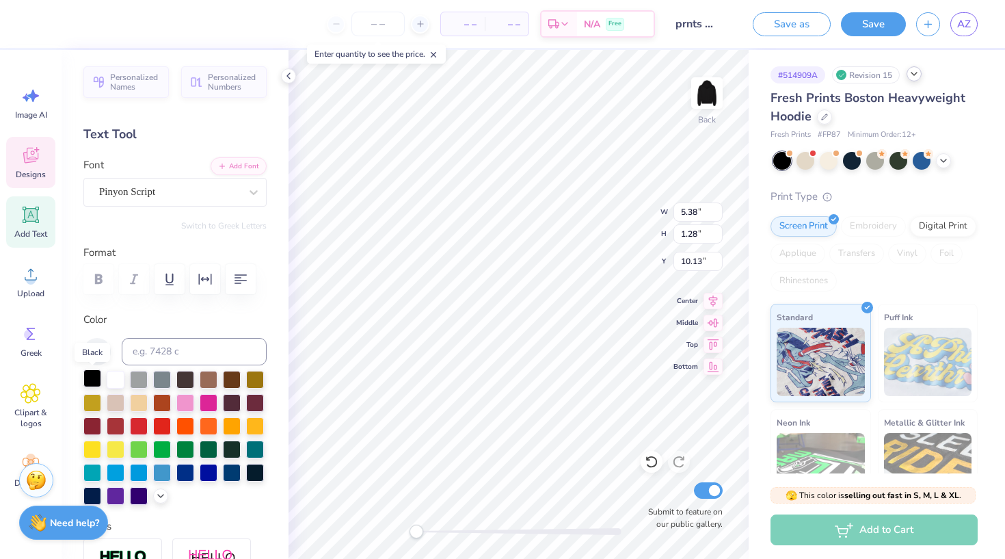
click at [87, 379] on div at bounding box center [92, 378] width 18 height 18
click at [105, 351] on icon at bounding box center [97, 351] width 16 height 16
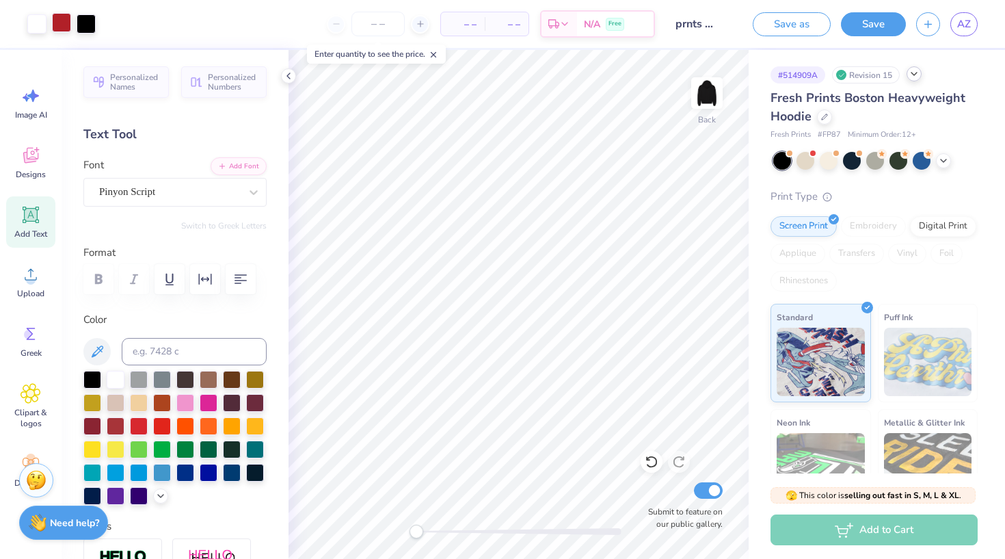
click at [59, 28] on div at bounding box center [61, 22] width 19 height 19
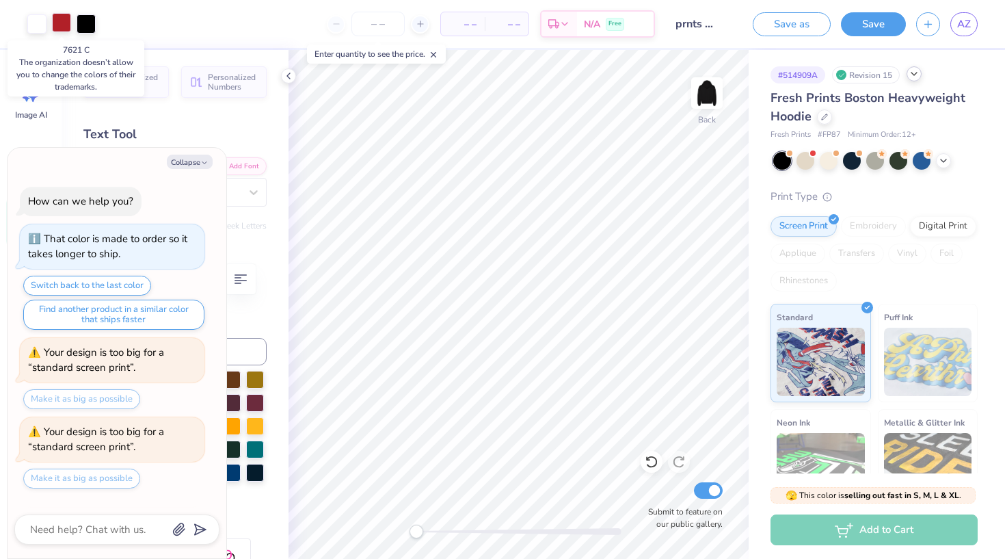
scroll to position [2344, 0]
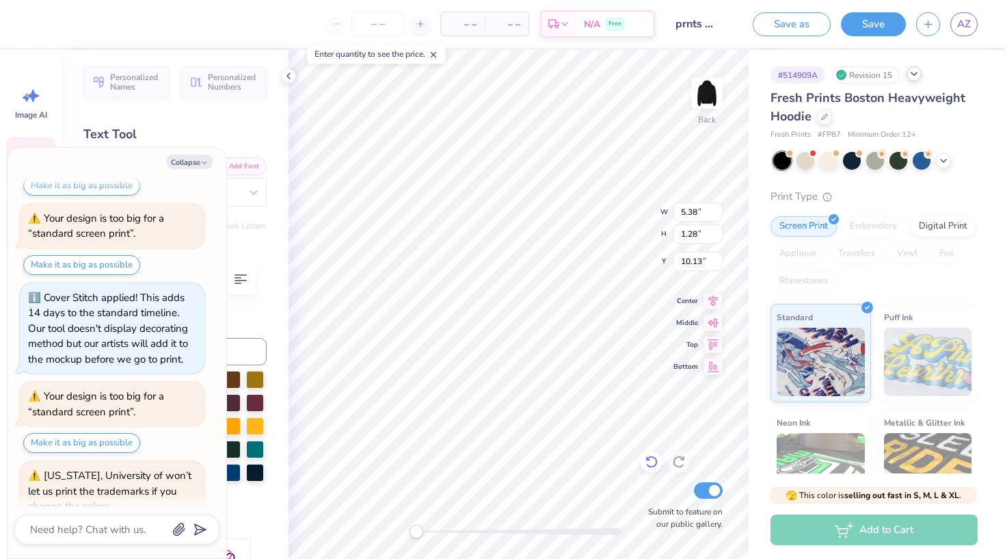
click at [647, 461] on icon at bounding box center [652, 462] width 14 height 14
click at [652, 463] on icon at bounding box center [652, 462] width 14 height 14
click at [193, 162] on button "Collapse" at bounding box center [190, 162] width 46 height 14
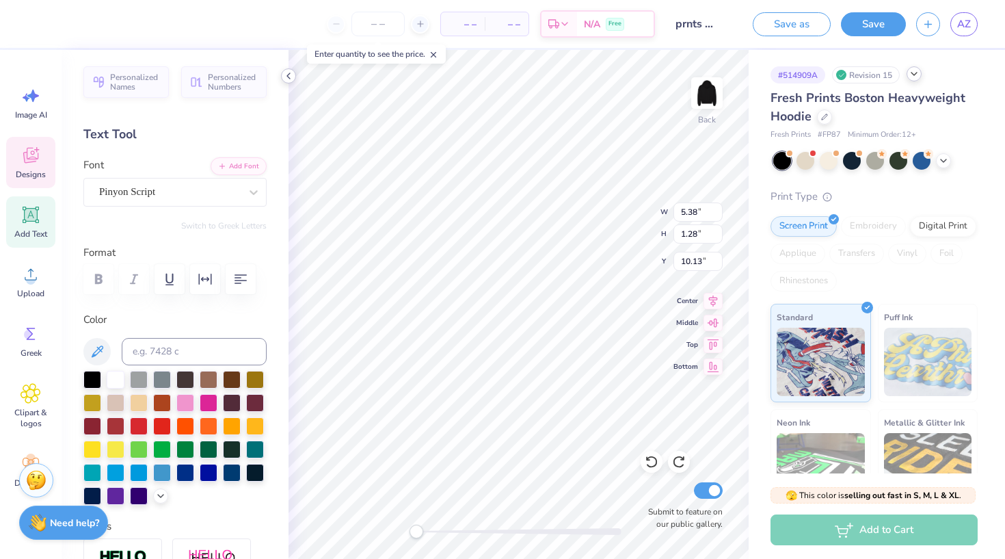
click at [291, 75] on icon at bounding box center [288, 75] width 11 height 11
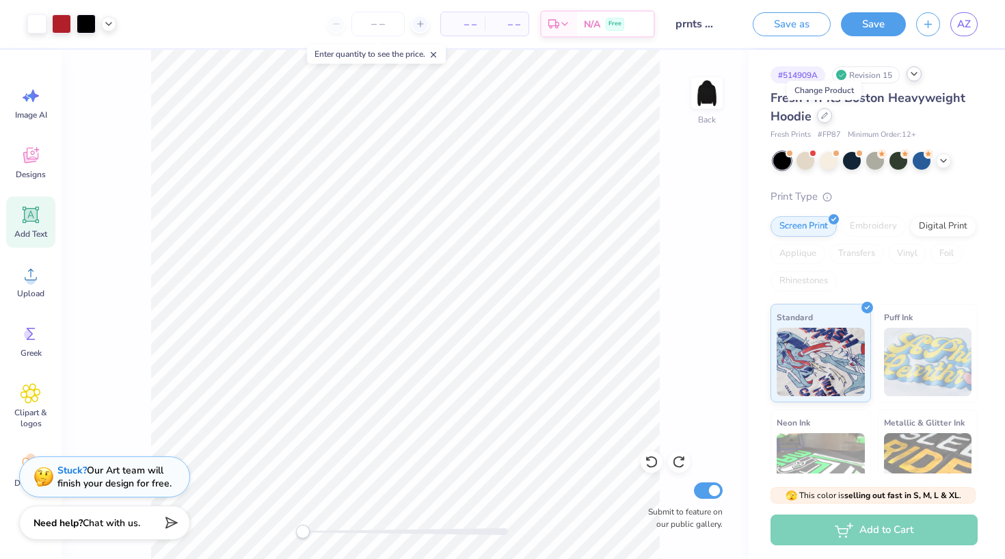
click at [824, 119] on div at bounding box center [824, 115] width 15 height 15
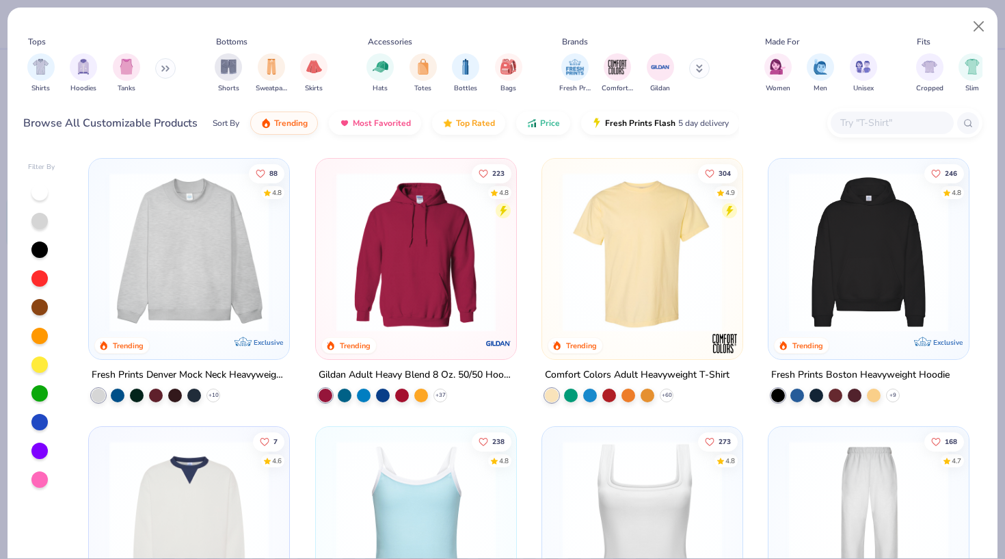
click at [619, 279] on img at bounding box center [642, 251] width 173 height 159
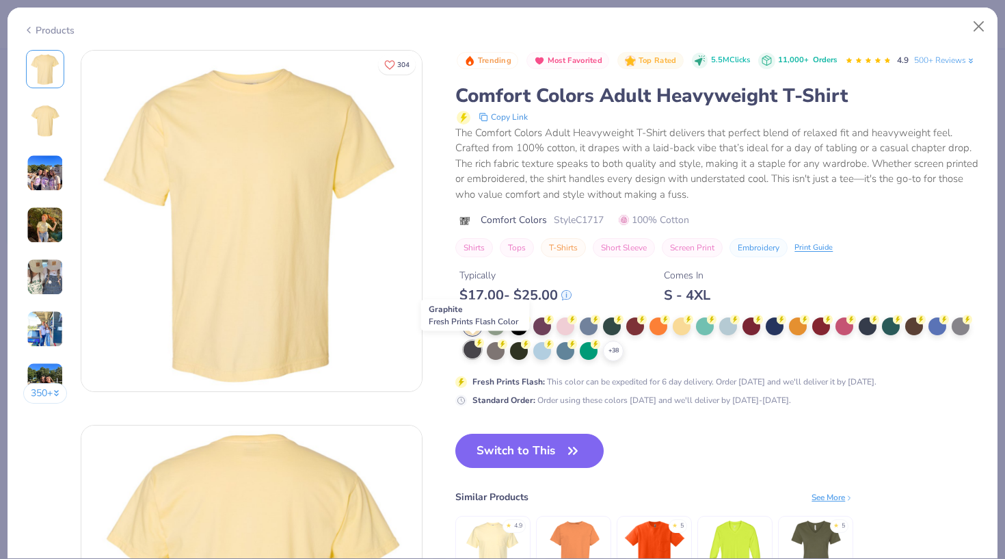
click at [477, 351] on div at bounding box center [473, 349] width 18 height 18
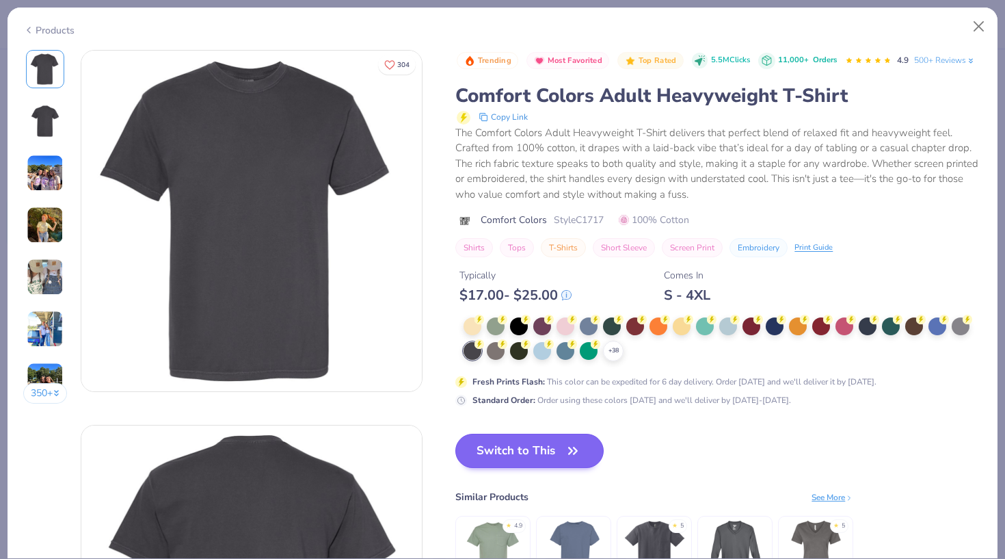
click at [561, 452] on button "Switch to This" at bounding box center [529, 450] width 148 height 34
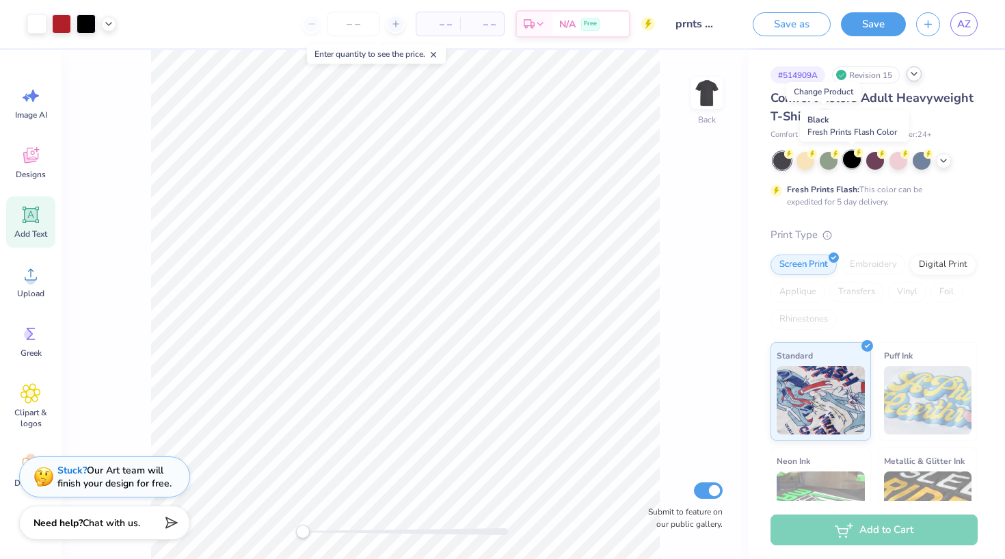
click at [840, 161] on div at bounding box center [852, 159] width 18 height 18
click at [840, 163] on icon at bounding box center [943, 159] width 11 height 11
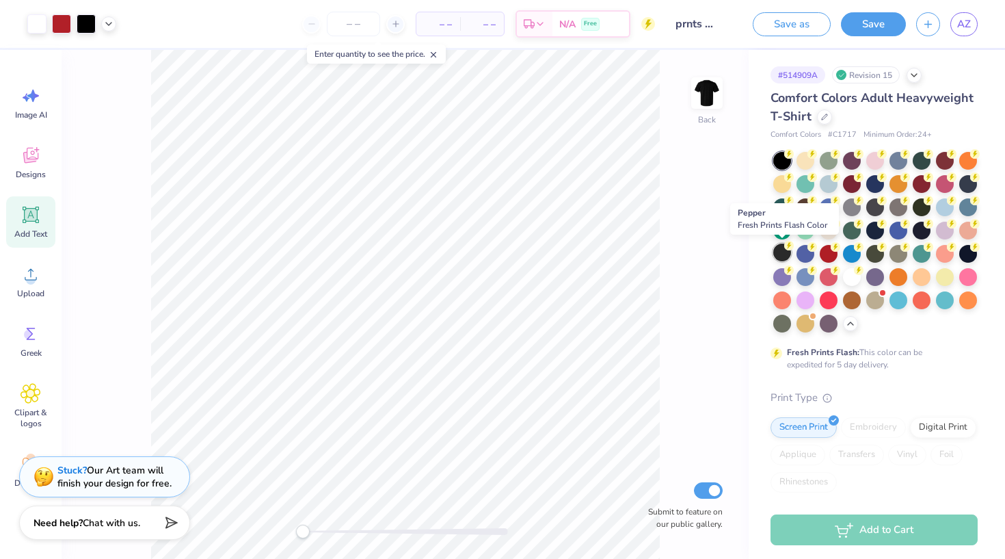
click at [780, 255] on div at bounding box center [782, 252] width 18 height 18
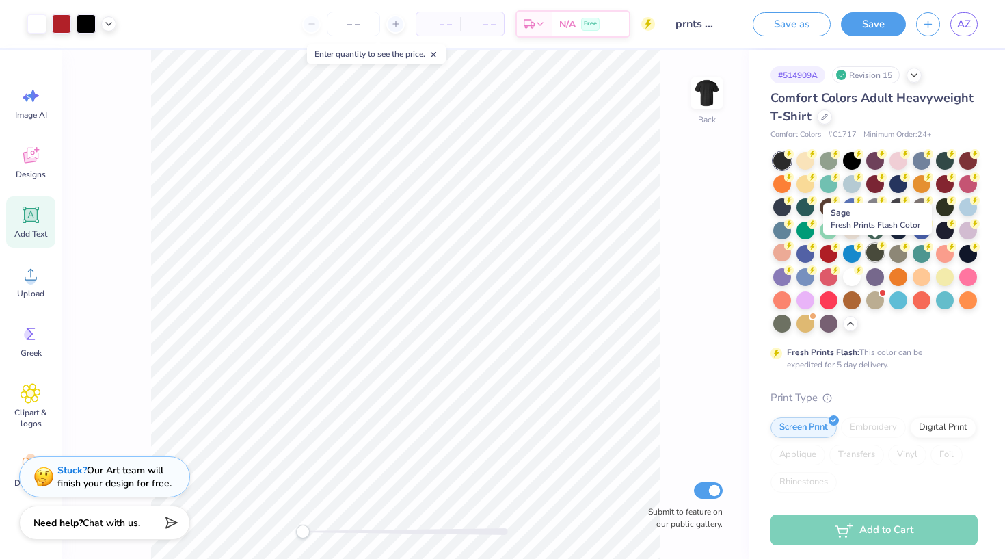
click at [880, 252] on div at bounding box center [875, 252] width 18 height 18
click at [854, 254] on div at bounding box center [852, 252] width 18 height 18
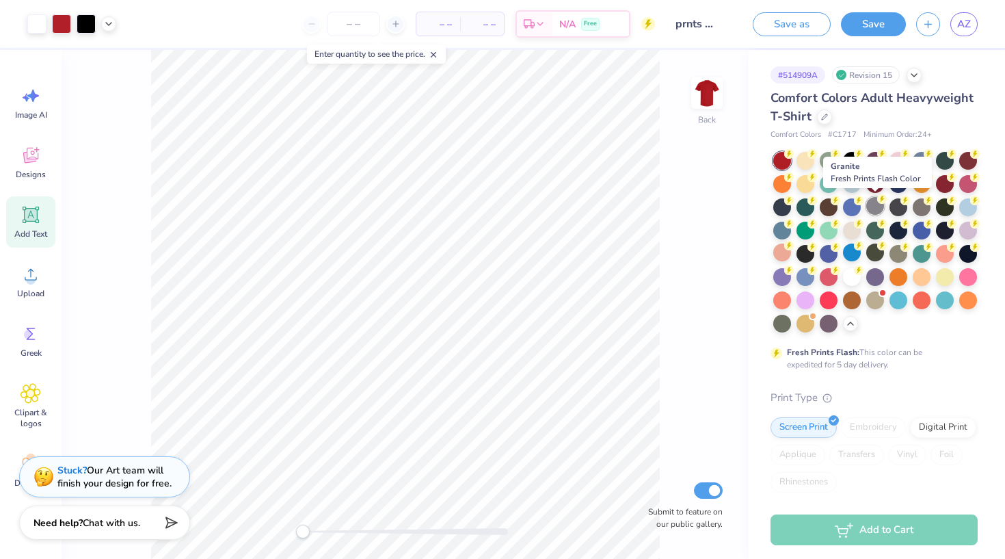
click at [873, 209] on div at bounding box center [875, 206] width 18 height 18
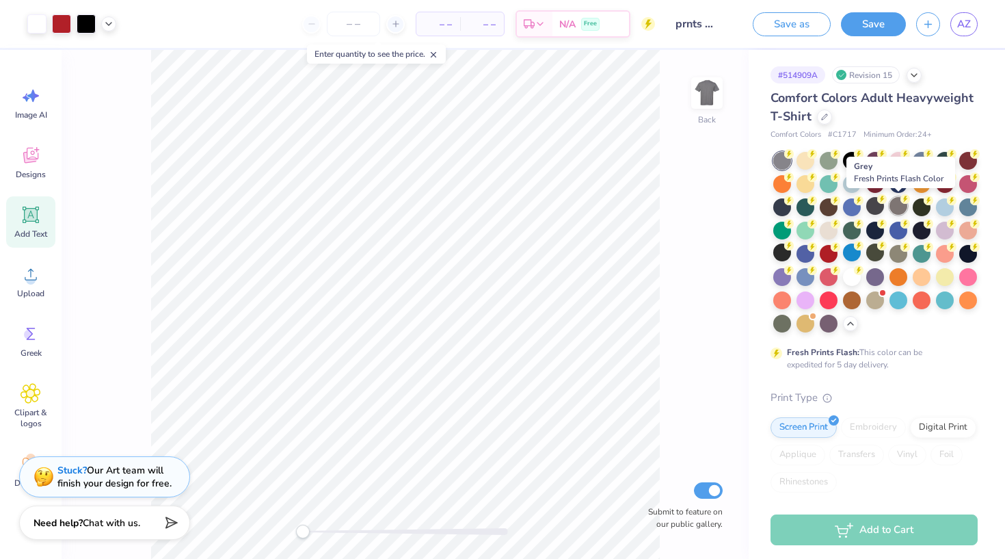
click at [896, 206] on div at bounding box center [899, 206] width 18 height 18
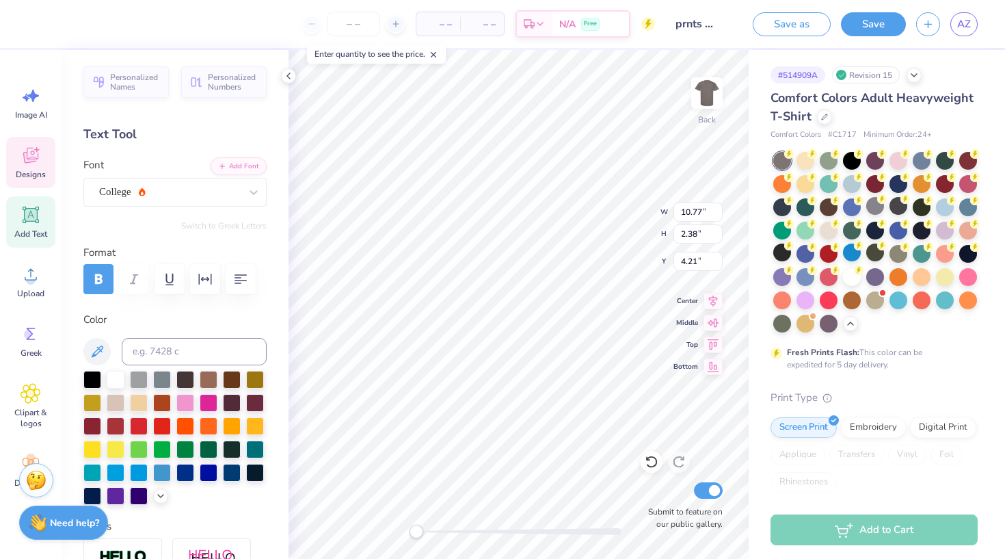
type input "8.44"
type input "0.78"
type input "9.12"
type input "5.38"
type input "1.28"
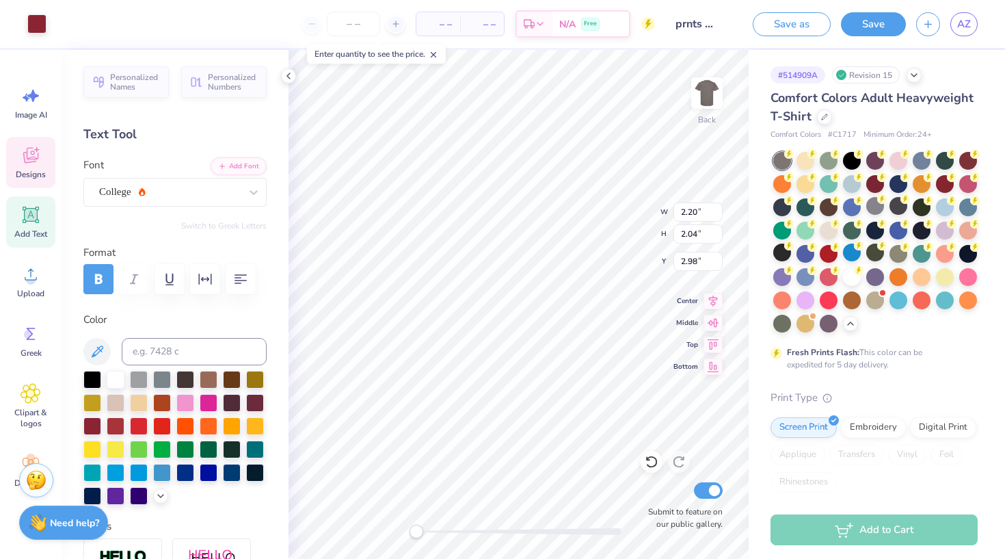
type input "11.13"
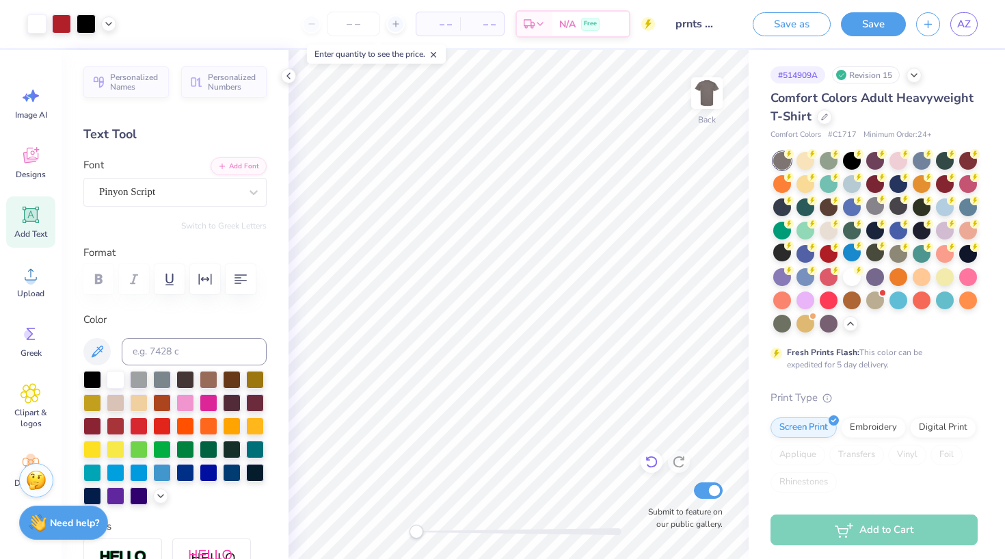
click at [650, 459] on icon at bounding box center [652, 462] width 14 height 14
click at [650, 463] on icon at bounding box center [652, 462] width 14 height 14
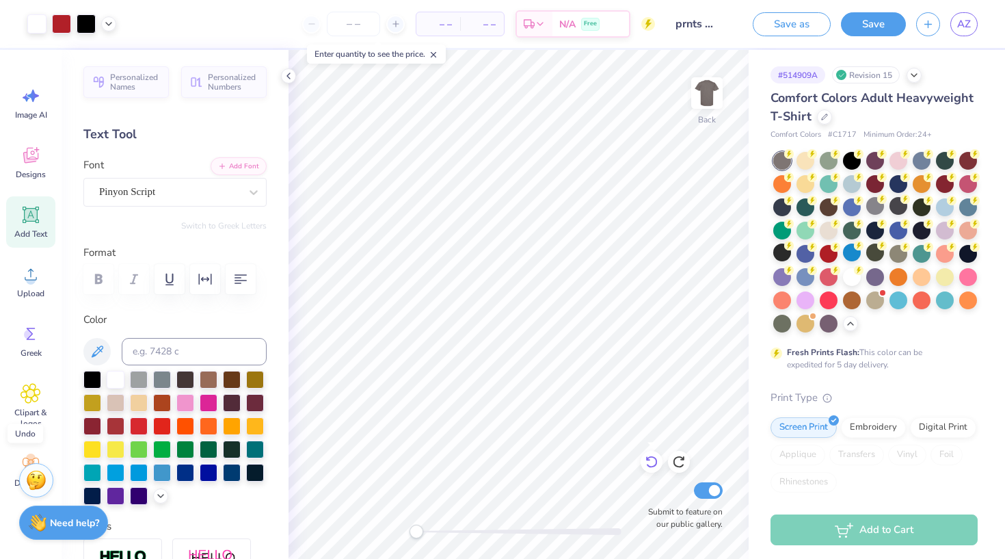
click at [650, 463] on icon at bounding box center [652, 462] width 14 height 14
click at [826, 115] on icon at bounding box center [824, 115] width 7 height 7
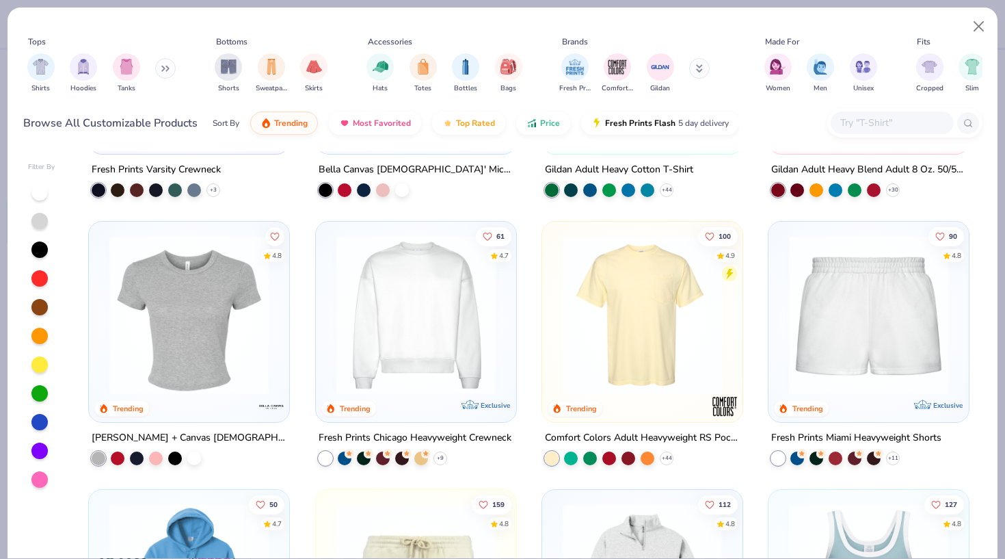
scroll to position [747, 0]
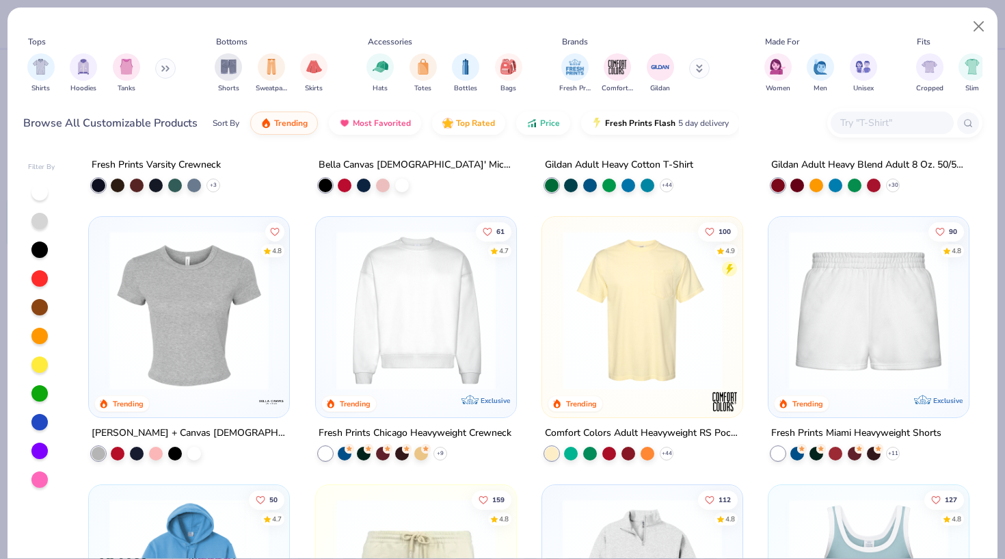
click at [556, 353] on img at bounding box center [469, 309] width 173 height 159
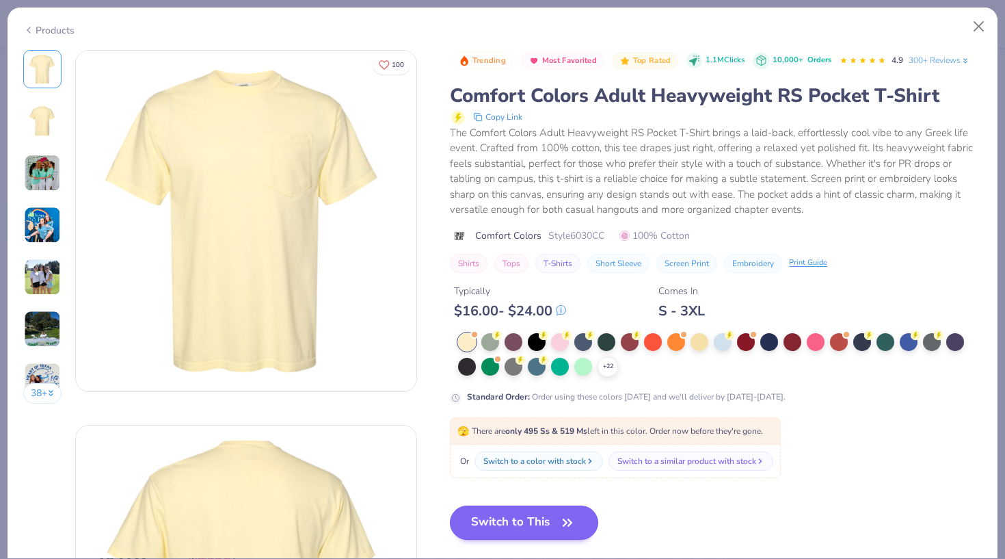
click at [518, 524] on button "Switch to This" at bounding box center [524, 522] width 148 height 34
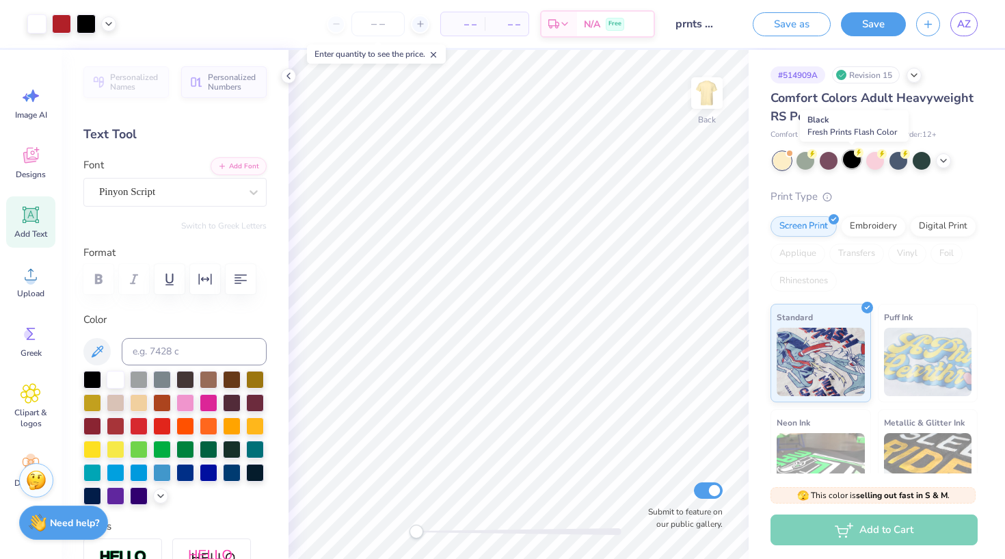
click at [852, 161] on div at bounding box center [852, 159] width 18 height 18
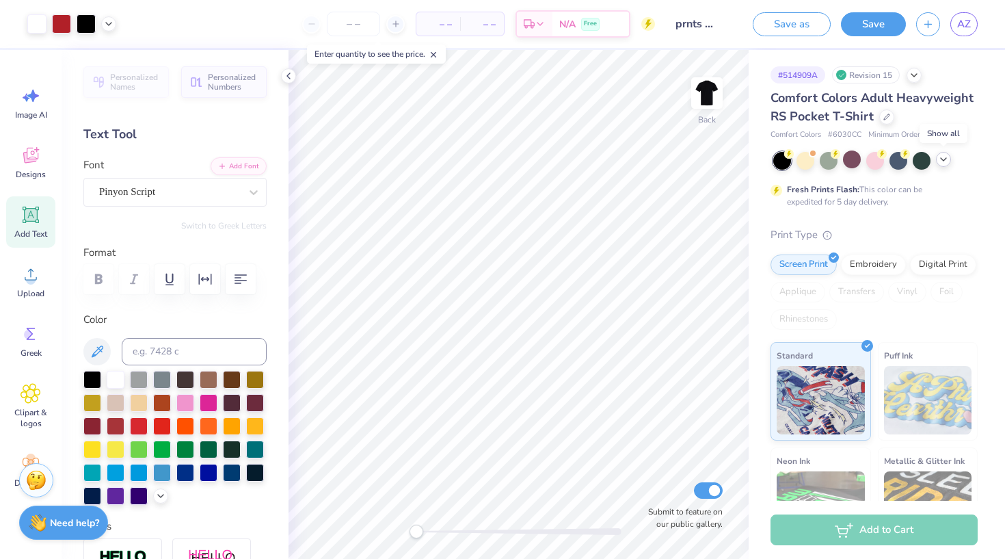
click at [940, 163] on icon at bounding box center [943, 159] width 11 height 11
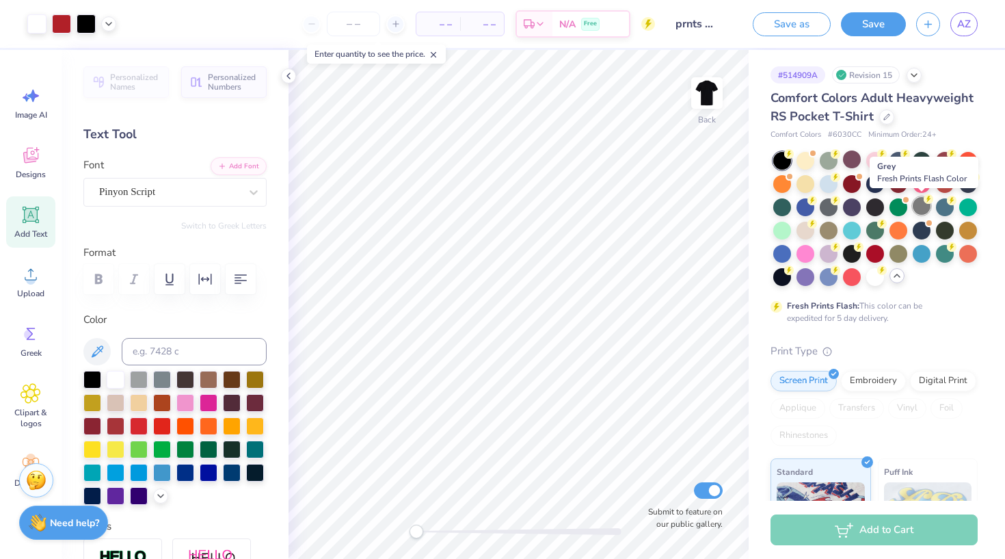
click at [922, 208] on div at bounding box center [922, 206] width 18 height 18
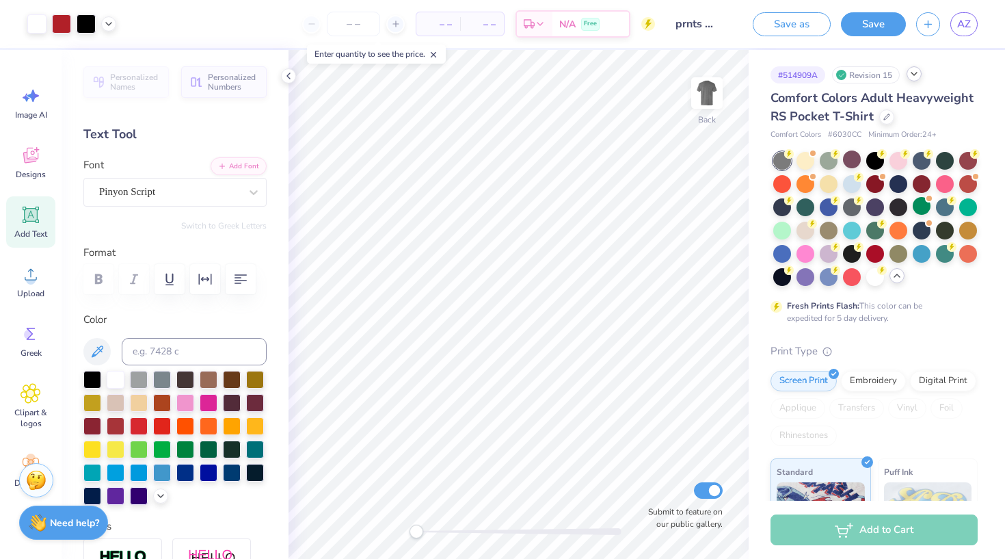
click at [918, 77] on icon at bounding box center [914, 73] width 11 height 11
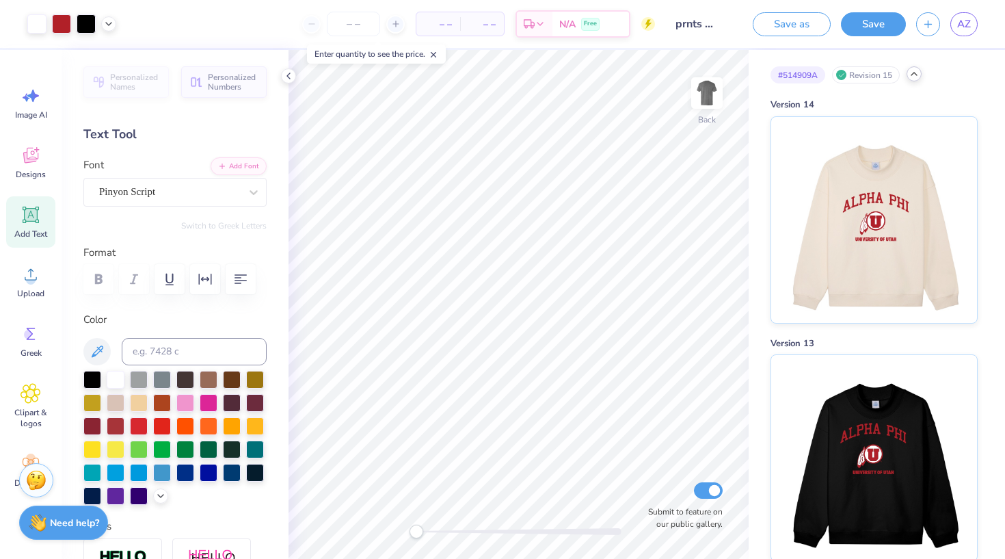
click at [915, 75] on icon at bounding box center [914, 73] width 11 height 11
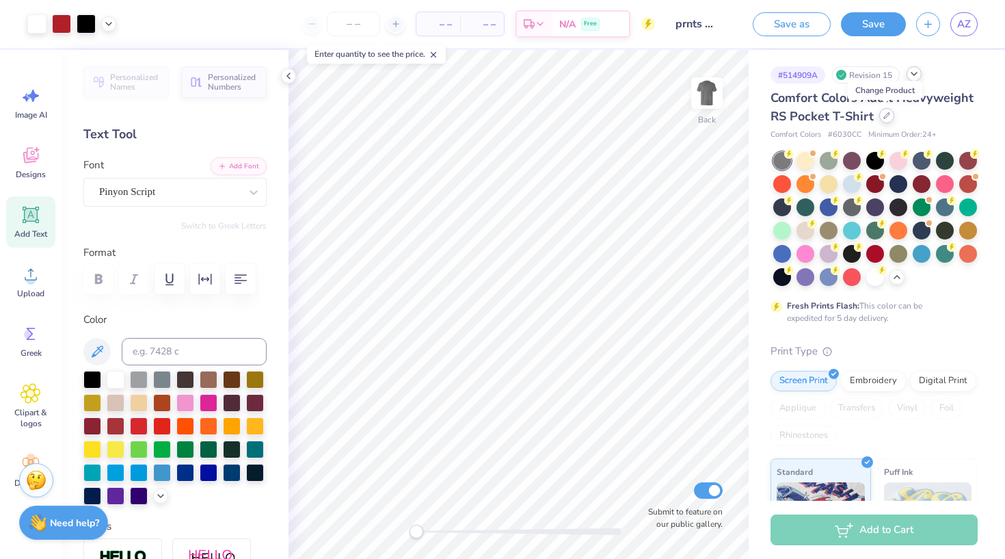
click at [883, 117] on icon at bounding box center [886, 115] width 7 height 7
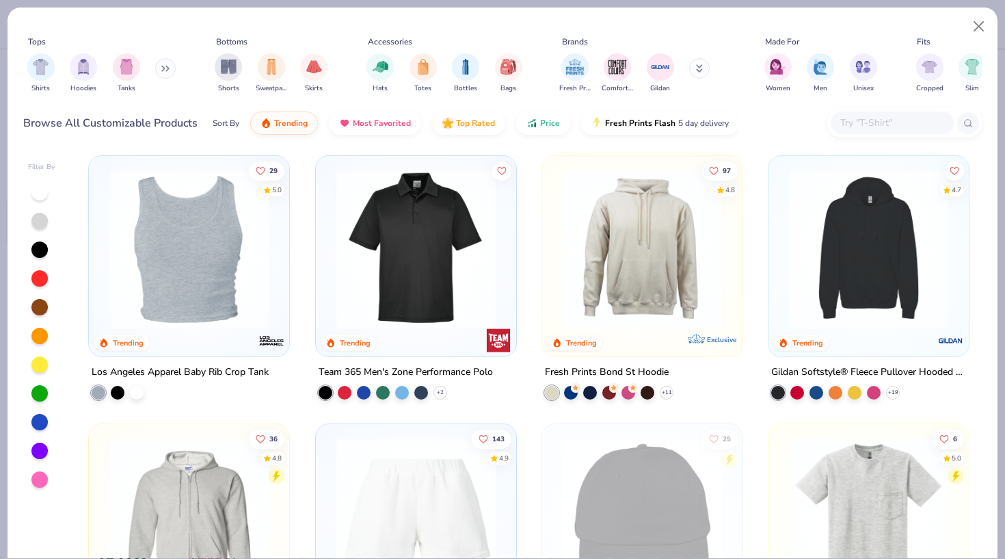
scroll to position [2954, 0]
click at [451, 313] on img at bounding box center [416, 248] width 173 height 159
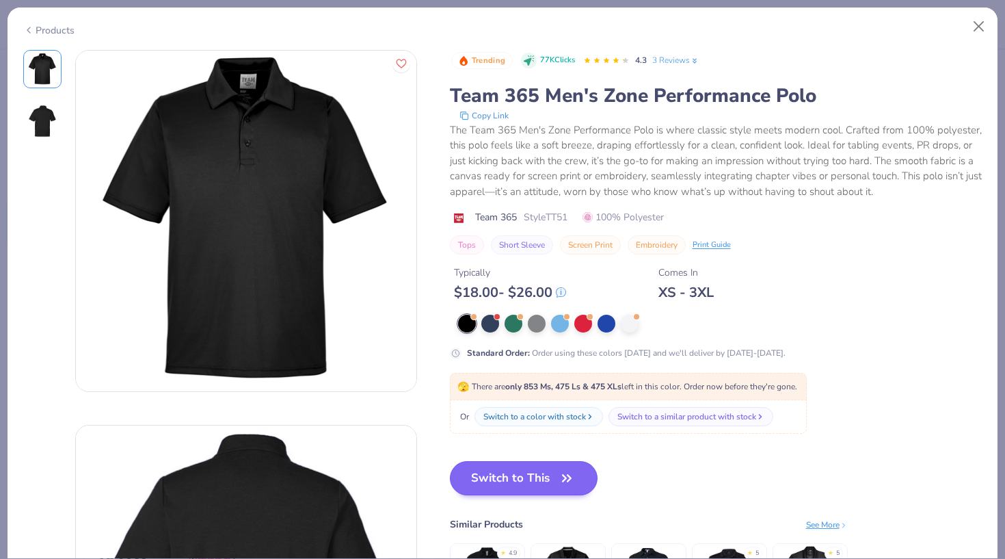
click at [538, 487] on button "Switch to This" at bounding box center [524, 478] width 148 height 34
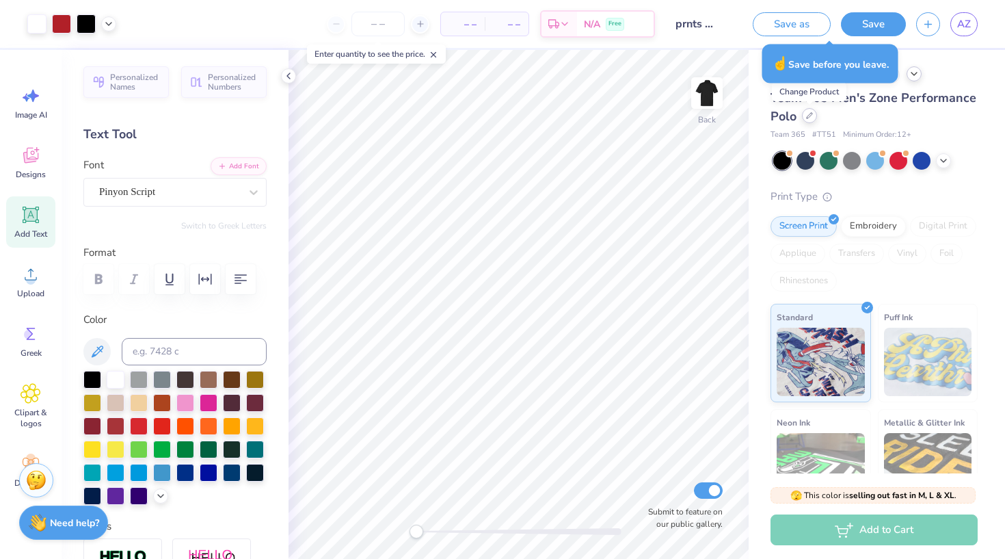
click at [811, 118] on icon at bounding box center [809, 115] width 7 height 7
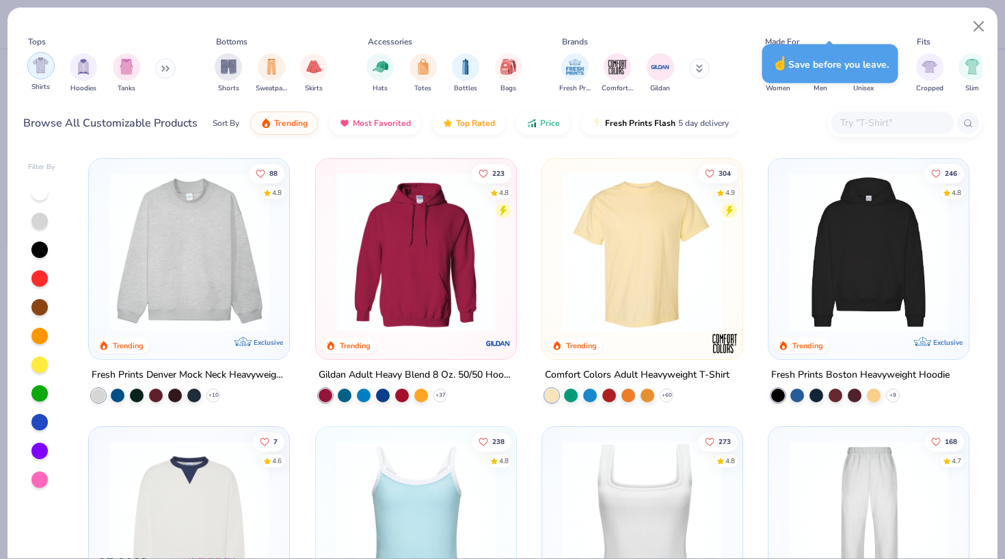
click at [44, 69] on img "filter for Shirts" at bounding box center [41, 65] width 16 height 16
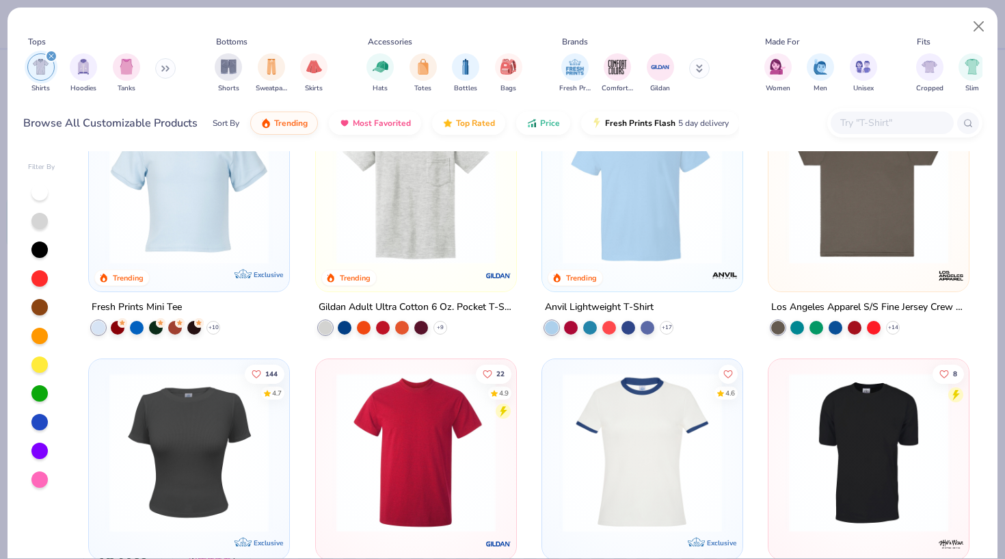
scroll to position [485, 0]
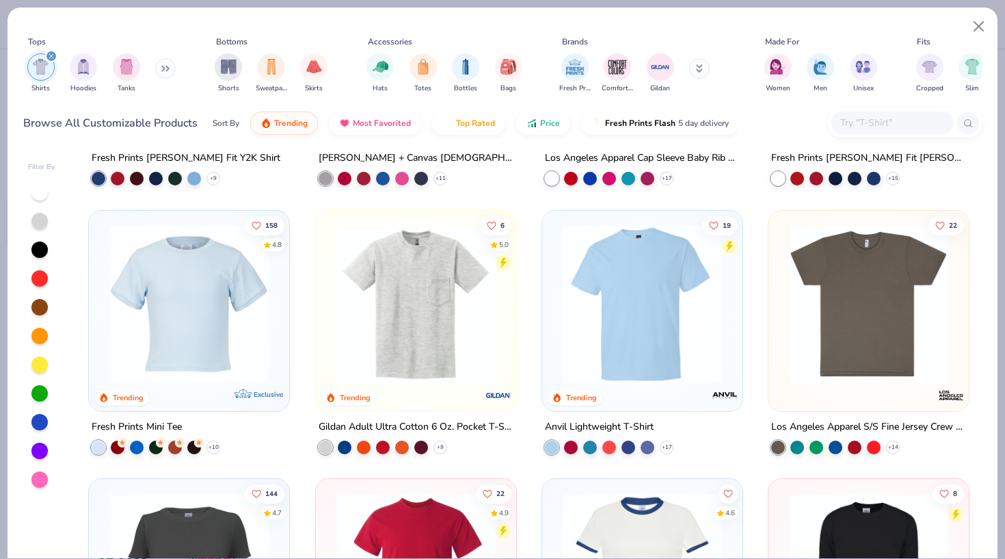
click at [877, 347] on img at bounding box center [868, 303] width 173 height 159
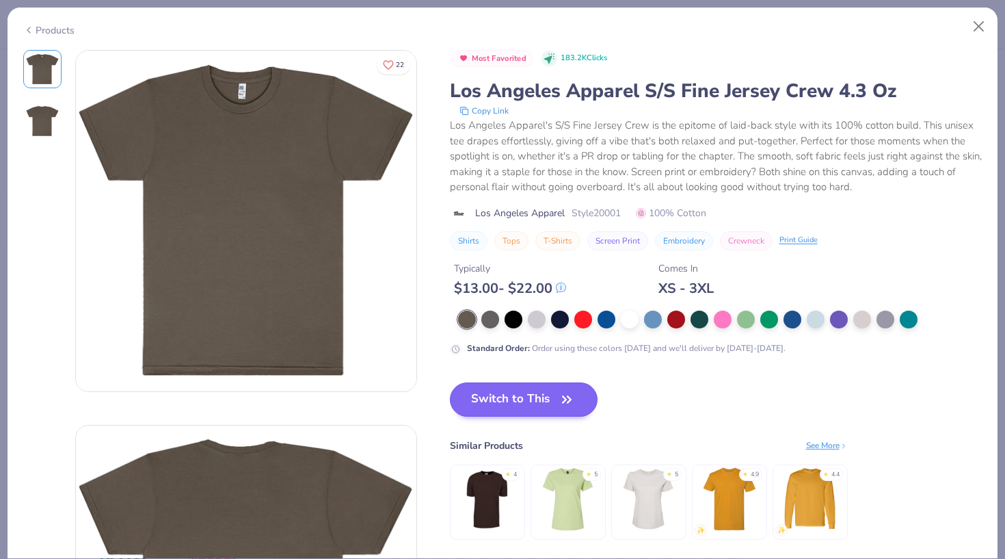
click at [546, 410] on button "Switch to This" at bounding box center [524, 399] width 148 height 34
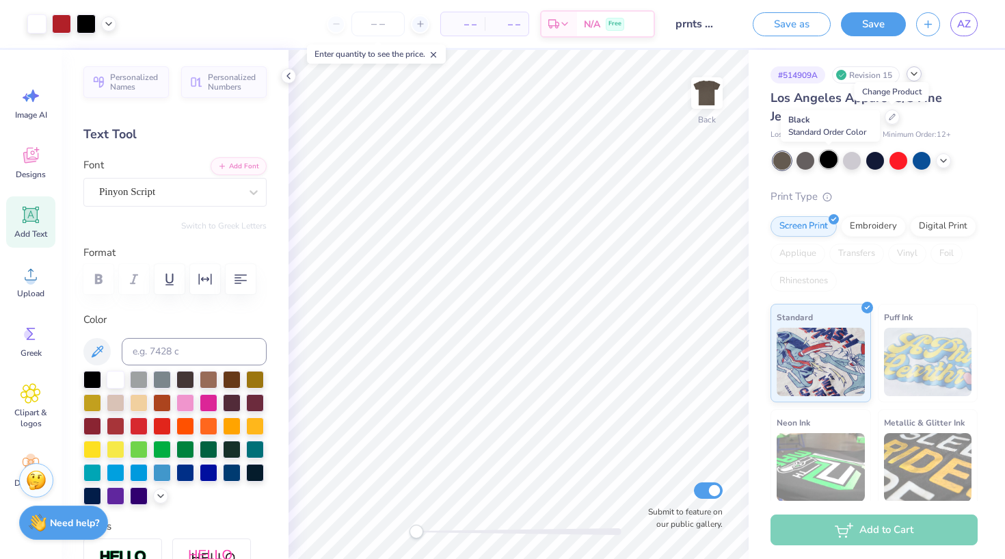
click at [830, 161] on div at bounding box center [829, 159] width 18 height 18
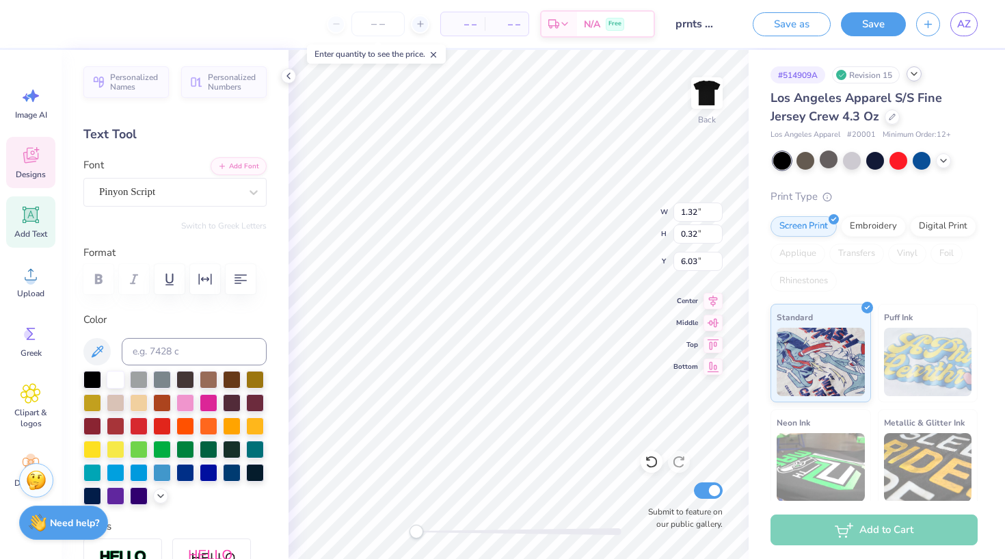
type input "1.32"
type input "0.32"
type input "6.03"
type input "0.54"
type input "0.50"
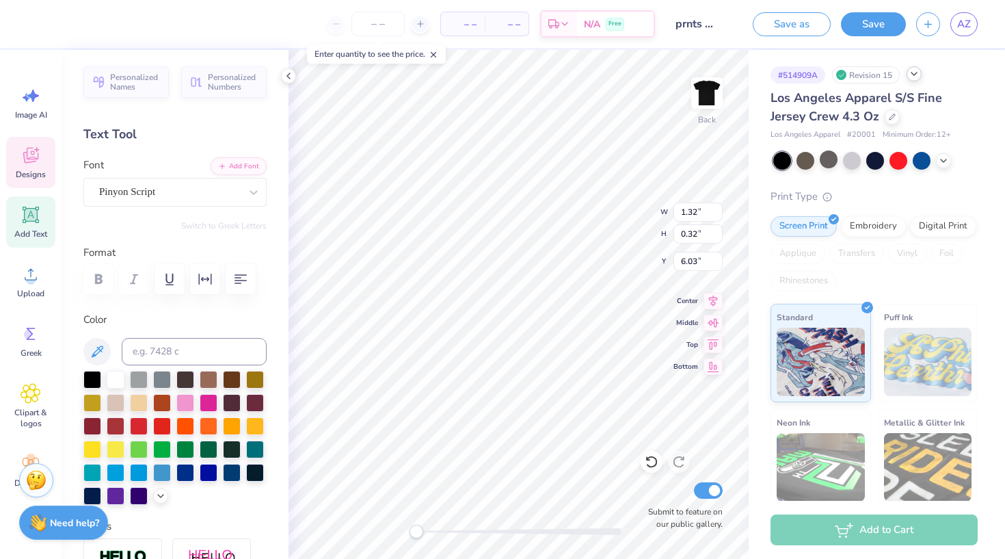
type input "4.03"
type input "8.11"
type input "0.75"
type input "6.19"
type input "11.20"
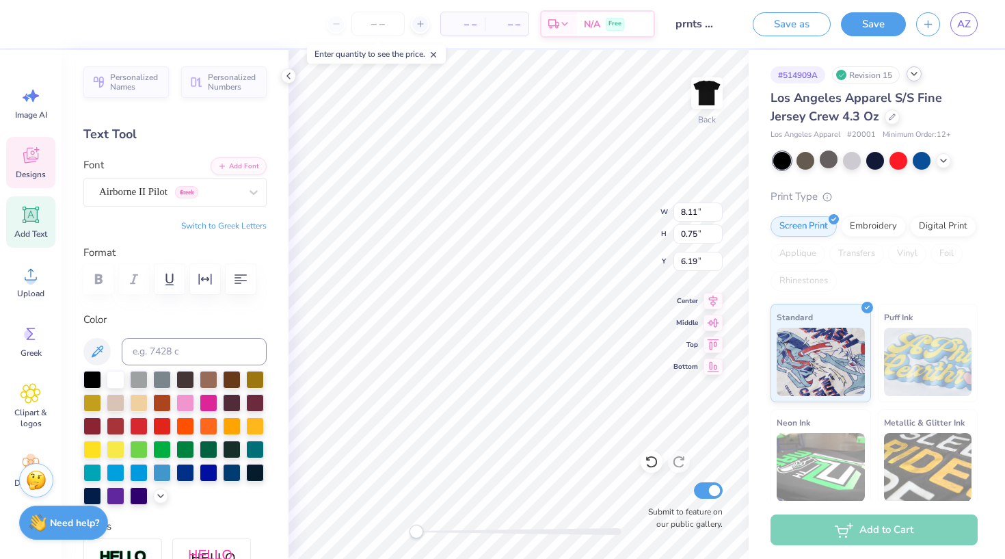
type input "2.48"
type input "3.71"
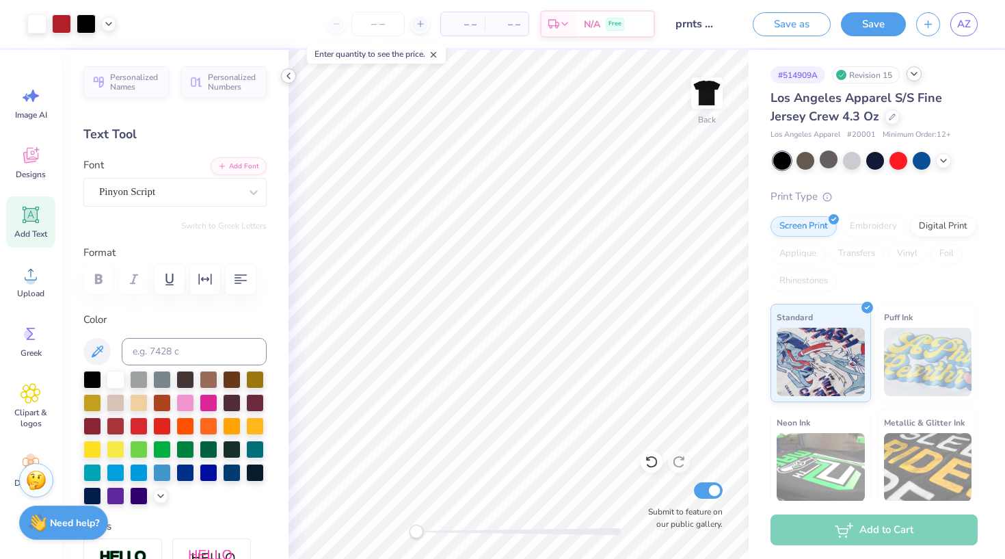
click at [289, 72] on icon at bounding box center [288, 75] width 11 height 11
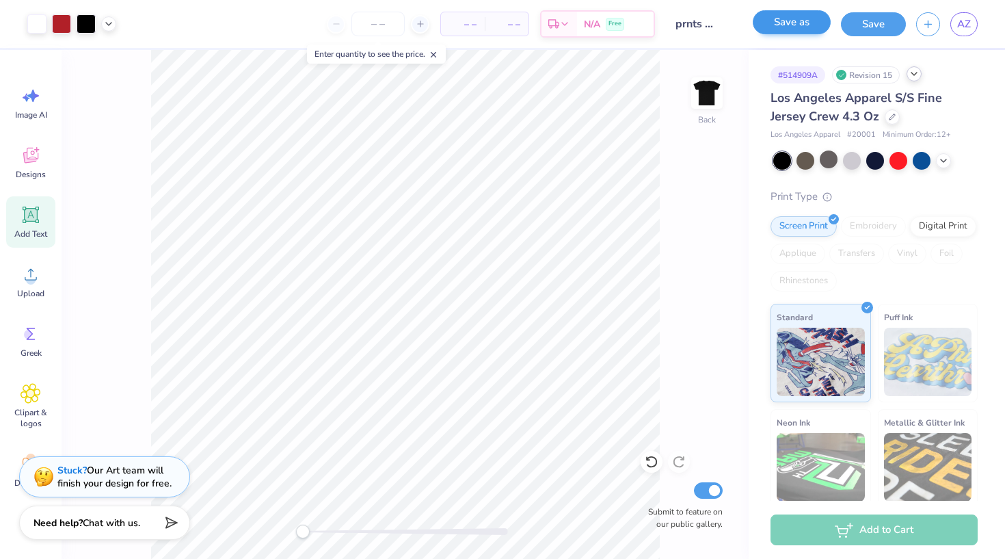
click at [779, 28] on button "Save as" at bounding box center [792, 22] width 78 height 24
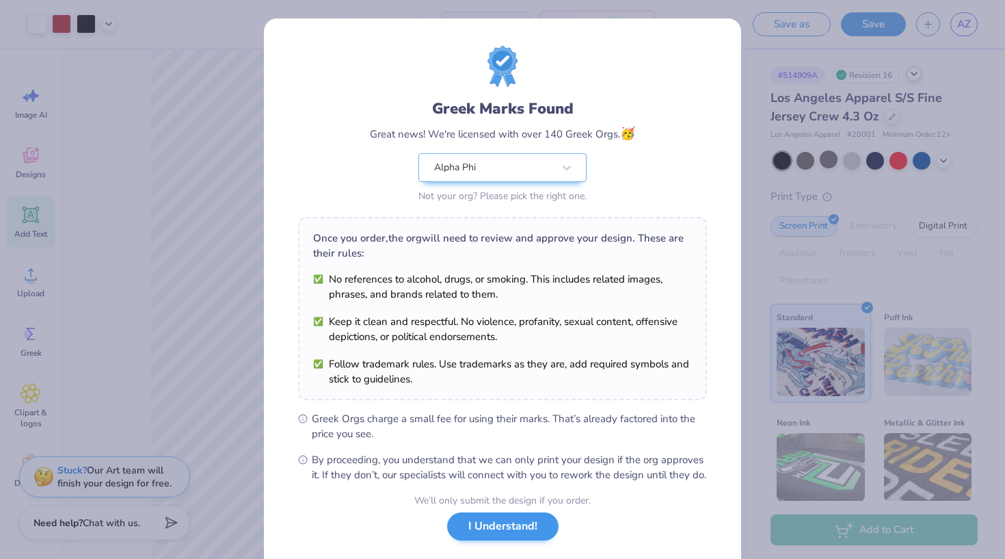
click at [516, 539] on button "I Understand!" at bounding box center [502, 526] width 111 height 28
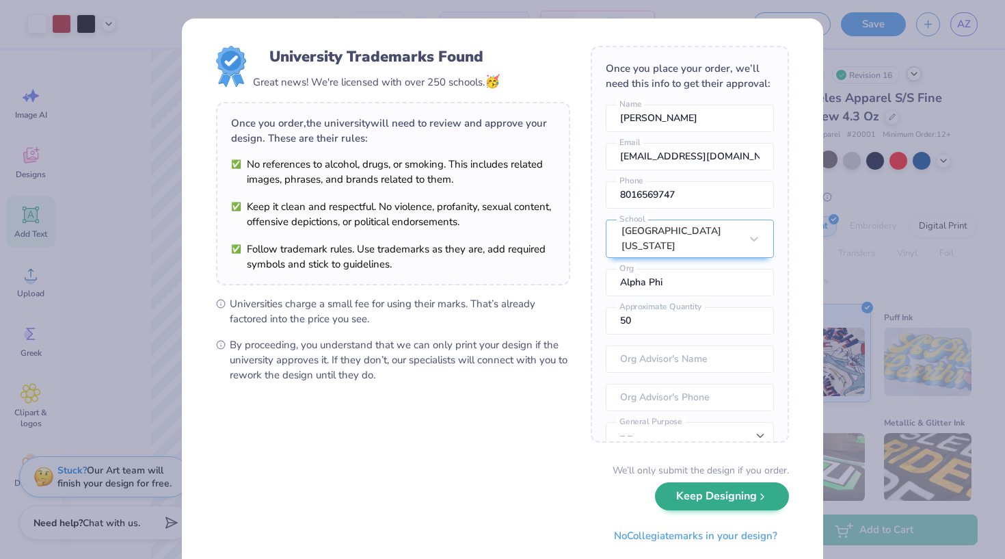
click at [703, 503] on button "Keep Designing" at bounding box center [722, 496] width 134 height 28
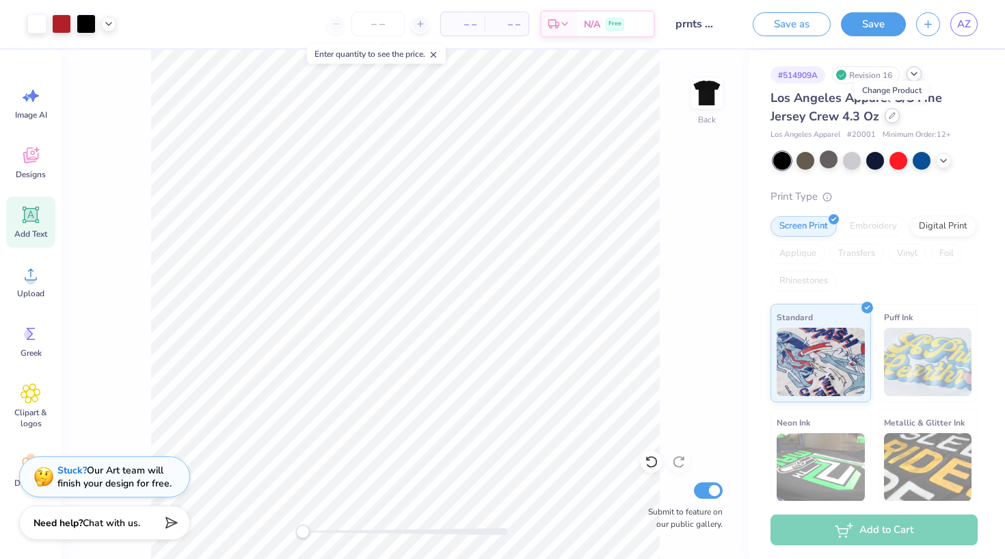
click at [894, 118] on icon at bounding box center [892, 115] width 7 height 7
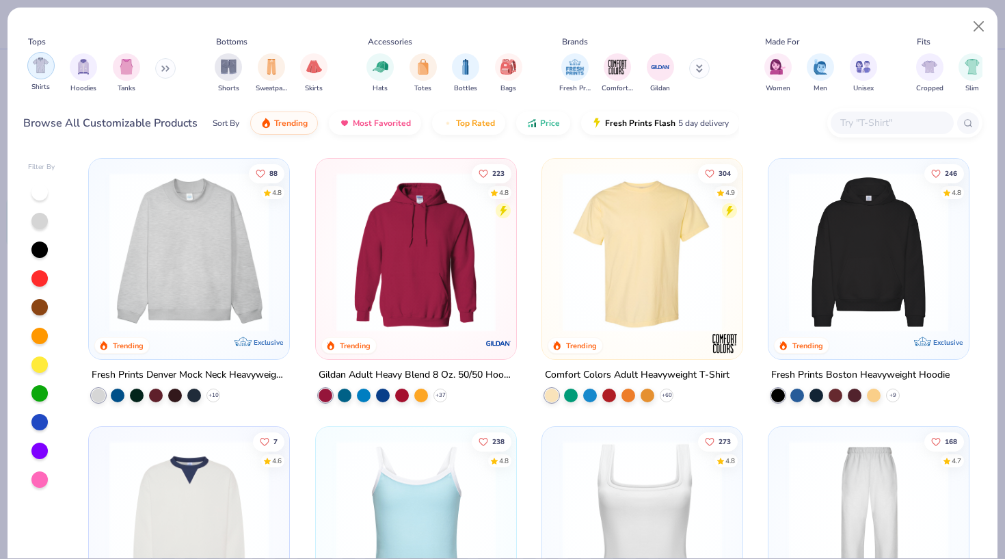
click at [40, 70] on img "filter for Shirts" at bounding box center [41, 65] width 16 height 16
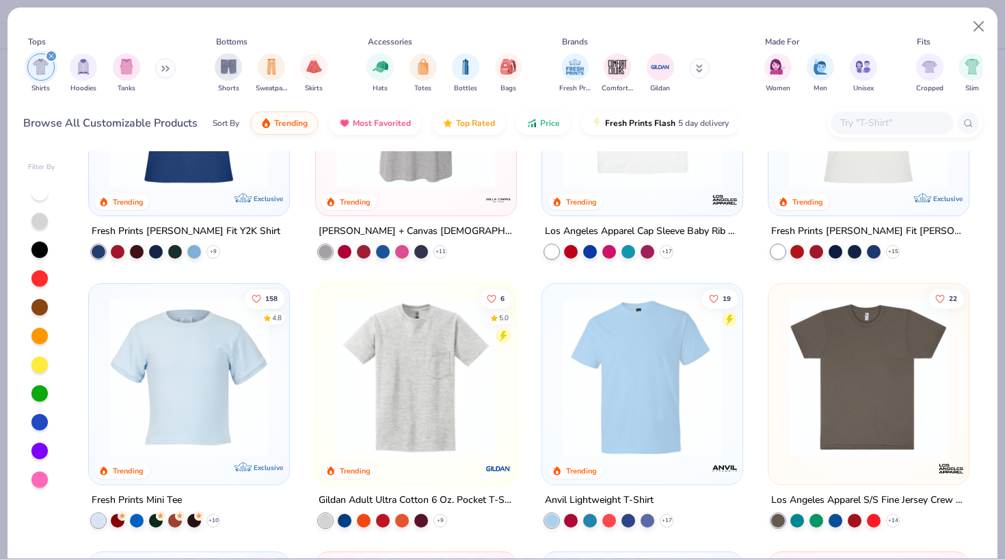
scroll to position [405, 0]
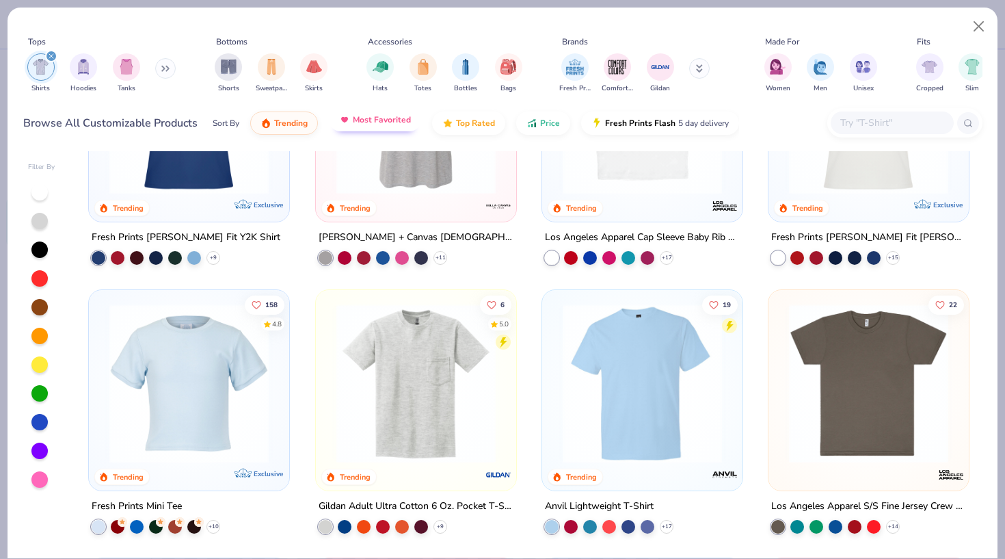
click at [381, 111] on button "Most Favorited" at bounding box center [375, 119] width 92 height 23
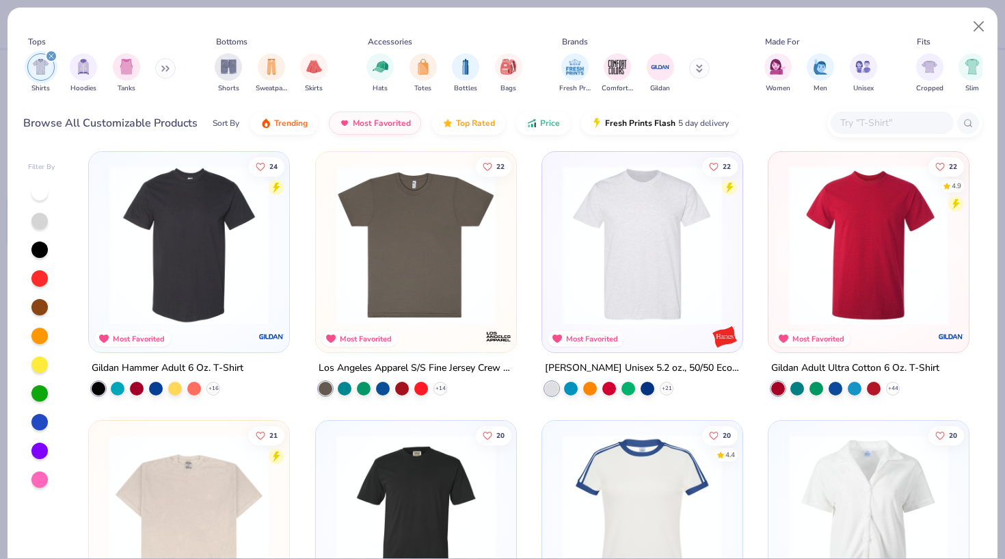
scroll to position [1346, 0]
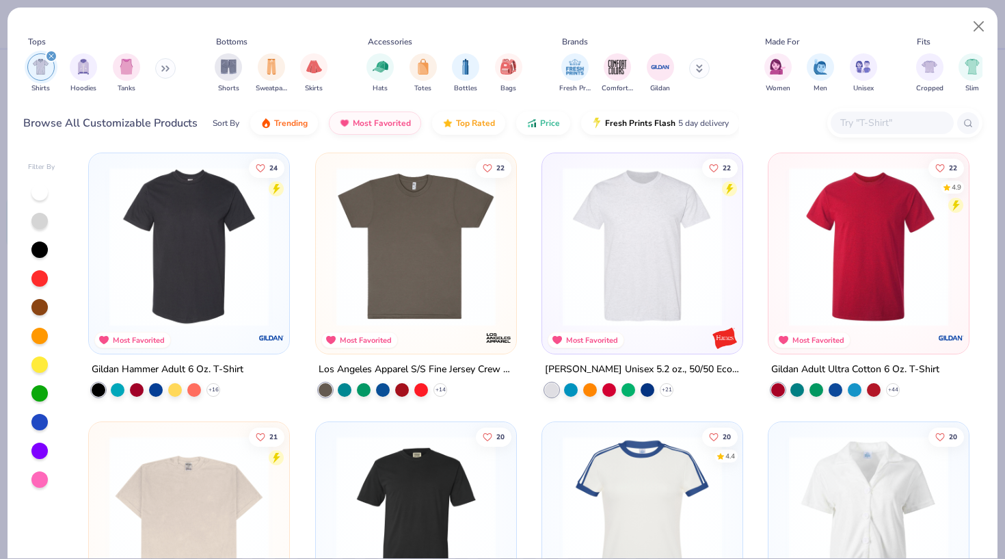
click at [416, 263] on img at bounding box center [416, 246] width 173 height 159
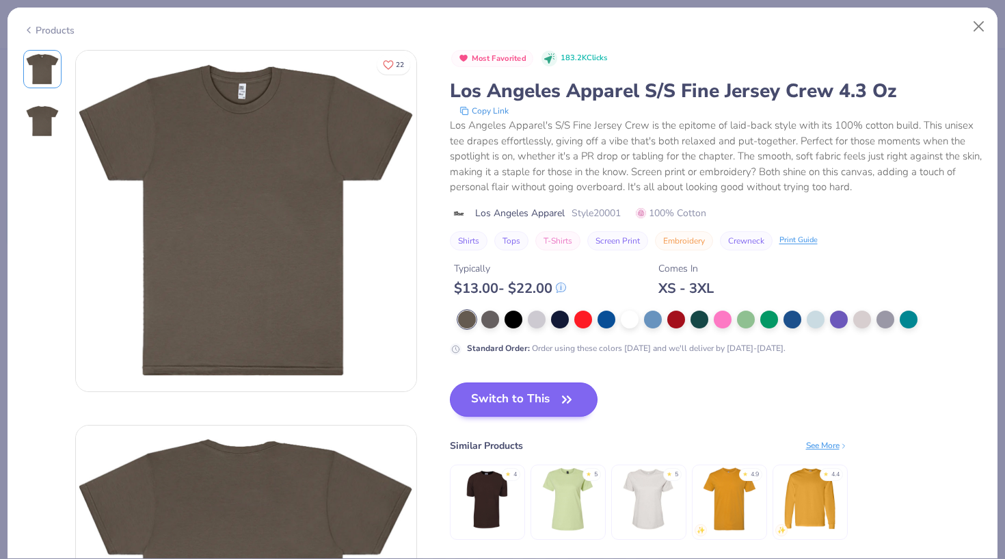
click at [557, 395] on button "Switch to This" at bounding box center [524, 399] width 148 height 34
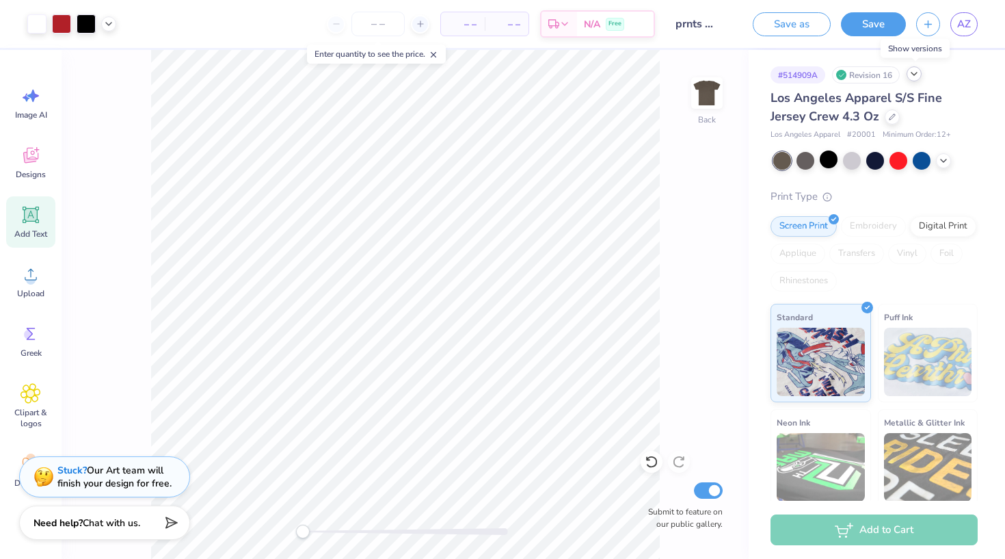
click at [915, 77] on icon at bounding box center [914, 73] width 11 height 11
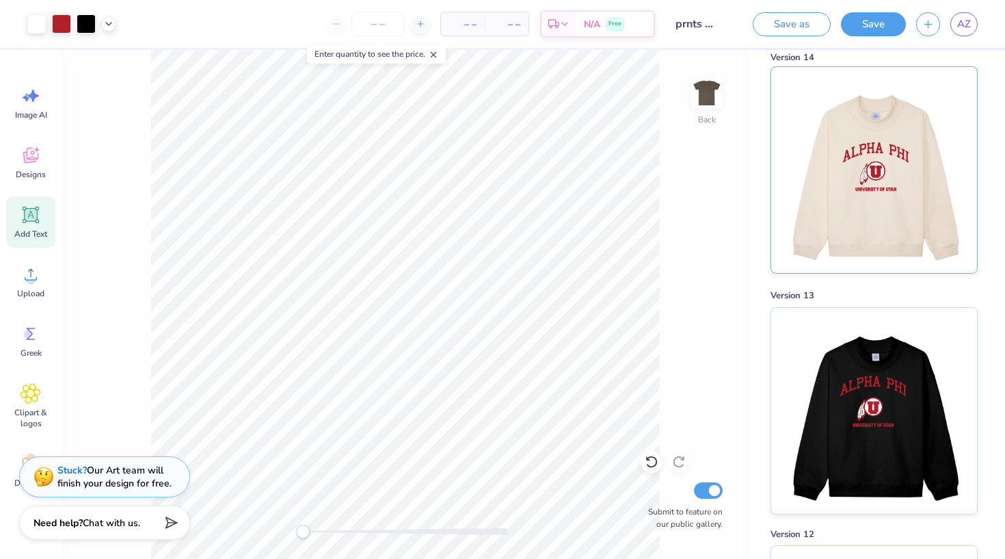
scroll to position [292, 0]
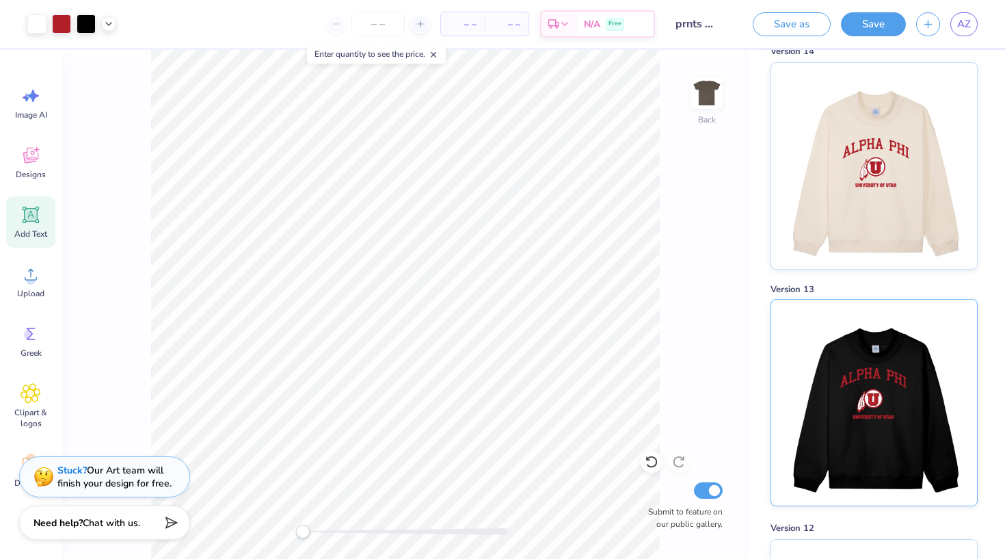
click at [860, 396] on img at bounding box center [874, 402] width 170 height 206
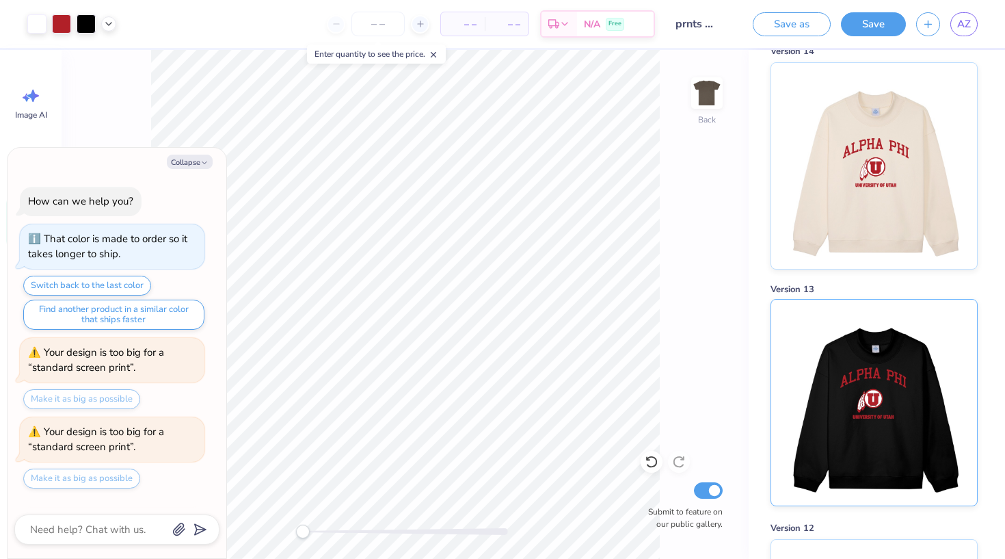
scroll to position [2423, 0]
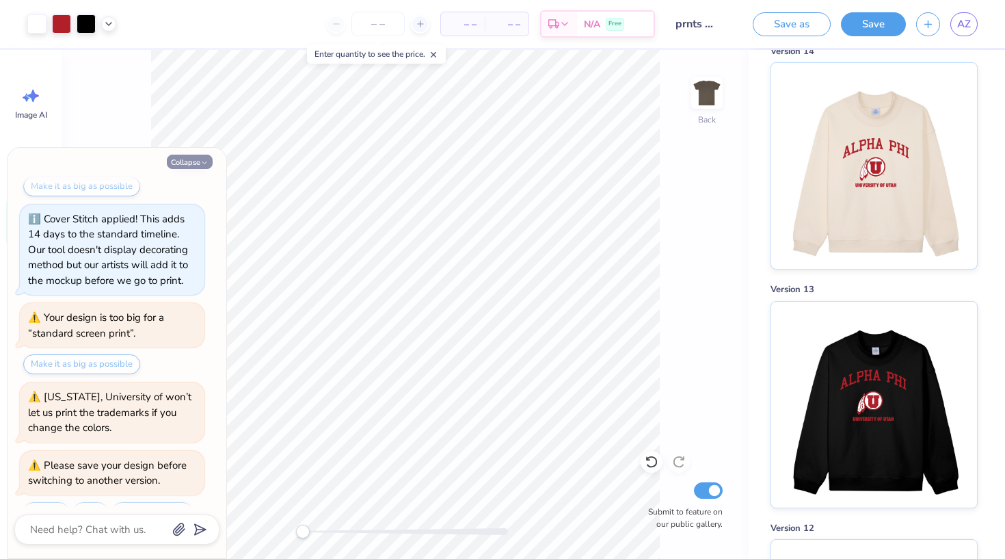
click at [201, 162] on icon "button" at bounding box center [204, 163] width 8 height 8
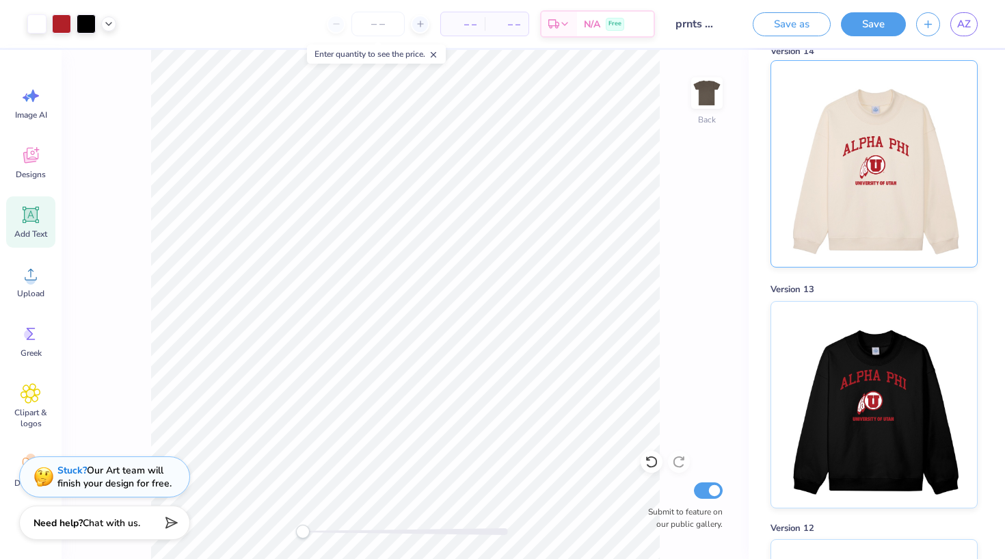
click at [851, 189] on img at bounding box center [874, 164] width 170 height 206
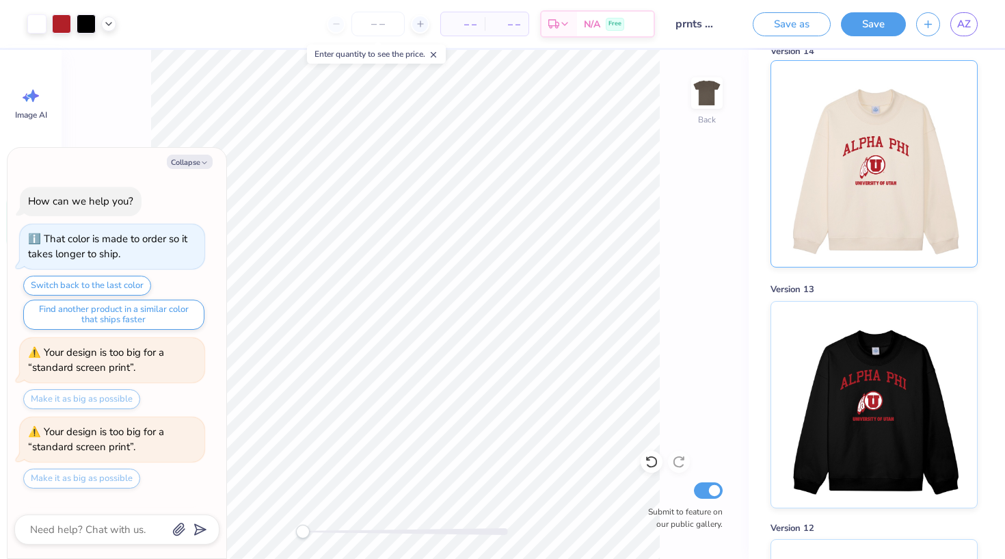
scroll to position [2502, 0]
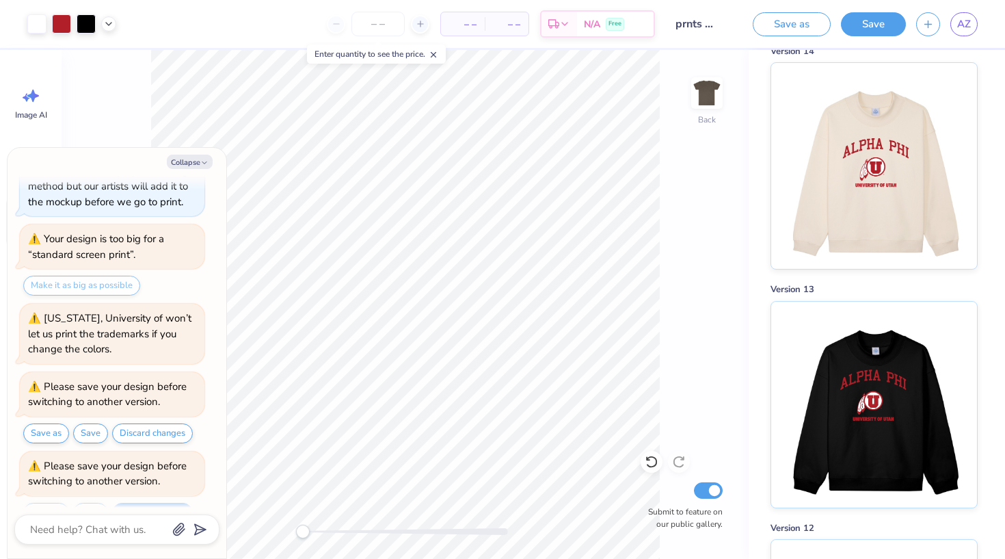
click at [150, 503] on button "Discard changes" at bounding box center [152, 513] width 81 height 20
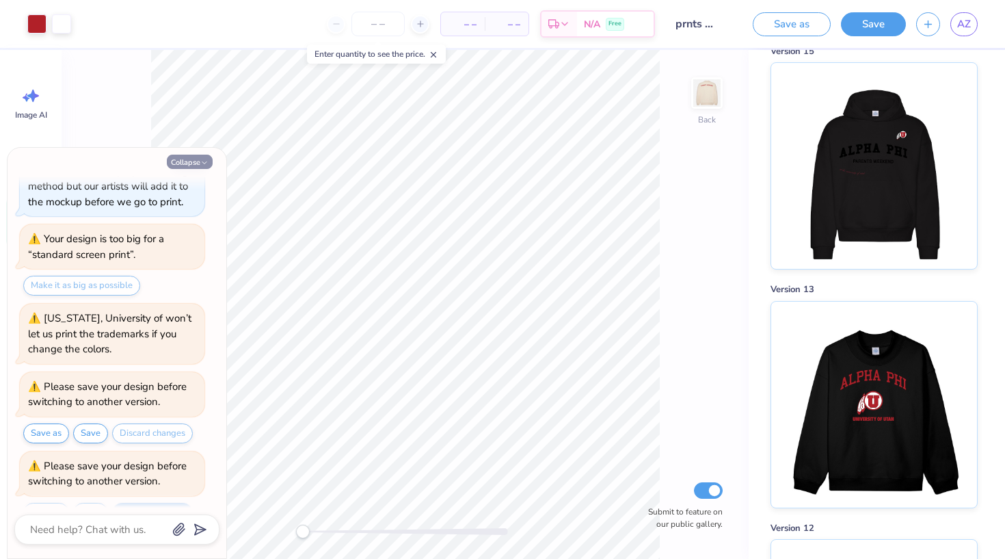
click at [191, 160] on button "Collapse" at bounding box center [190, 162] width 46 height 14
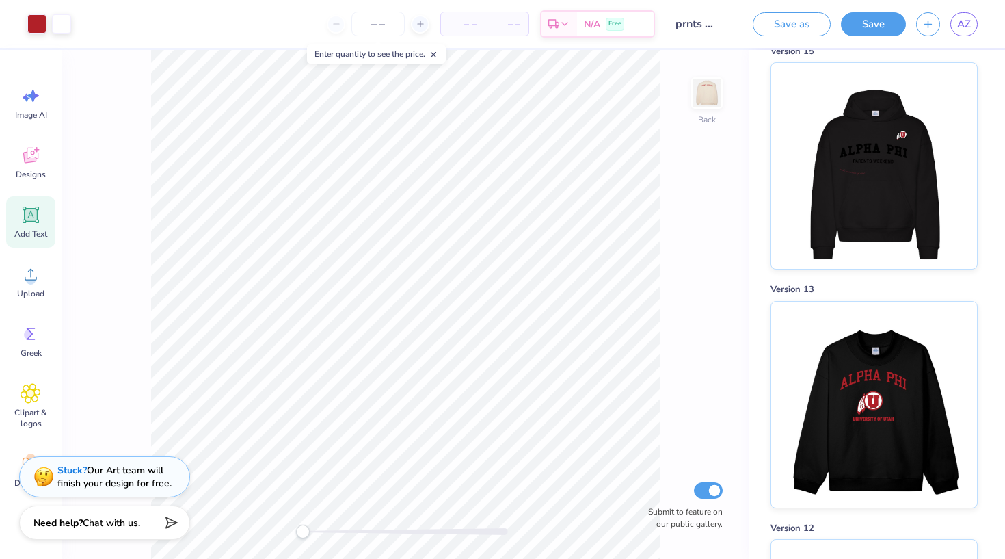
type textarea "x"
click at [708, 98] on img at bounding box center [707, 93] width 55 height 55
click at [708, 98] on img at bounding box center [706, 92] width 27 height 27
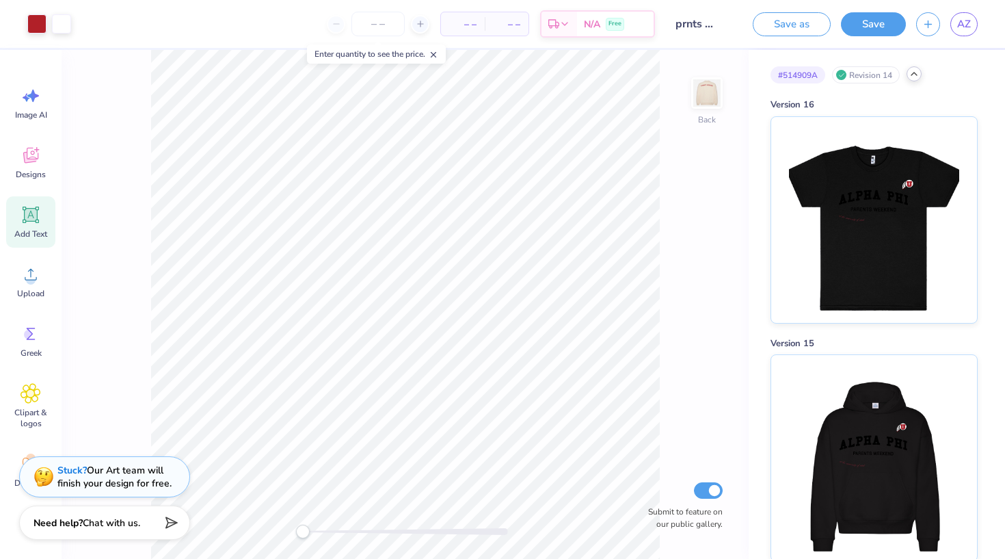
click at [917, 76] on icon at bounding box center [914, 73] width 11 height 11
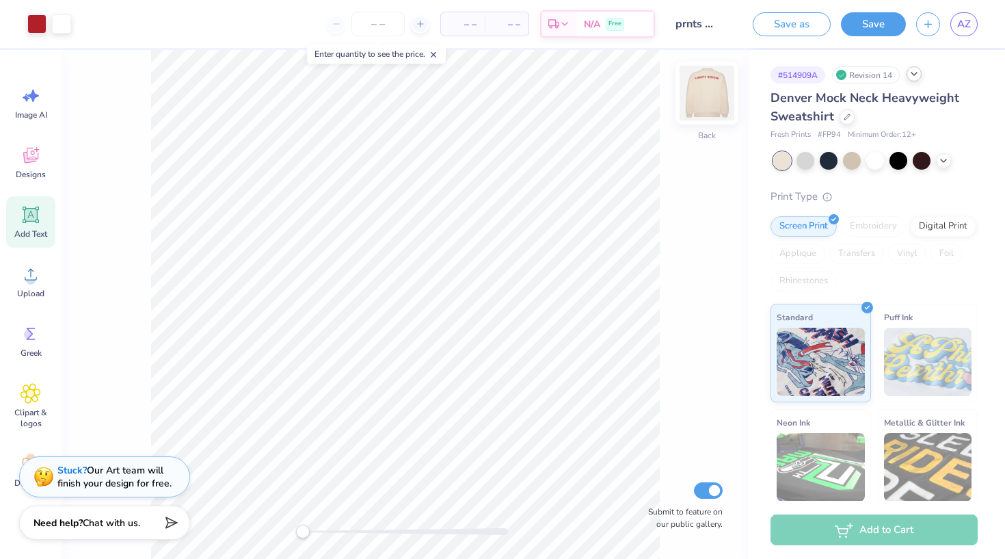
click at [704, 94] on img at bounding box center [707, 93] width 55 height 55
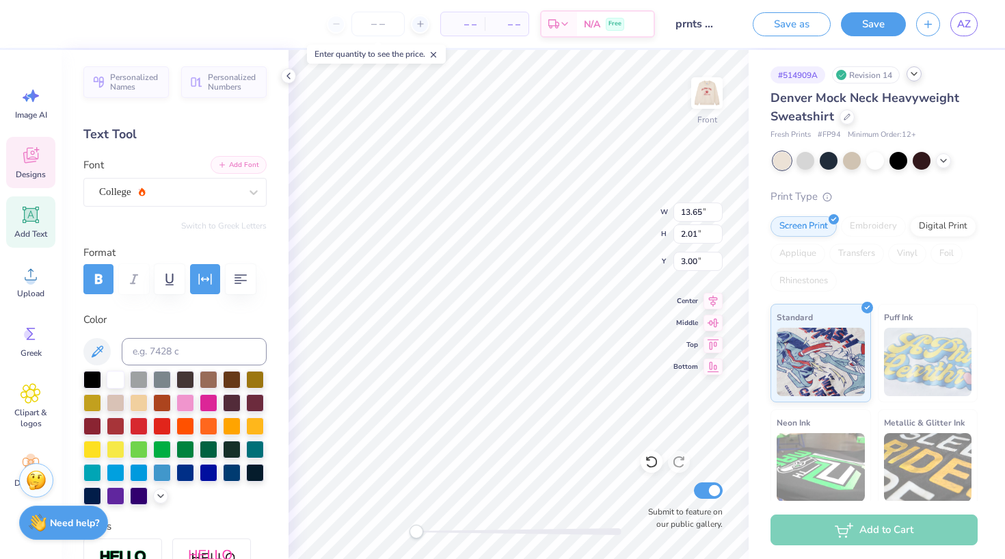
type textarea "PARENTS WEEKEND"
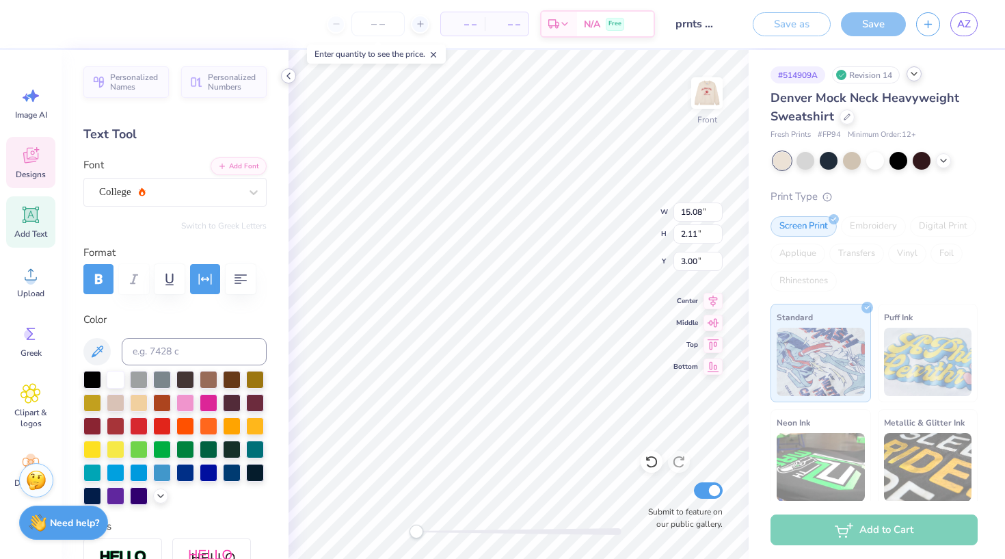
click at [288, 77] on icon at bounding box center [288, 75] width 11 height 11
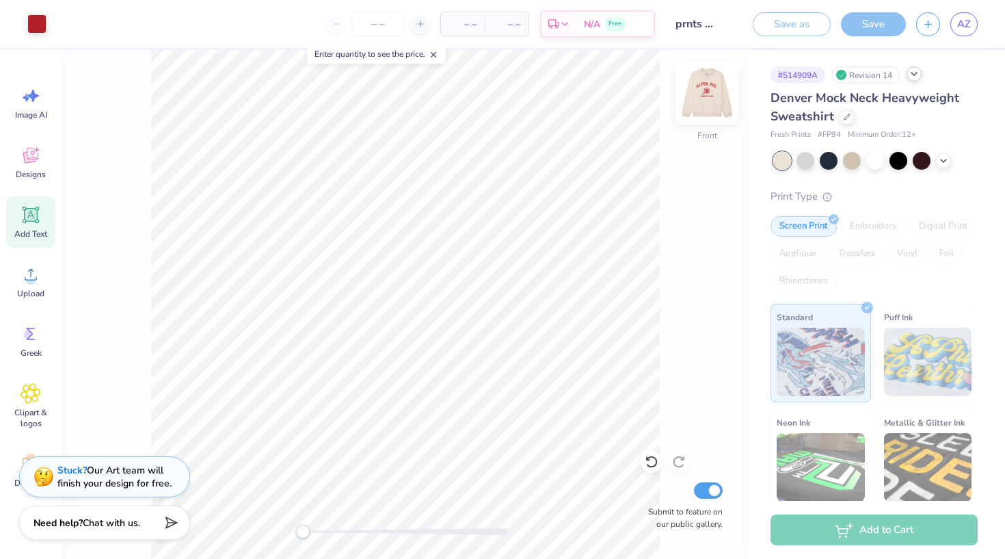
click at [708, 83] on img at bounding box center [707, 93] width 55 height 55
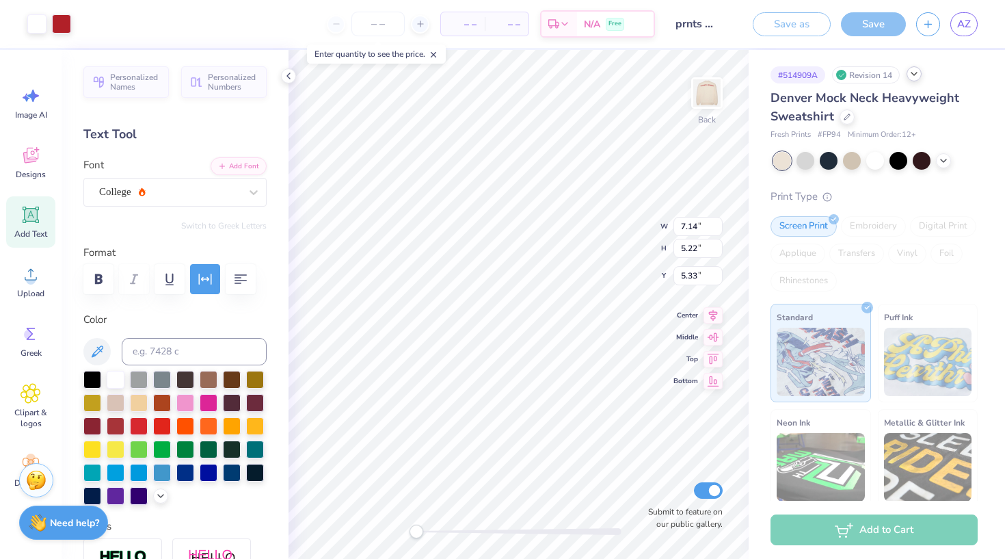
type input "7.14"
type input "5.22"
click at [714, 96] on img at bounding box center [707, 93] width 55 height 55
type input "9.87"
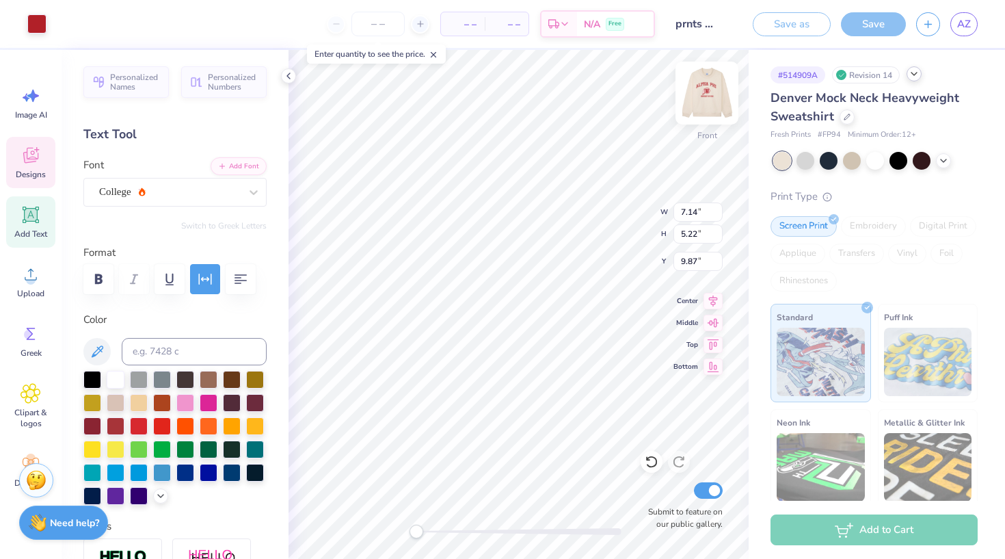
type input "15.08"
type input "2.11"
type input "3.00"
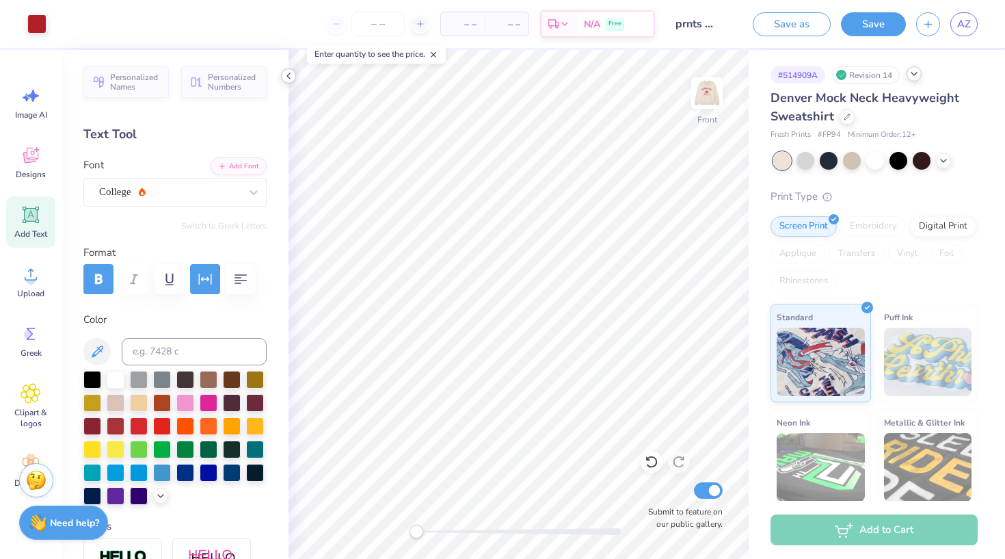
click at [287, 75] on icon at bounding box center [288, 75] width 11 height 11
click at [284, 78] on icon at bounding box center [288, 75] width 11 height 11
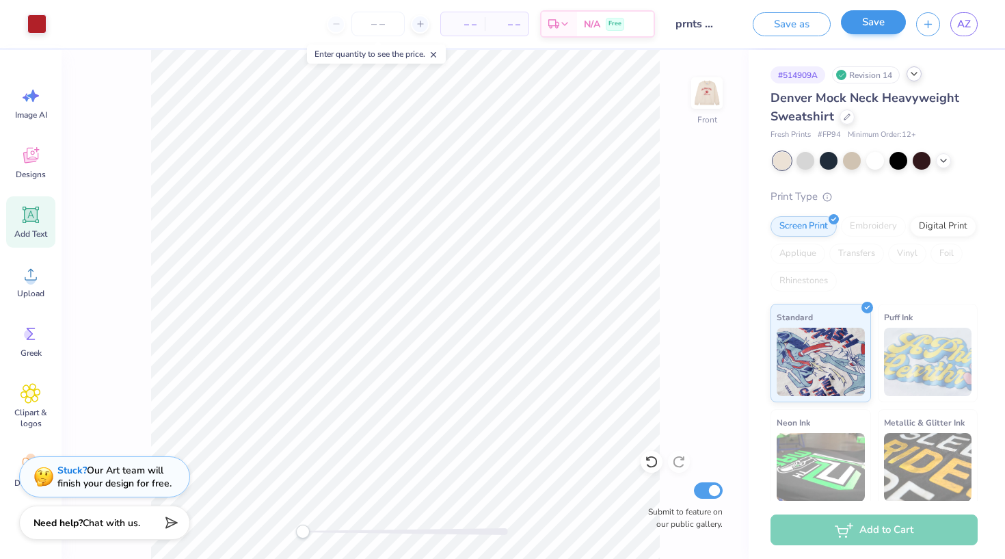
click at [875, 23] on button "Save" at bounding box center [873, 22] width 65 height 24
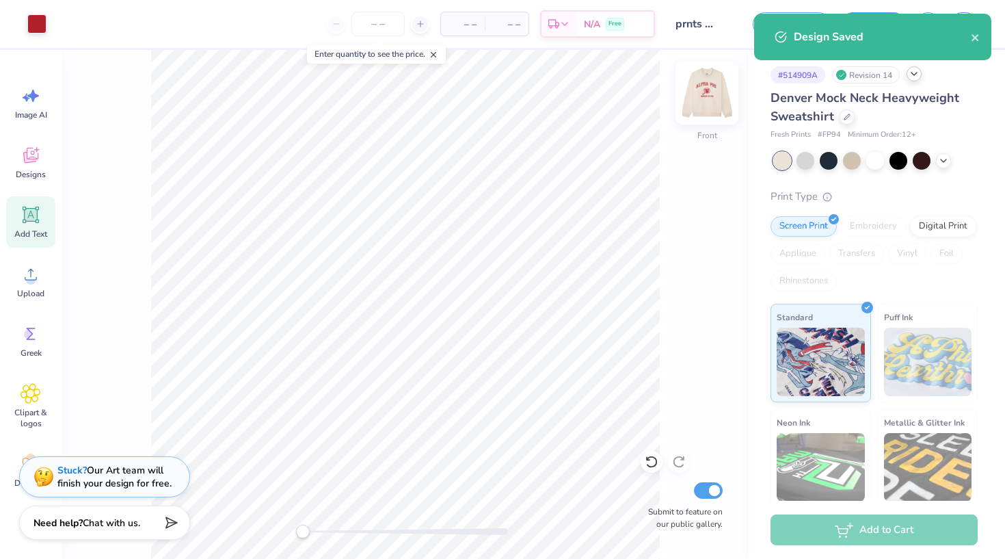
click at [704, 100] on img at bounding box center [707, 93] width 55 height 55
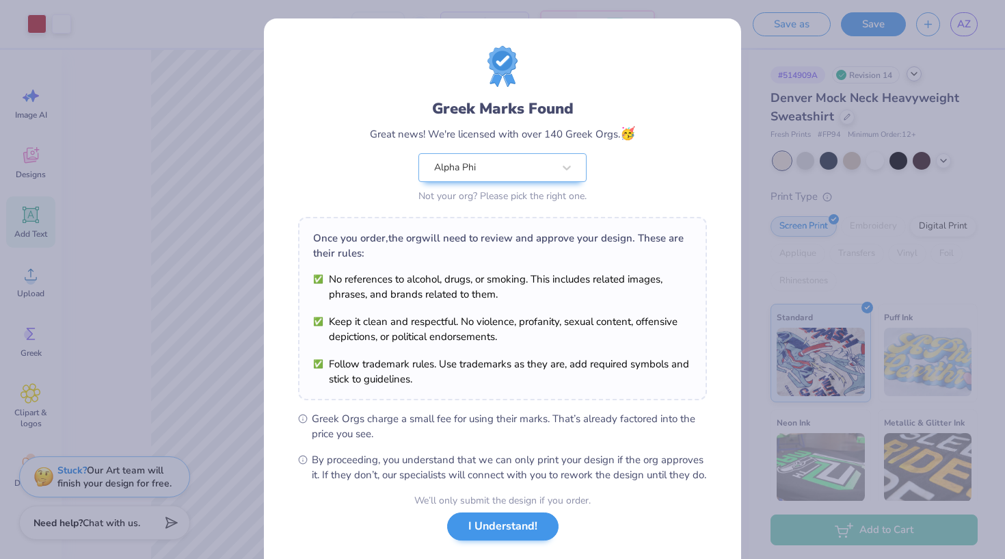
click at [513, 540] on button "I Understand!" at bounding box center [502, 526] width 111 height 28
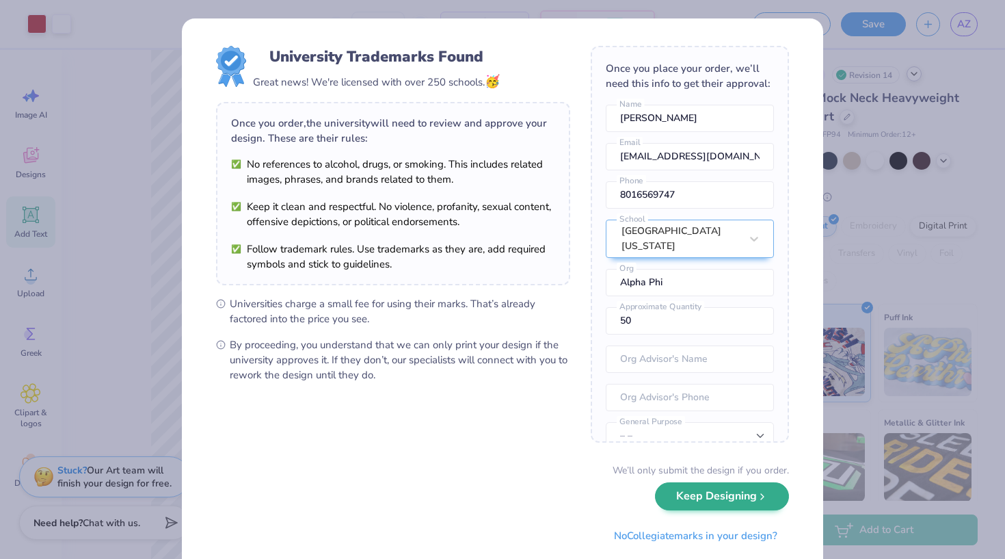
click at [710, 496] on button "Keep Designing" at bounding box center [722, 496] width 134 height 28
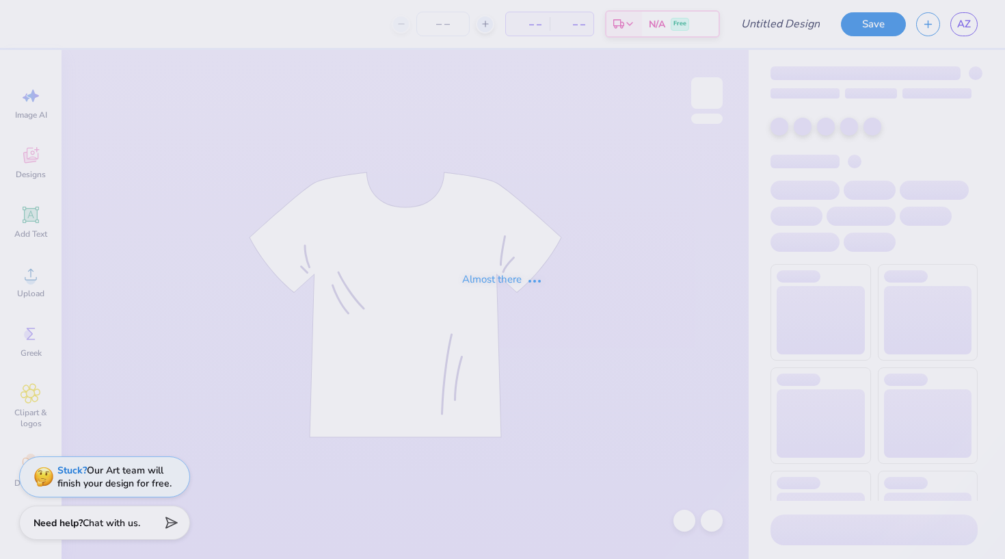
type input "prnts wknd hat"
type input "15"
type input "parents wknd"
type input "1"
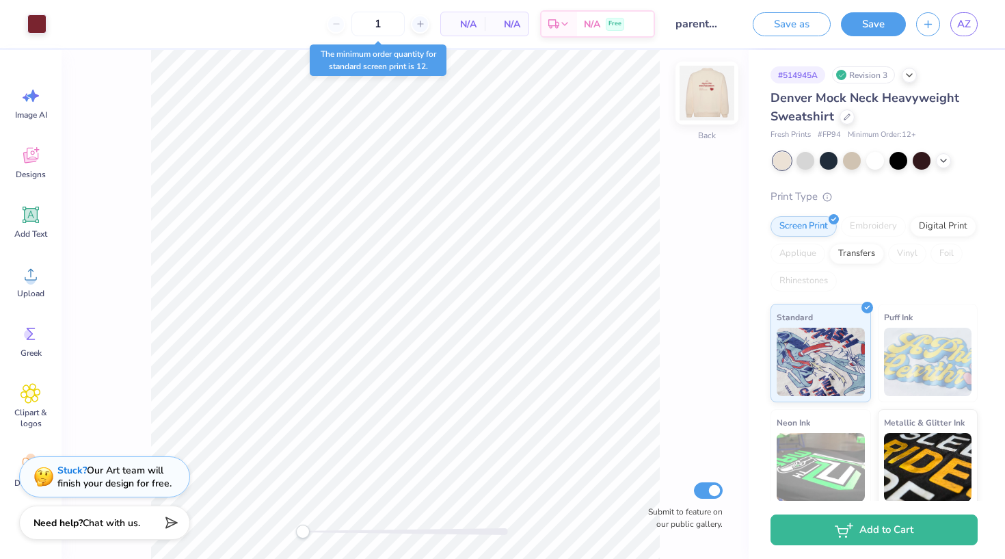
click at [712, 98] on img at bounding box center [707, 93] width 55 height 55
click at [963, 26] on span "AZ" at bounding box center [964, 24] width 14 height 16
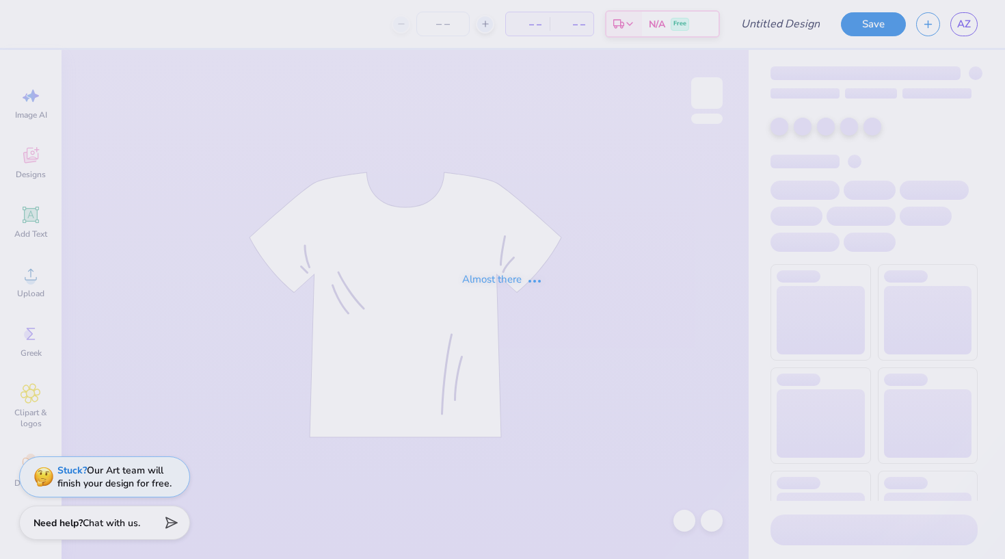
type input "prnts wknd sweatshirt"
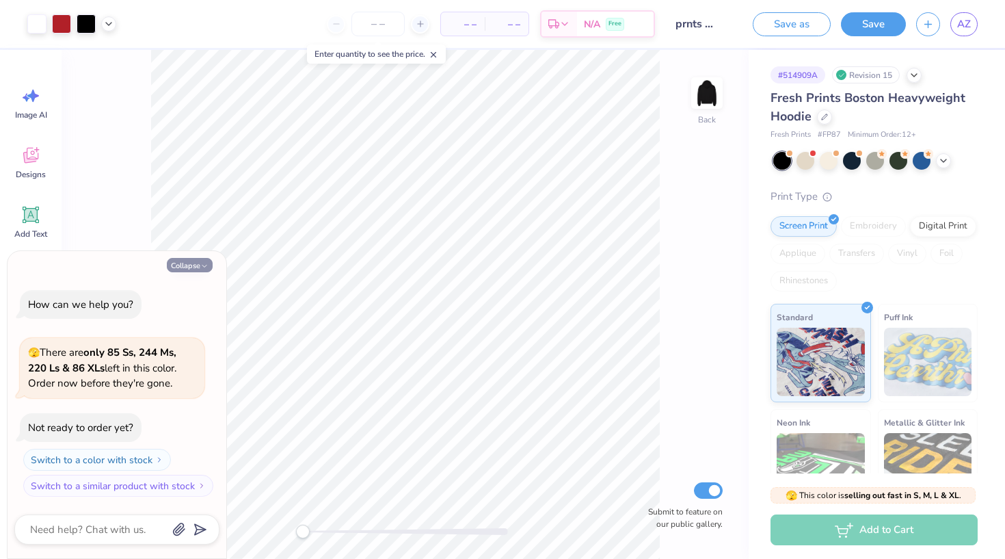
click at [193, 265] on button "Collapse" at bounding box center [190, 265] width 46 height 14
type textarea "x"
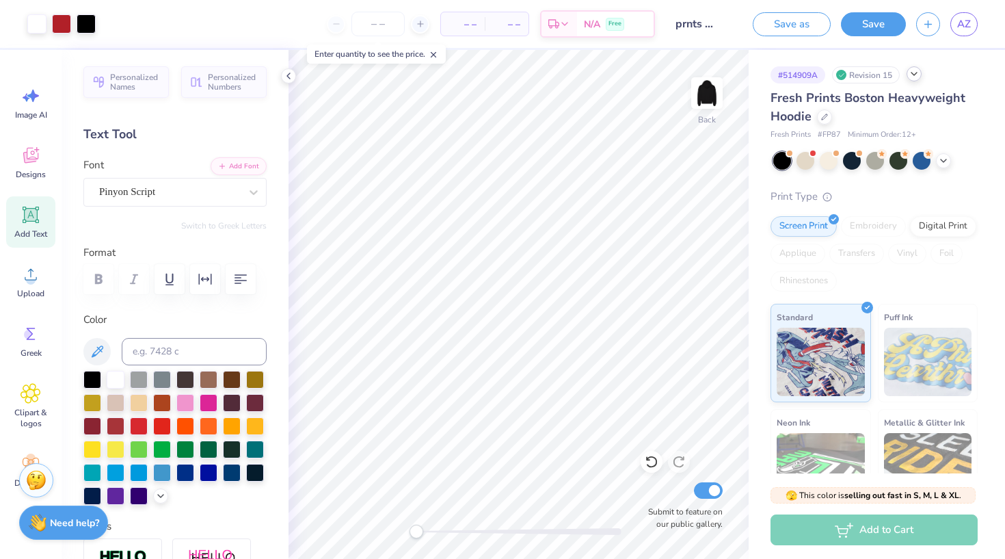
click at [917, 75] on icon at bounding box center [914, 73] width 11 height 11
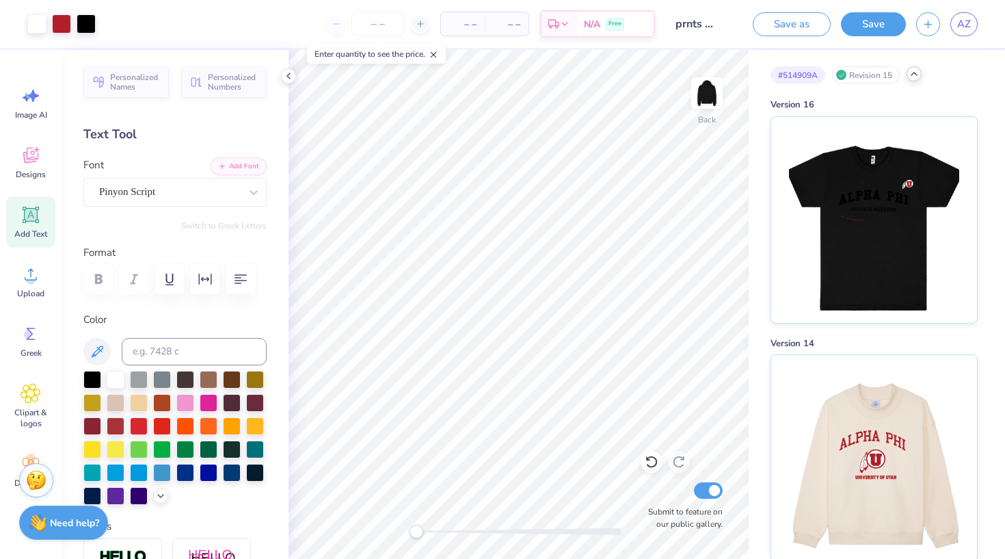
click at [917, 75] on icon at bounding box center [914, 73] width 11 height 11
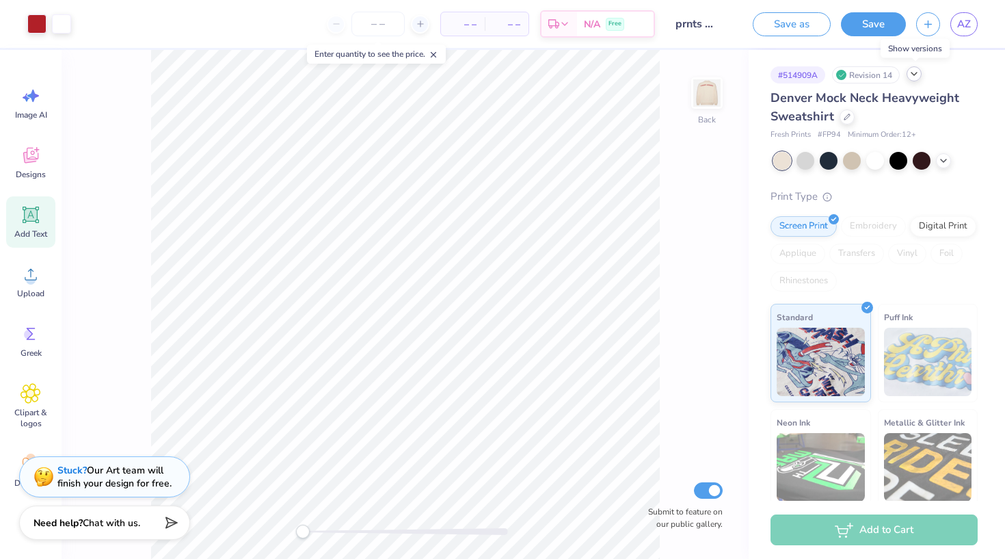
click at [916, 72] on icon at bounding box center [914, 73] width 11 height 11
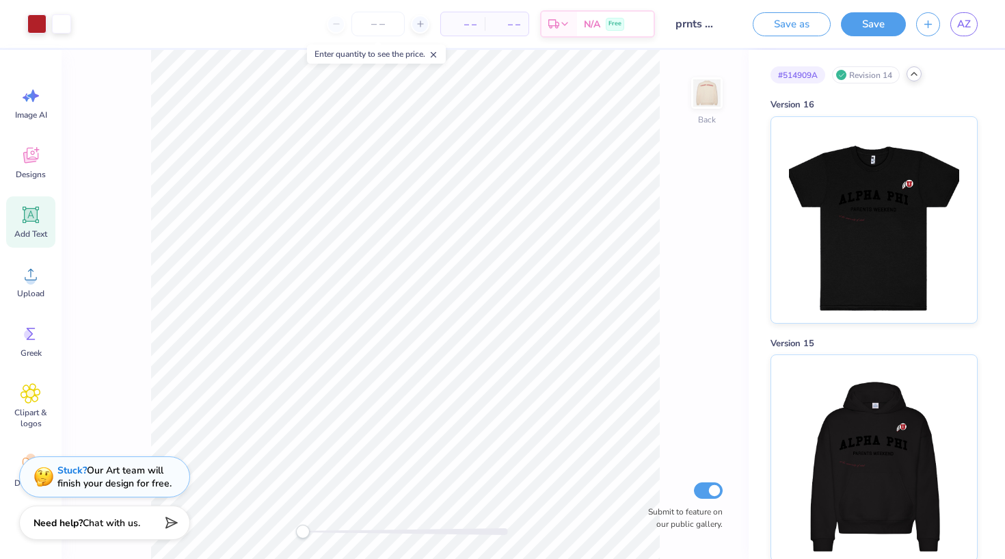
click at [912, 77] on icon at bounding box center [914, 73] width 11 height 11
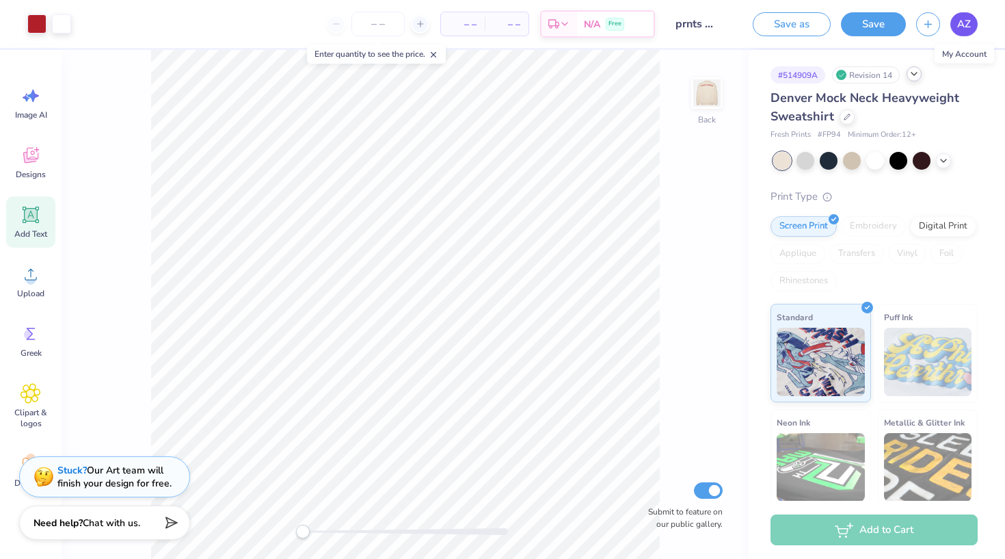
click at [956, 27] on link "AZ" at bounding box center [963, 24] width 27 height 24
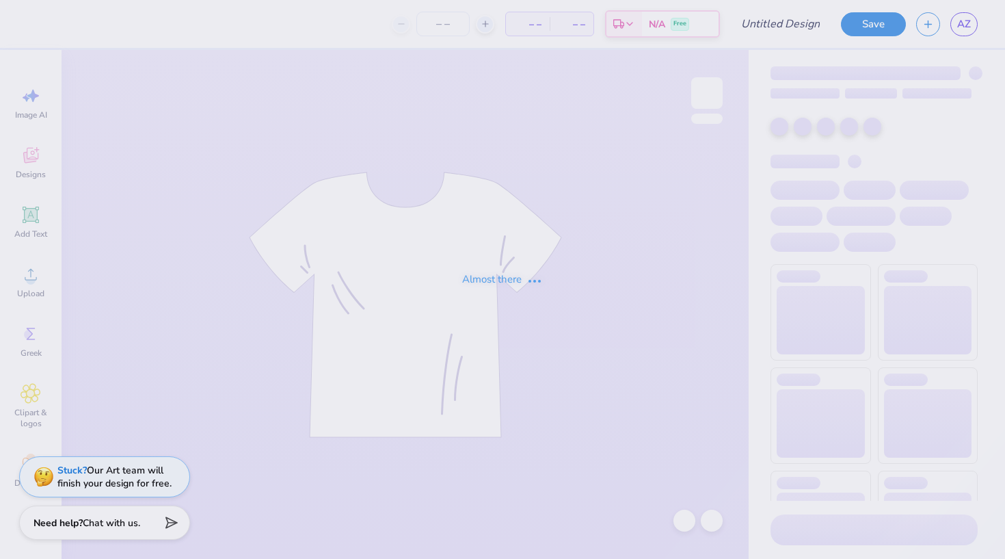
type input "prnts wknd sweatshirt"
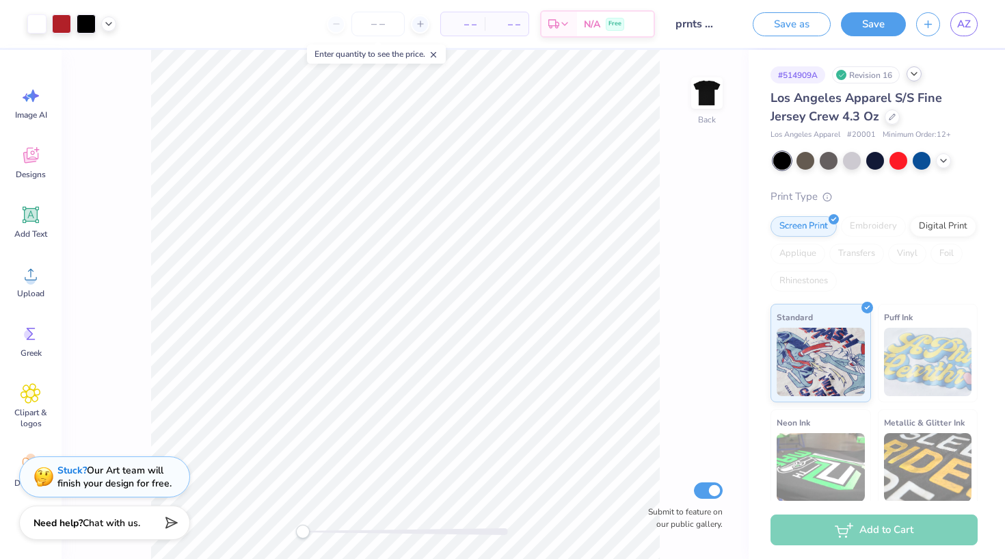
click at [913, 73] on polyline at bounding box center [913, 73] width 5 height 3
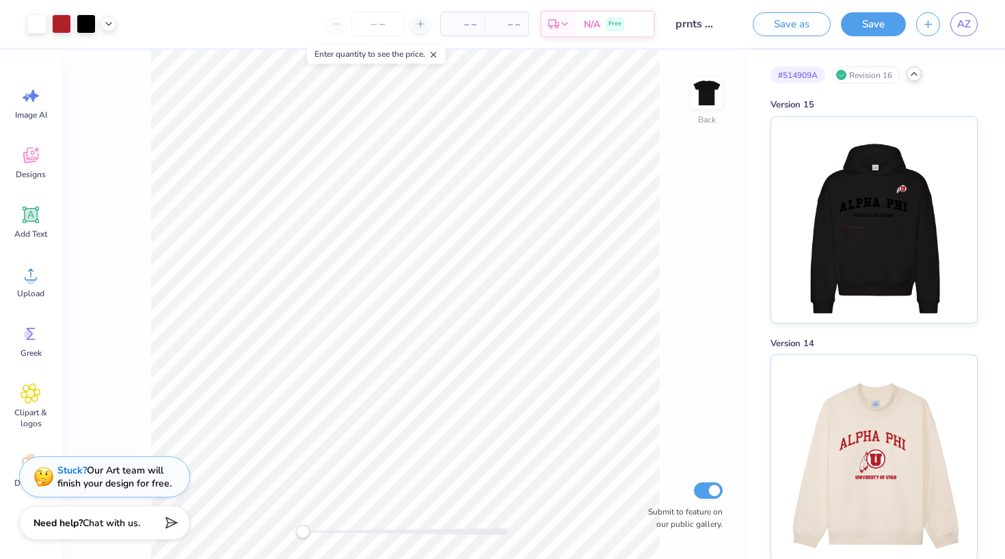
click at [913, 80] on div at bounding box center [914, 73] width 15 height 15
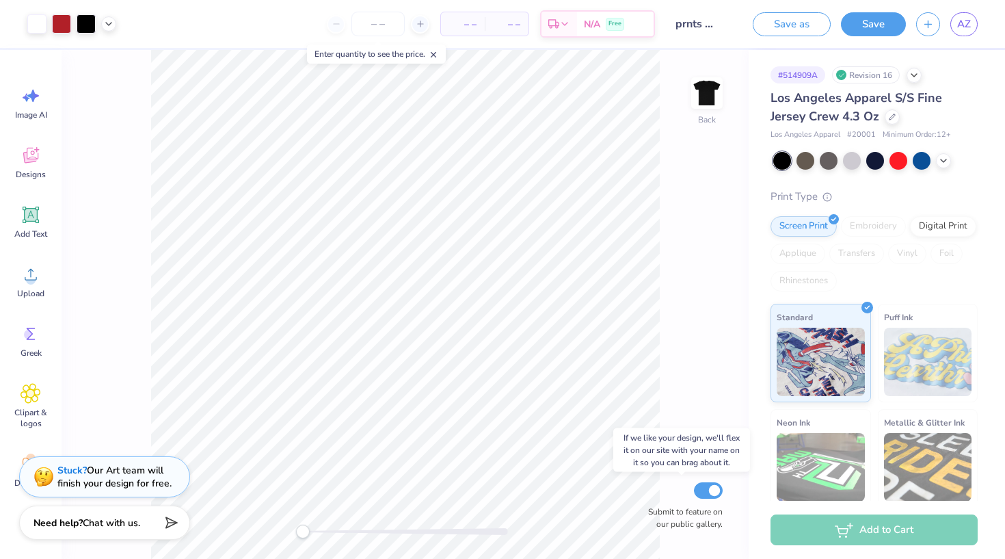
click at [711, 492] on input "Submit to feature on our public gallery." at bounding box center [708, 490] width 29 height 16
checkbox input "false"
click at [913, 85] on div "# 514909A Revision 16 Los Angeles Apparel S/S Fine Jersey Crew 4.3 Oz Los Angel…" at bounding box center [877, 331] width 256 height 563
click at [915, 75] on polyline at bounding box center [913, 73] width 5 height 3
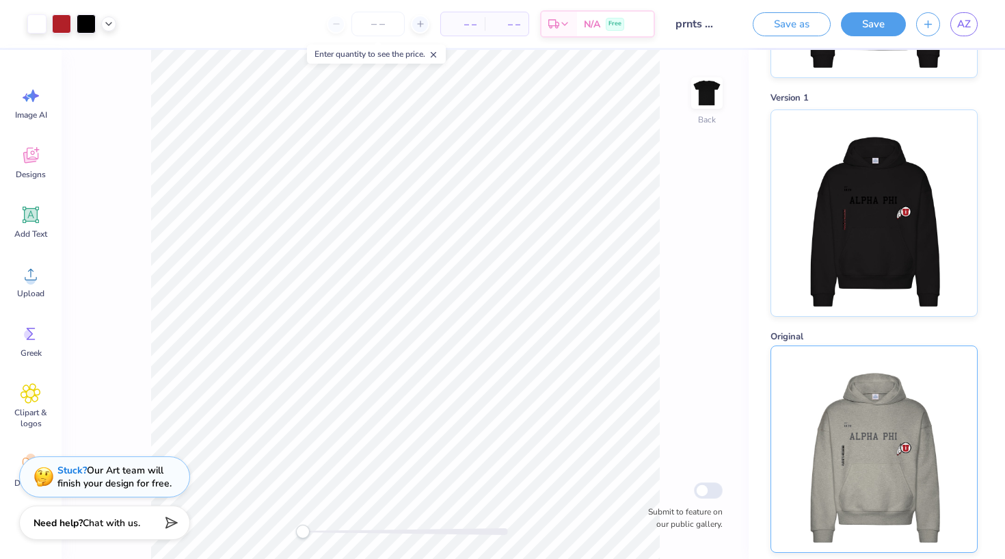
scroll to position [3342, 0]
click at [824, 395] on img at bounding box center [874, 450] width 170 height 206
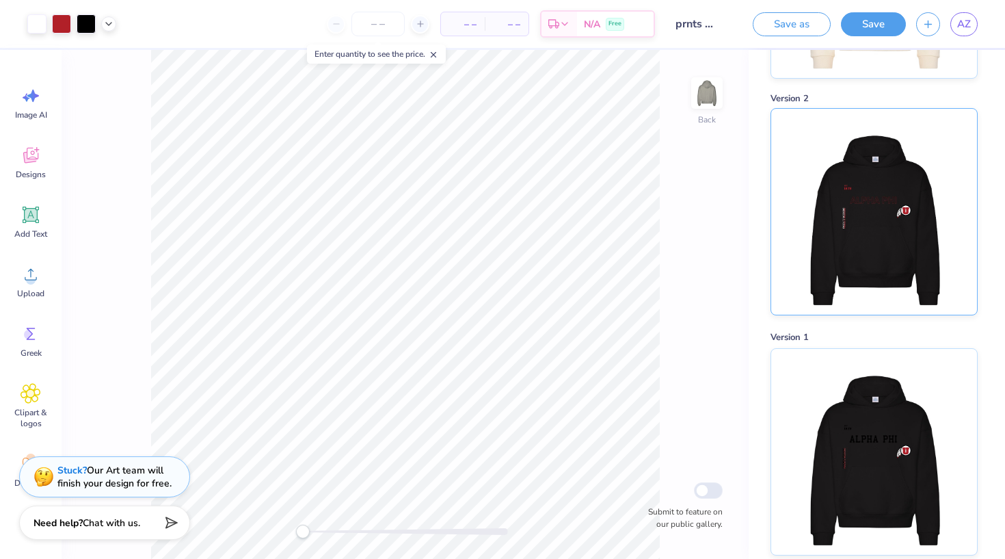
click at [902, 254] on img at bounding box center [874, 212] width 170 height 206
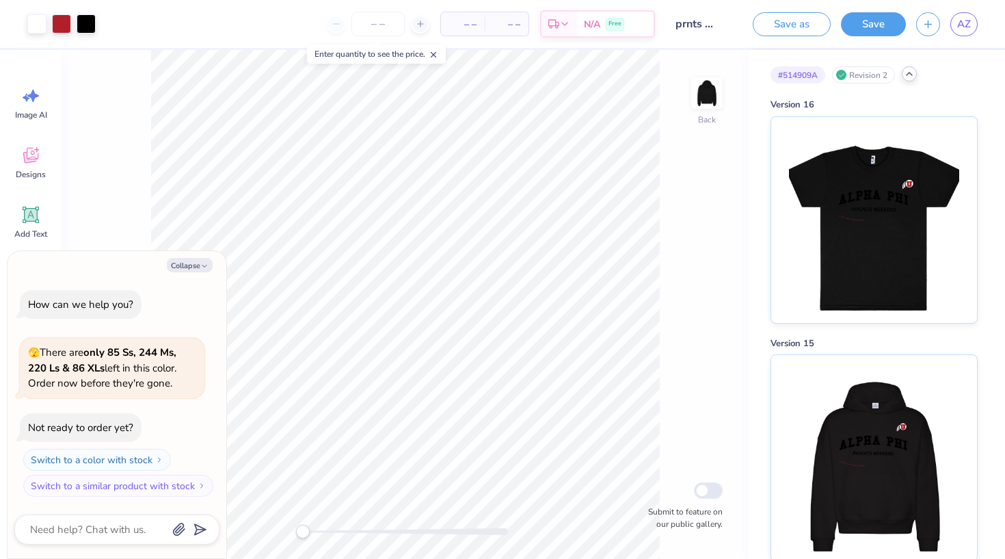
click at [912, 79] on icon at bounding box center [909, 73] width 11 height 11
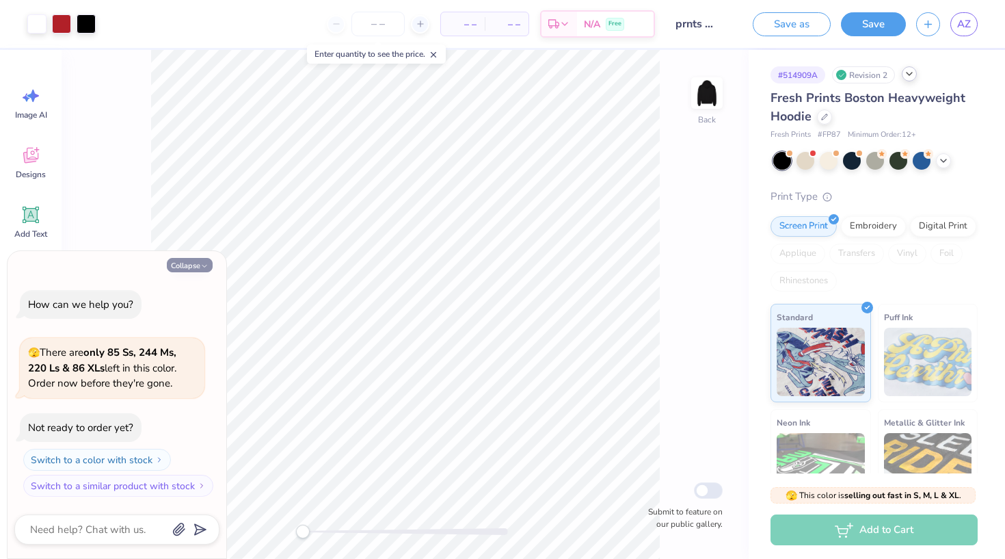
click at [193, 263] on button "Collapse" at bounding box center [190, 265] width 46 height 14
type textarea "x"
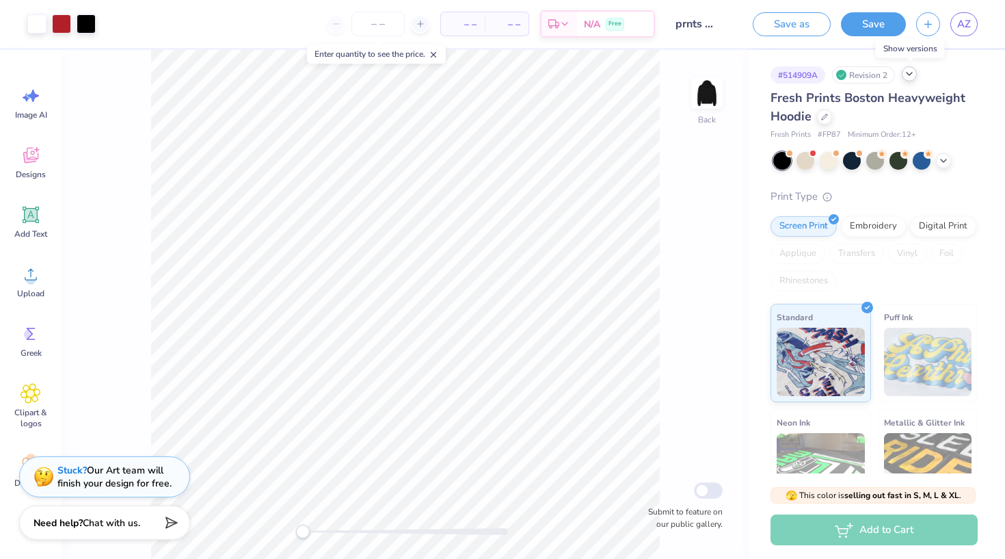
click at [912, 77] on icon at bounding box center [909, 73] width 11 height 11
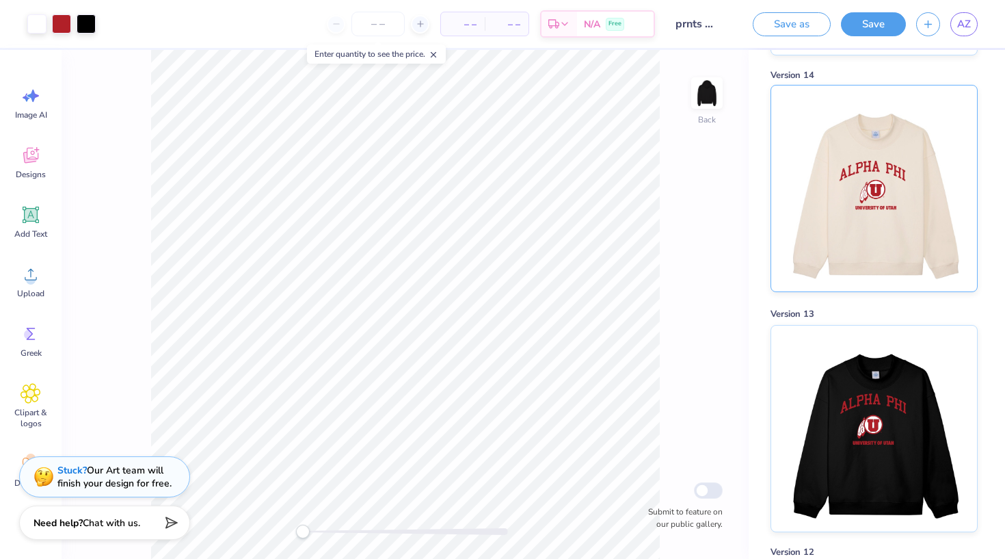
scroll to position [505, 0]
click at [868, 224] on img at bounding box center [874, 189] width 170 height 206
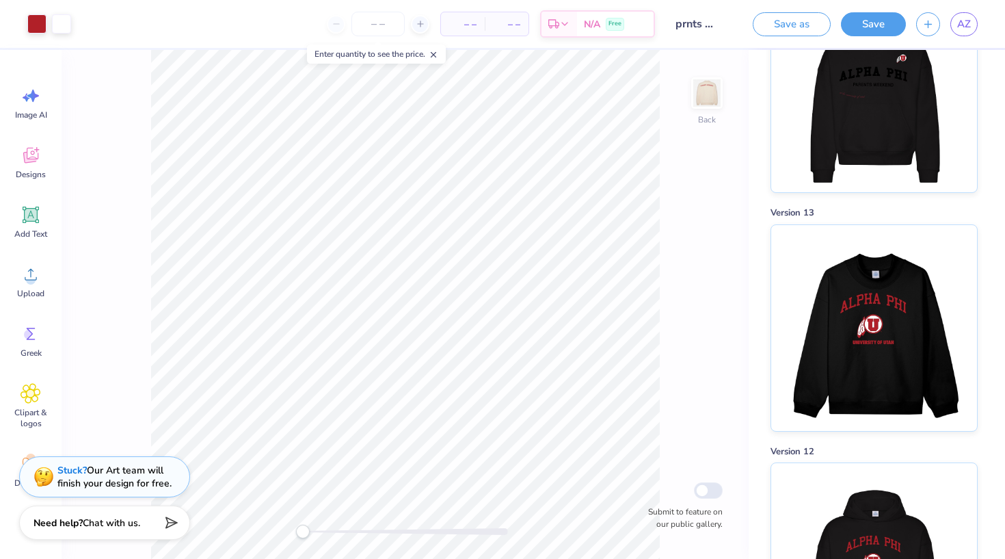
scroll to position [247, 0]
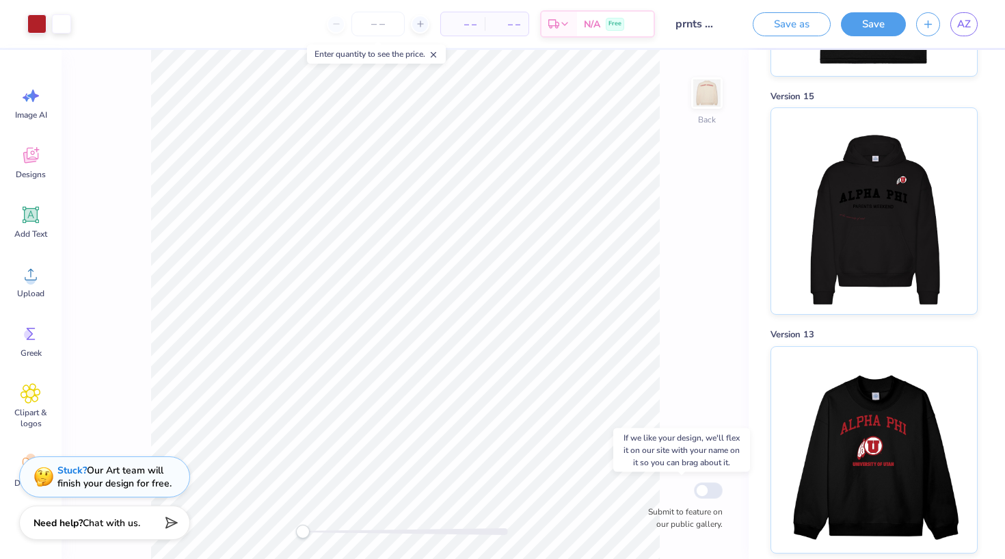
click at [702, 490] on input "Submit to feature on our public gallery." at bounding box center [708, 490] width 29 height 16
checkbox input "true"
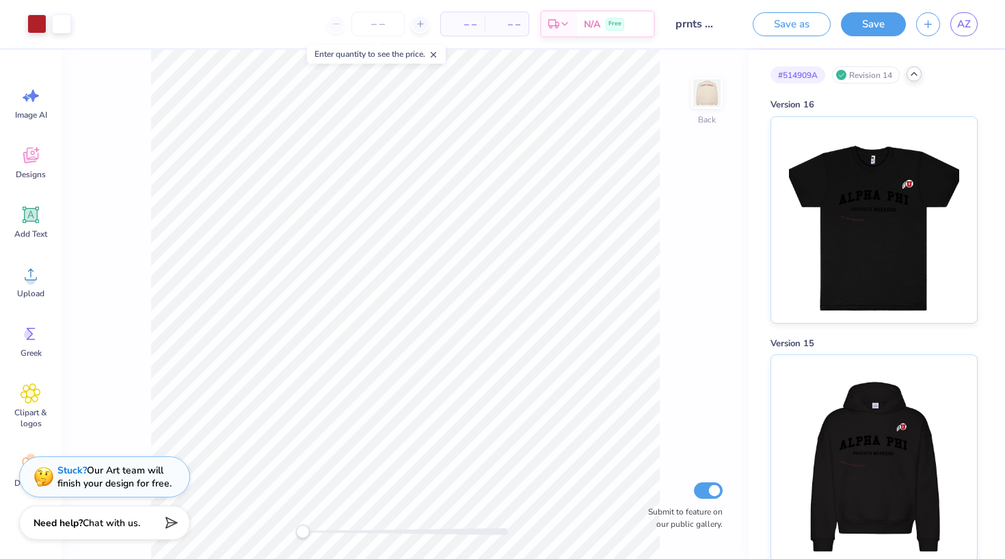
scroll to position [0, 0]
click at [918, 79] on icon at bounding box center [914, 73] width 11 height 11
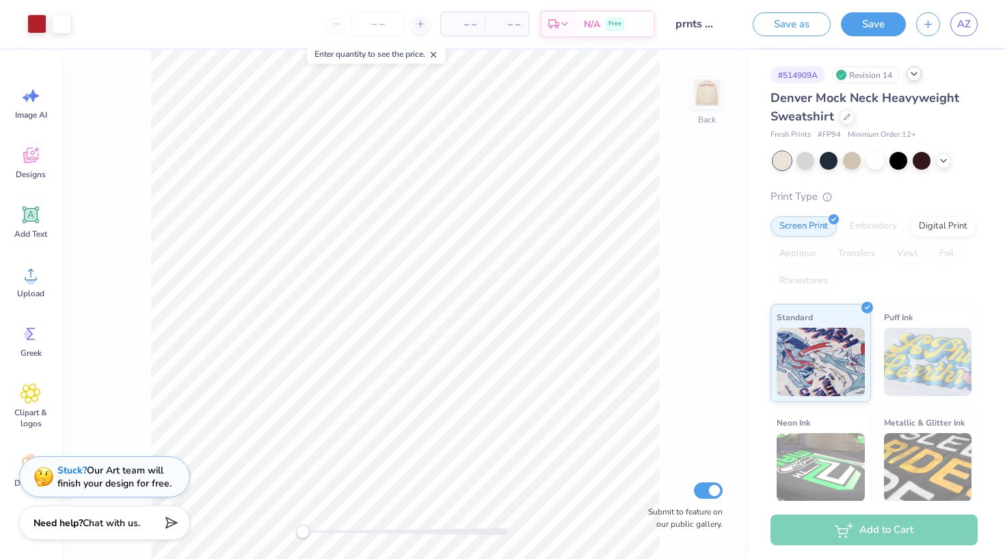
click at [710, 19] on input "prnts wknd sweatshirt" at bounding box center [698, 23] width 67 height 27
click at [912, 74] on icon at bounding box center [914, 73] width 11 height 11
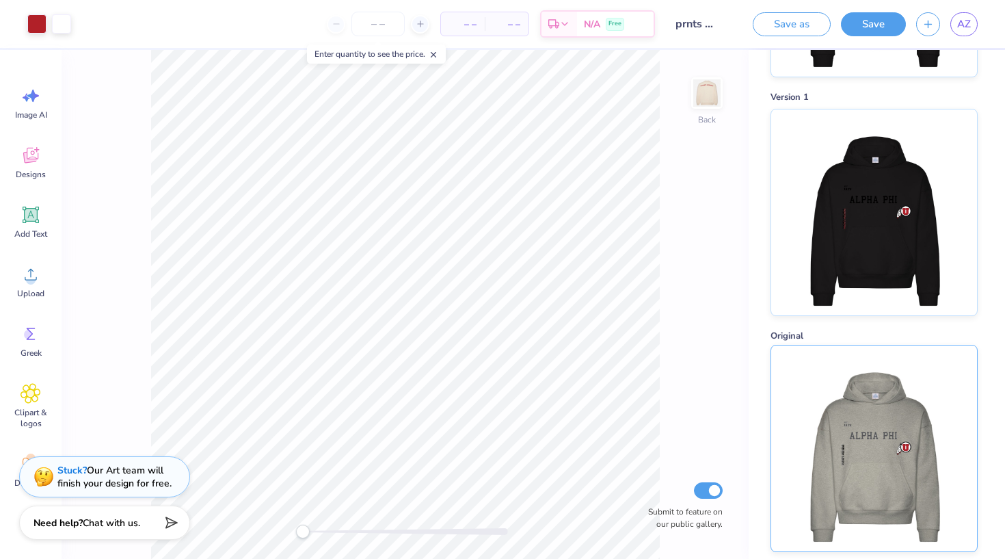
scroll to position [3342, 0]
click at [829, 446] on img at bounding box center [874, 450] width 170 height 206
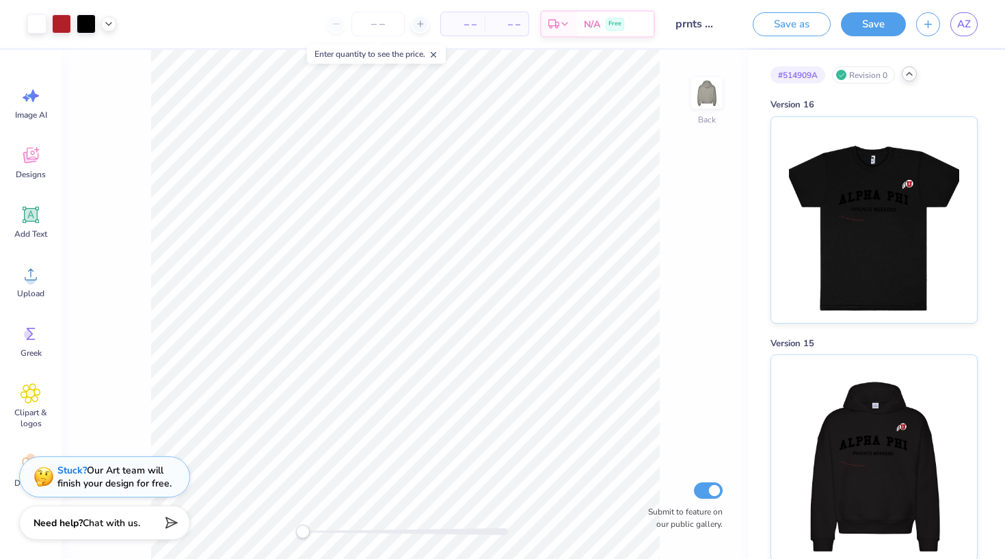
click at [913, 72] on icon at bounding box center [909, 73] width 11 height 11
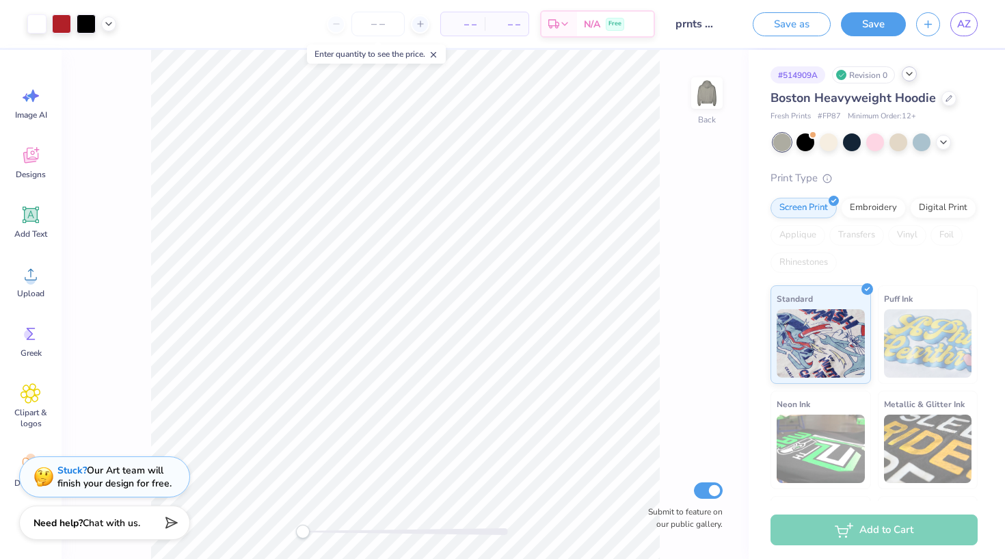
click at [913, 72] on icon at bounding box center [909, 73] width 11 height 11
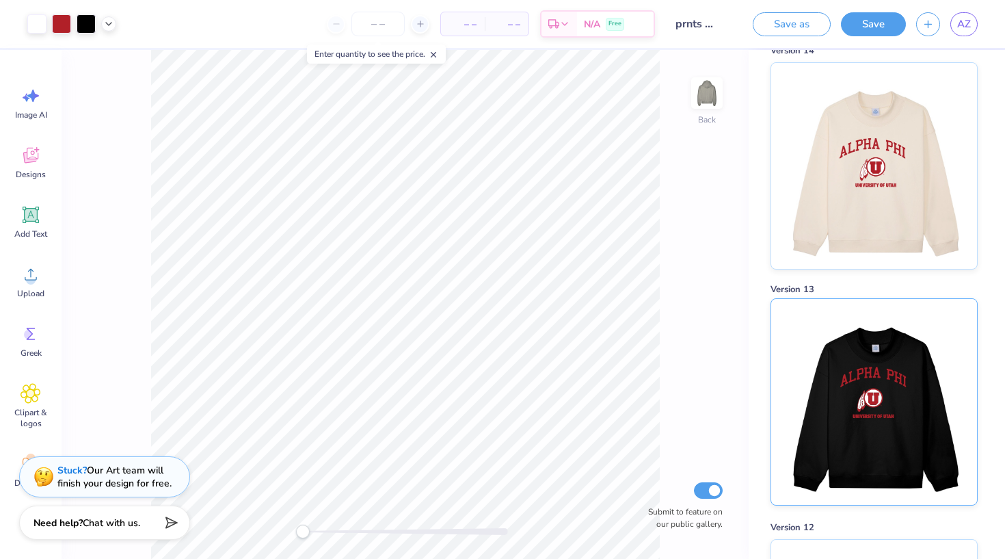
scroll to position [522, 0]
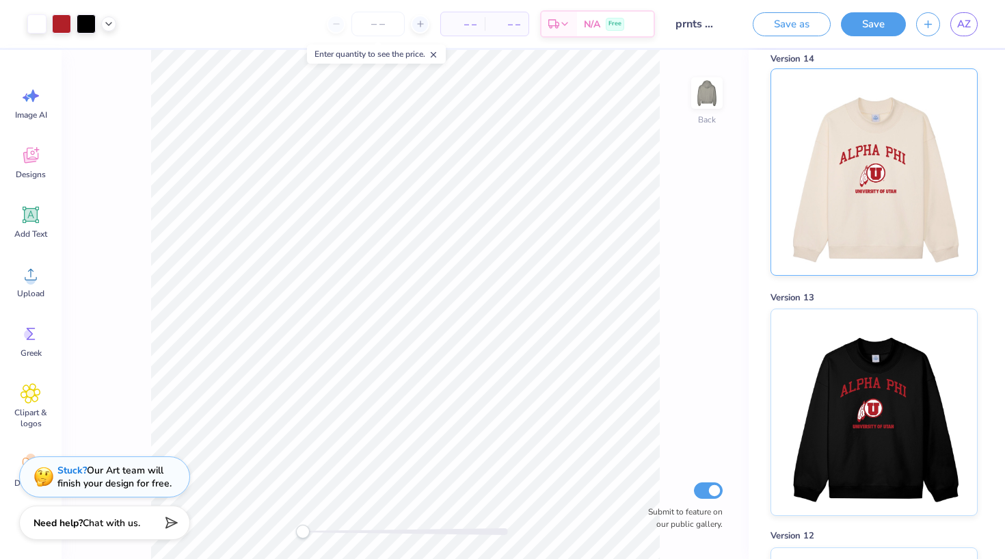
click at [886, 227] on img at bounding box center [874, 172] width 170 height 206
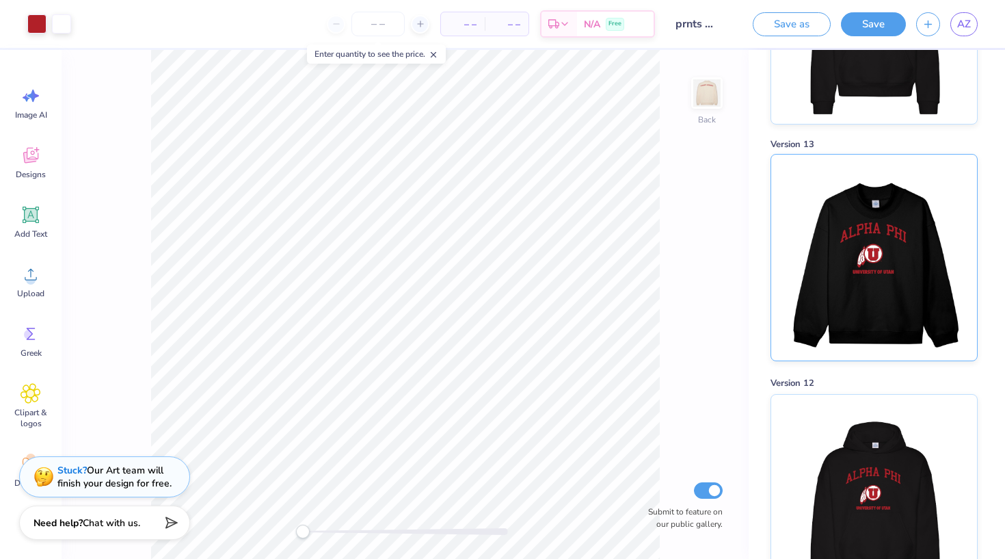
scroll to position [449, 0]
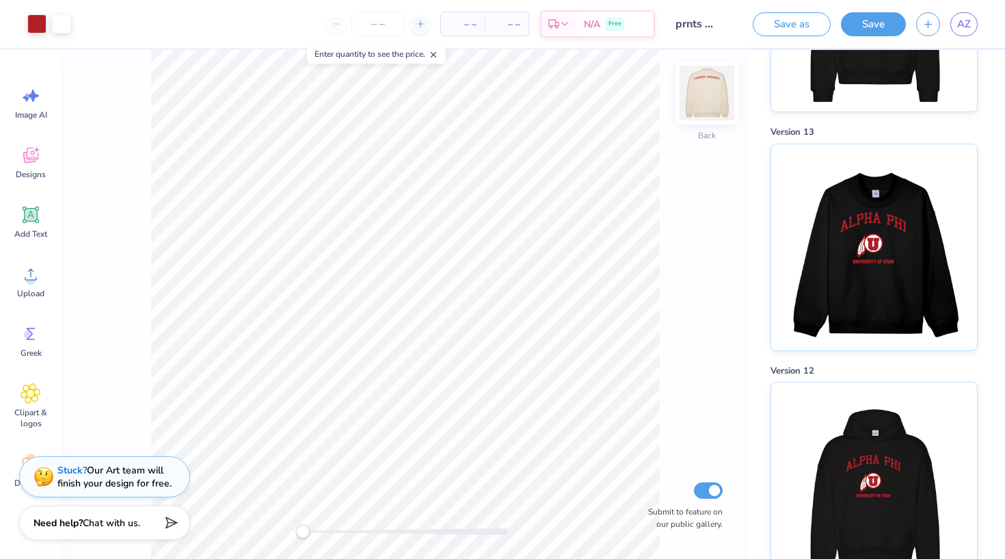
click at [706, 95] on img at bounding box center [707, 93] width 55 height 55
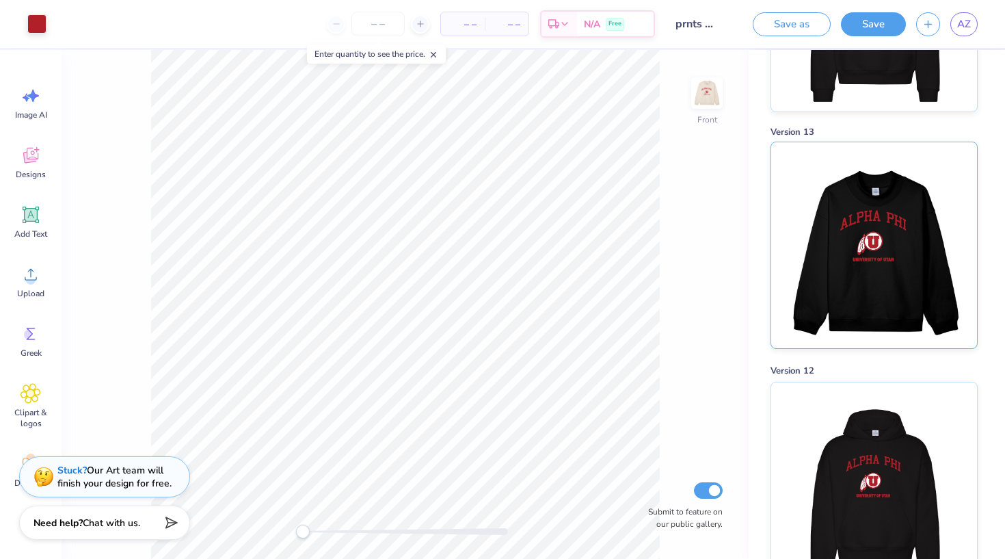
click at [884, 254] on img at bounding box center [874, 245] width 170 height 206
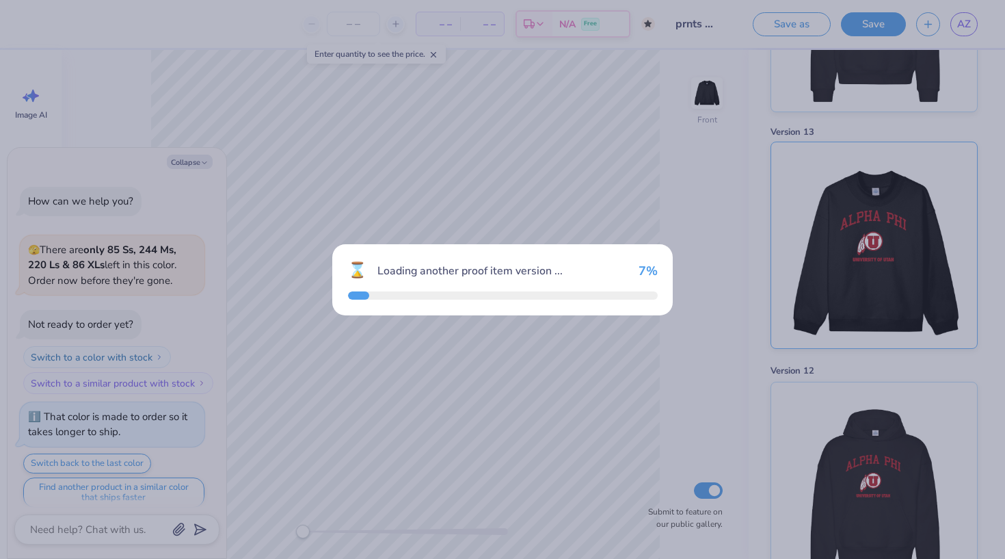
scroll to position [8, 0]
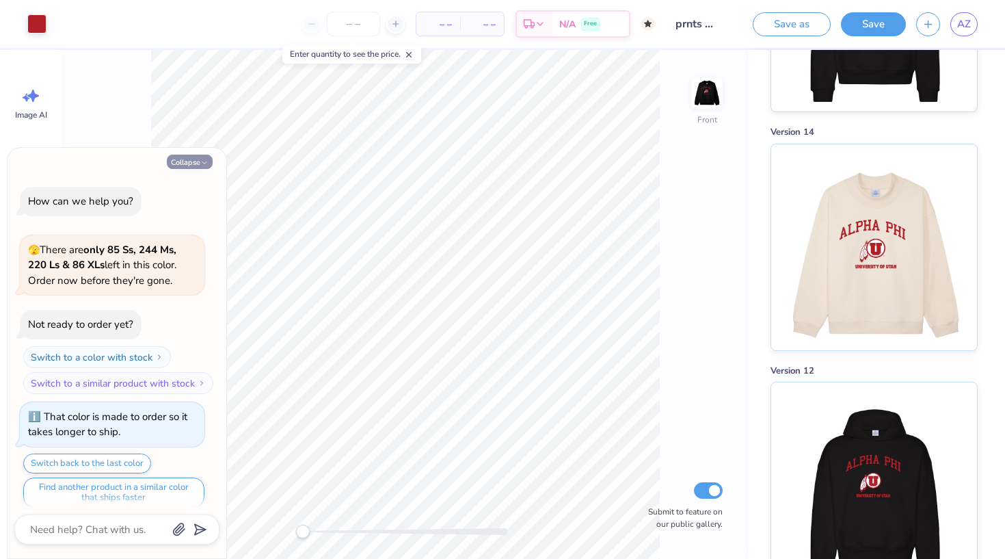
click at [189, 157] on button "Collapse" at bounding box center [190, 162] width 46 height 14
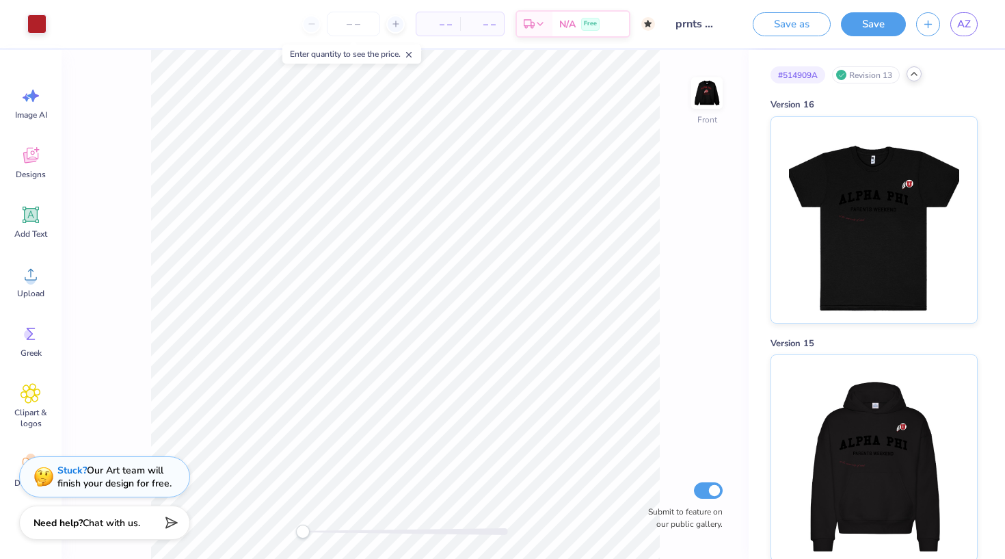
scroll to position [49, 0]
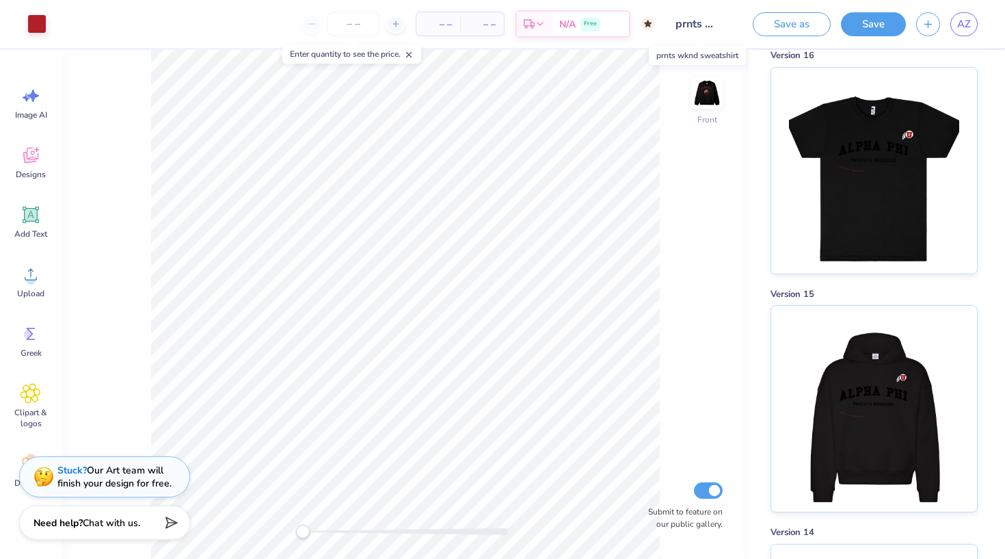
click at [708, 25] on input "prnts wknd sweatshirt" at bounding box center [698, 23] width 67 height 27
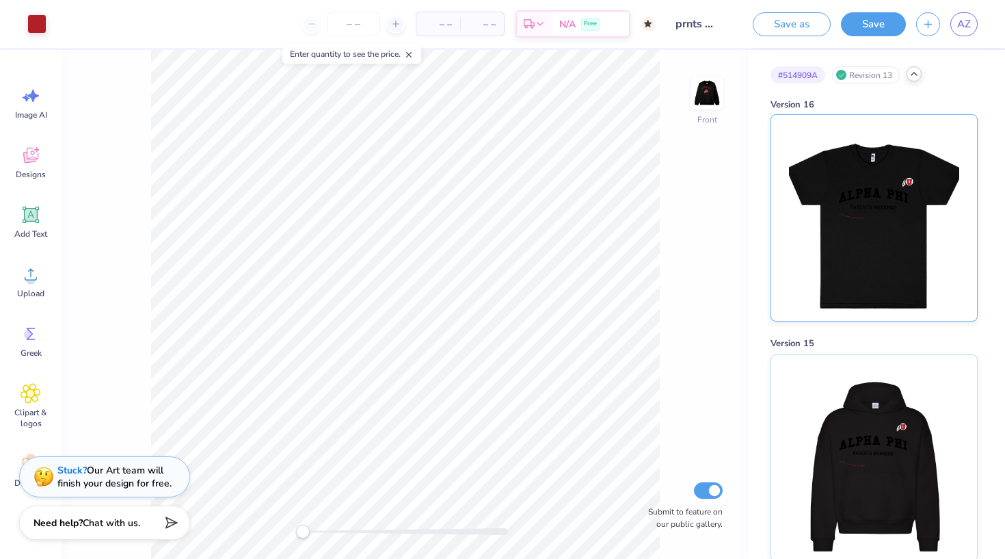
scroll to position [0, 0]
click at [915, 77] on icon at bounding box center [914, 73] width 11 height 11
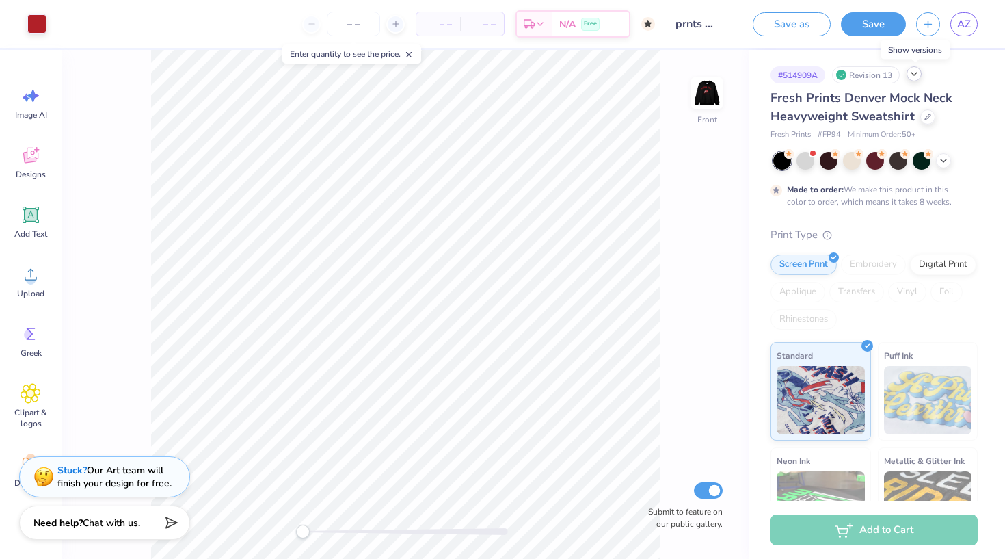
click at [911, 75] on icon at bounding box center [914, 73] width 11 height 11
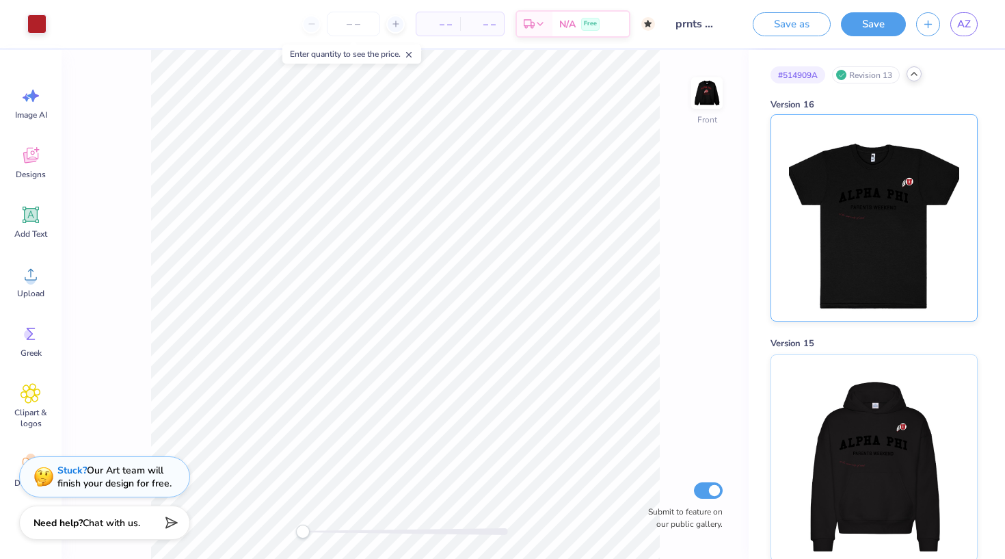
click at [851, 255] on img at bounding box center [874, 218] width 170 height 206
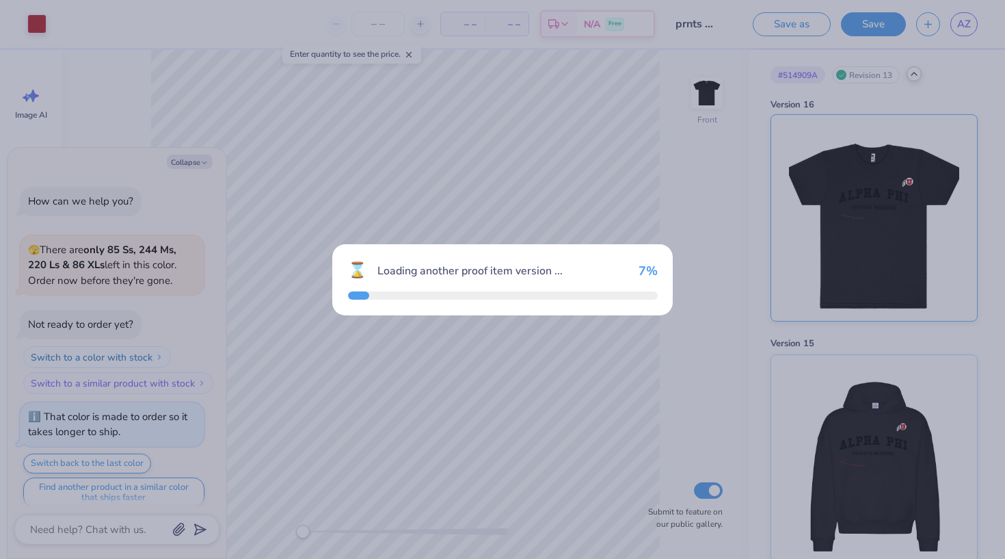
scroll to position [75, 0]
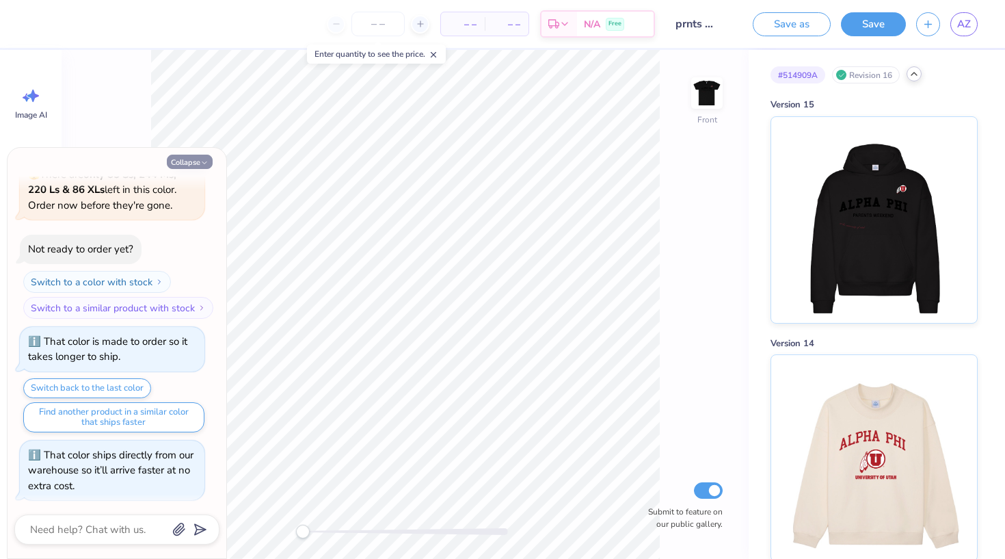
click at [196, 162] on button "Collapse" at bounding box center [190, 162] width 46 height 14
type textarea "x"
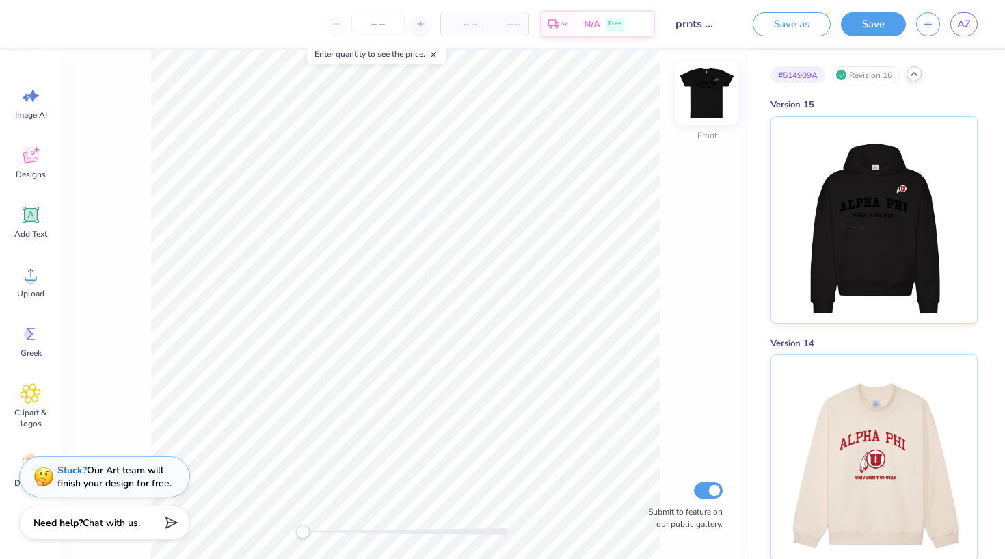
click at [701, 95] on img at bounding box center [707, 93] width 55 height 55
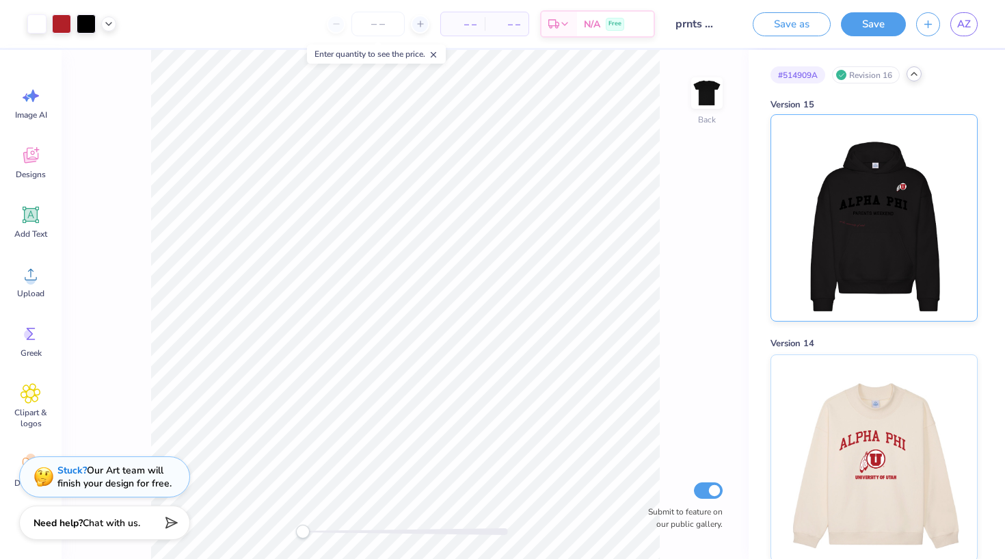
scroll to position [-1, 0]
click at [868, 268] on img at bounding box center [874, 218] width 170 height 206
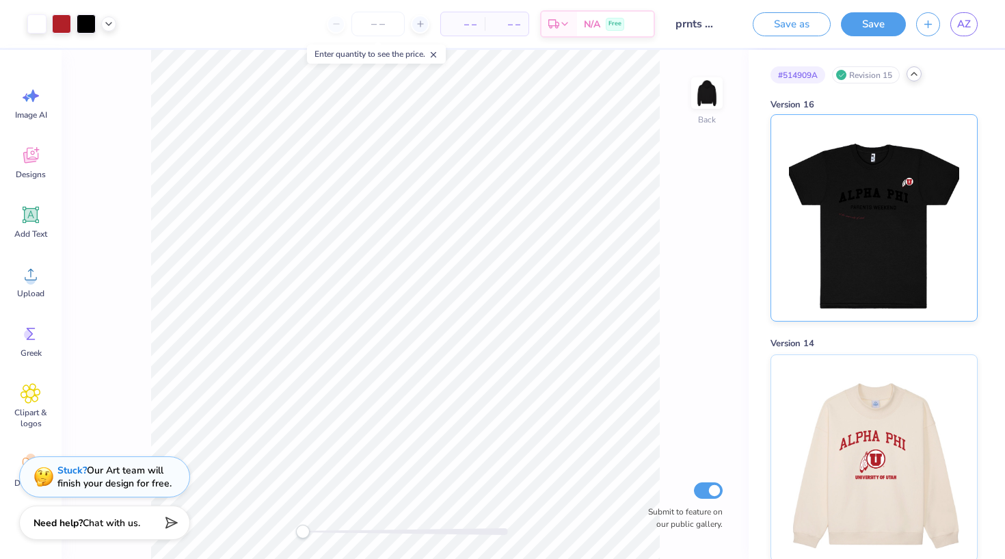
click at [817, 265] on img at bounding box center [874, 218] width 170 height 206
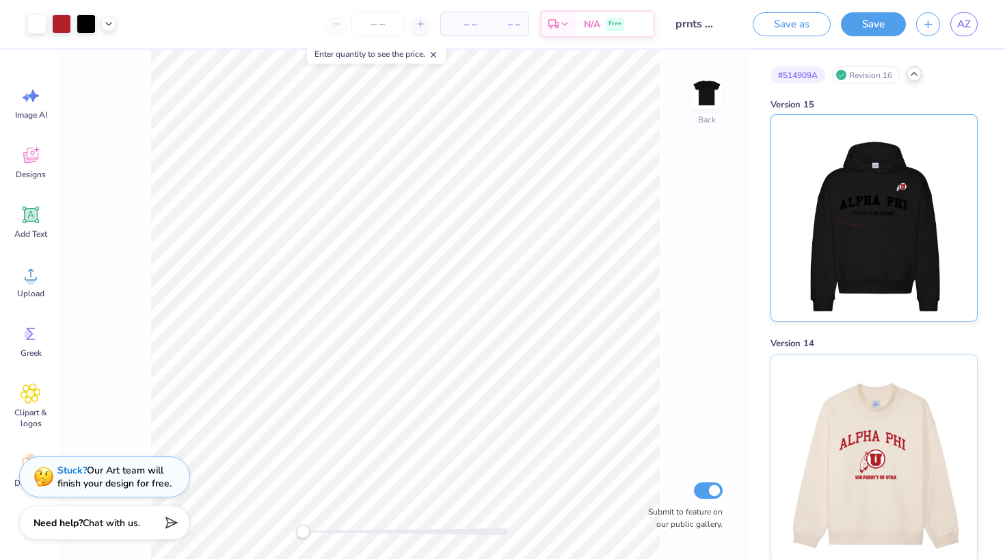
click at [868, 268] on img at bounding box center [874, 218] width 170 height 206
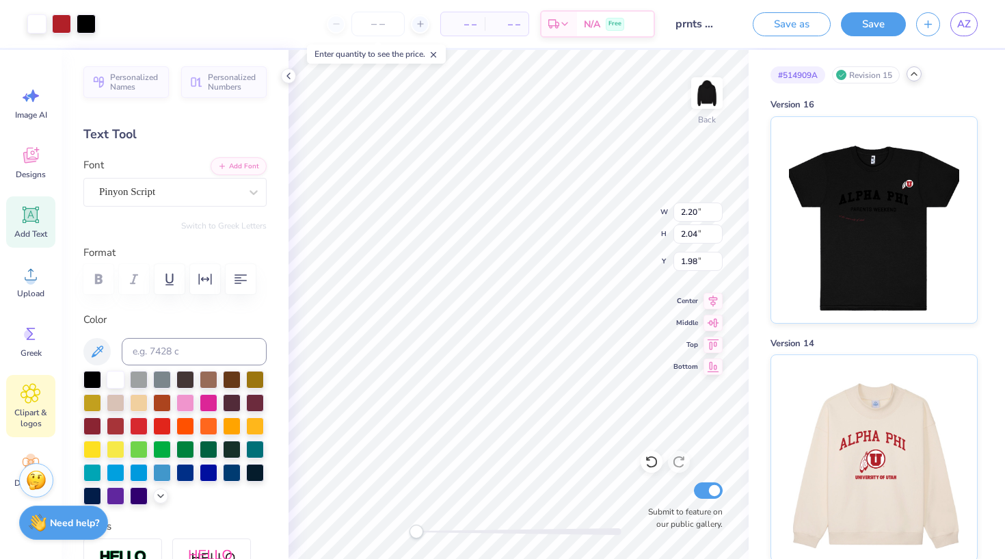
click at [28, 399] on icon at bounding box center [31, 393] width 20 height 21
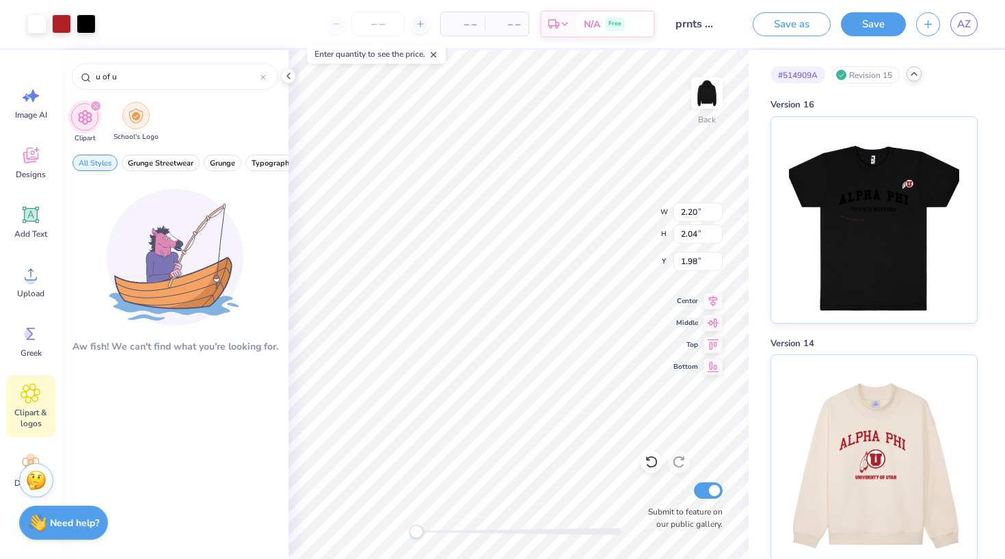
type input "u of u"
click at [130, 114] on img "filter for School's Logo" at bounding box center [136, 116] width 15 height 16
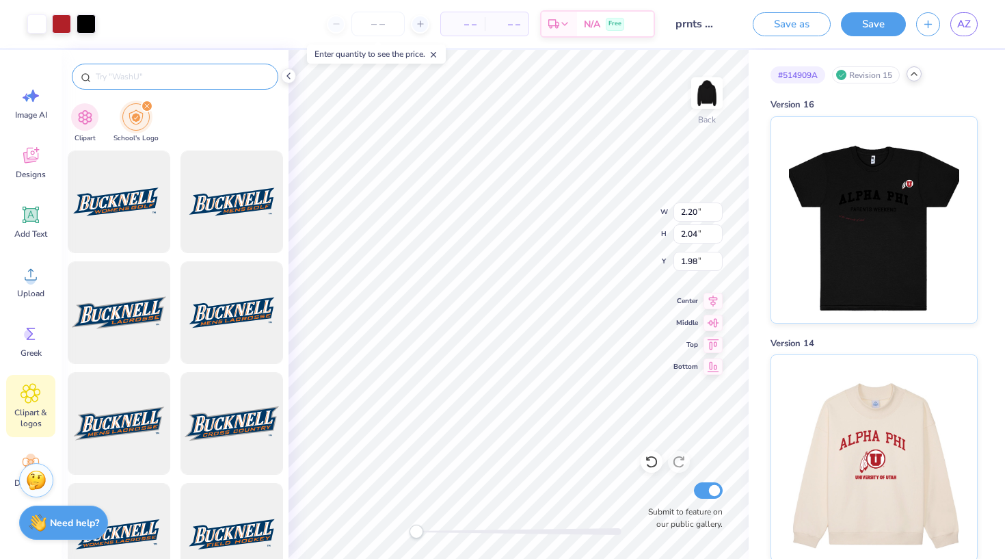
click at [131, 83] on input "text" at bounding box center [181, 77] width 175 height 14
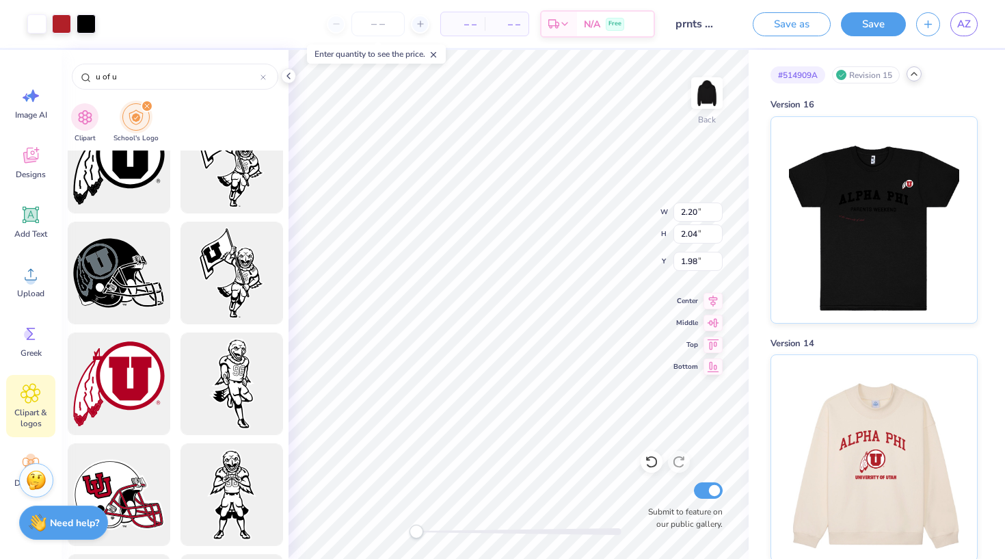
scroll to position [1337, 0]
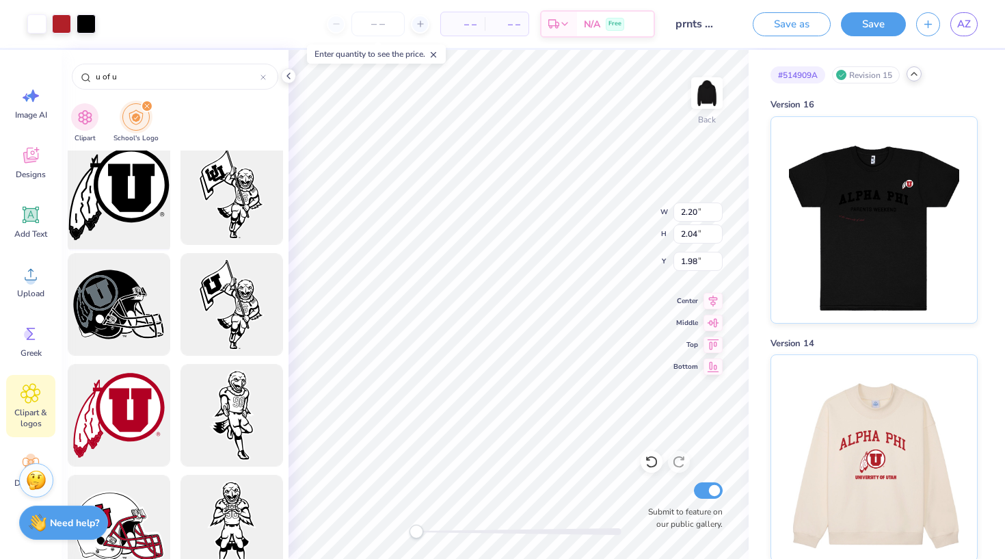
type input "u of u"
click at [138, 190] on div at bounding box center [118, 193] width 113 height 113
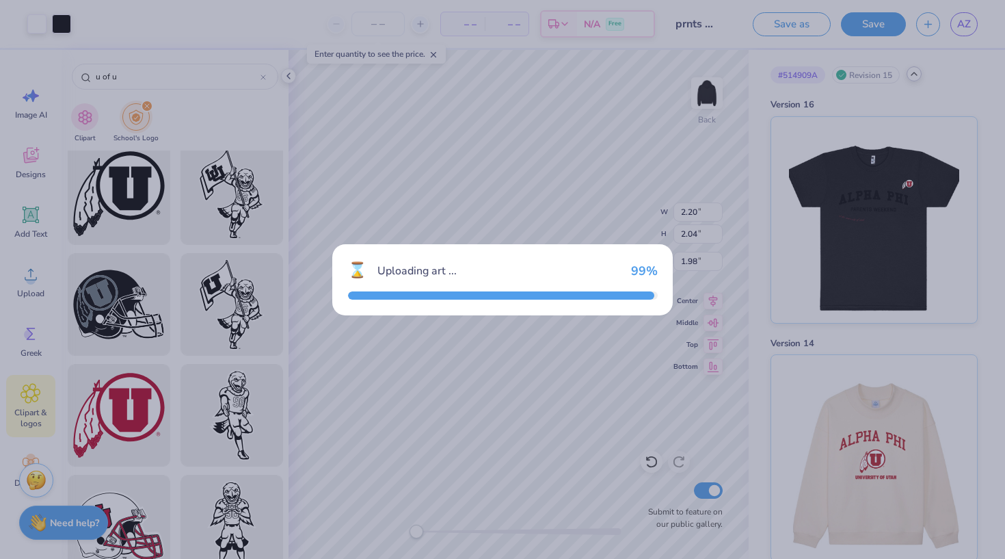
type input "10.75"
type input "9.96"
type input "3.00"
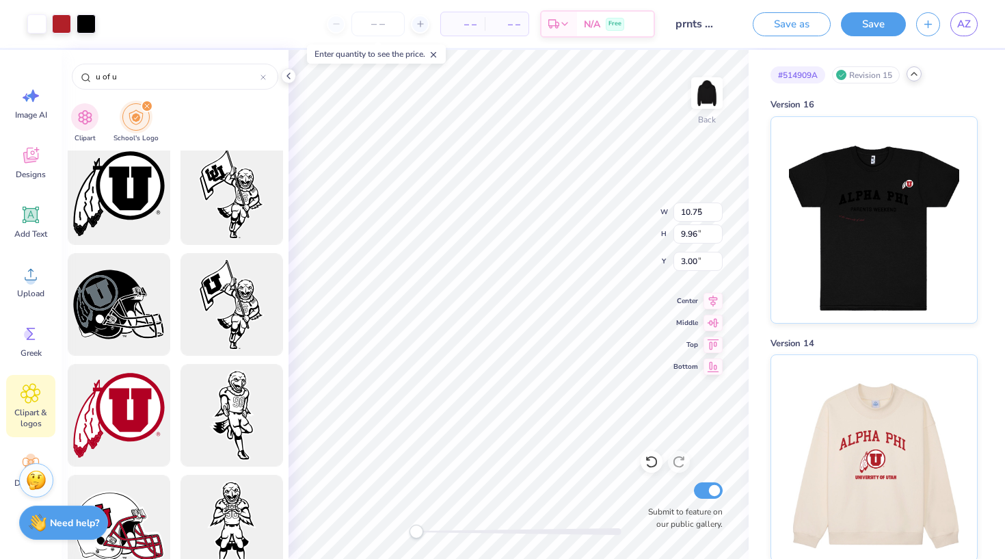
type input "2.20"
type input "2.04"
type input "1.98"
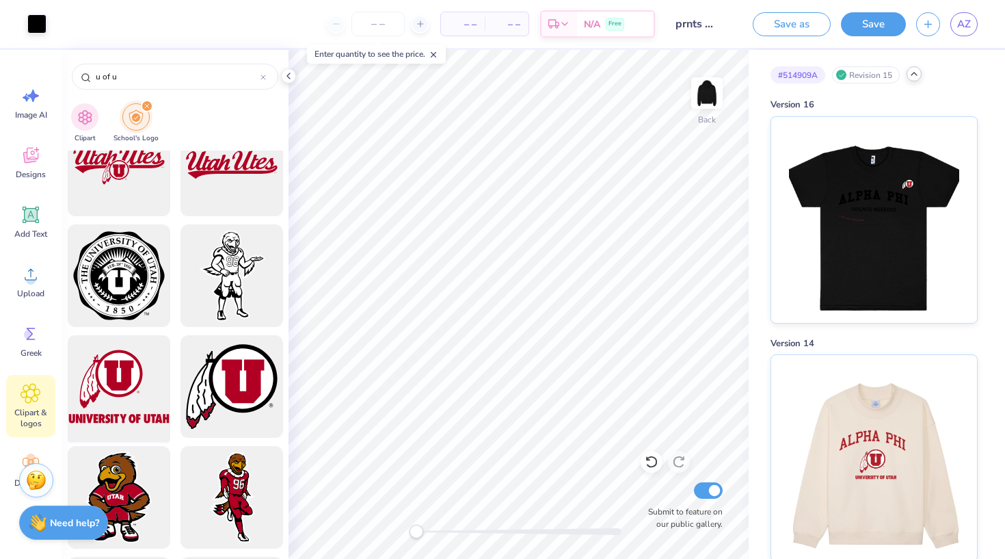
scroll to position [701, 0]
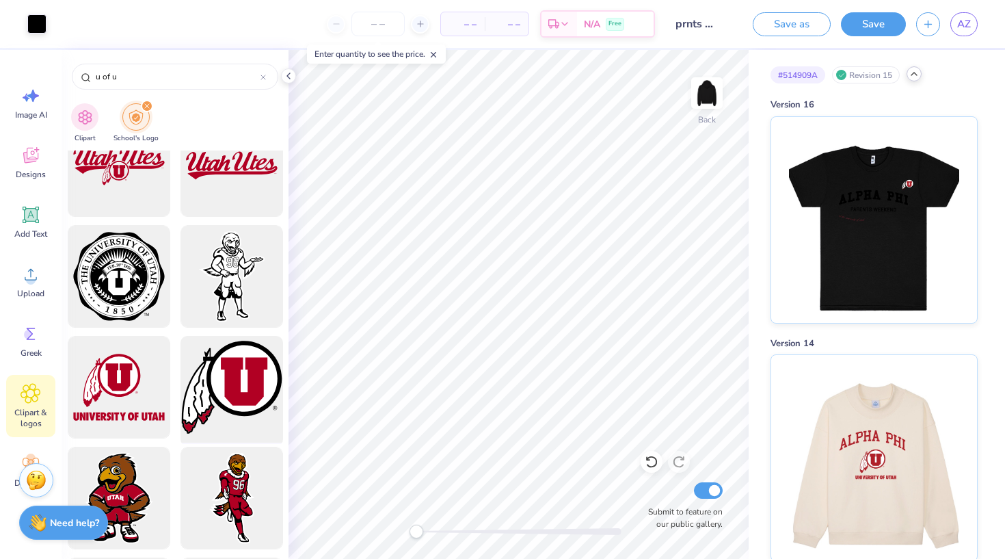
click at [237, 384] on div at bounding box center [231, 387] width 113 height 113
click at [289, 73] on icon at bounding box center [288, 75] width 11 height 11
